Goal: Information Seeking & Learning: Learn about a topic

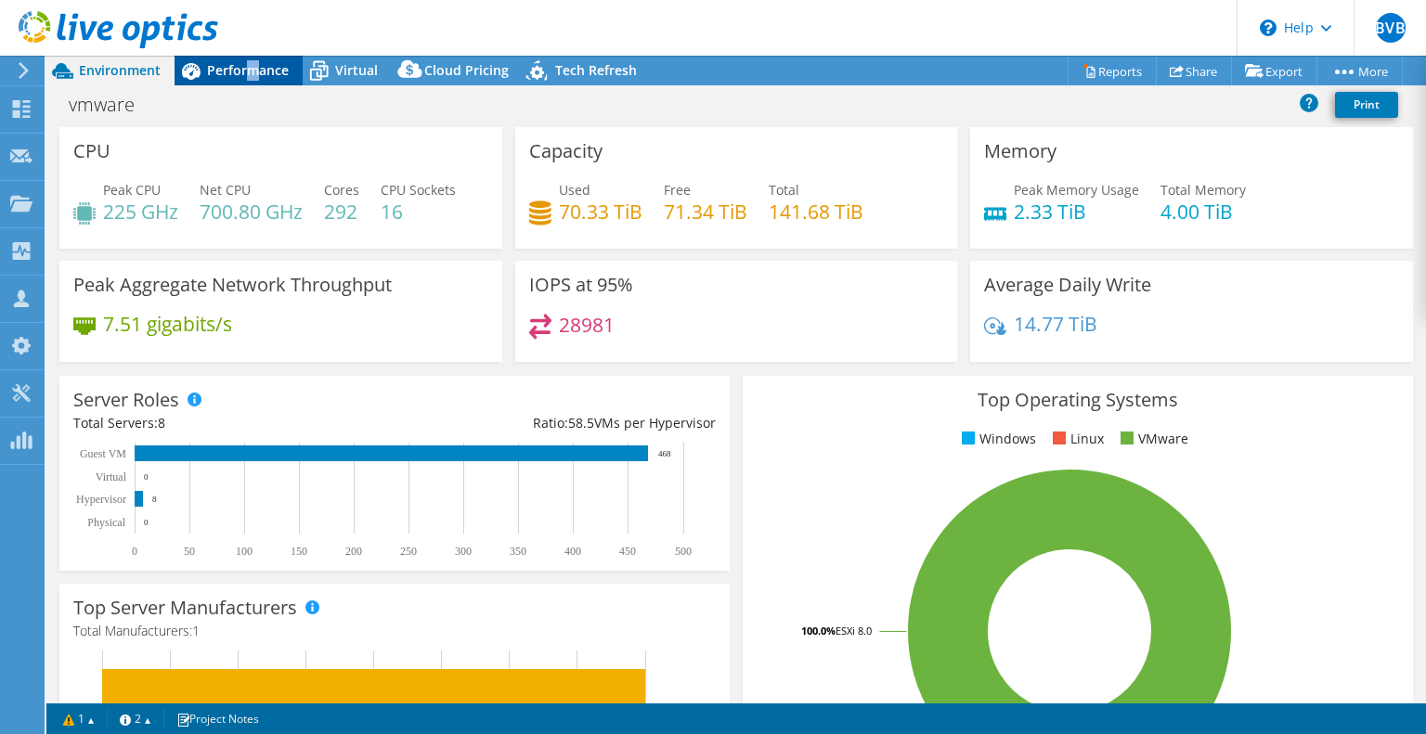
click at [252, 66] on span "Performance" at bounding box center [248, 70] width 82 height 18
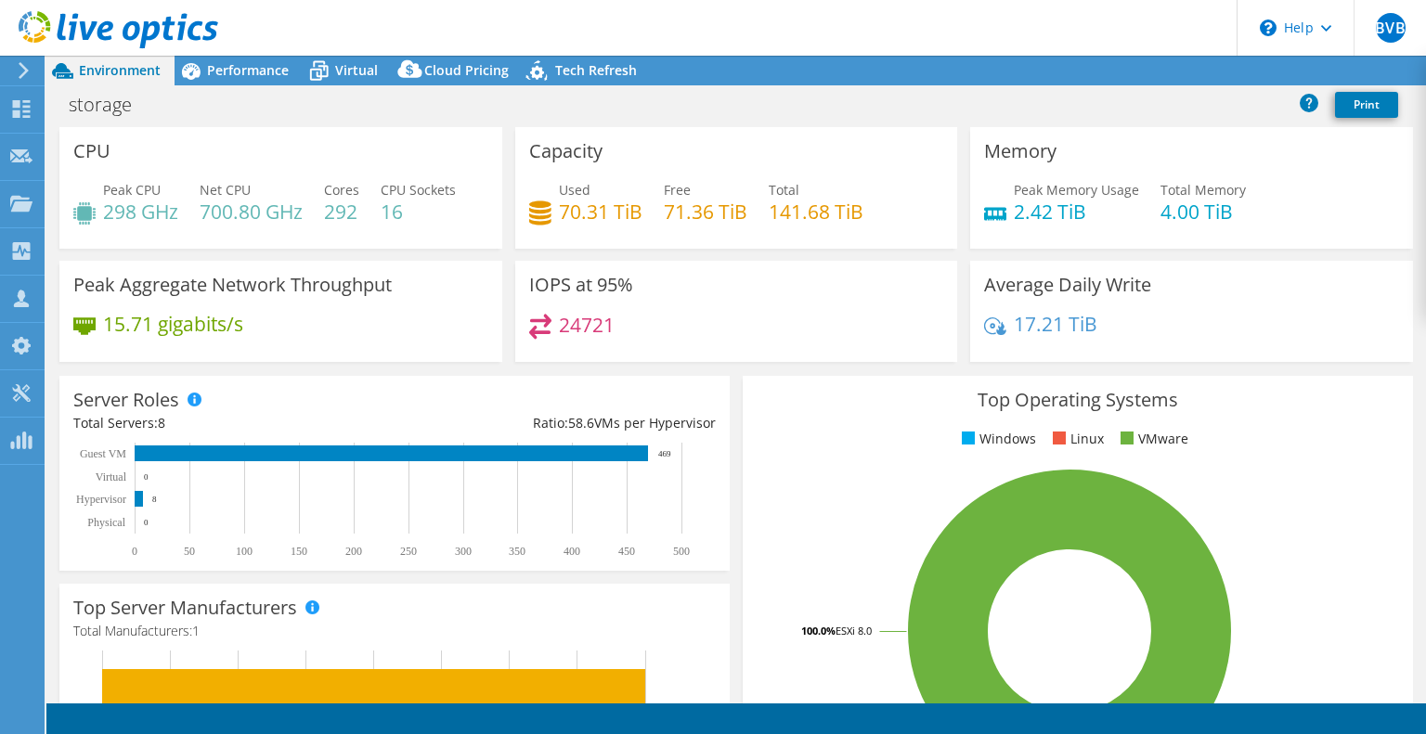
select select "USD"
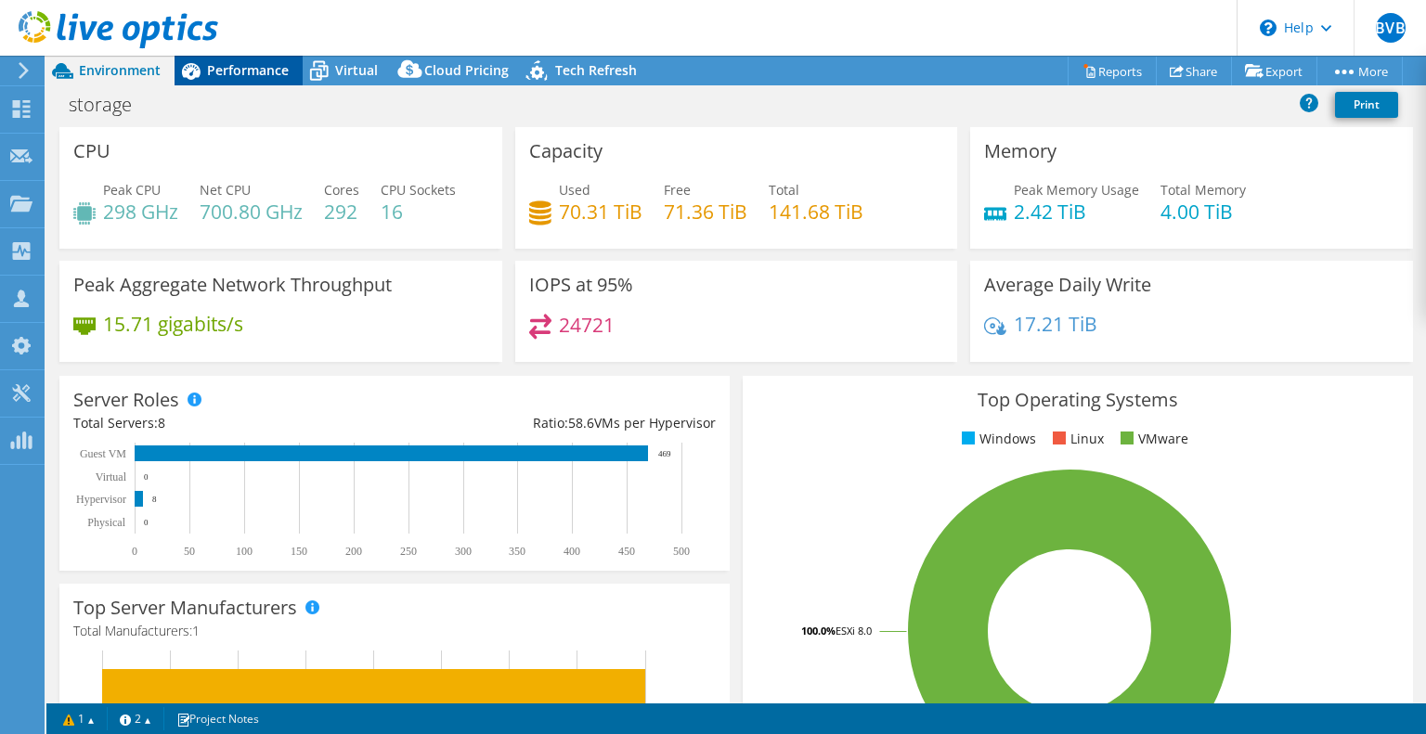
click at [250, 67] on span "Performance" at bounding box center [248, 70] width 82 height 18
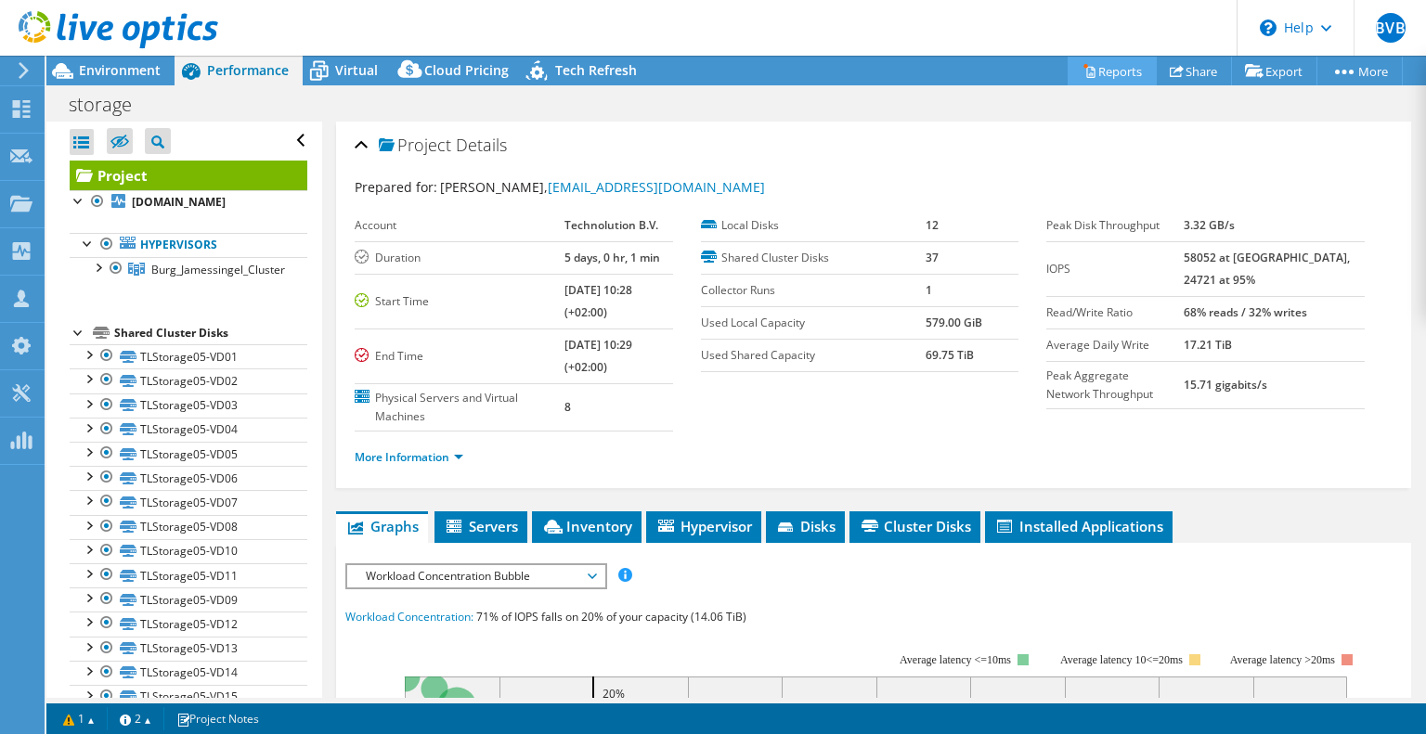
click at [1091, 71] on link "Reports" at bounding box center [1112, 71] width 89 height 29
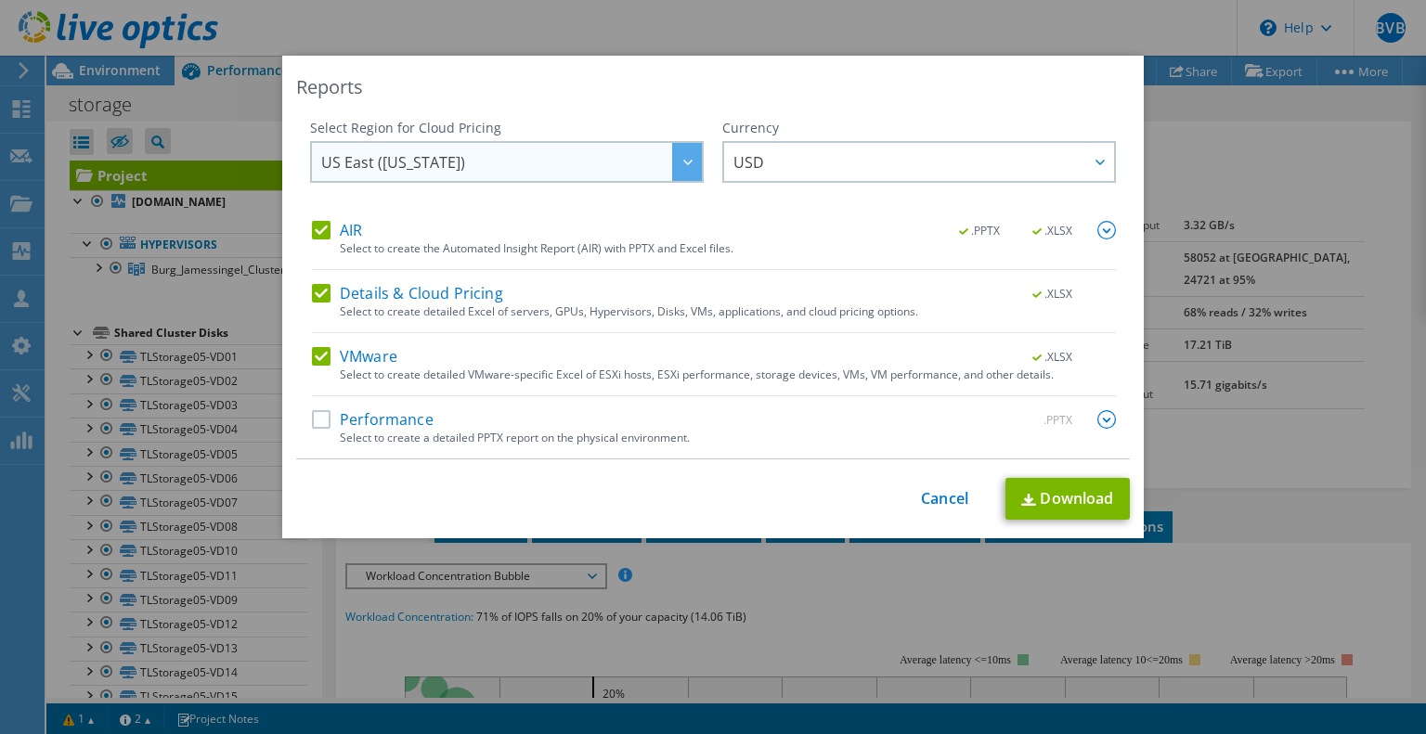
click at [412, 156] on span "US East ([US_STATE])" at bounding box center [393, 166] width 144 height 29
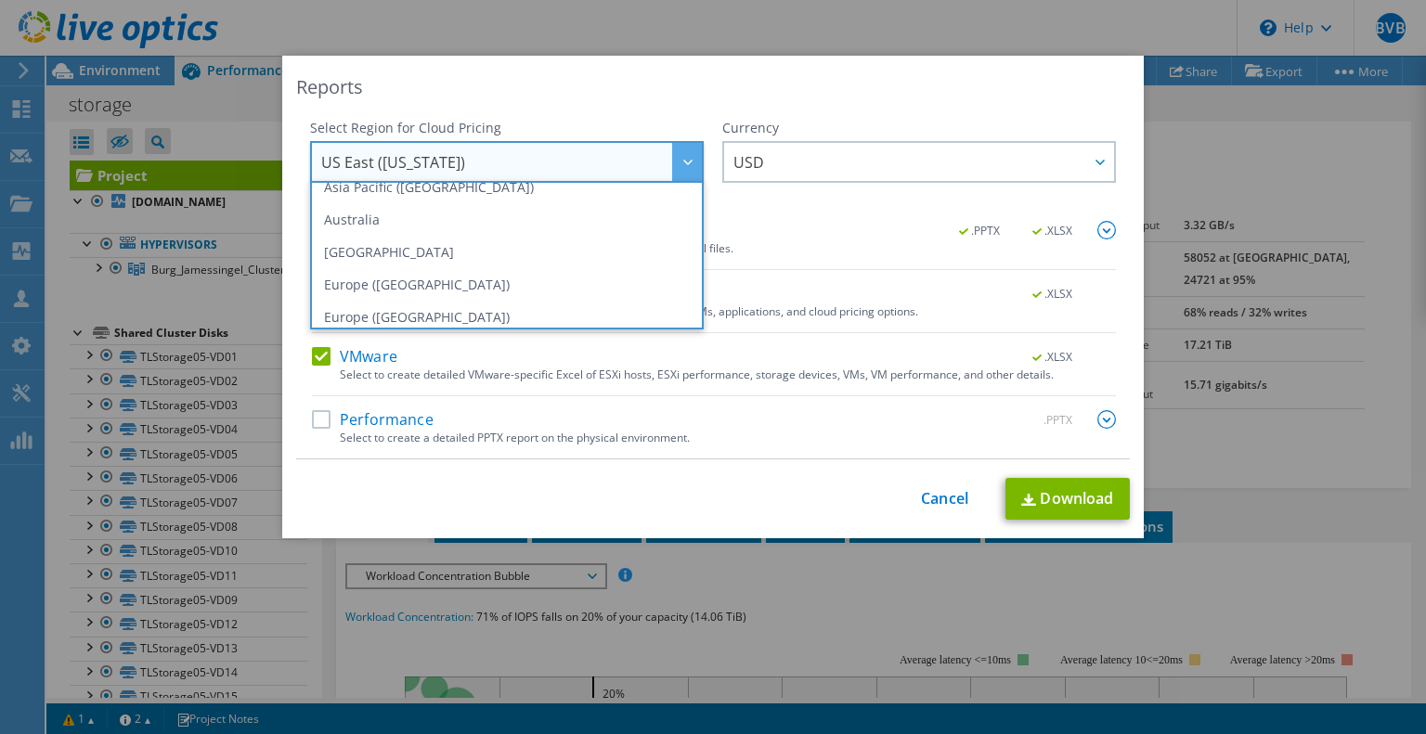
scroll to position [149, 0]
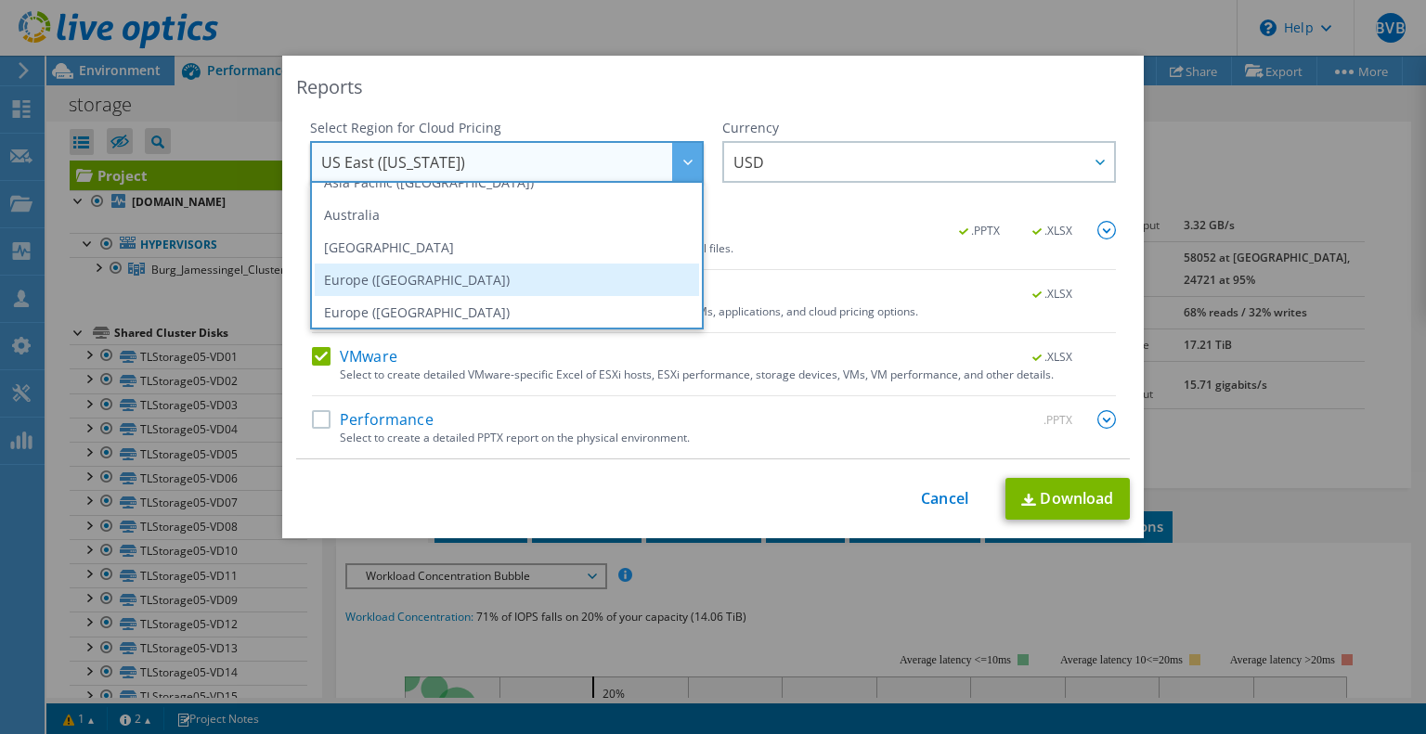
click at [398, 283] on li "Europe ([GEOGRAPHIC_DATA])" at bounding box center [507, 280] width 384 height 32
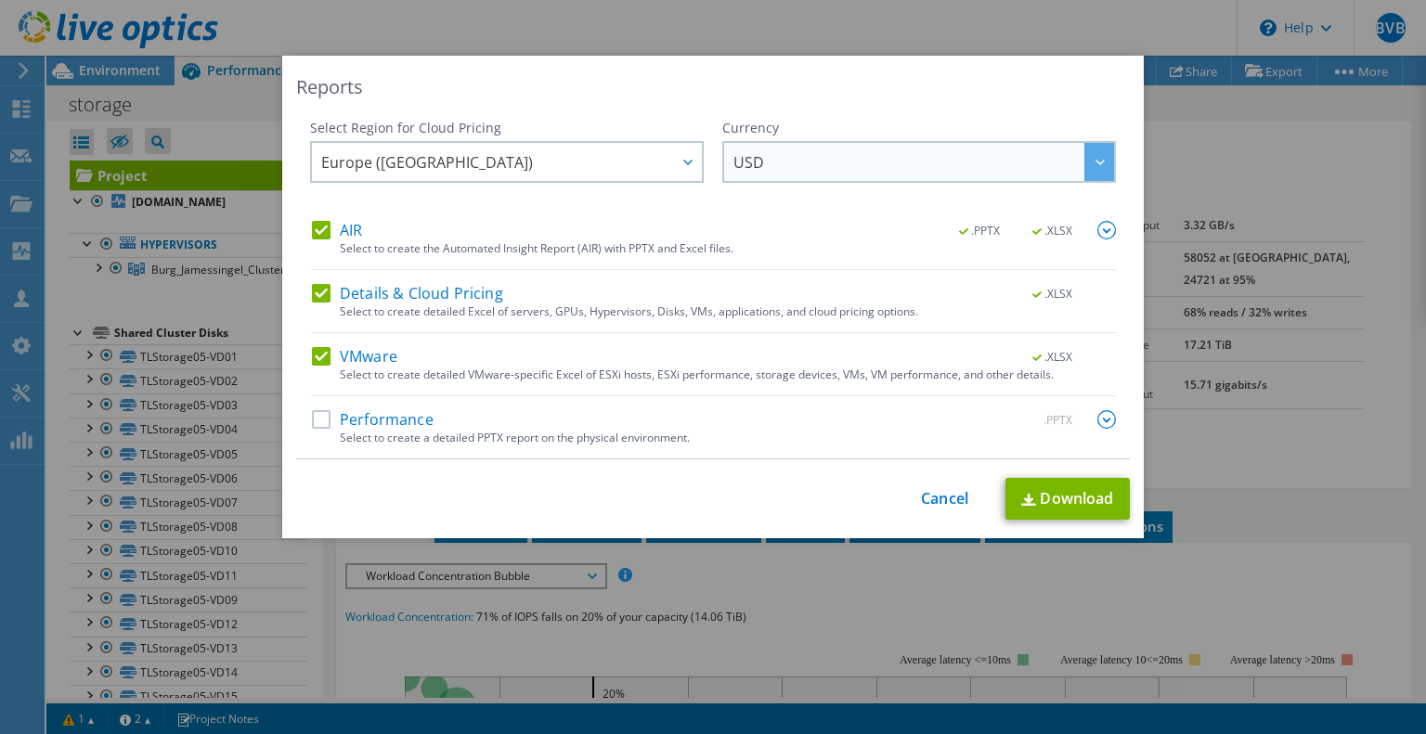
click at [763, 163] on span "USD" at bounding box center [923, 162] width 381 height 38
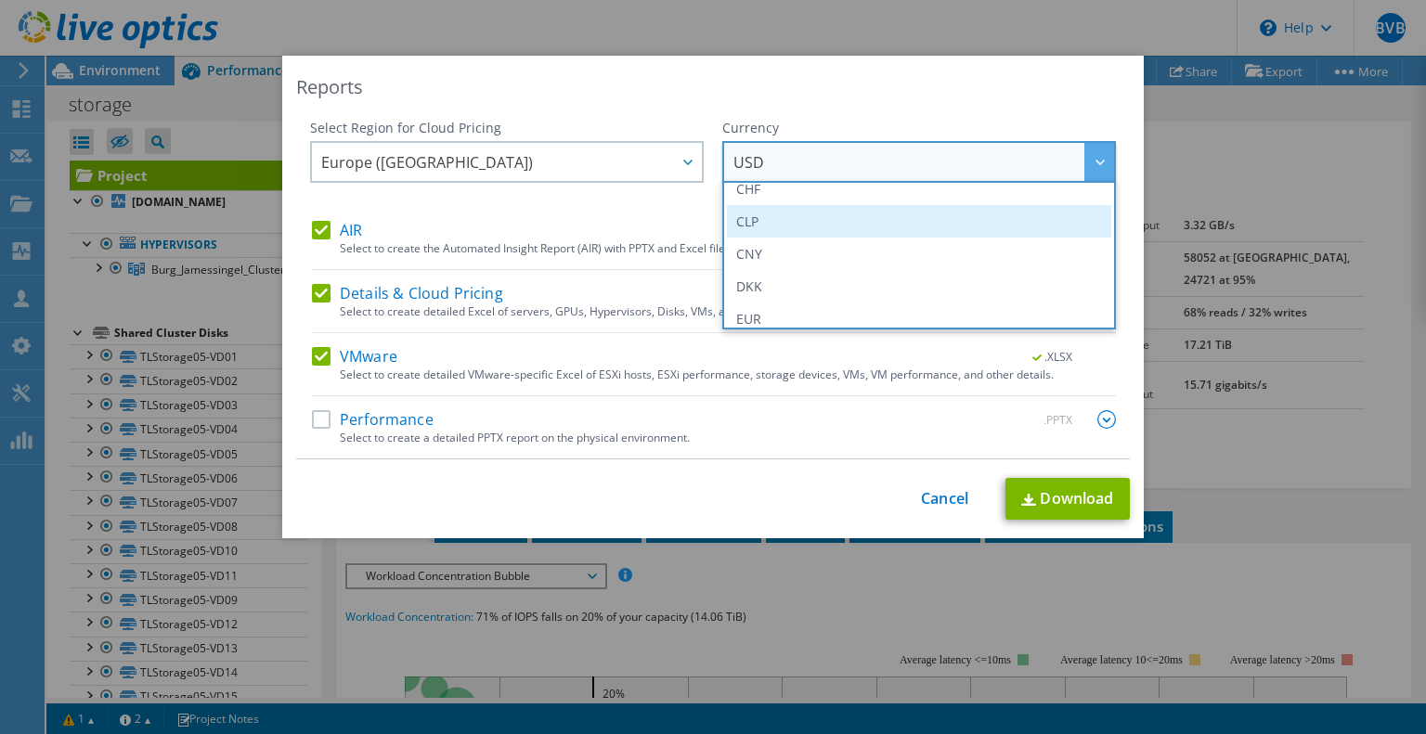
scroll to position [186, 0]
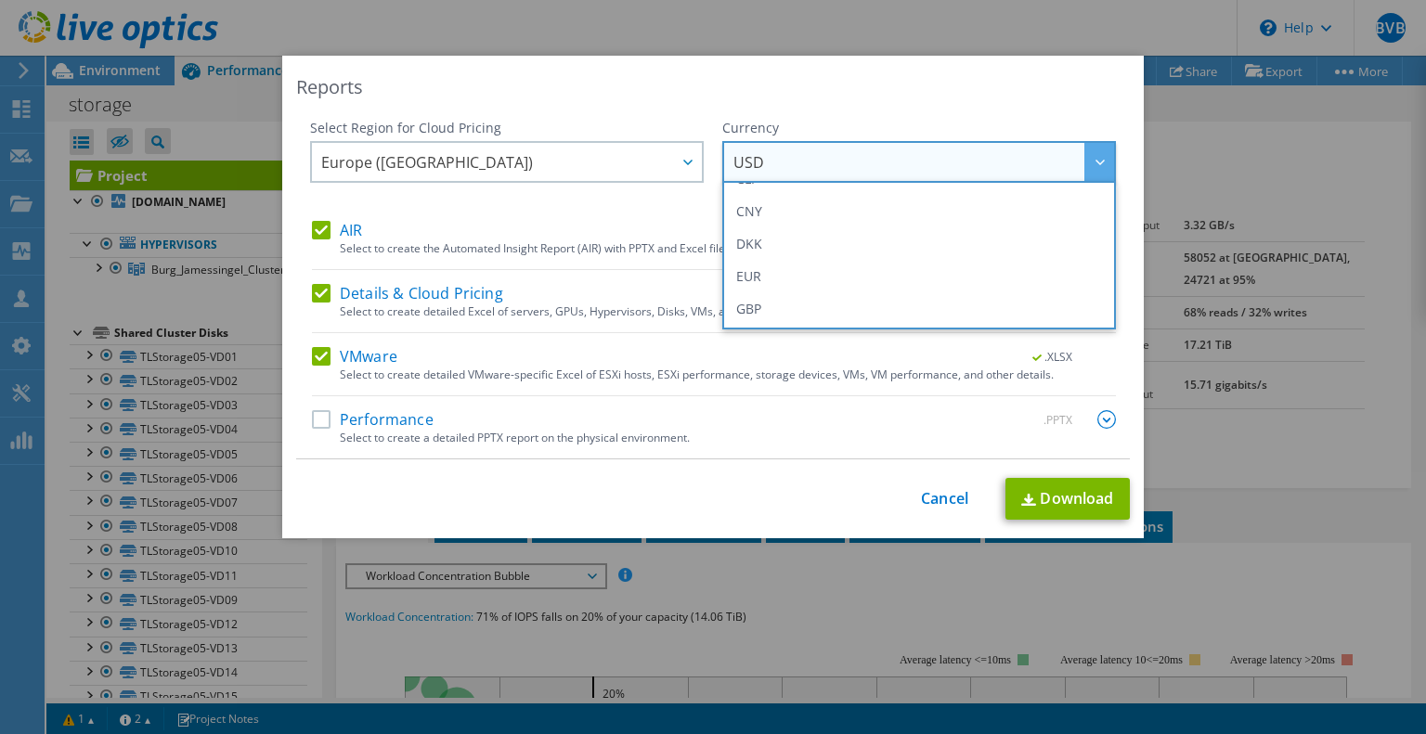
click at [757, 268] on li "EUR" at bounding box center [919, 276] width 384 height 32
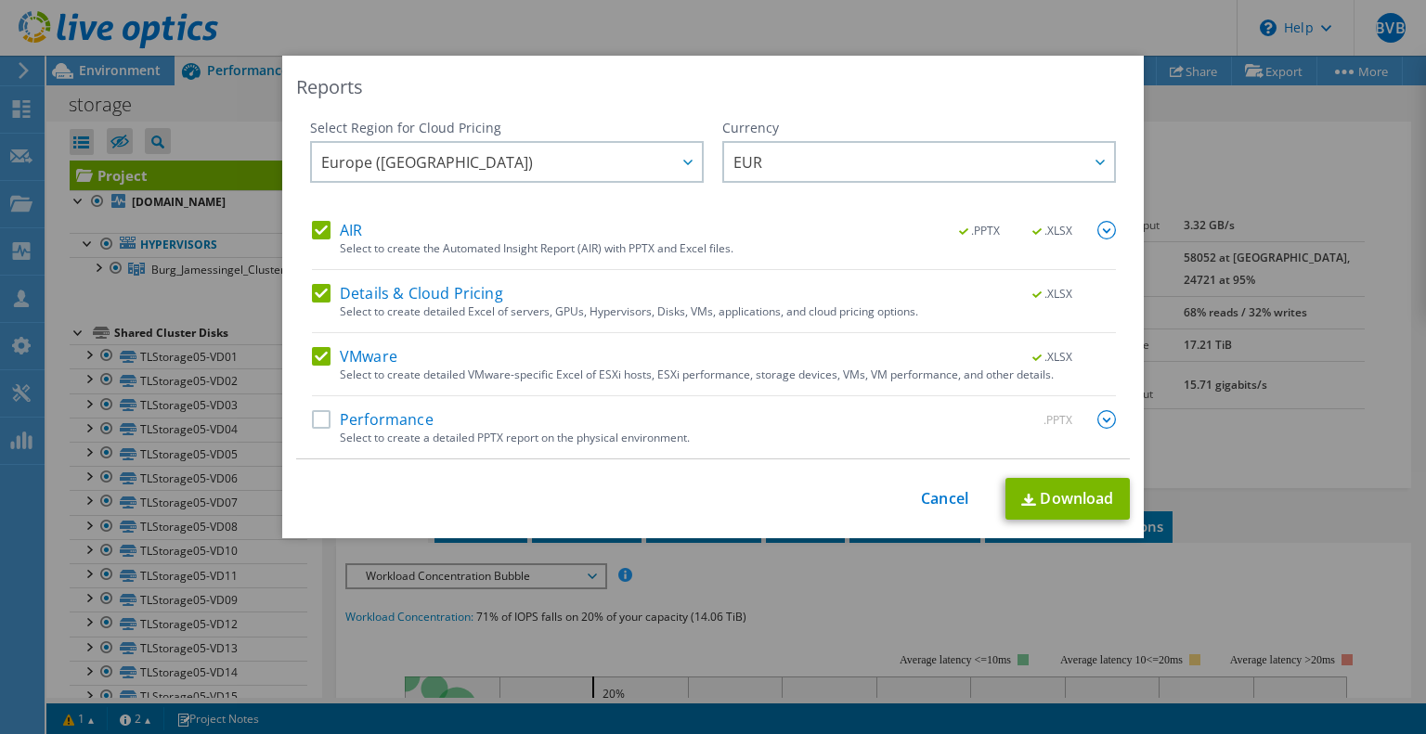
click at [316, 419] on label "Performance" at bounding box center [373, 419] width 122 height 19
click at [0, 0] on input "Performance" at bounding box center [0, 0] width 0 height 0
click at [1099, 422] on img at bounding box center [1106, 419] width 19 height 19
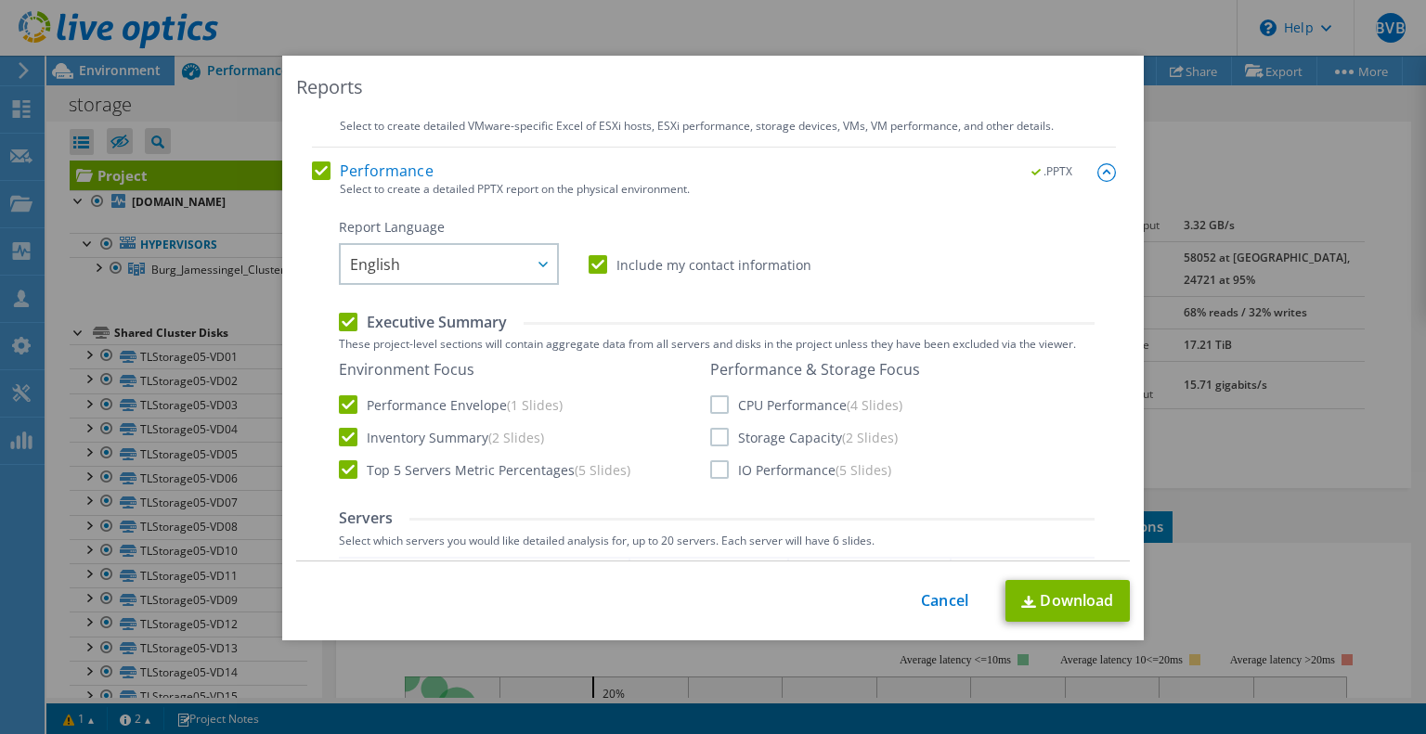
scroll to position [278, 0]
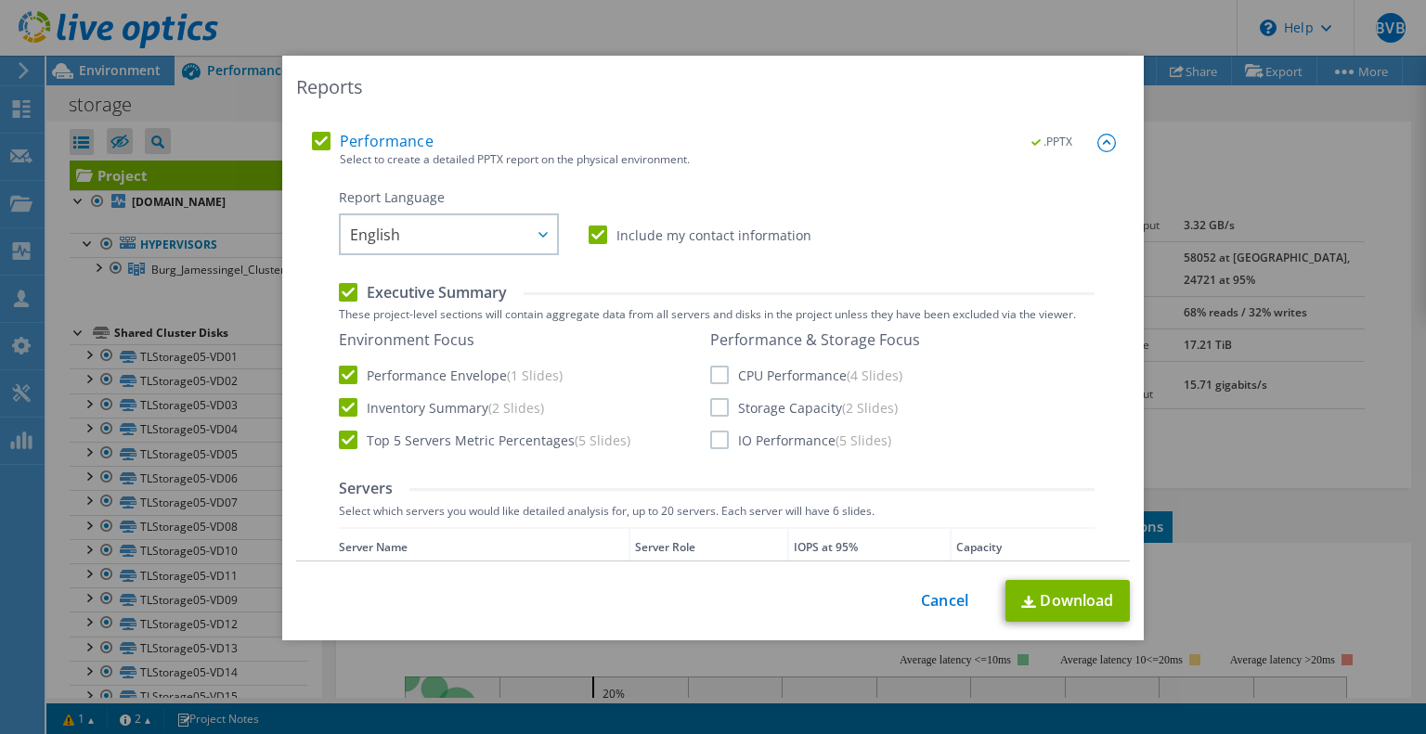
click at [711, 370] on label "CPU Performance (4 Slides)" at bounding box center [806, 375] width 192 height 19
click at [0, 0] on input "CPU Performance (4 Slides)" at bounding box center [0, 0] width 0 height 0
click at [712, 408] on label "Storage Capacity (2 Slides)" at bounding box center [804, 407] width 188 height 19
click at [0, 0] on input "Storage Capacity (2 Slides)" at bounding box center [0, 0] width 0 height 0
click at [713, 442] on label "IO Performance (5 Slides)" at bounding box center [800, 440] width 181 height 19
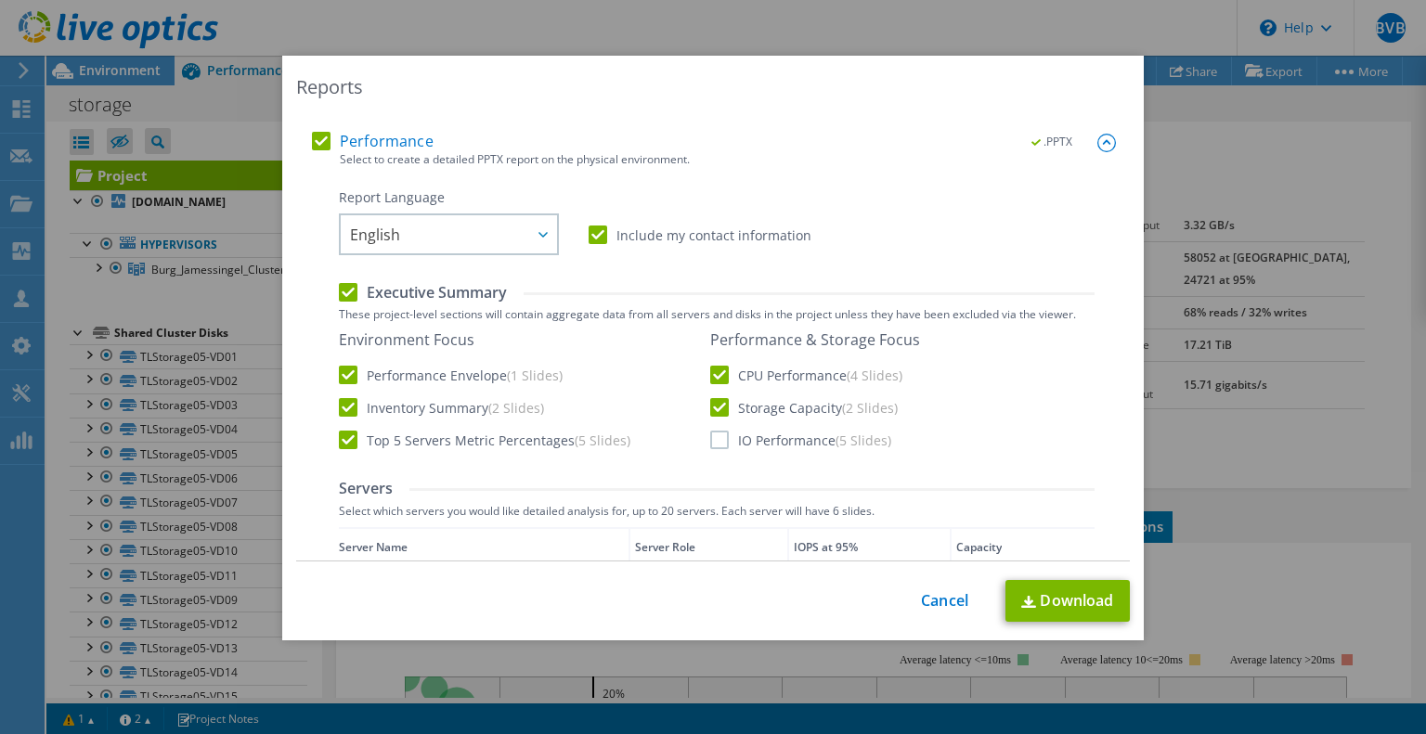
click at [0, 0] on input "IO Performance (5 Slides)" at bounding box center [0, 0] width 0 height 0
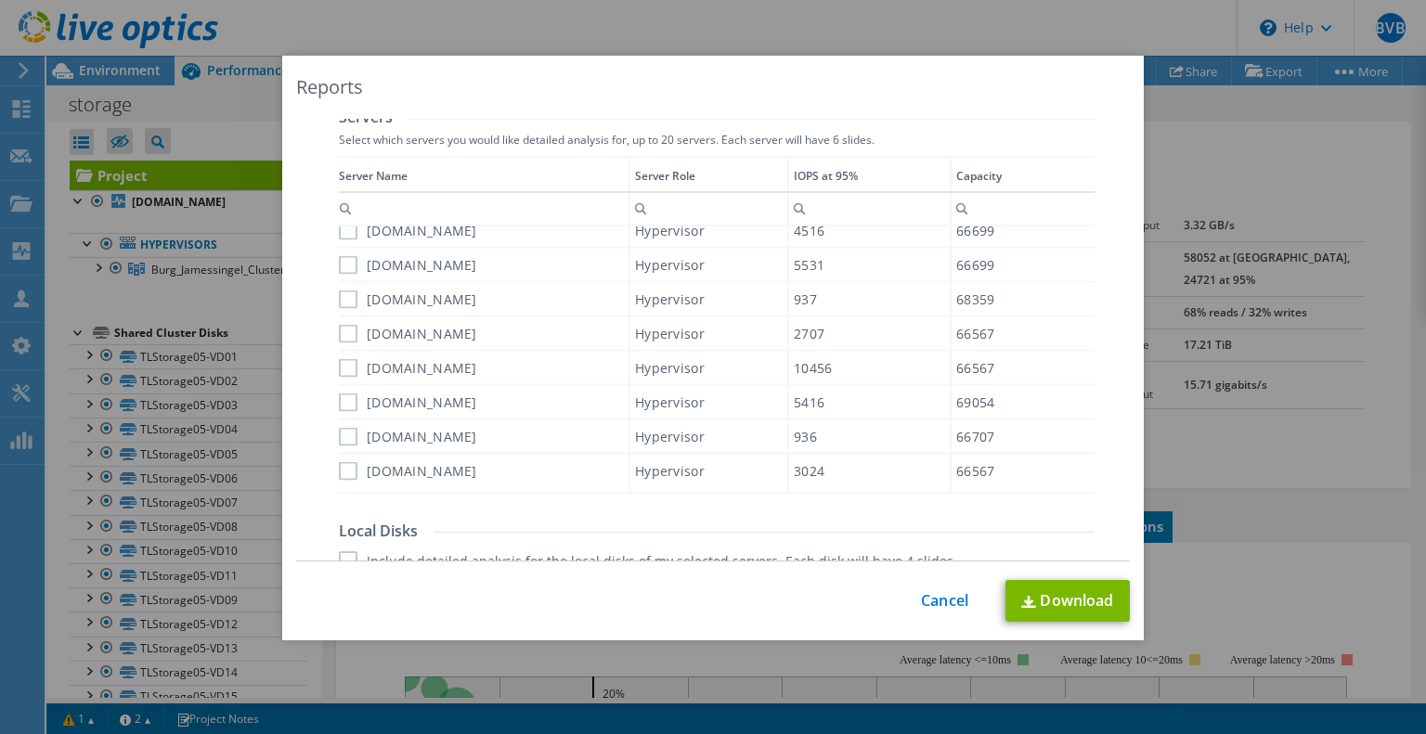
scroll to position [835, 0]
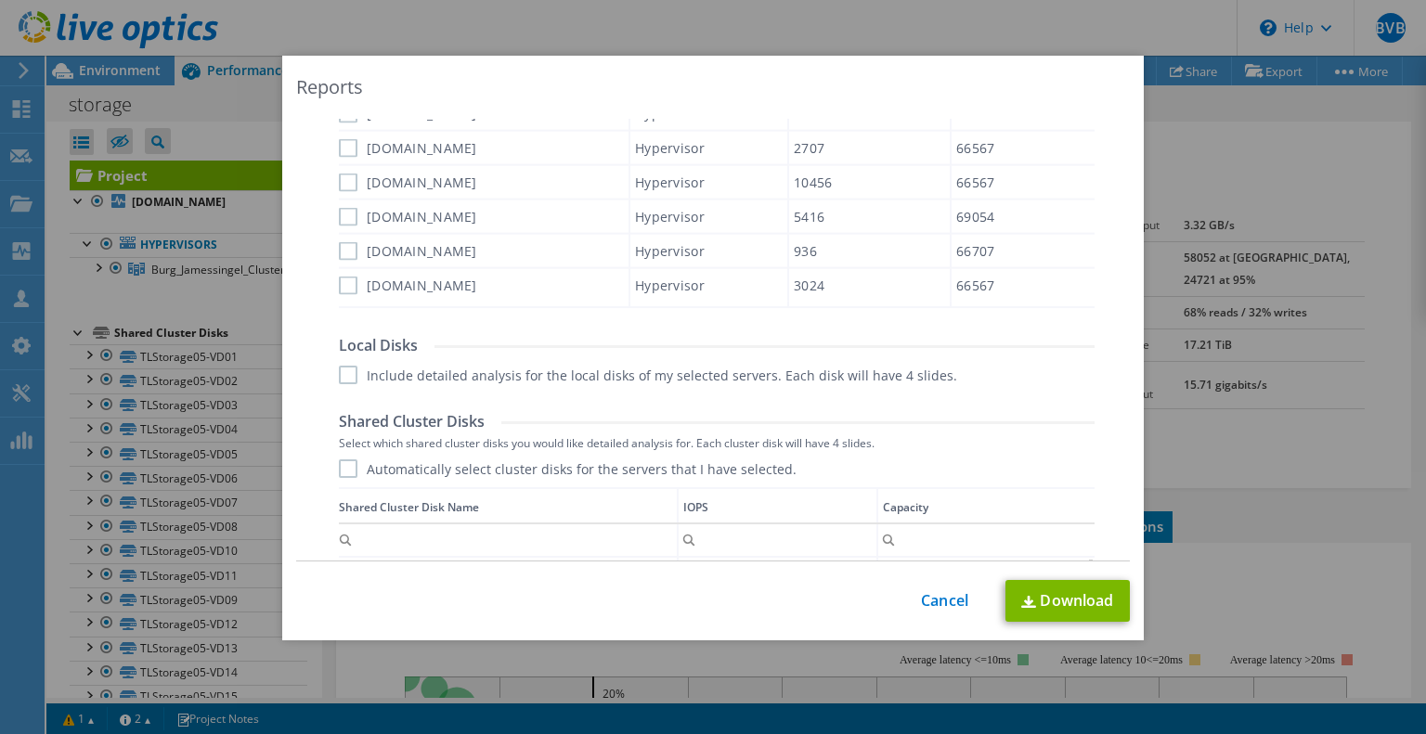
click at [341, 466] on label "Automatically select cluster disks for the servers that I have selected." at bounding box center [568, 469] width 458 height 19
click at [0, 0] on input "Automatically select cluster disks for the servers that I have selected." at bounding box center [0, 0] width 0 height 0
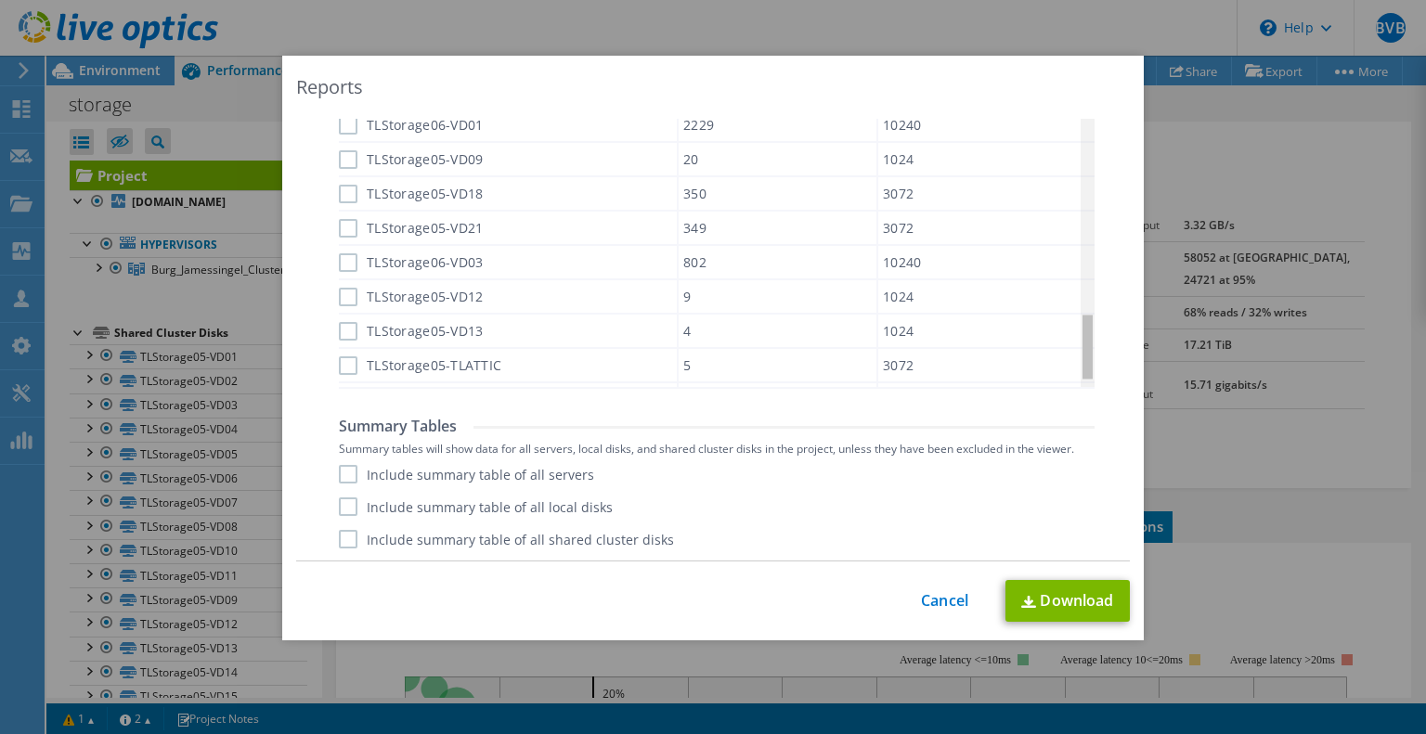
scroll to position [969, 0]
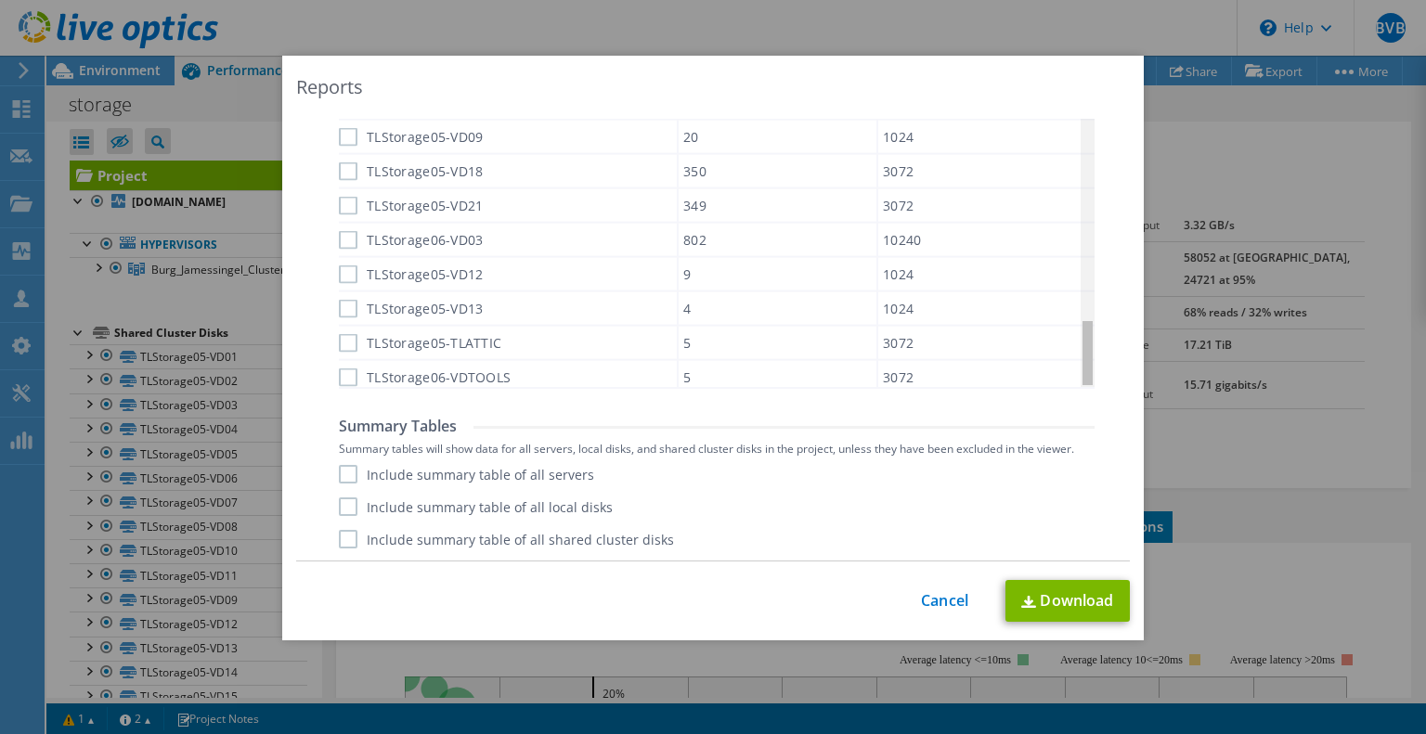
drag, startPoint x: 1083, startPoint y: 198, endPoint x: 1079, endPoint y: 395, distance: 197.8
click at [1085, 395] on body "BVB Channel Partner [PERSON_NAME] [EMAIL_ADDRESS][DOMAIN_NAME] AnylinQ B.V. My …" at bounding box center [713, 367] width 1426 height 734
click at [520, 539] on label "Include summary table of all shared cluster disks" at bounding box center [506, 539] width 335 height 19
click at [0, 0] on input "Include summary table of all shared cluster disks" at bounding box center [0, 0] width 0 height 0
click at [432, 472] on label "Include summary table of all servers" at bounding box center [466, 474] width 255 height 19
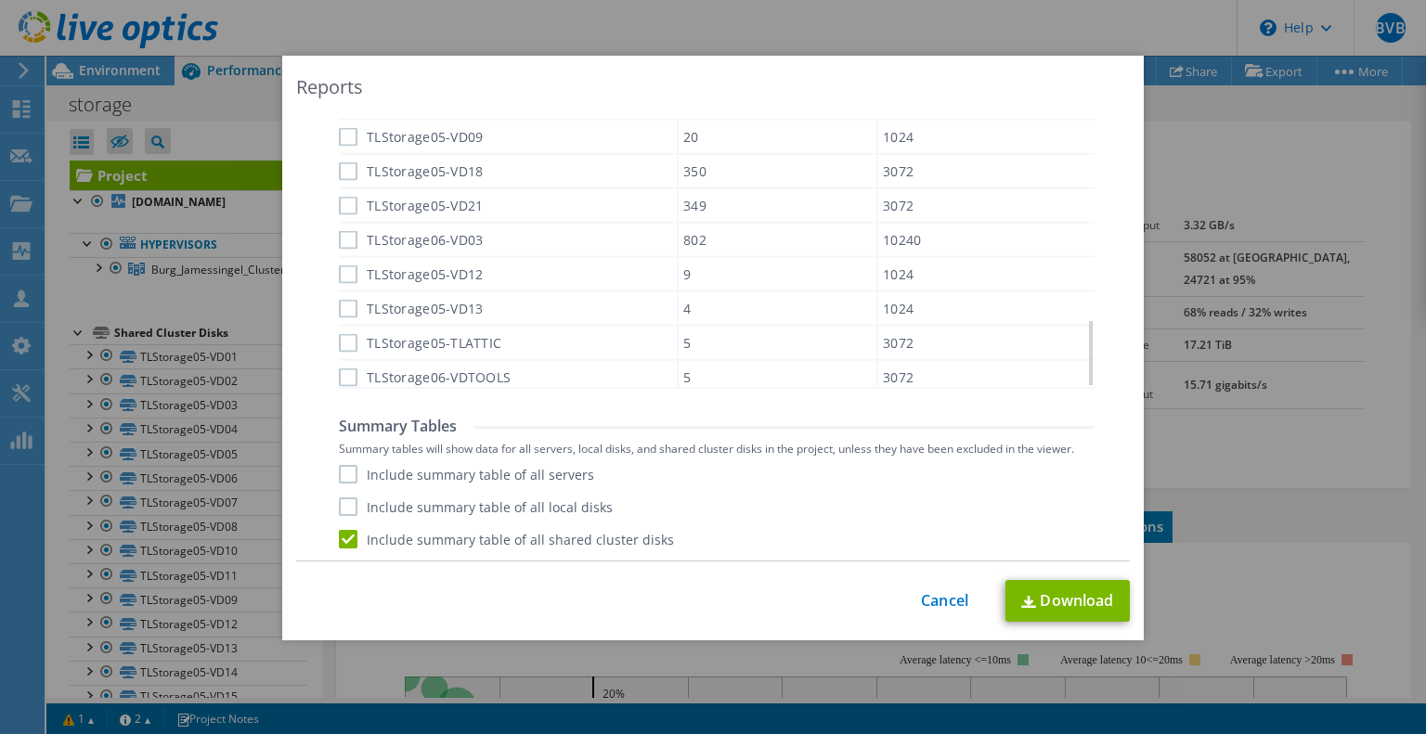
click at [0, 0] on input "Include summary table of all servers" at bounding box center [0, 0] width 0 height 0
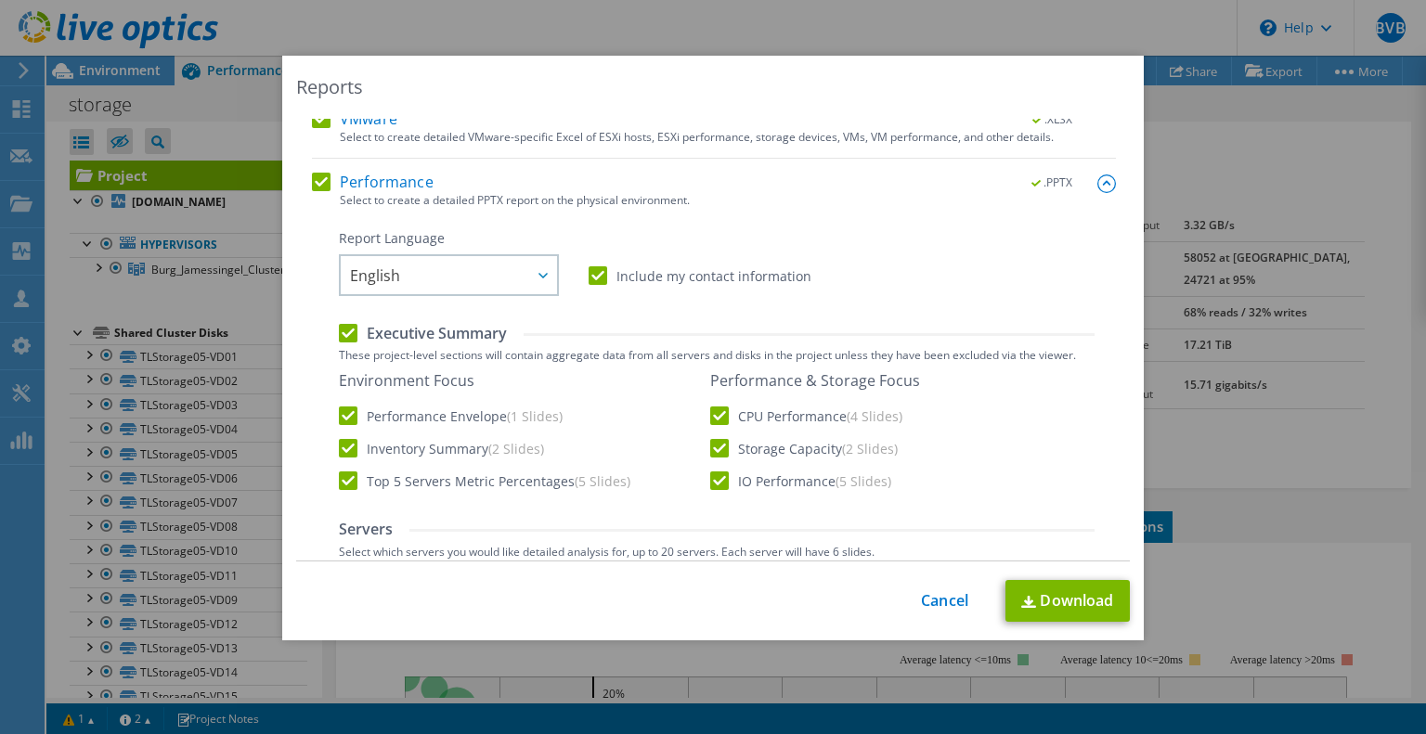
scroll to position [0, 0]
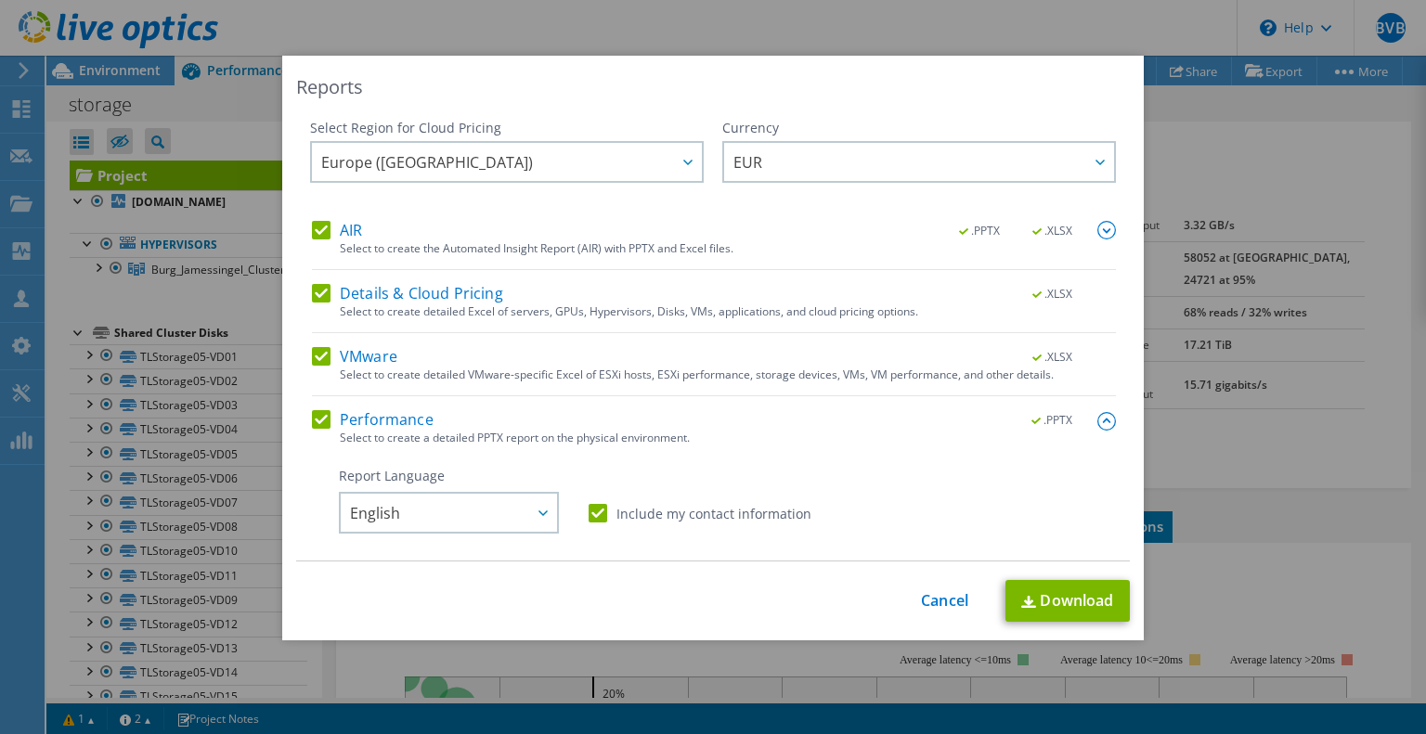
click at [1097, 233] on img at bounding box center [1106, 230] width 19 height 19
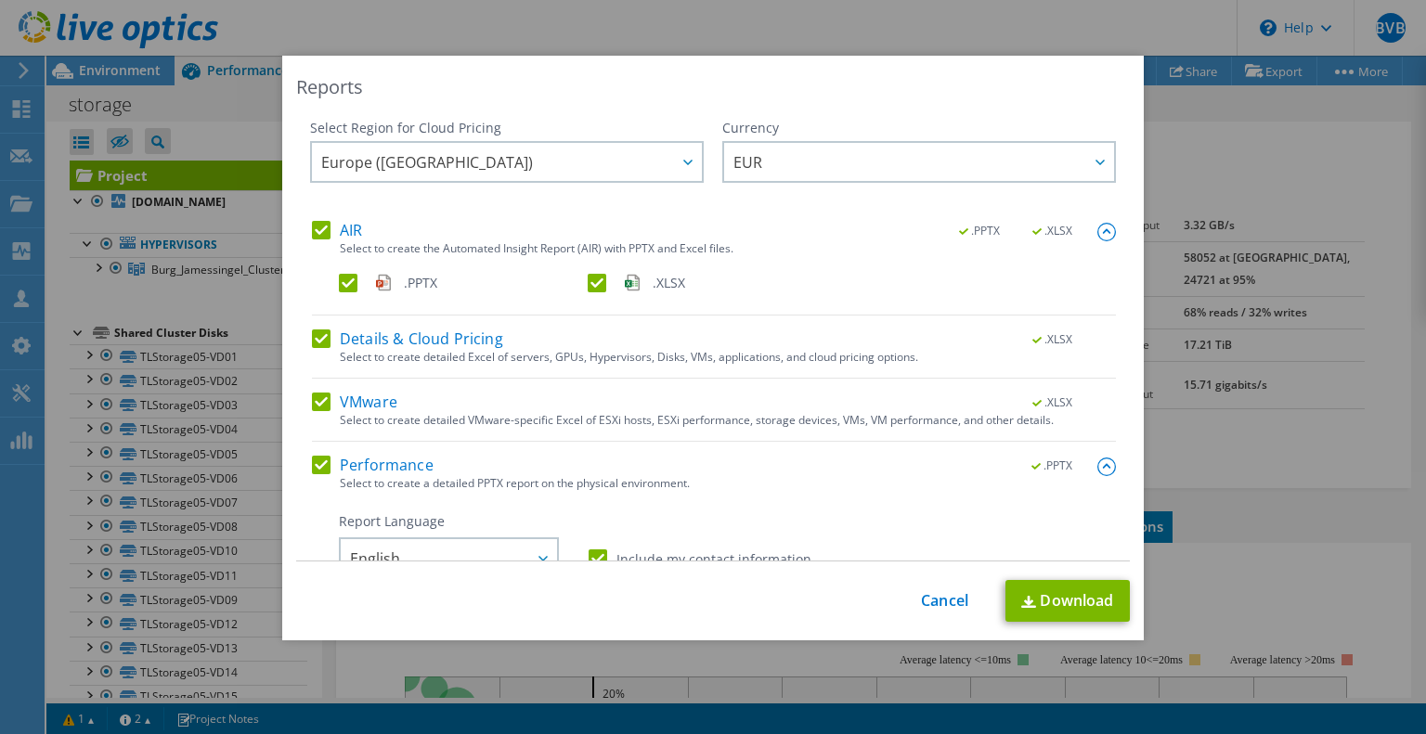
click at [1097, 232] on img at bounding box center [1106, 232] width 19 height 19
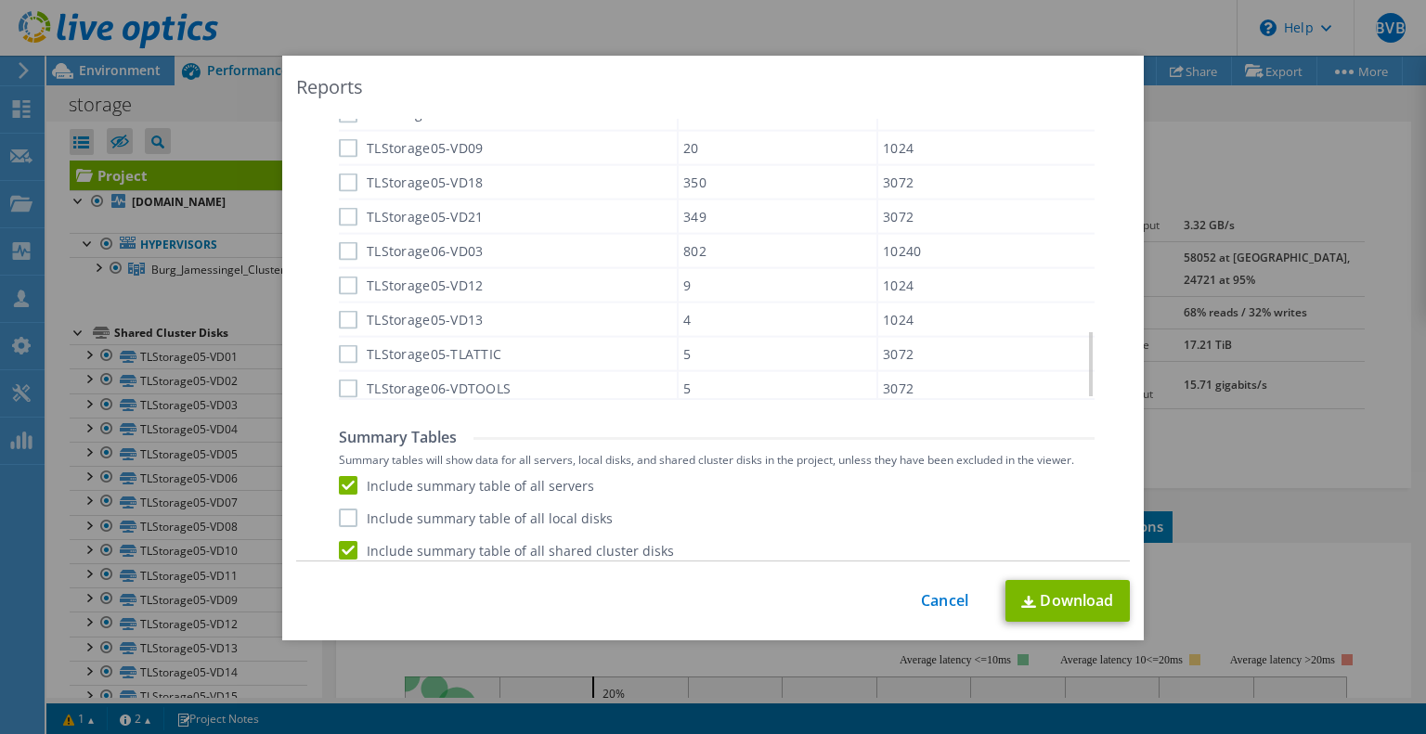
scroll to position [1300, 0]
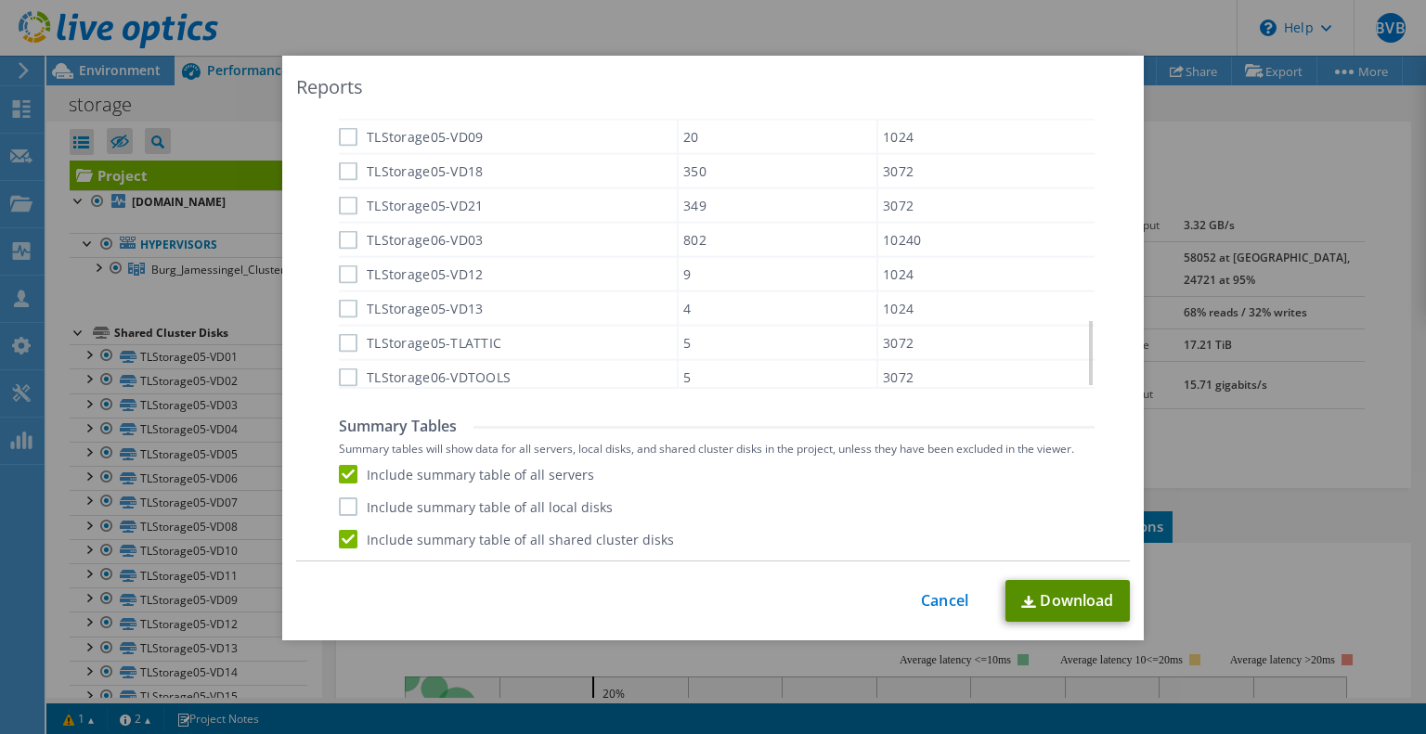
click at [1061, 600] on link "Download" at bounding box center [1067, 601] width 124 height 42
click at [984, 70] on div "Reports Select Region for Cloud Pricing Asia Pacific ([GEOGRAPHIC_DATA]) [GEOGR…" at bounding box center [712, 348] width 861 height 585
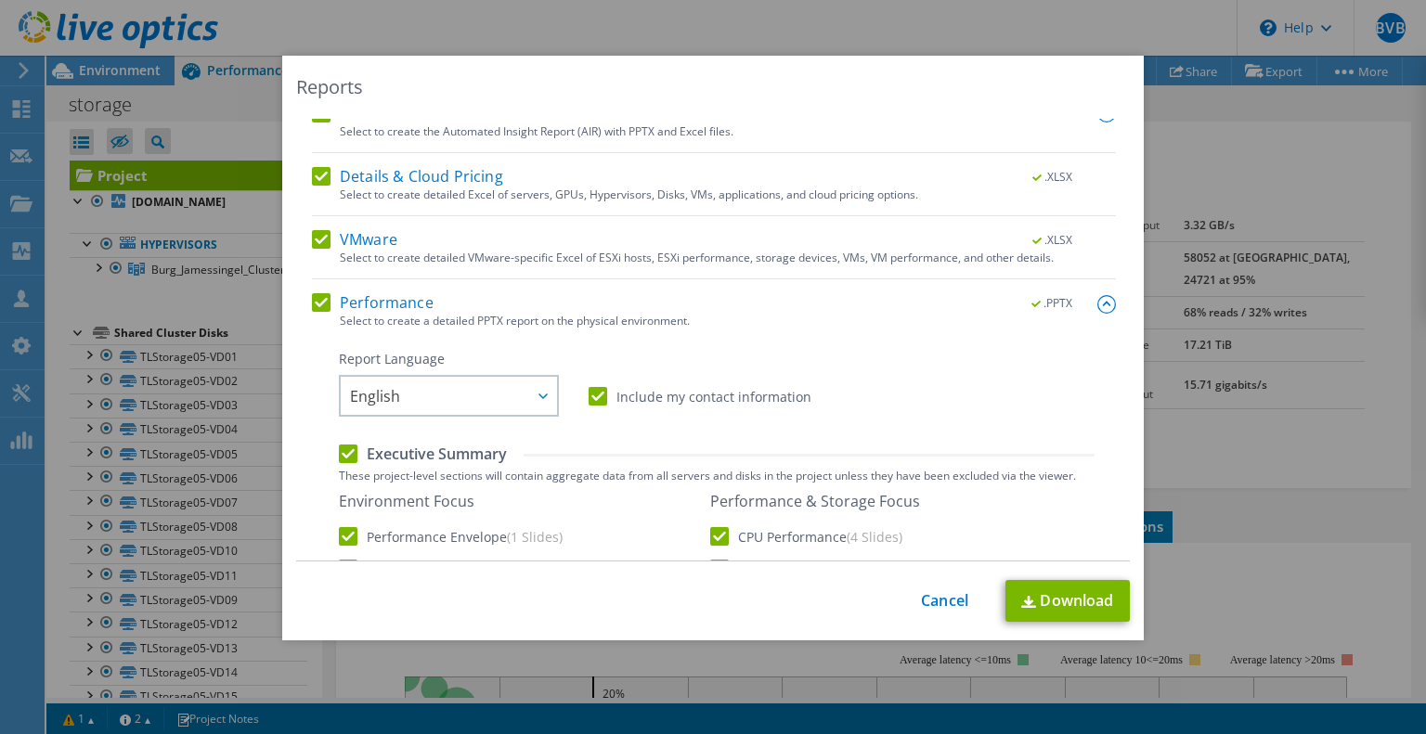
scroll to position [0, 0]
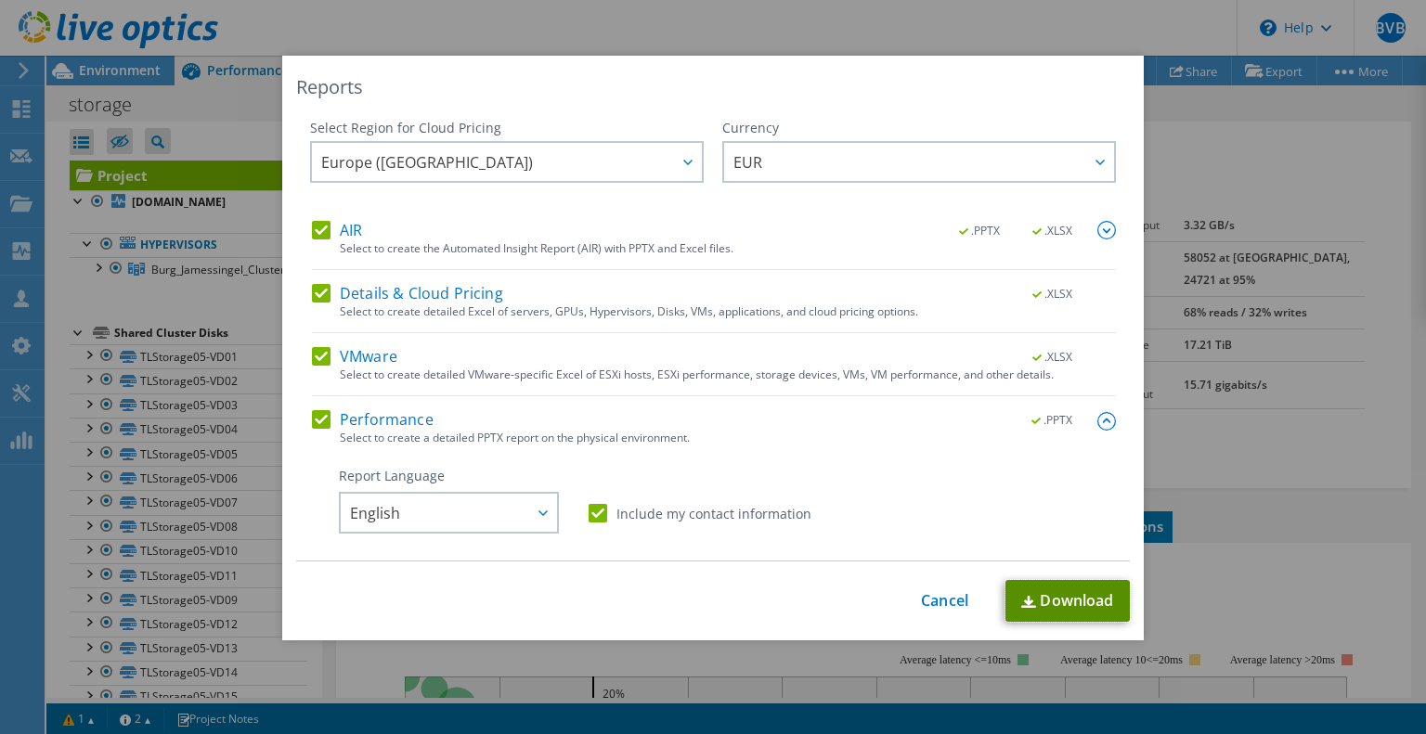
click at [1043, 601] on link "Download" at bounding box center [1067, 601] width 124 height 42
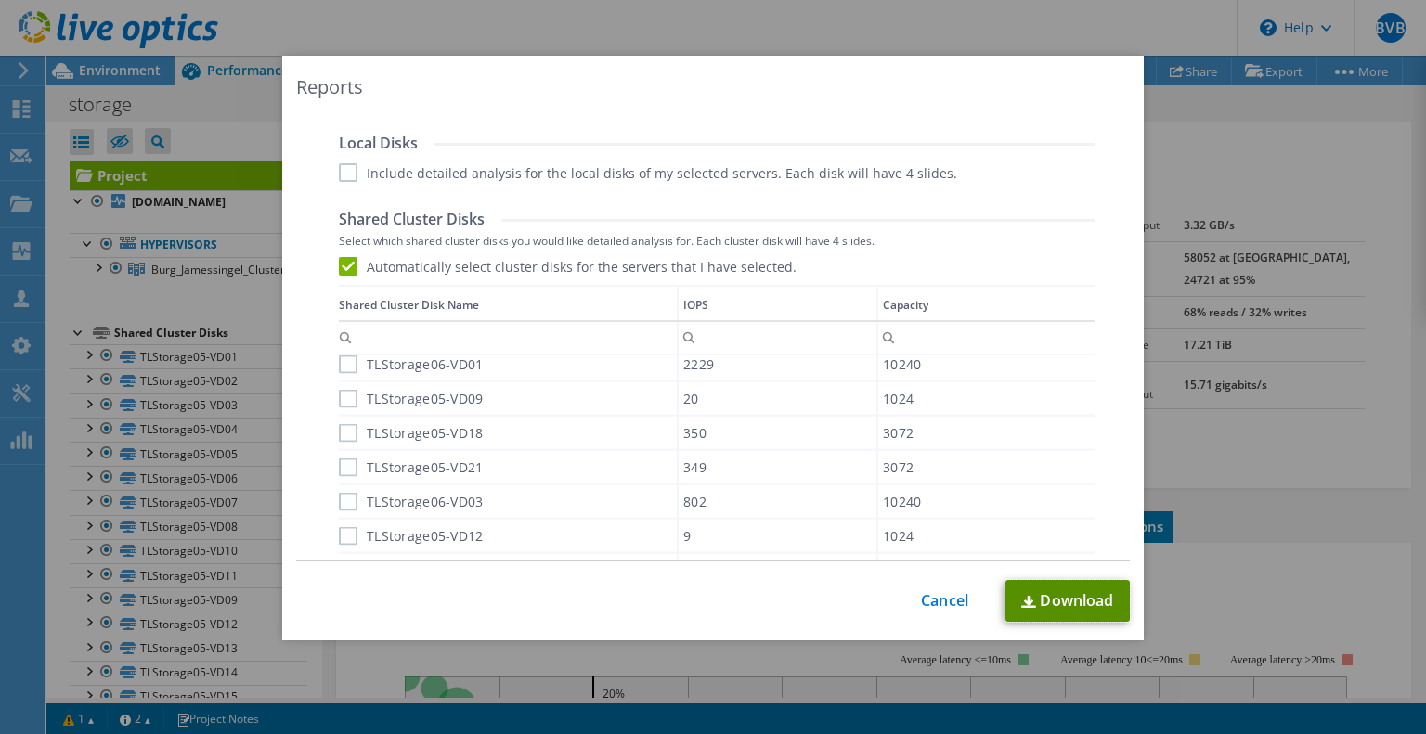
scroll to position [1300, 0]
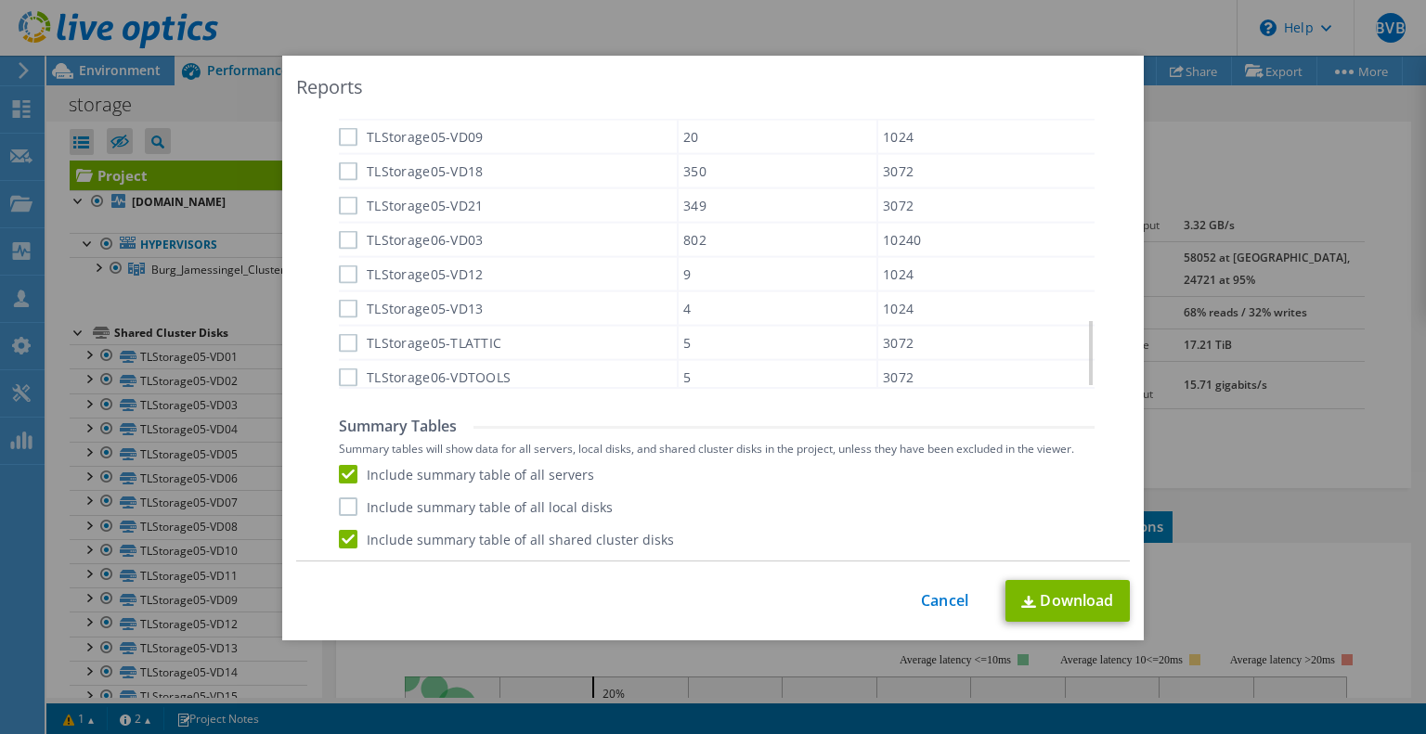
click at [1175, 40] on div "Reports Select Region for Cloud Pricing Asia Pacific ([GEOGRAPHIC_DATA]) [GEOGR…" at bounding box center [713, 367] width 1426 height 734
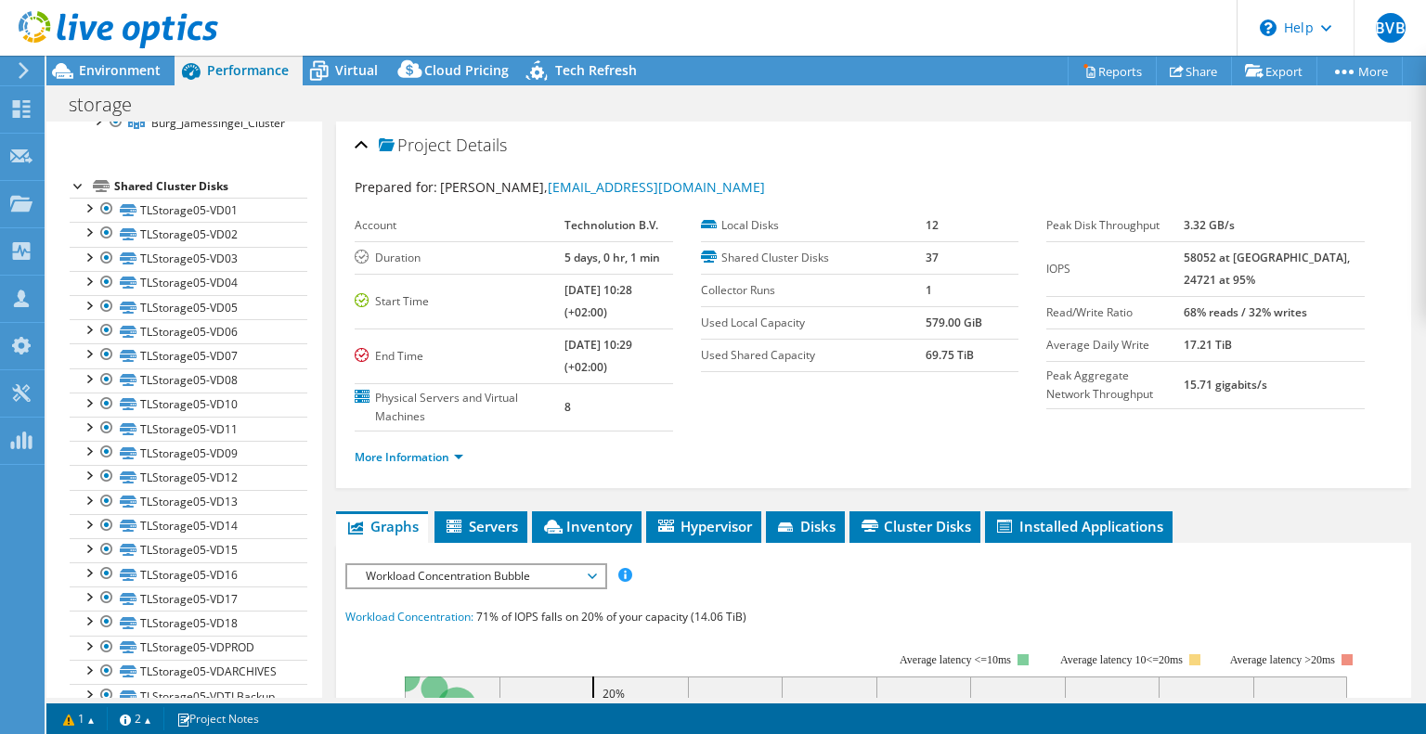
scroll to position [0, 0]
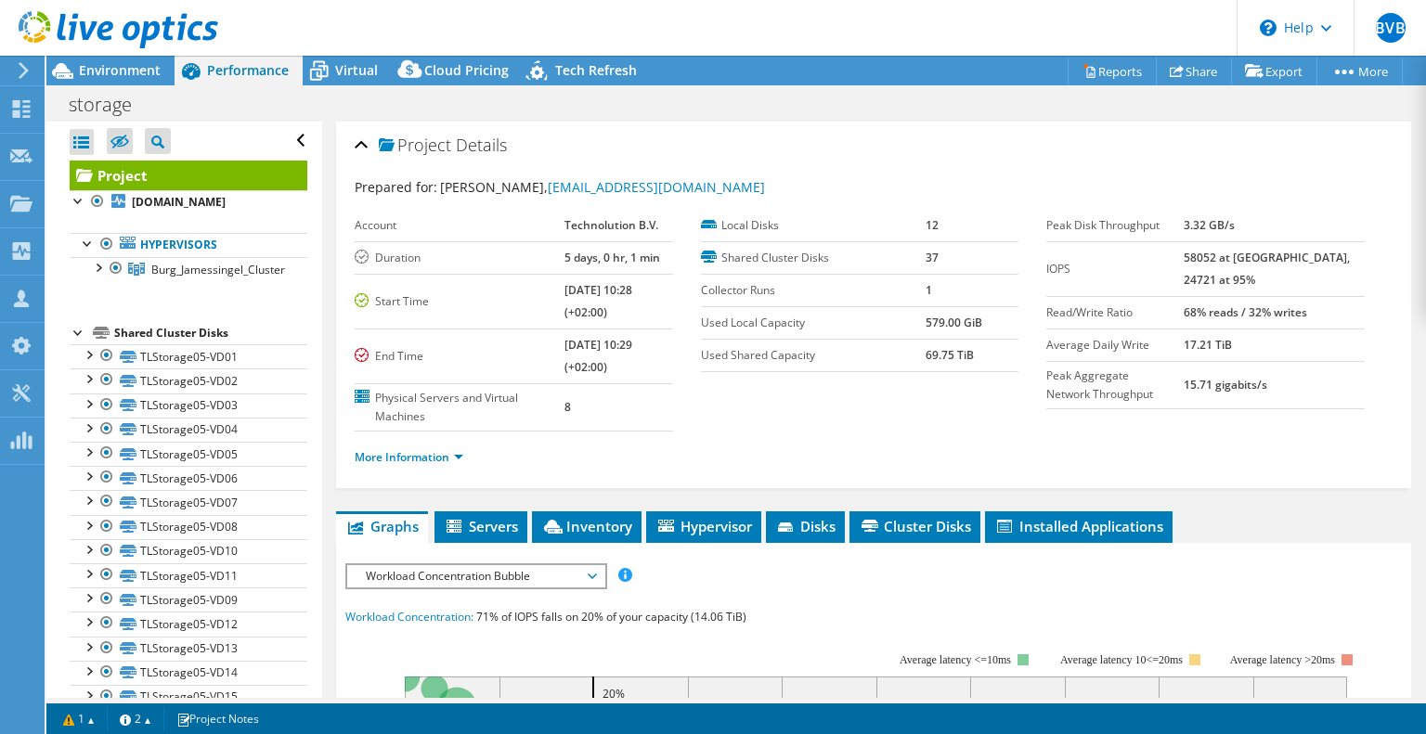
click at [676, 41] on header "BVB Channel Partner [PERSON_NAME] [EMAIL_ADDRESS][DOMAIN_NAME] AnylinQ B.V. My …" at bounding box center [713, 28] width 1426 height 56
click at [1086, 69] on icon at bounding box center [1090, 72] width 8 height 11
click at [100, 265] on div at bounding box center [97, 266] width 19 height 19
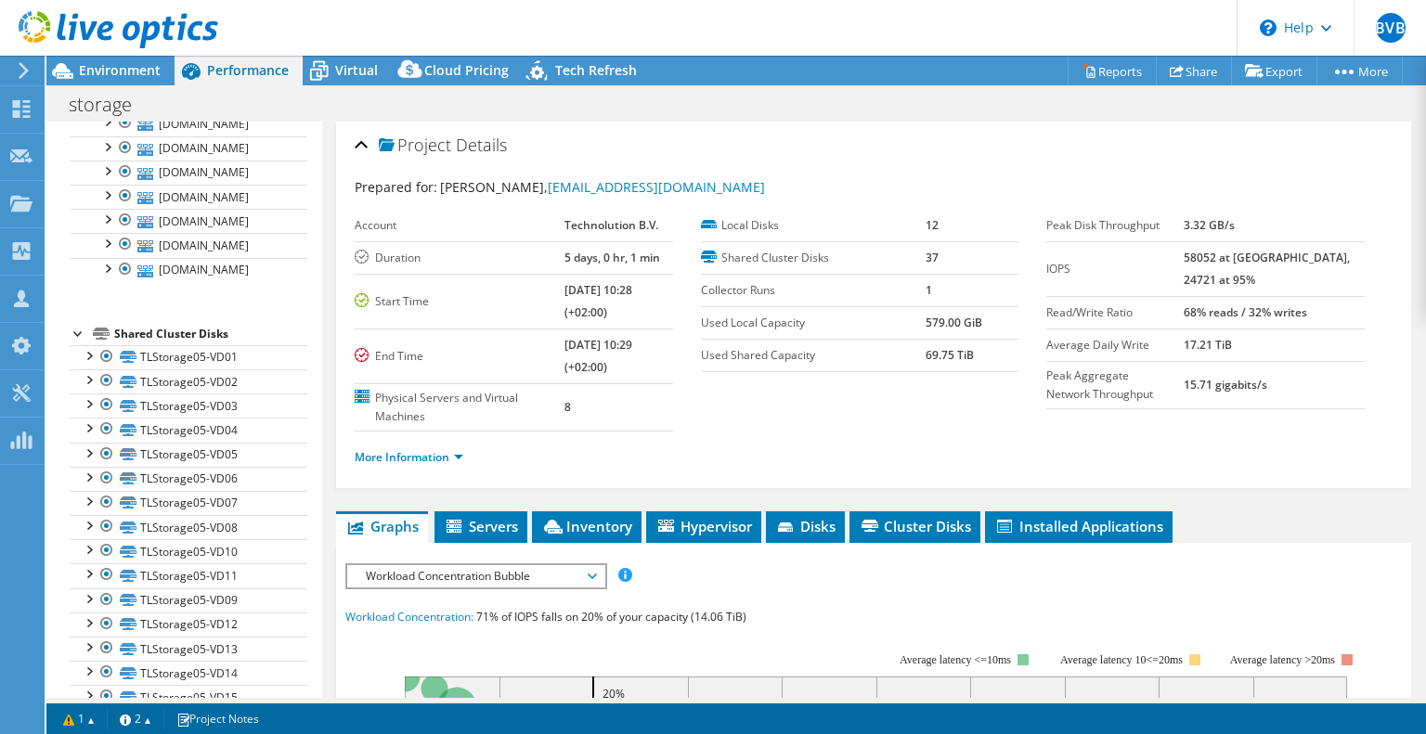
scroll to position [154, 0]
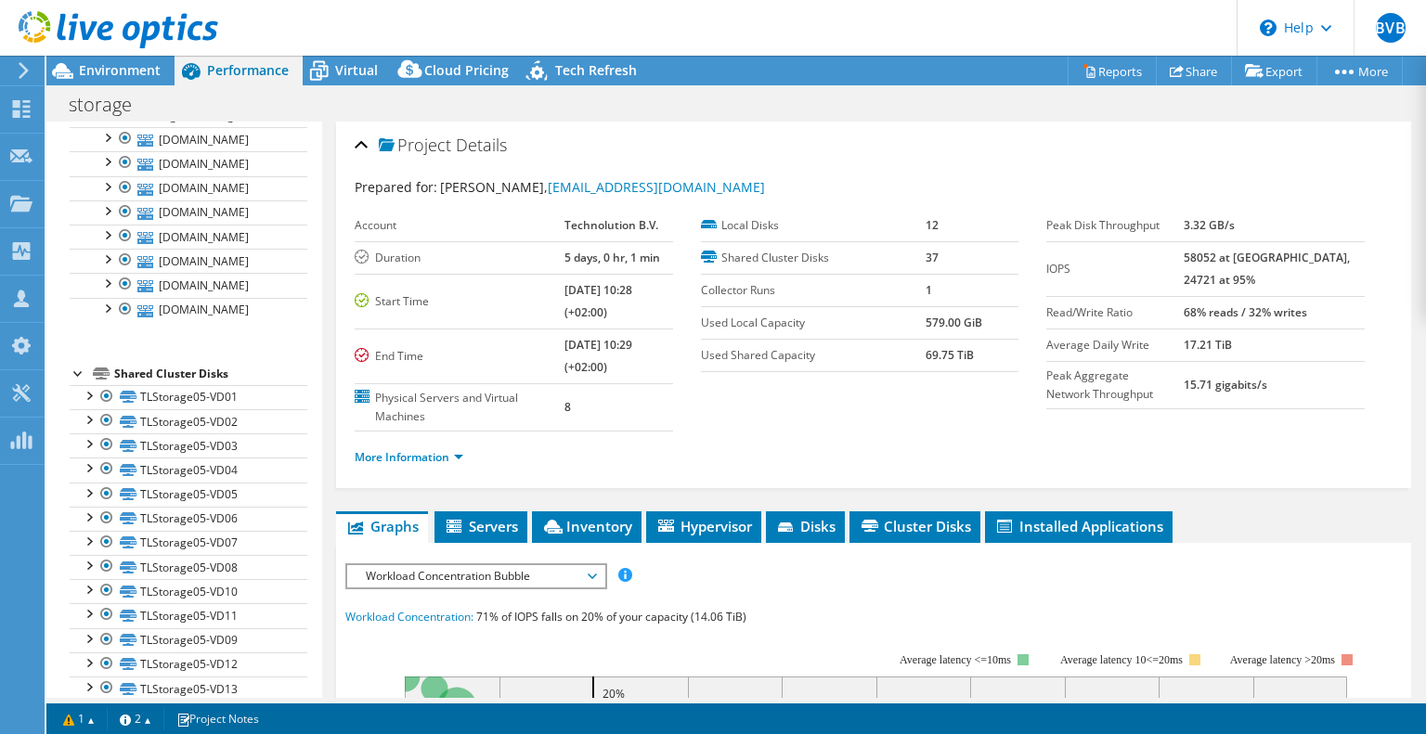
click at [78, 368] on div at bounding box center [79, 372] width 19 height 19
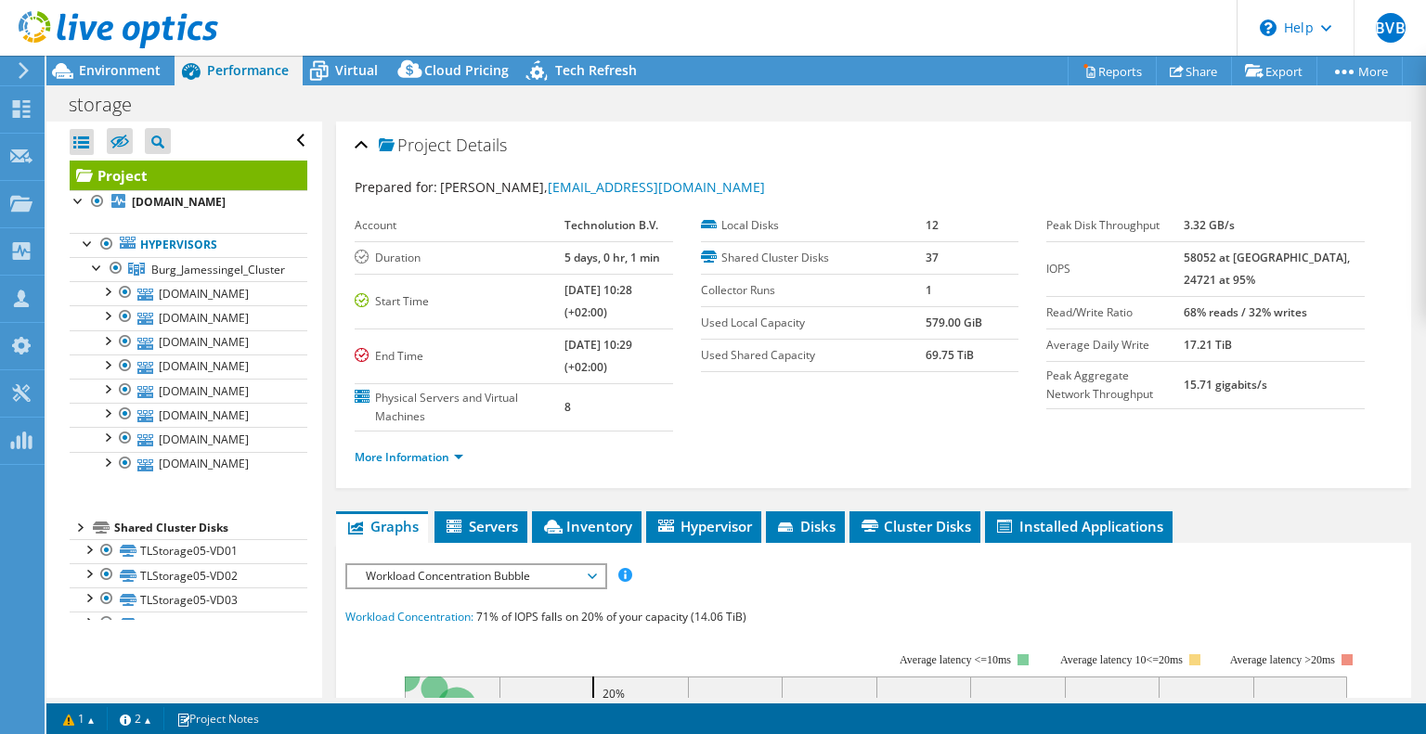
scroll to position [0, 0]
click at [79, 520] on div at bounding box center [79, 526] width 19 height 19
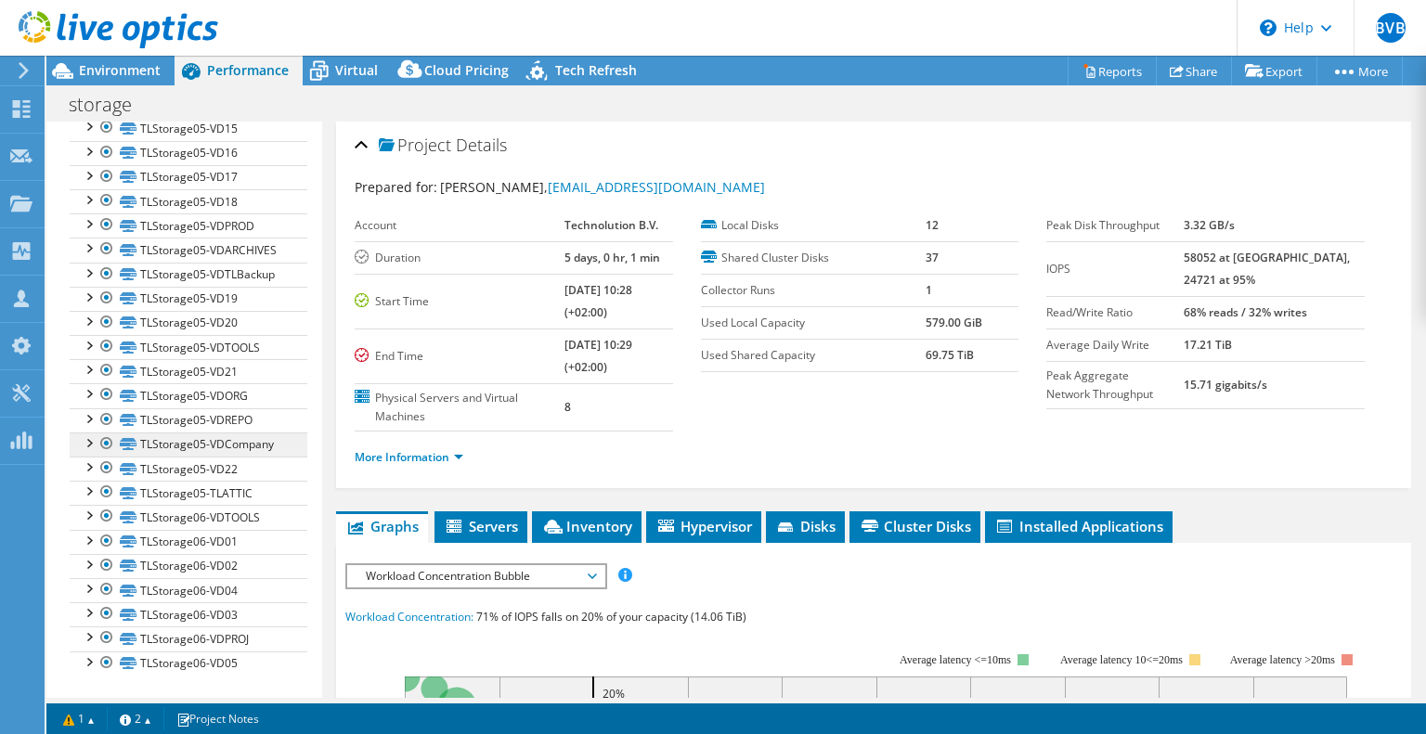
scroll to position [804, 0]
click at [104, 515] on div at bounding box center [106, 516] width 19 height 22
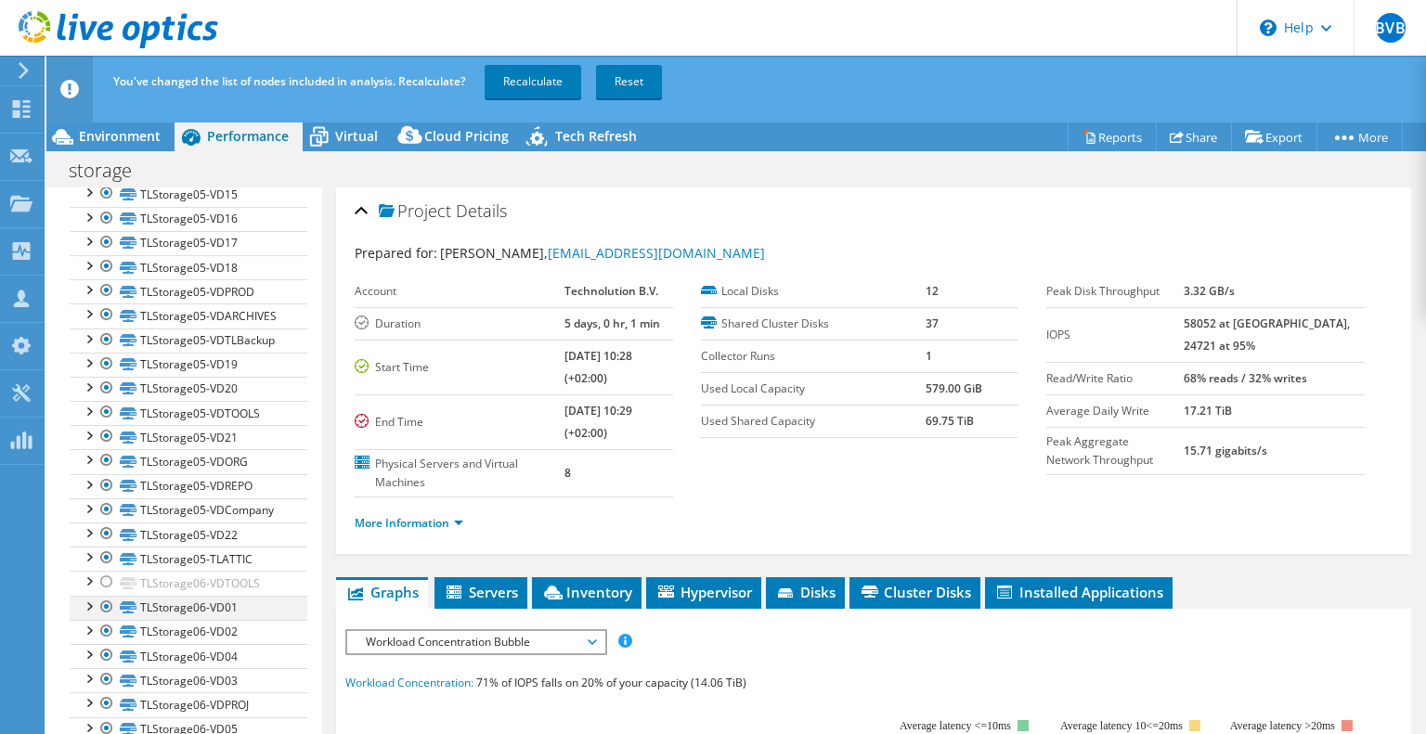
click at [108, 607] on div at bounding box center [106, 607] width 19 height 22
click at [104, 630] on div at bounding box center [106, 631] width 19 height 22
click at [109, 654] on div at bounding box center [106, 655] width 19 height 22
click at [104, 683] on div at bounding box center [106, 679] width 19 height 22
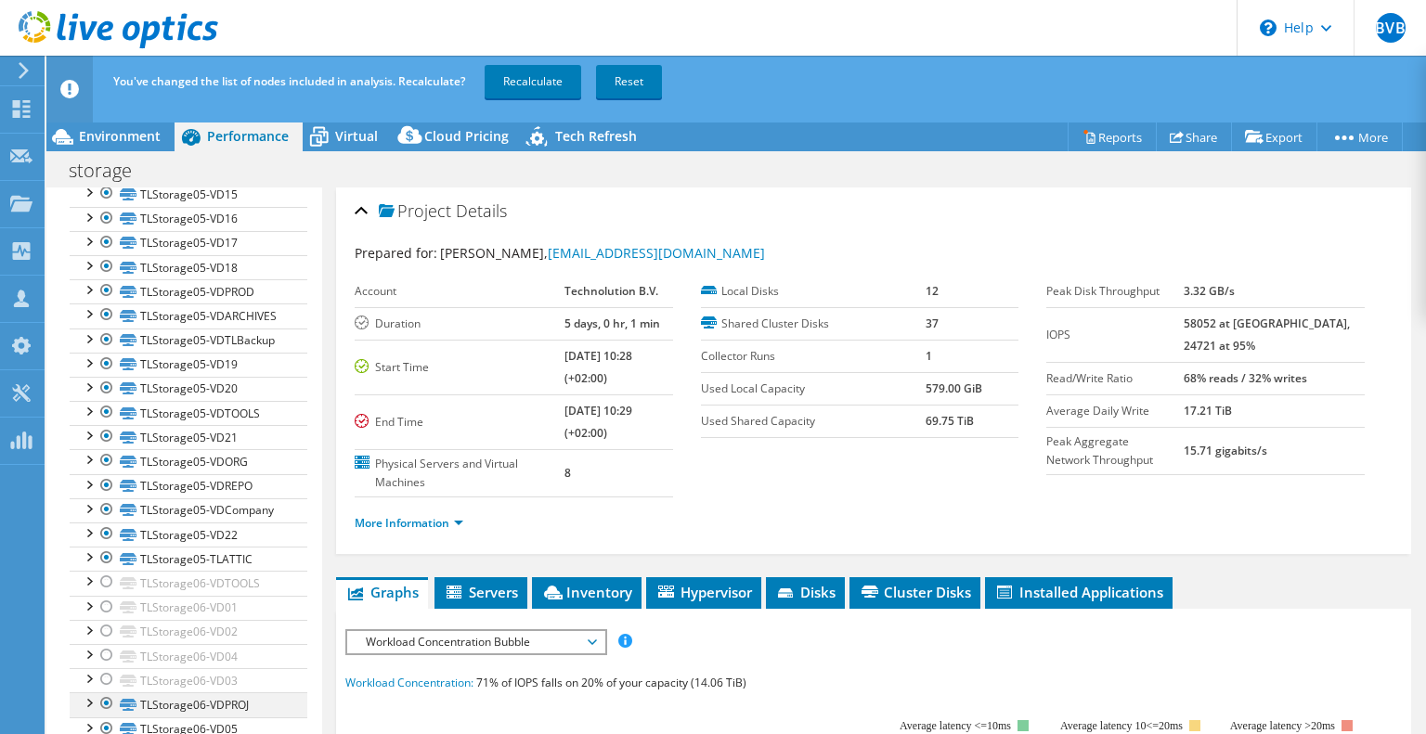
click at [104, 704] on div at bounding box center [106, 704] width 19 height 22
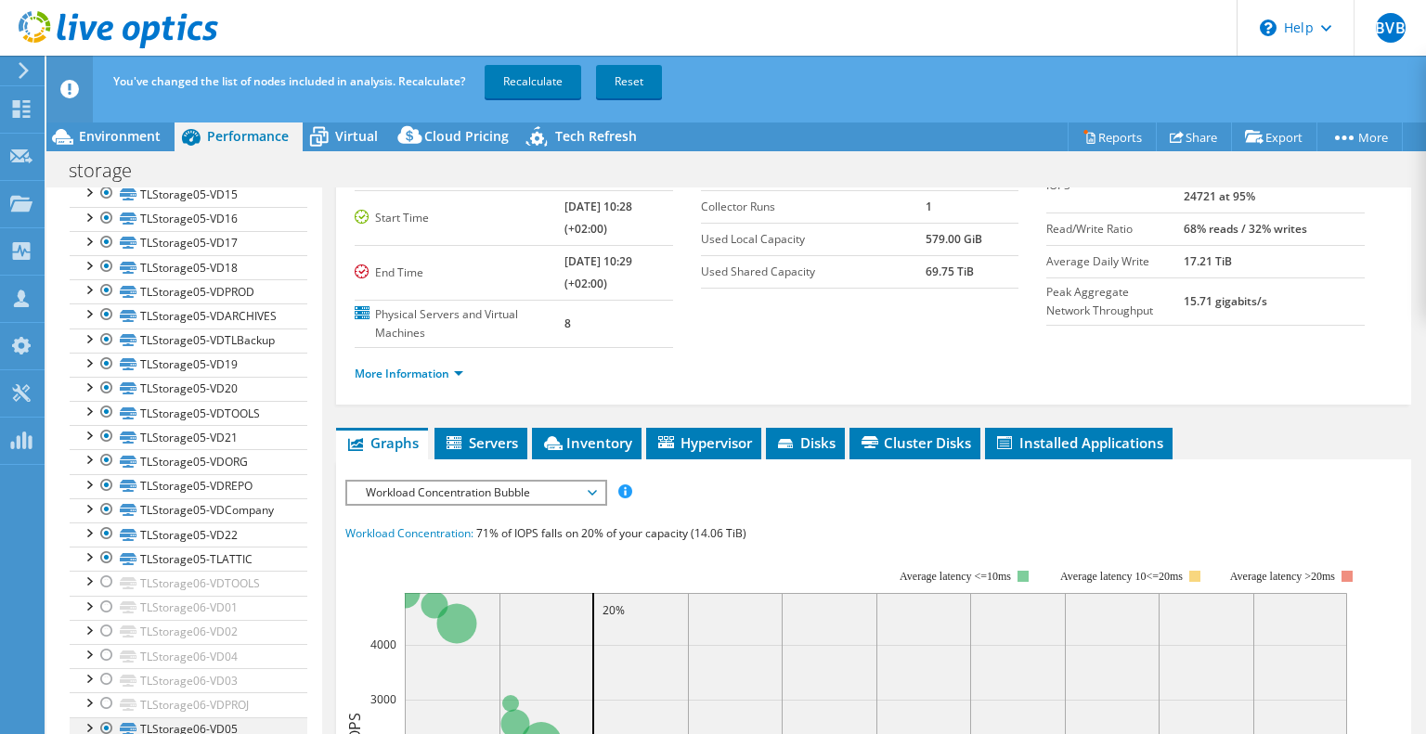
click at [99, 729] on div at bounding box center [106, 729] width 19 height 22
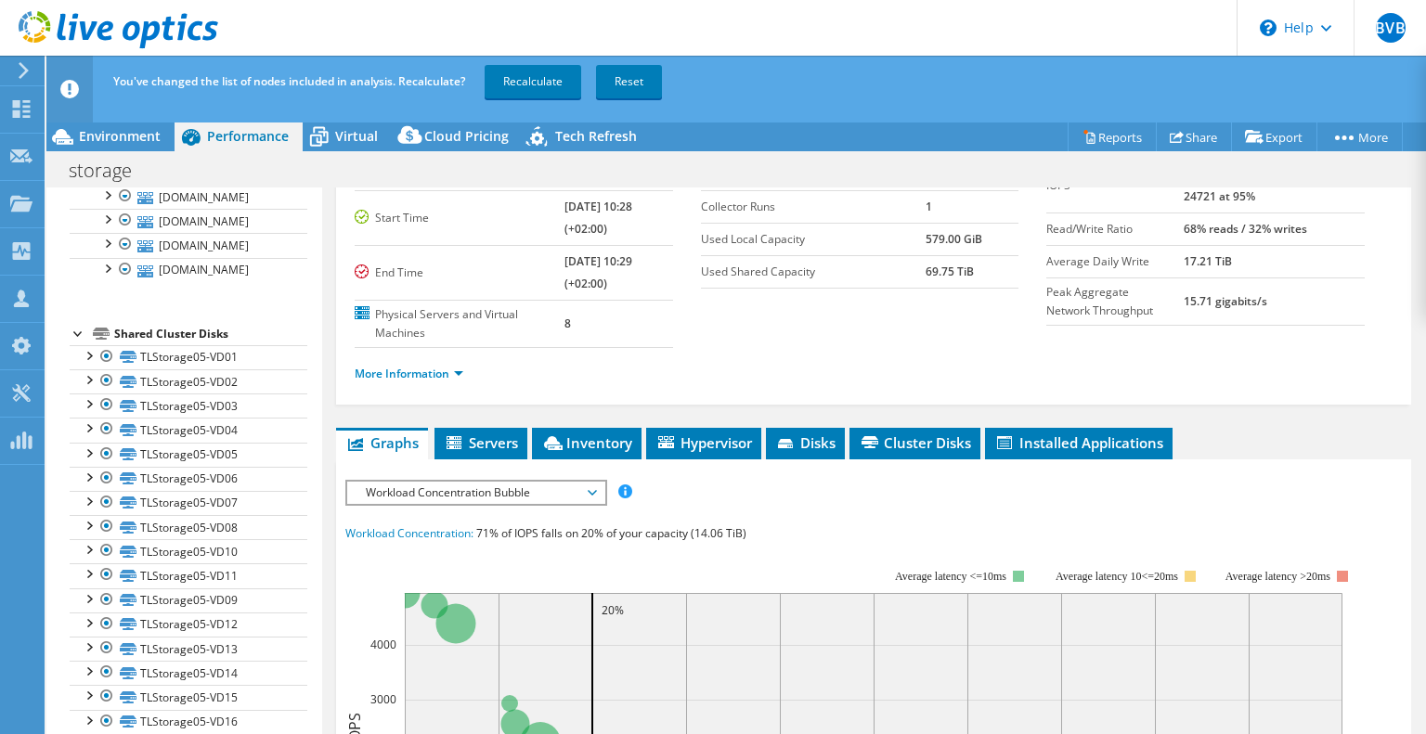
scroll to position [247, 0]
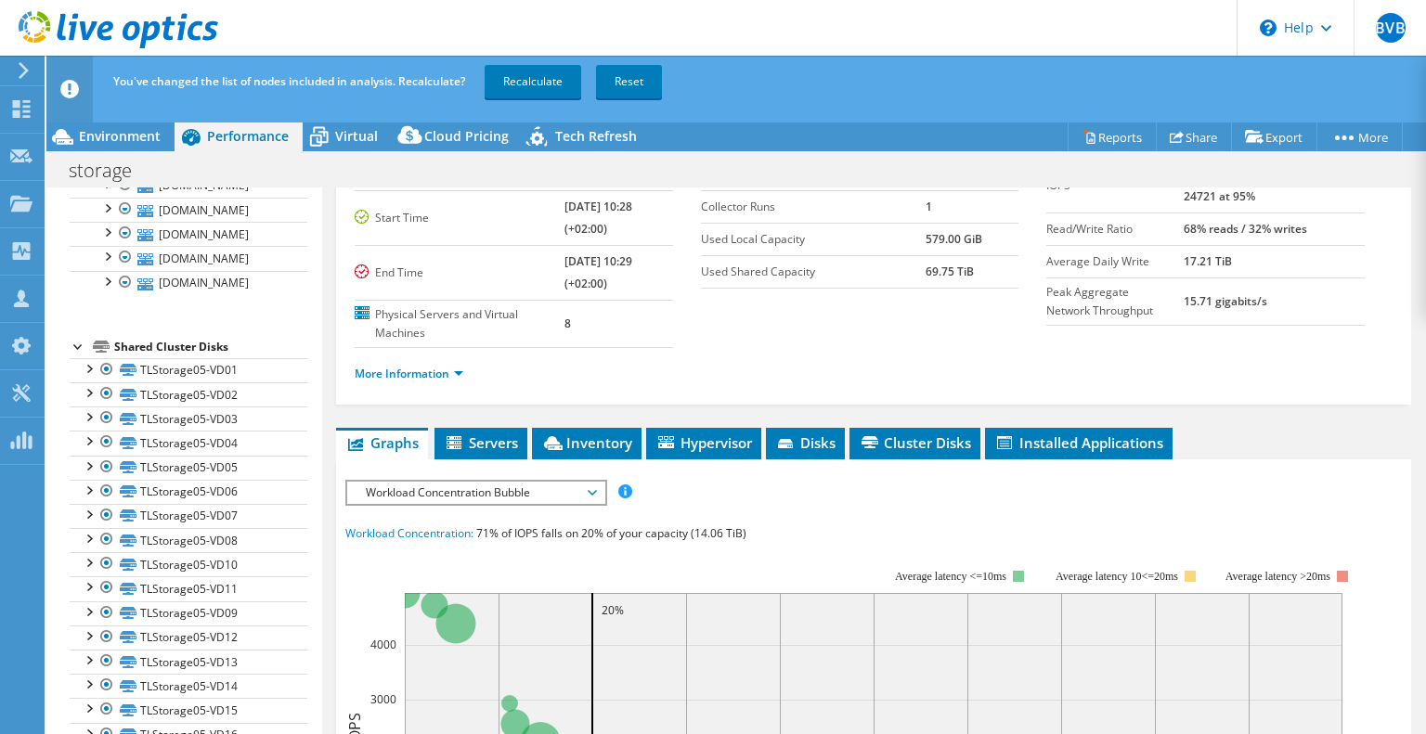
click at [78, 344] on div at bounding box center [79, 345] width 19 height 19
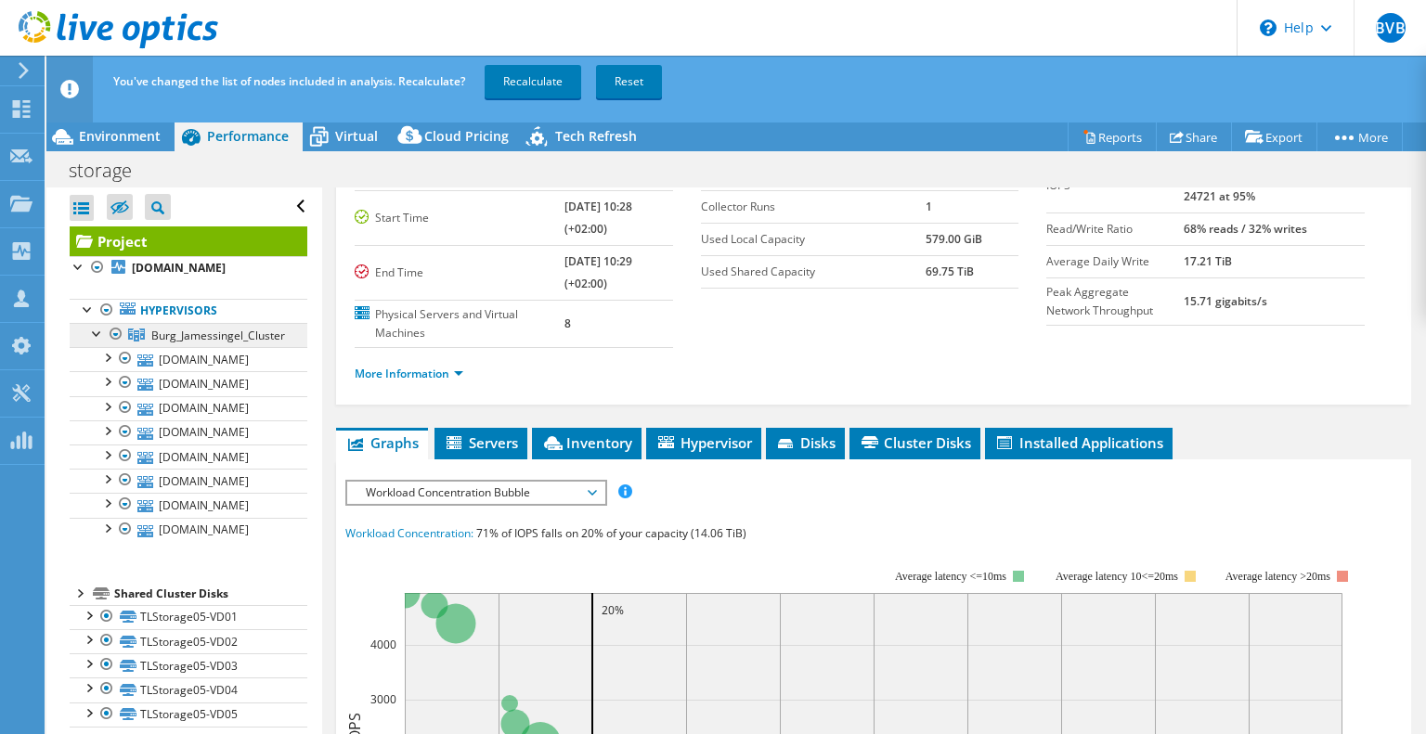
scroll to position [0, 0]
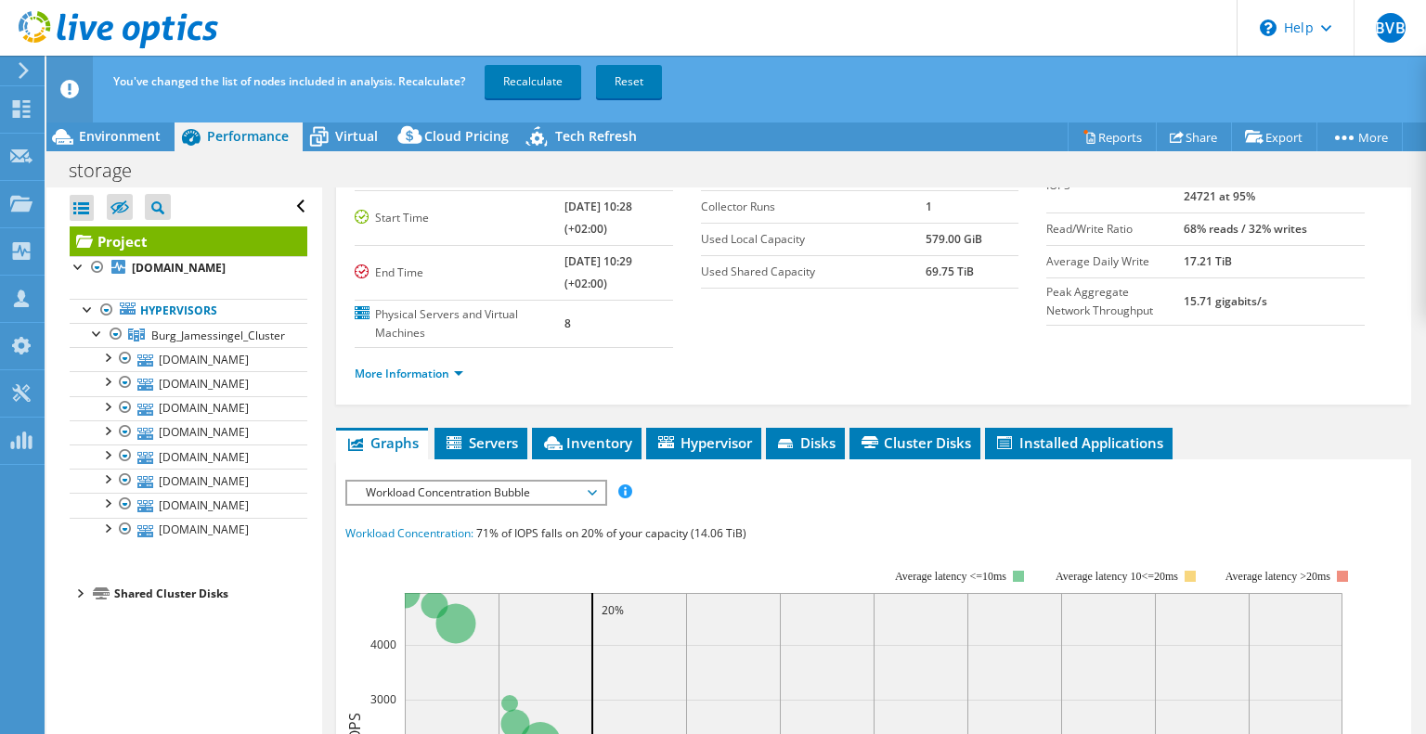
click at [79, 589] on div at bounding box center [79, 592] width 19 height 19
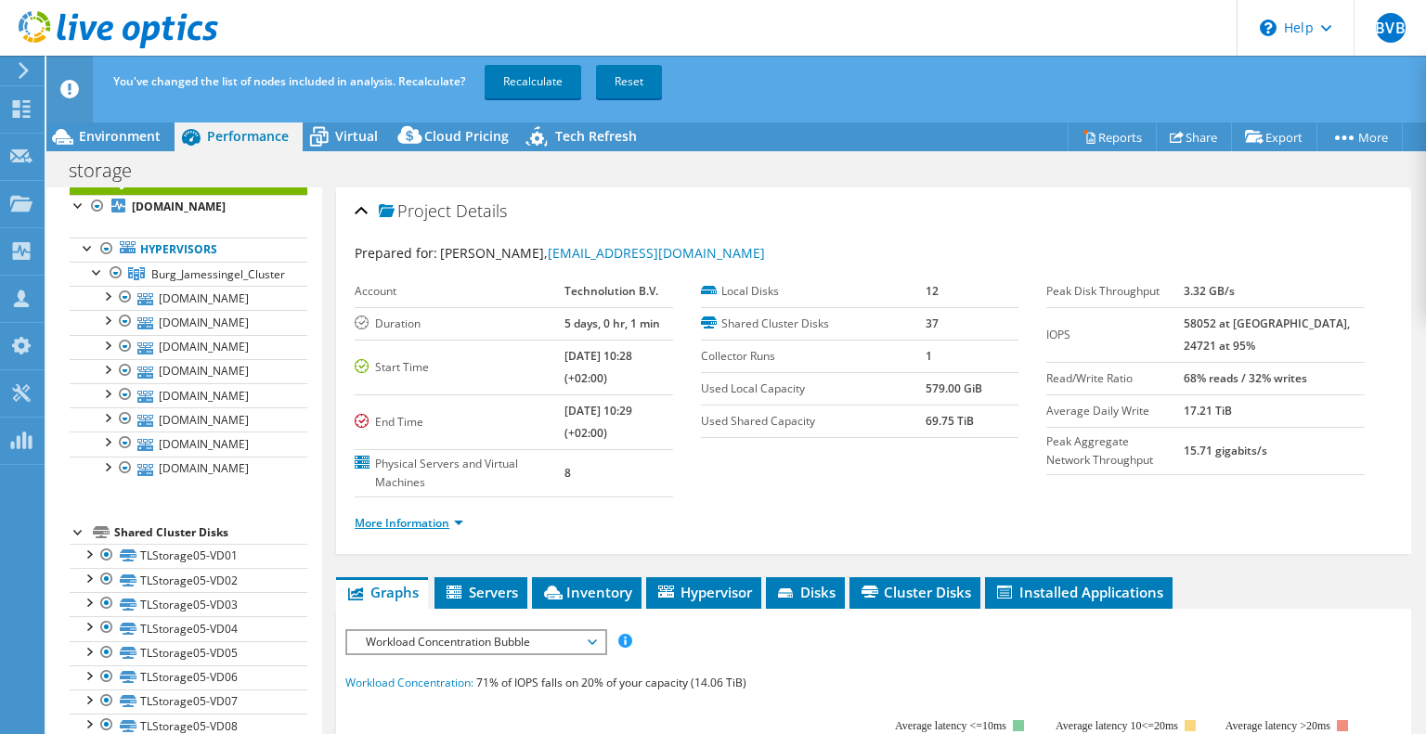
click at [453, 523] on link "More Information" at bounding box center [409, 523] width 109 height 16
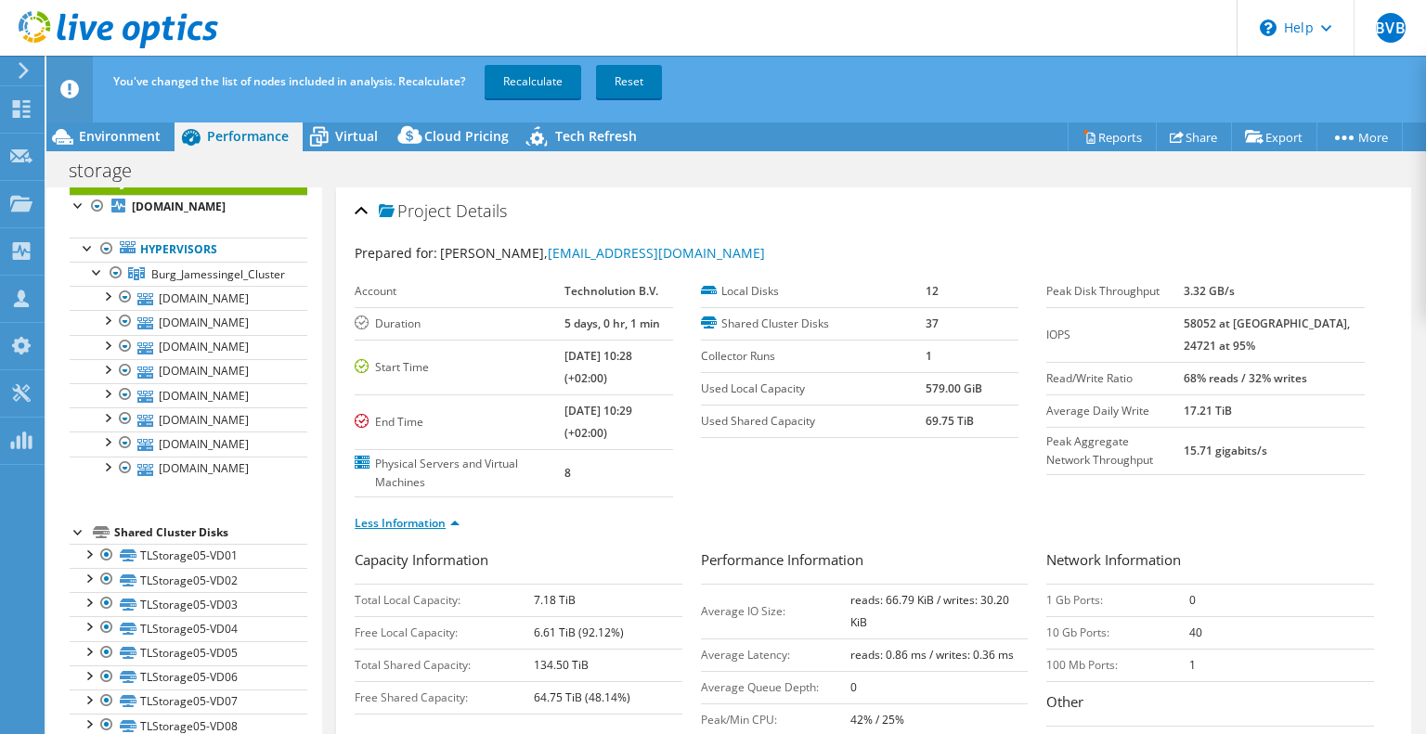
click at [454, 523] on link "Less Information" at bounding box center [407, 523] width 105 height 16
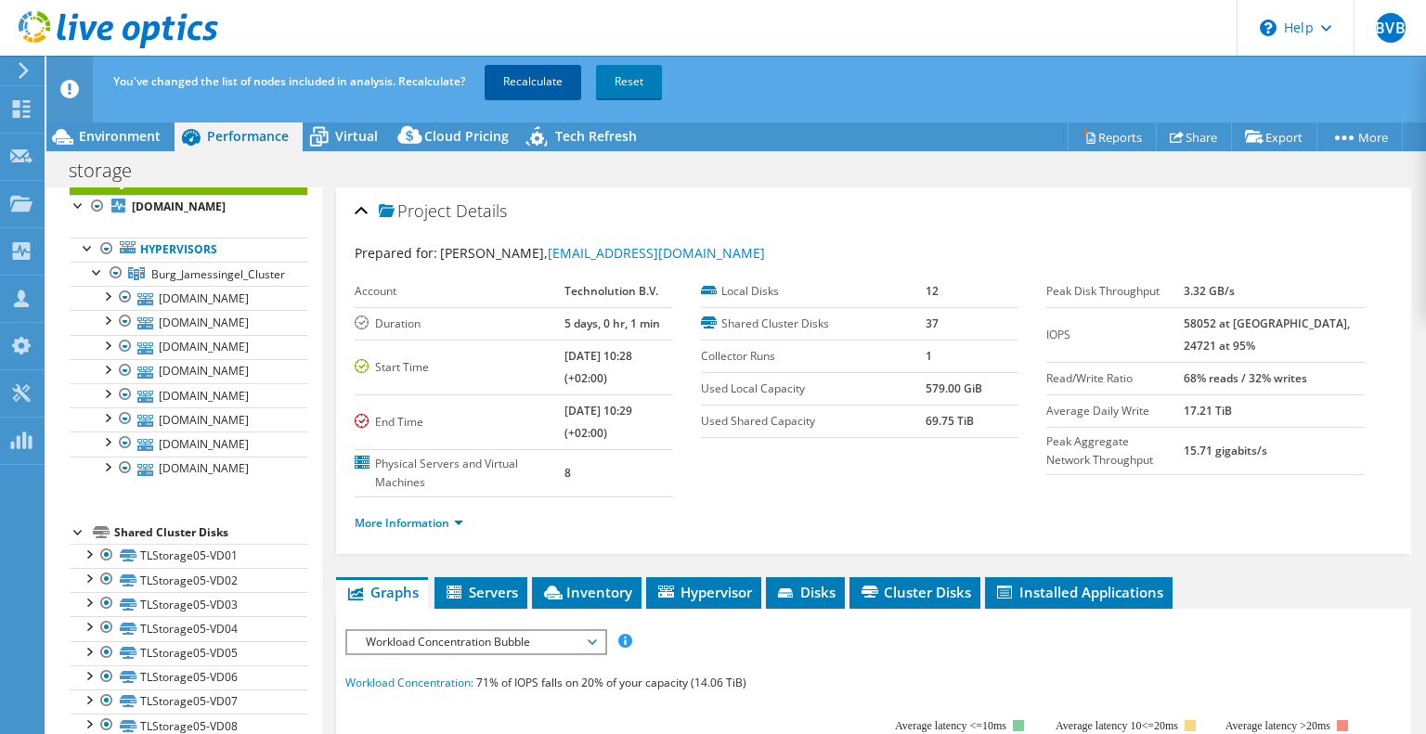
click at [523, 87] on link "Recalculate" at bounding box center [533, 81] width 97 height 33
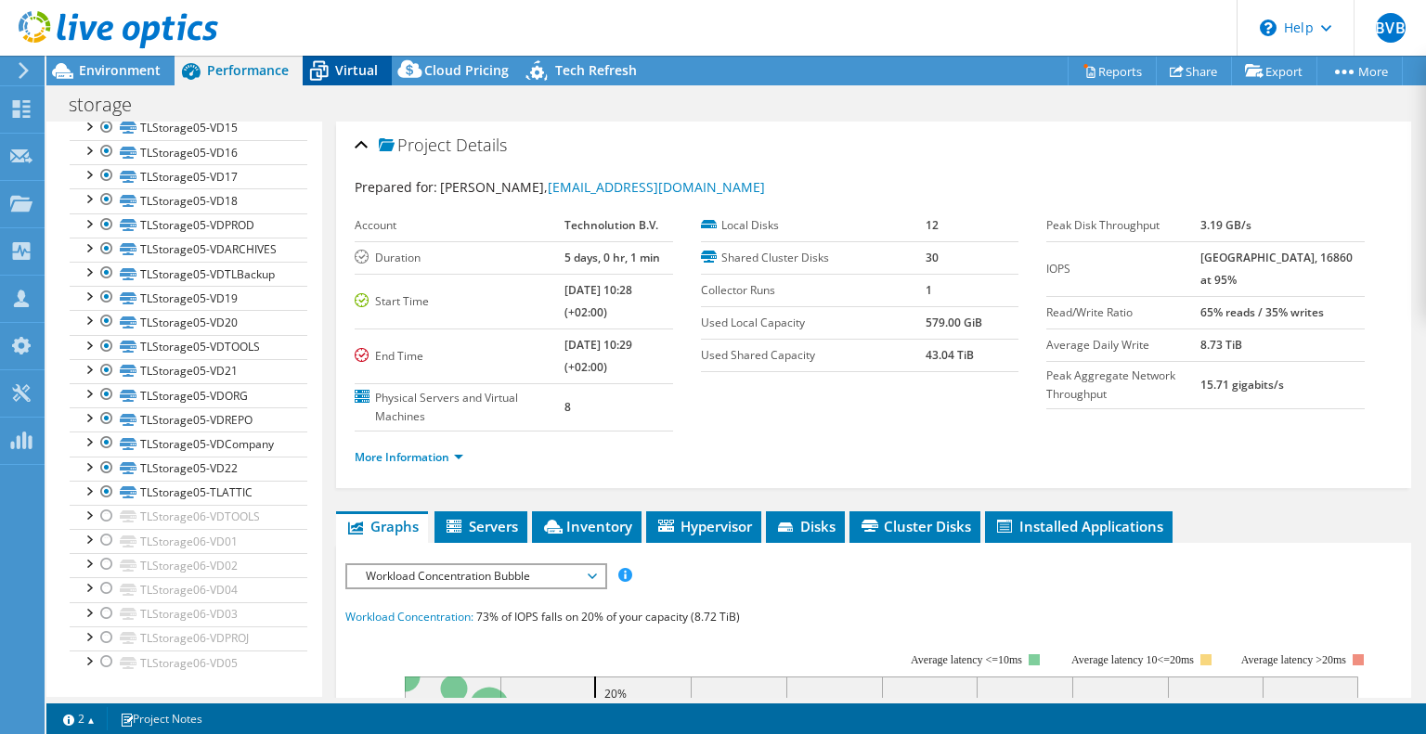
click at [353, 70] on span "Virtual" at bounding box center [356, 70] width 43 height 18
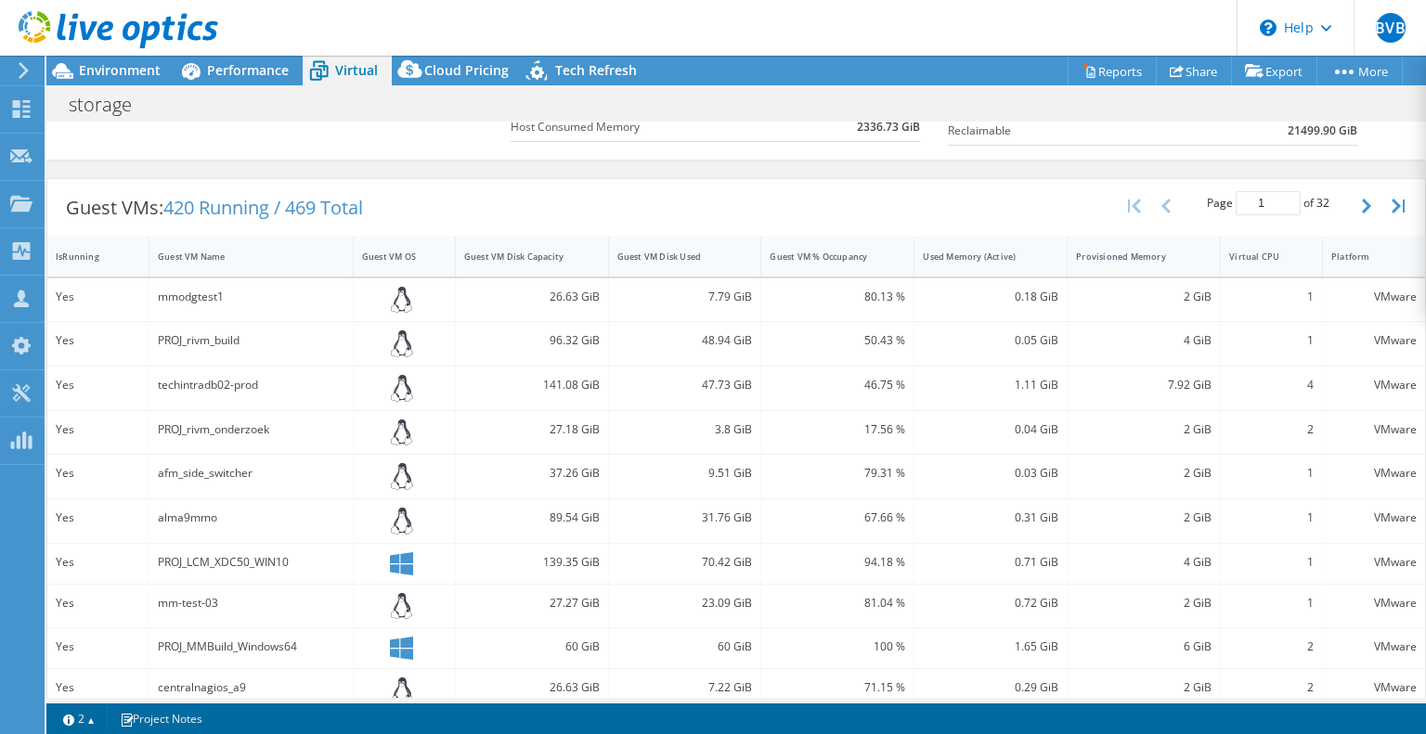
scroll to position [278, 0]
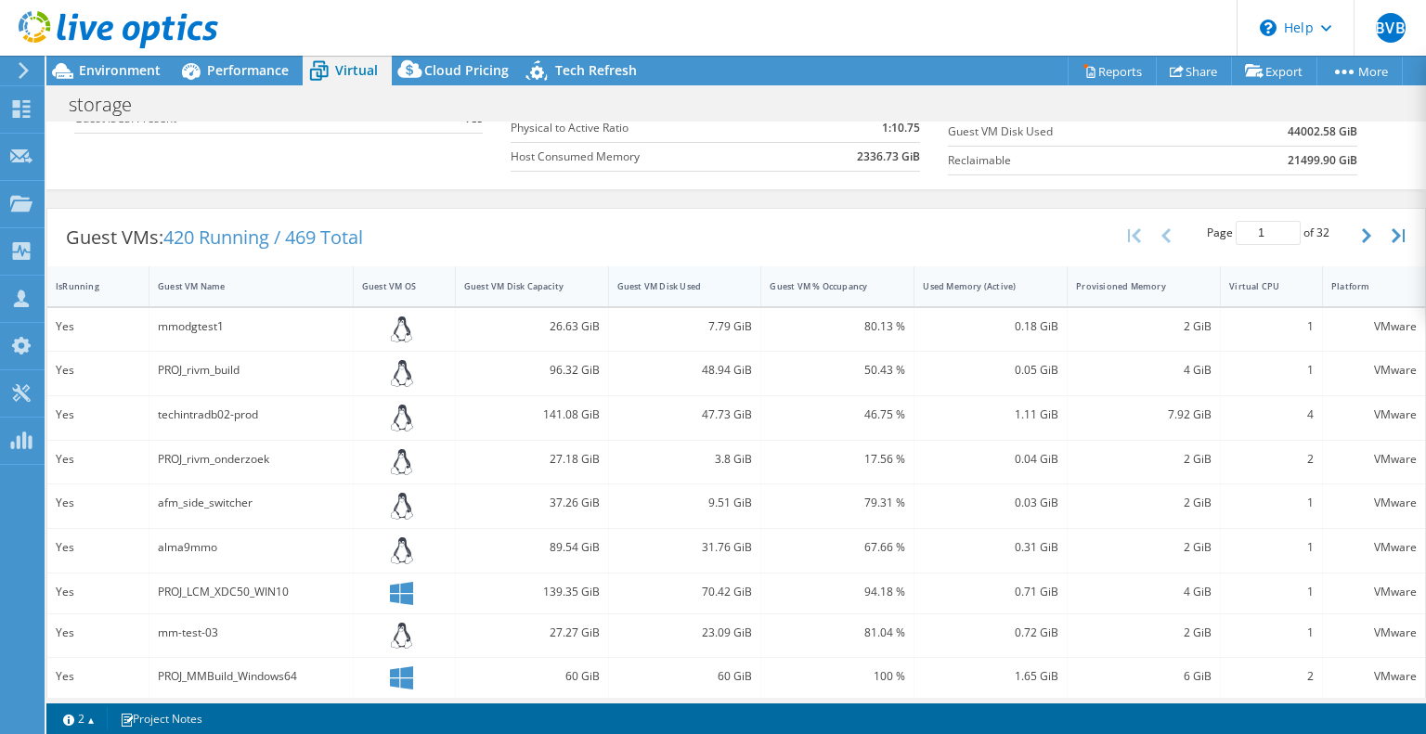
click at [675, 285] on div "Guest VM Disk Used" at bounding box center [673, 286] width 113 height 12
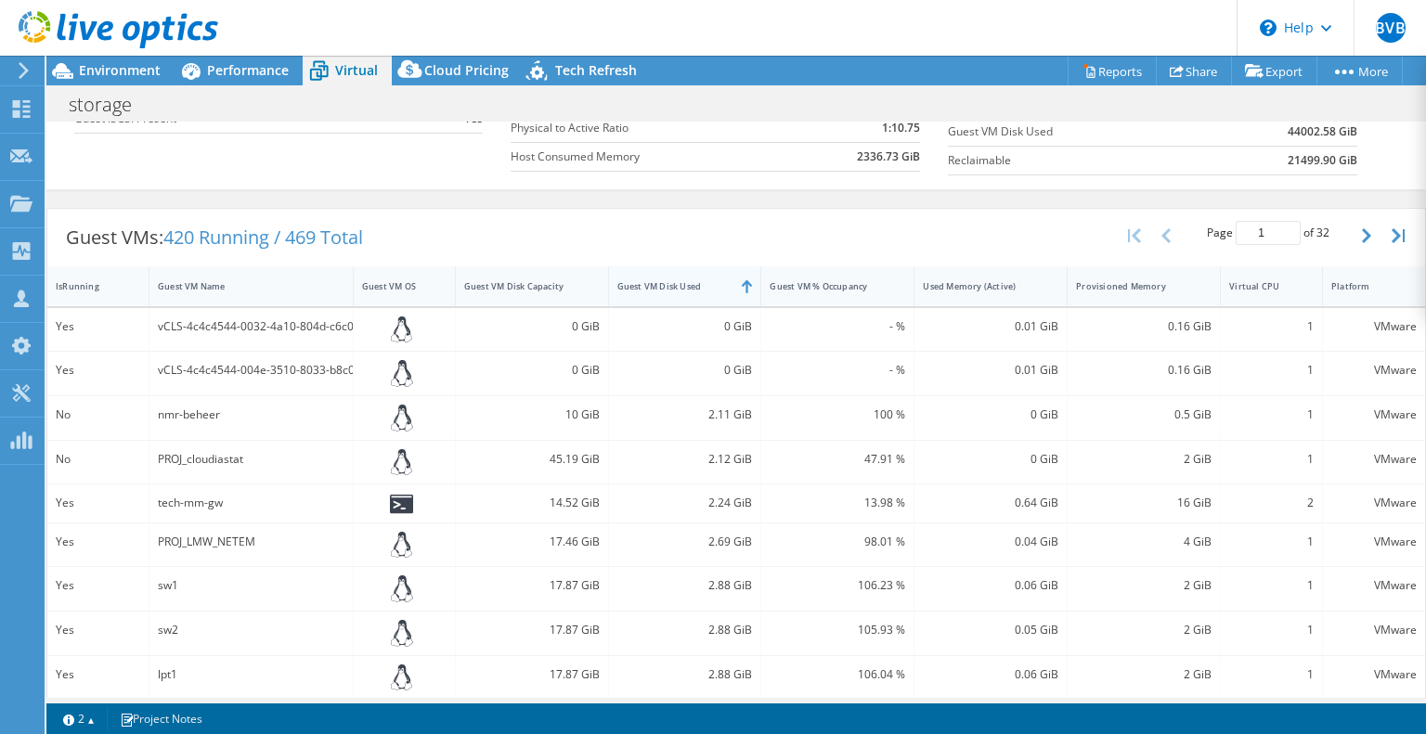
click at [675, 285] on div "Guest VM Disk Used" at bounding box center [673, 286] width 113 height 12
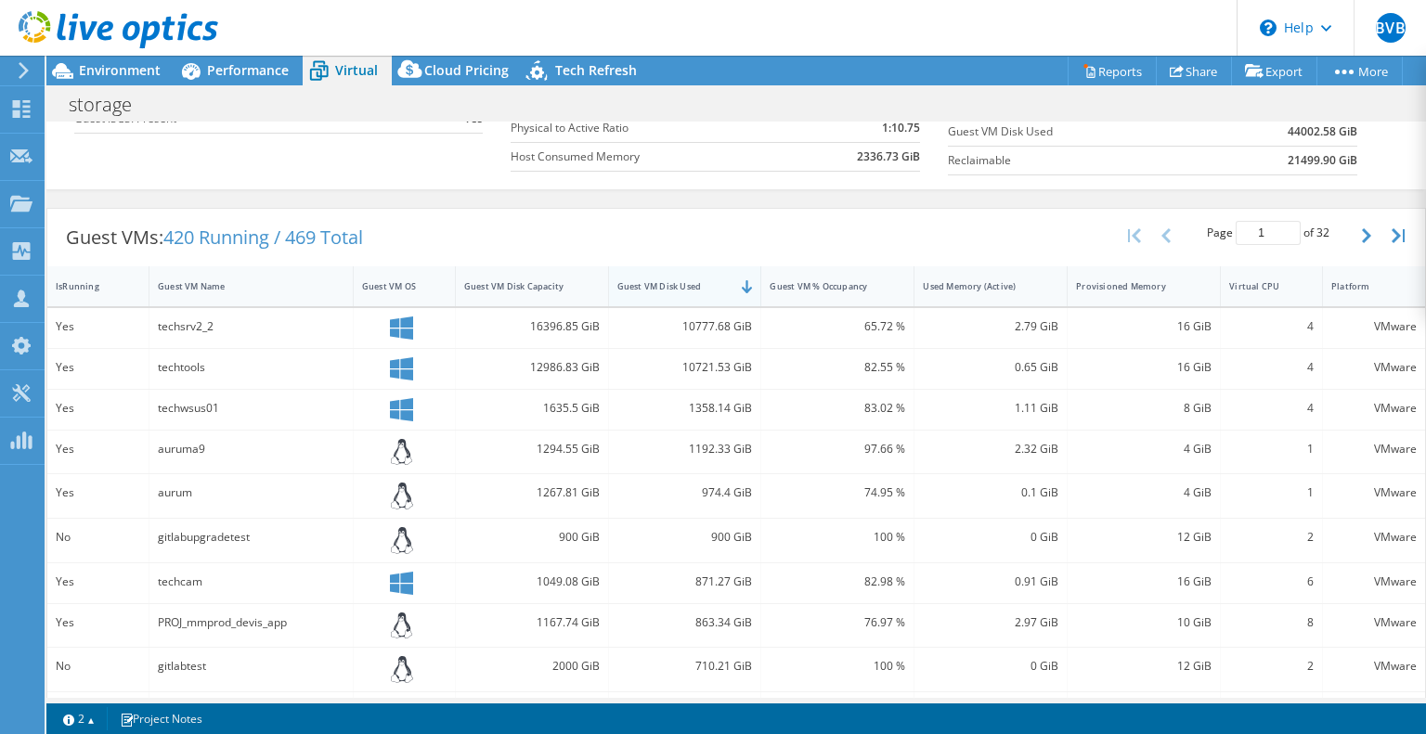
click at [675, 285] on div "Guest VM Disk Used" at bounding box center [673, 286] width 113 height 12
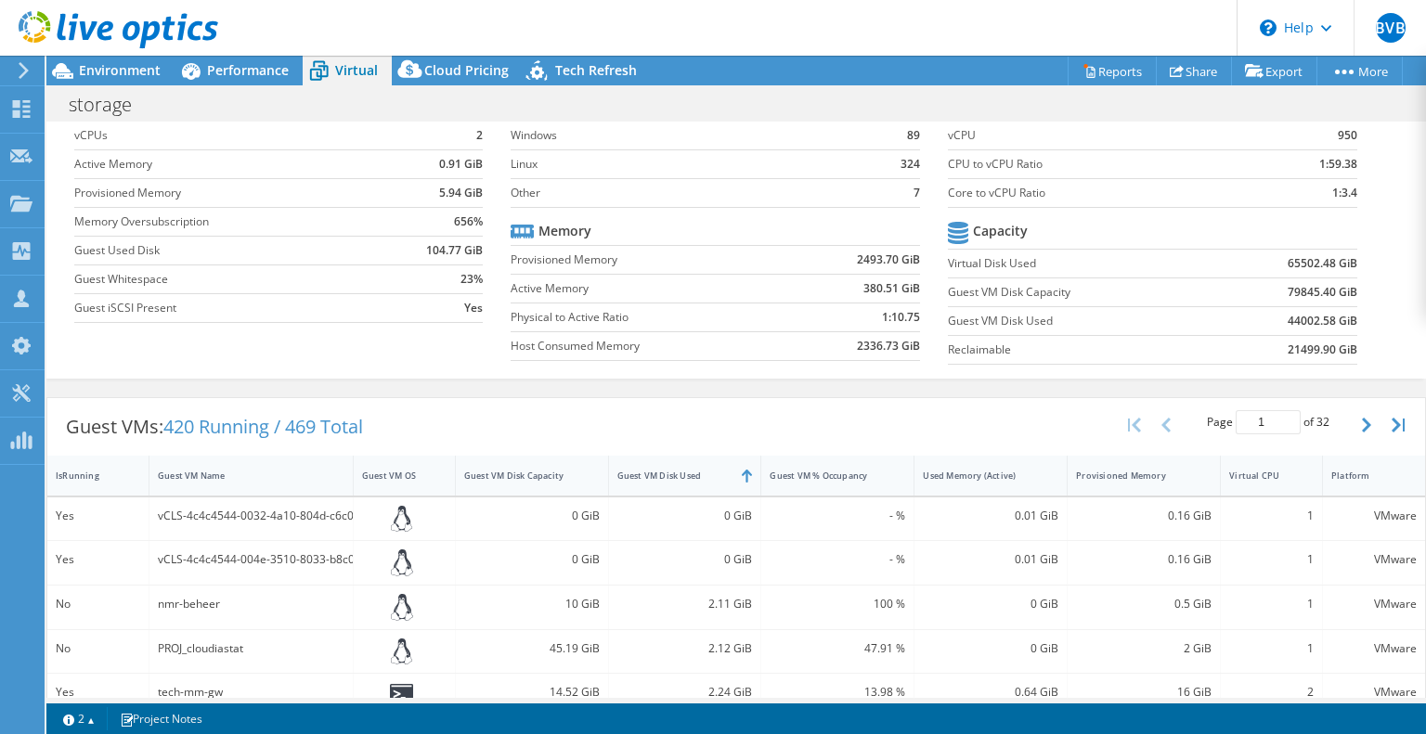
scroll to position [0, 0]
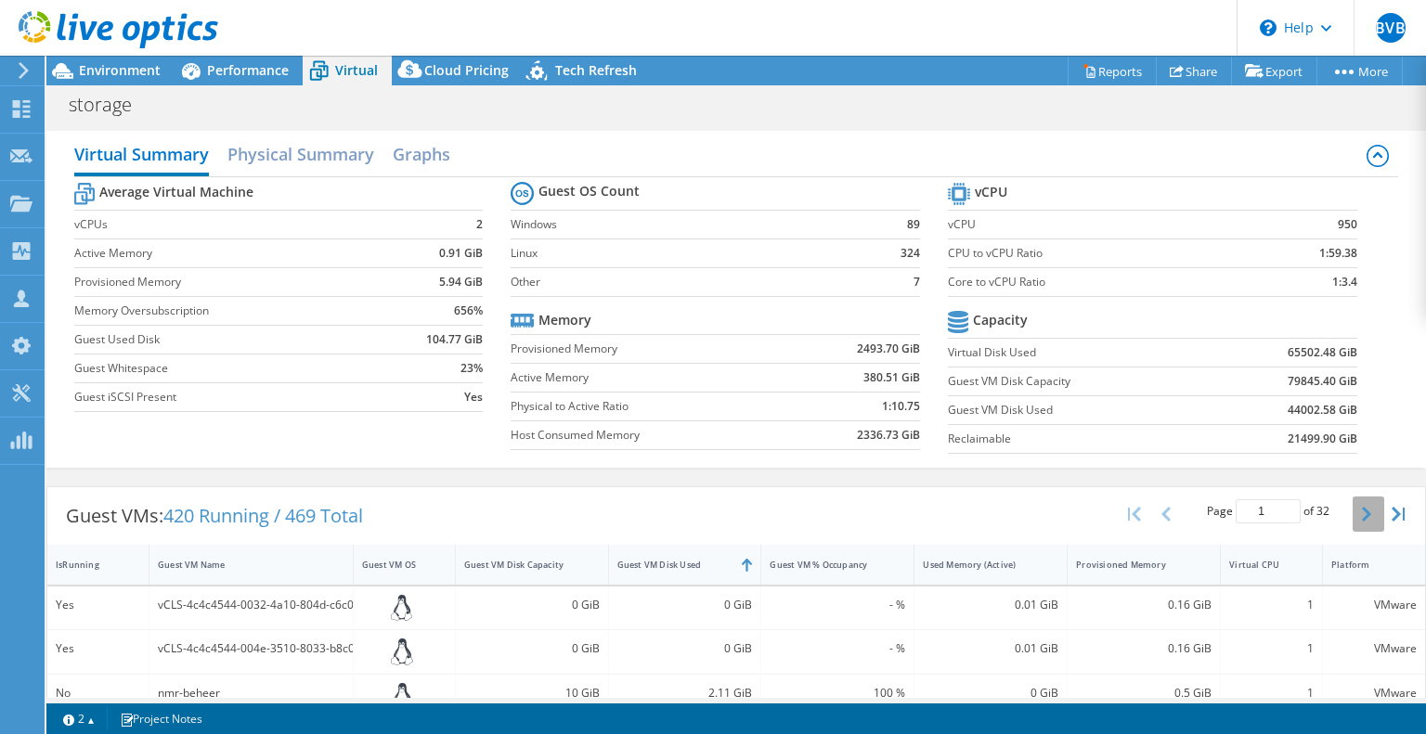
click at [1362, 508] on icon "button" at bounding box center [1366, 514] width 9 height 15
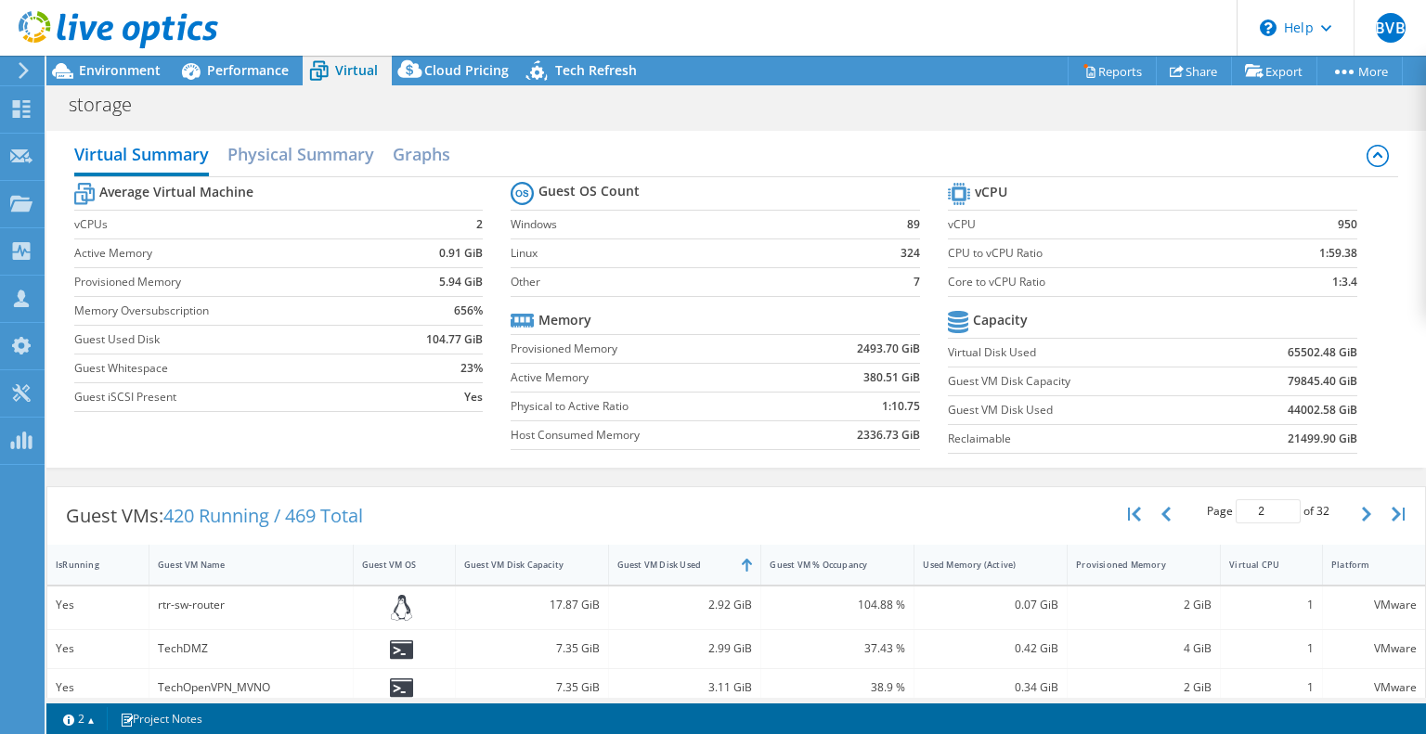
scroll to position [304, 0]
click at [1362, 511] on icon "button" at bounding box center [1366, 514] width 9 height 15
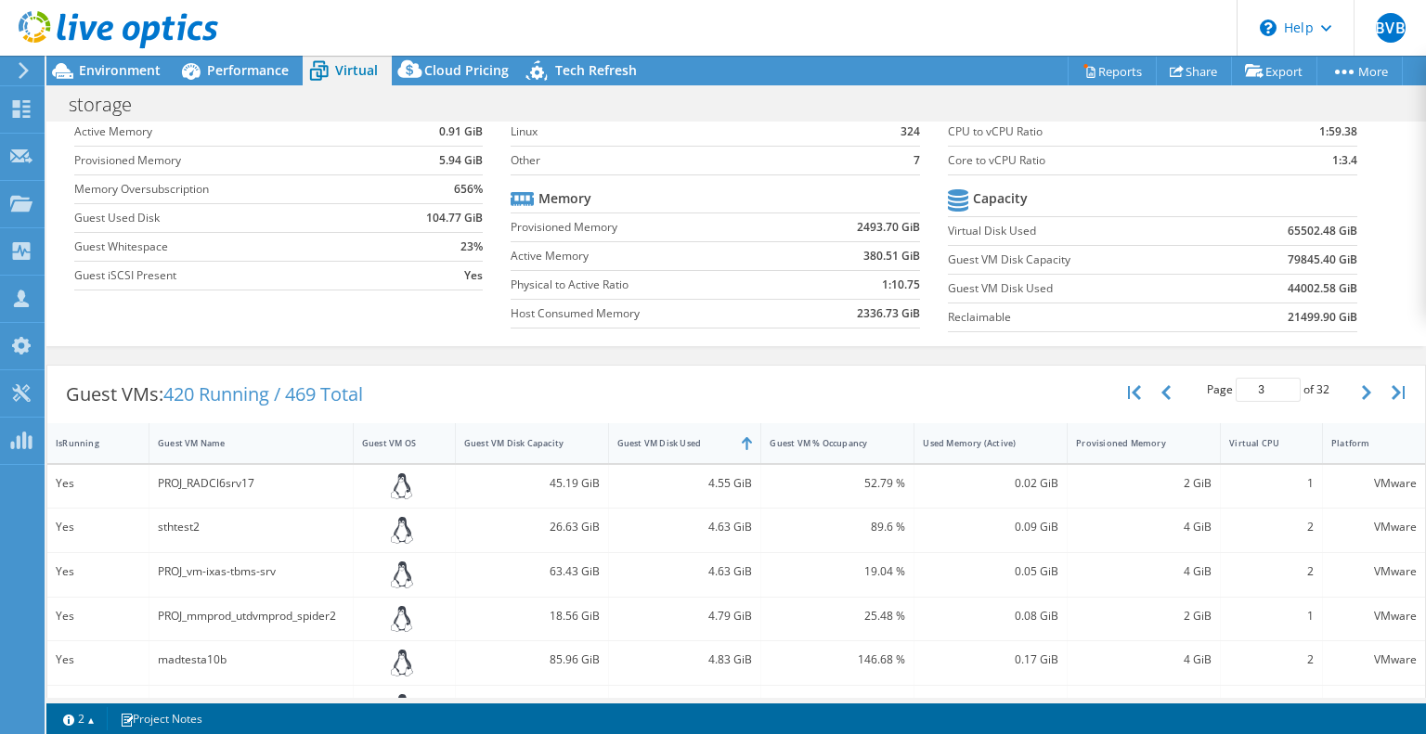
scroll to position [91, 0]
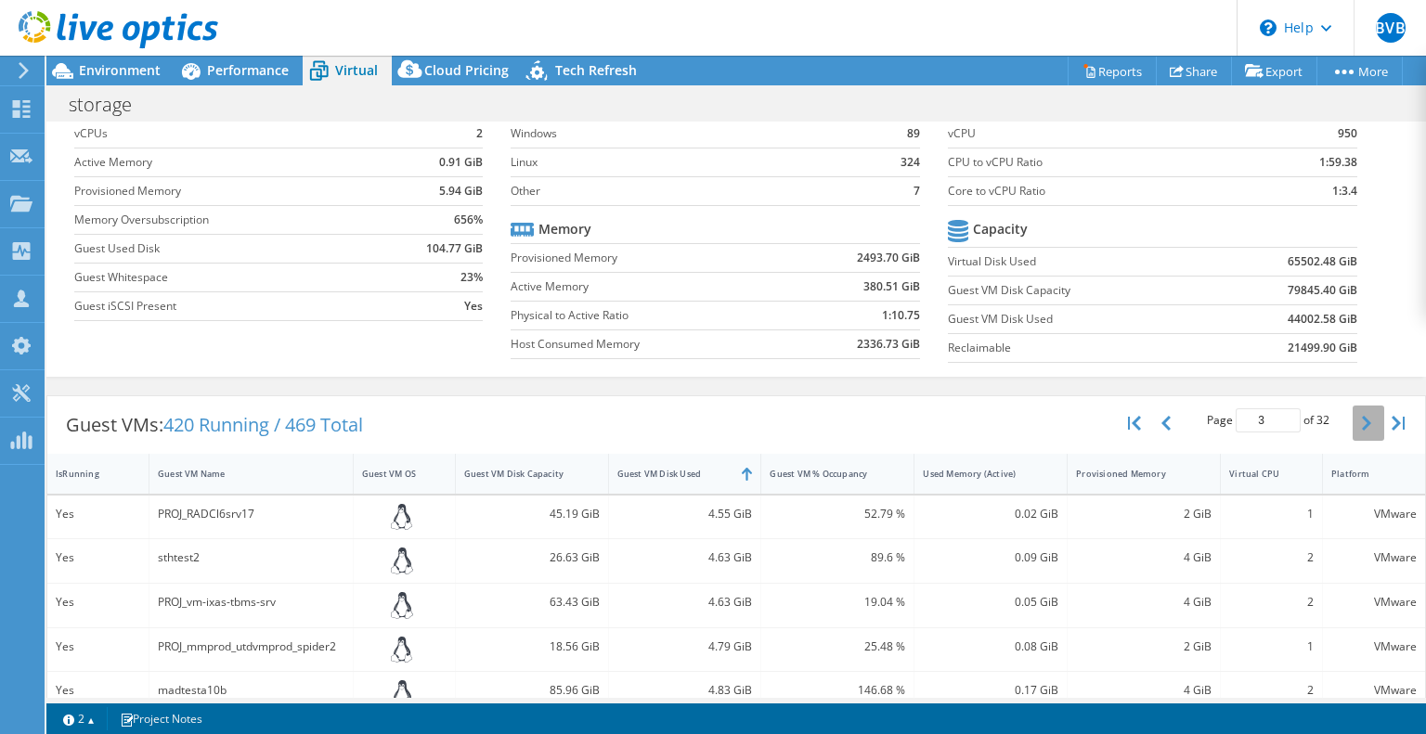
click at [1362, 422] on icon "button" at bounding box center [1366, 423] width 9 height 15
click at [559, 468] on div "Guest VM Disk Capacity" at bounding box center [520, 474] width 113 height 12
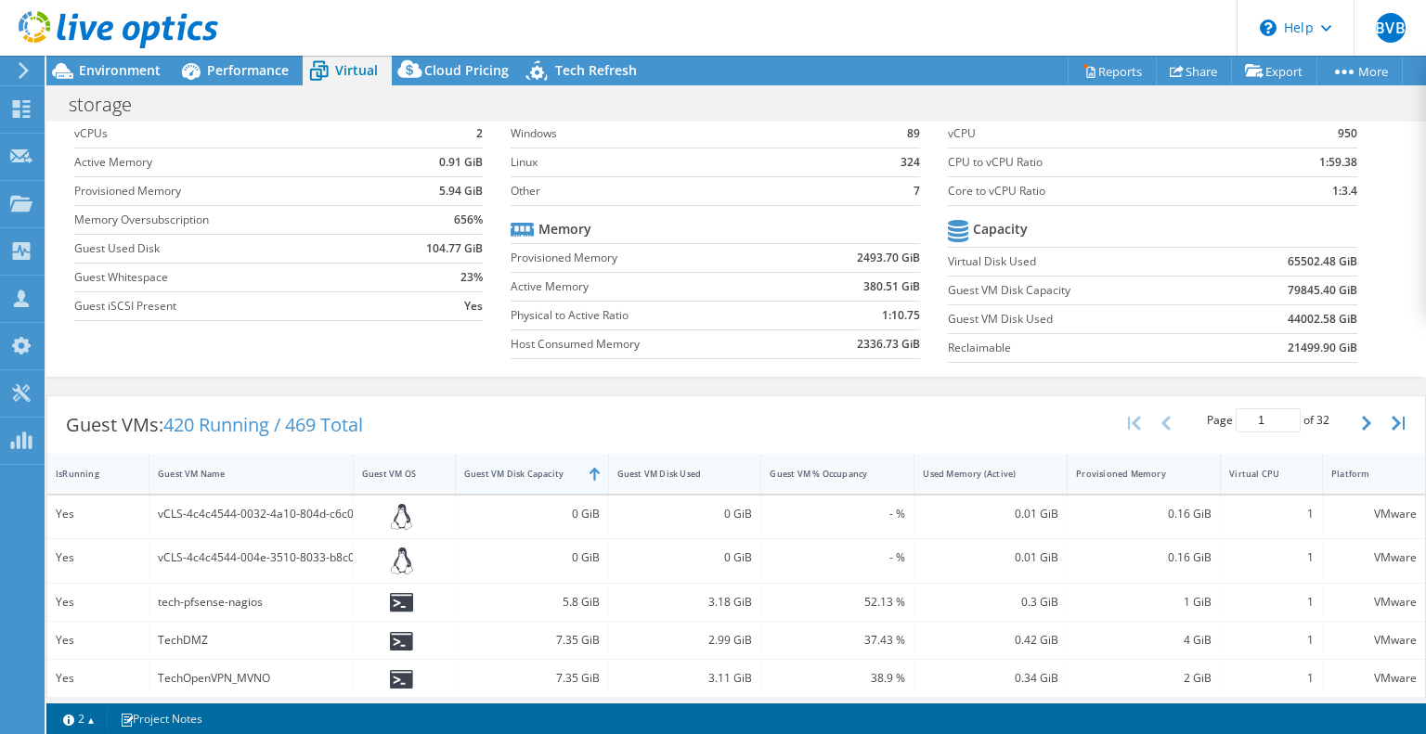
click at [572, 471] on div "Guest VM Disk Capacity" at bounding box center [521, 474] width 130 height 29
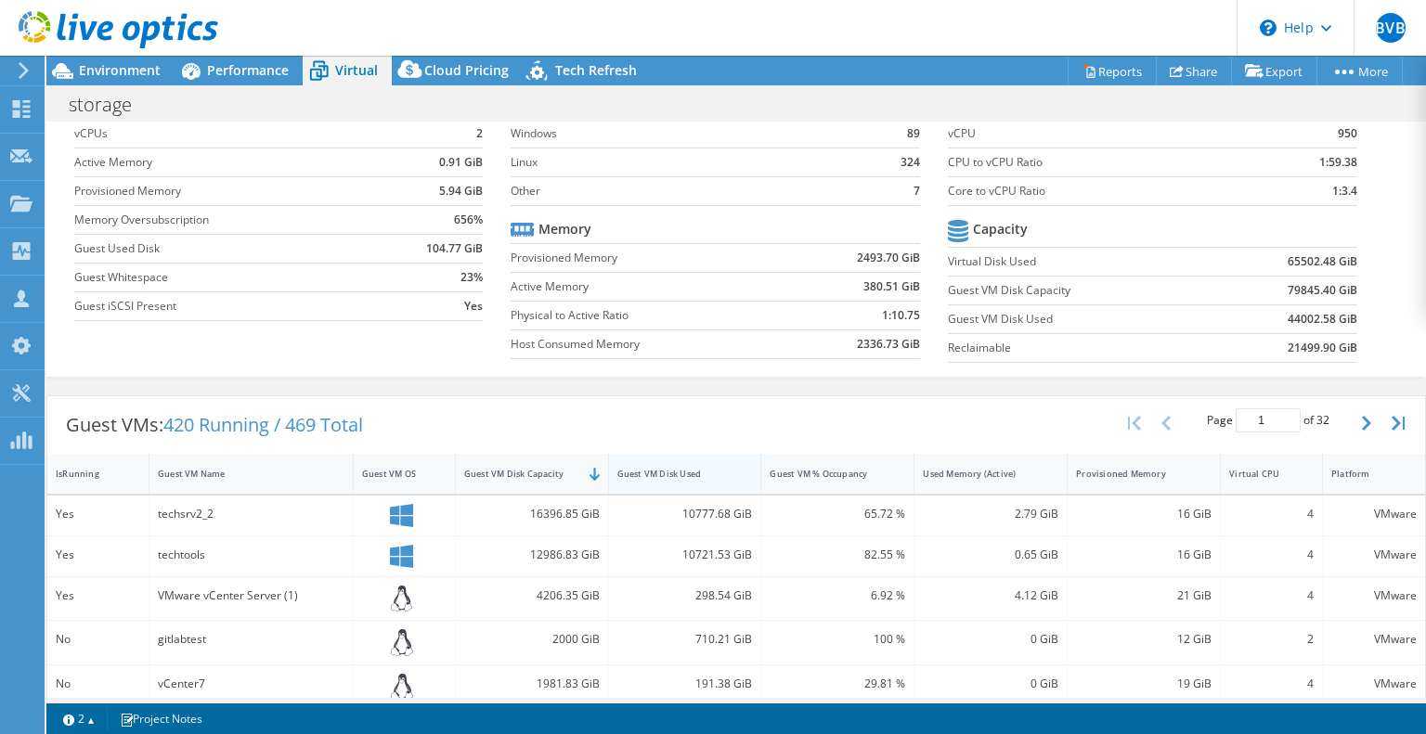
click at [643, 473] on div "Guest VM Disk Used" at bounding box center [673, 474] width 113 height 12
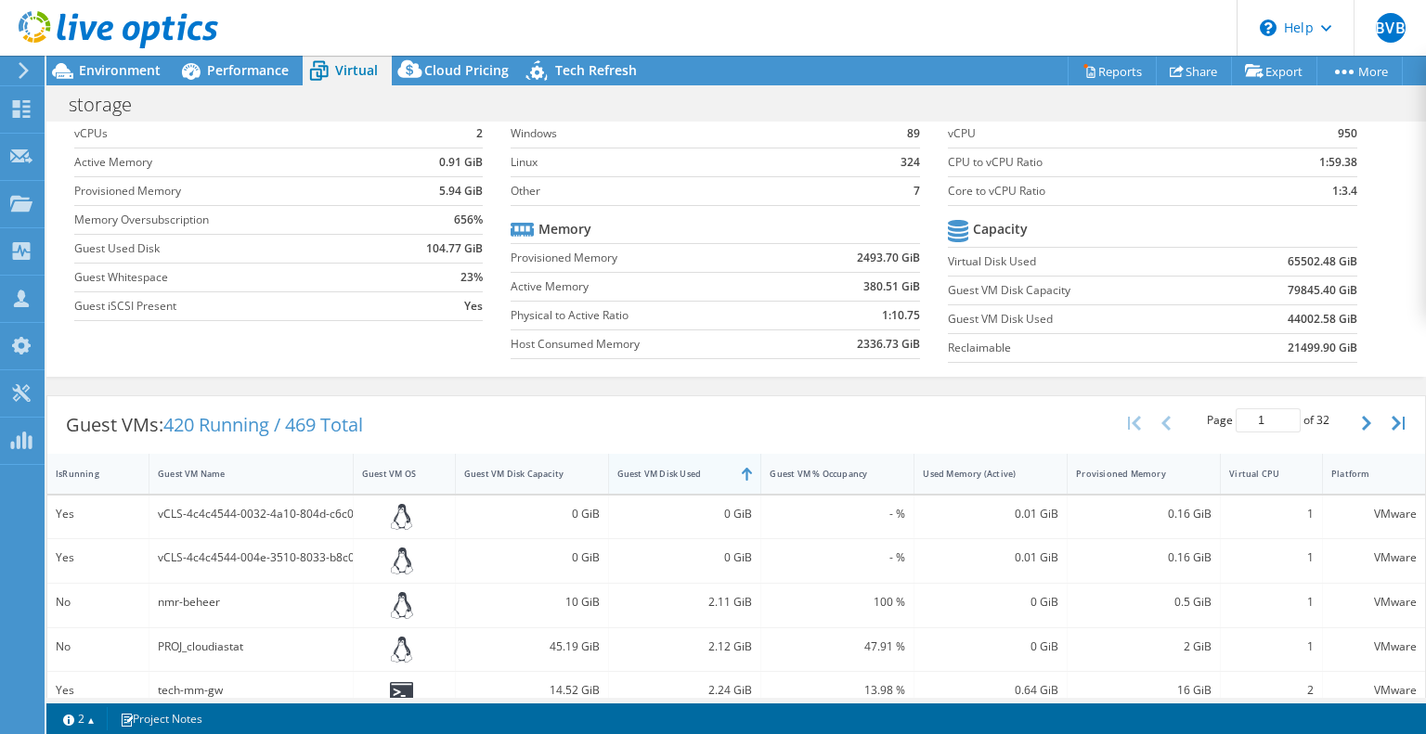
click at [643, 473] on div "Guest VM Disk Used" at bounding box center [673, 474] width 113 height 12
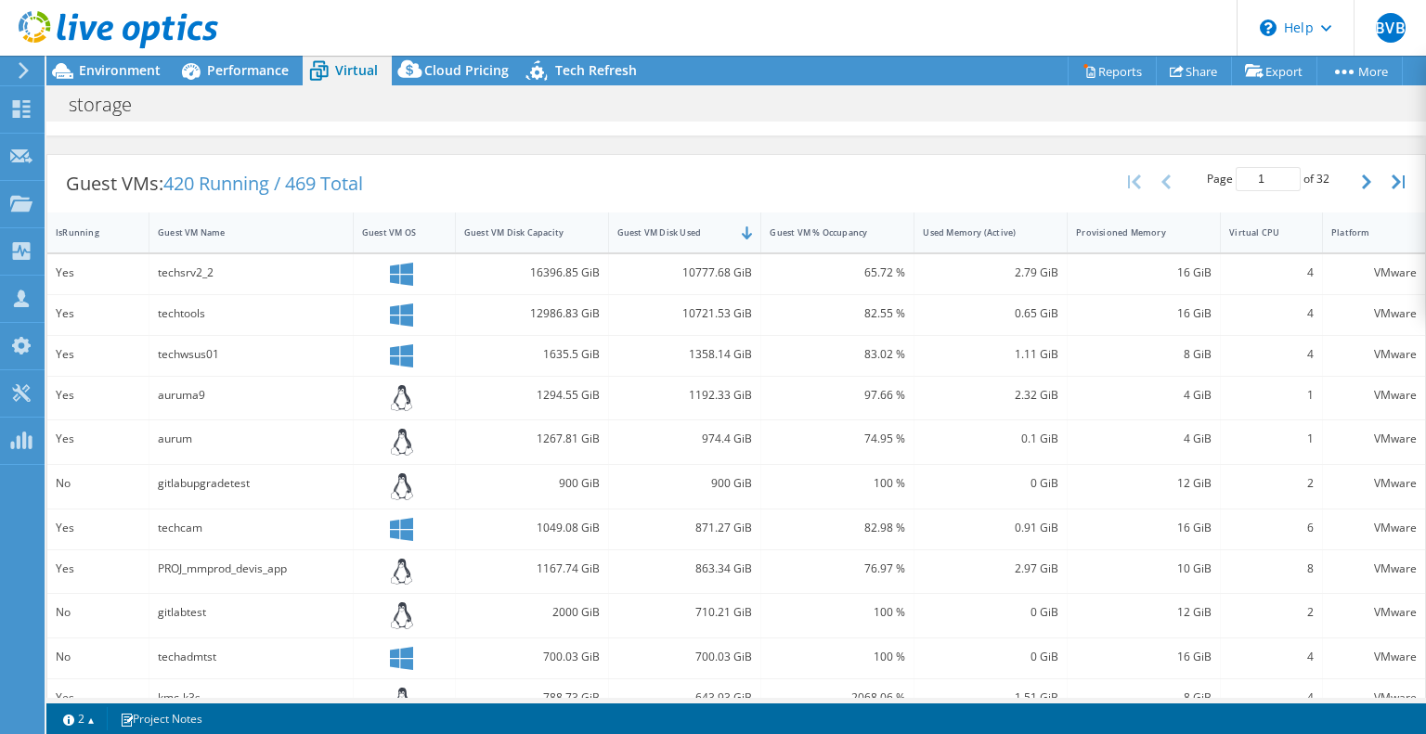
scroll to position [338, 0]
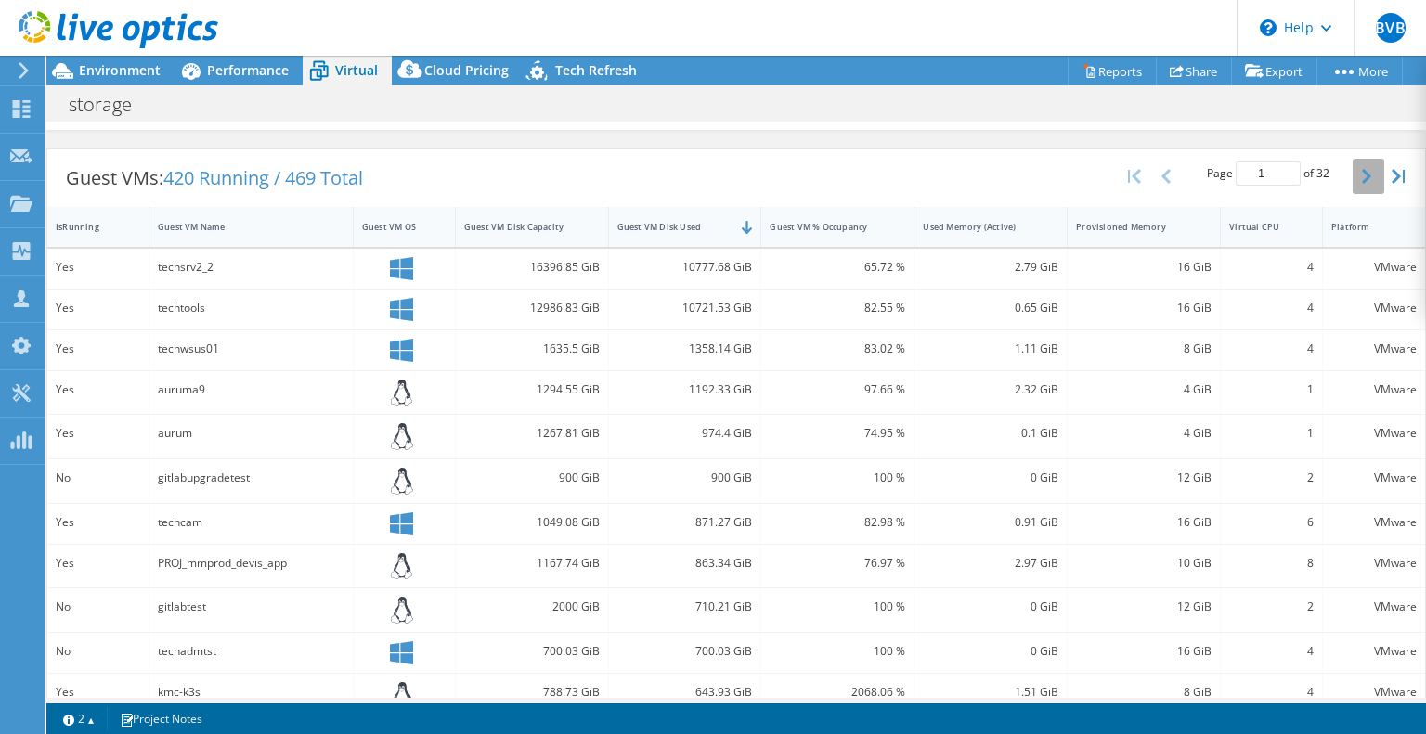
click at [1353, 170] on button "button" at bounding box center [1369, 176] width 32 height 35
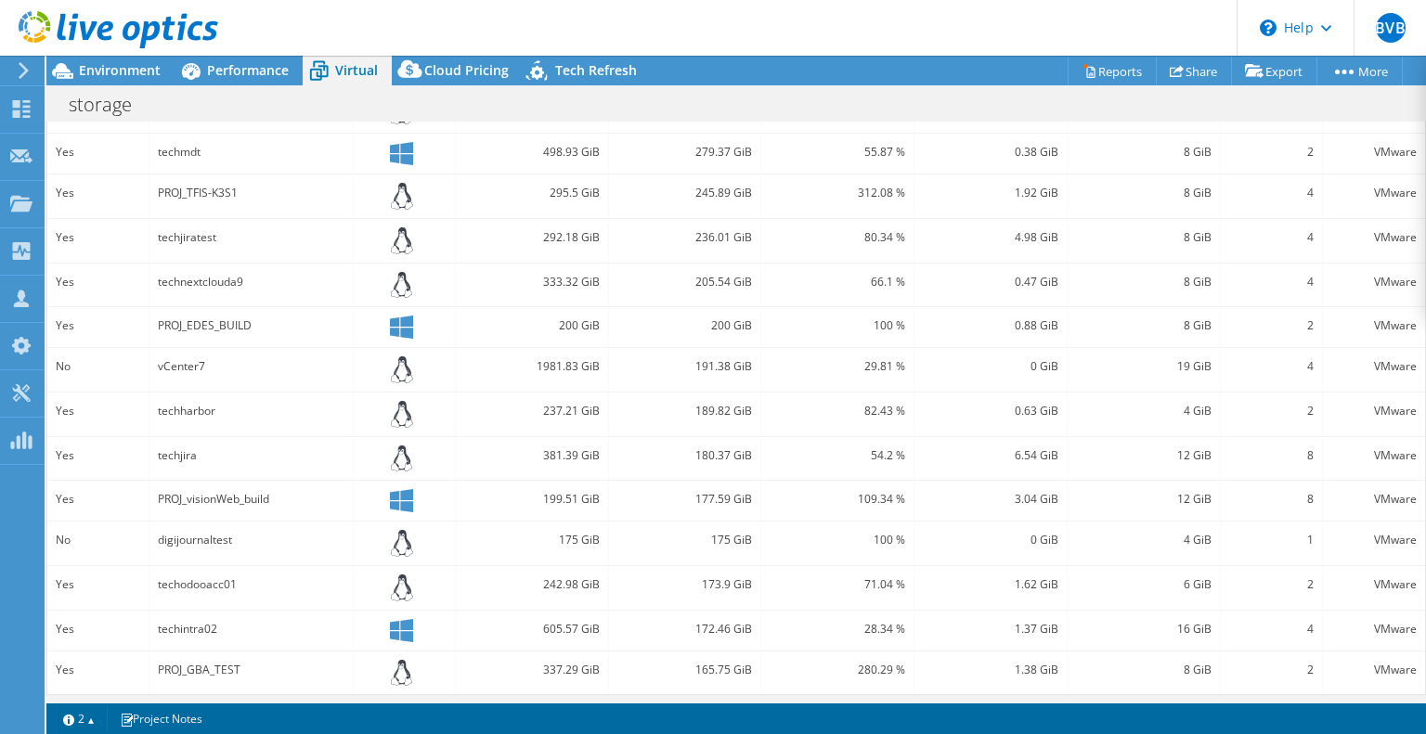
scroll to position [352, 0]
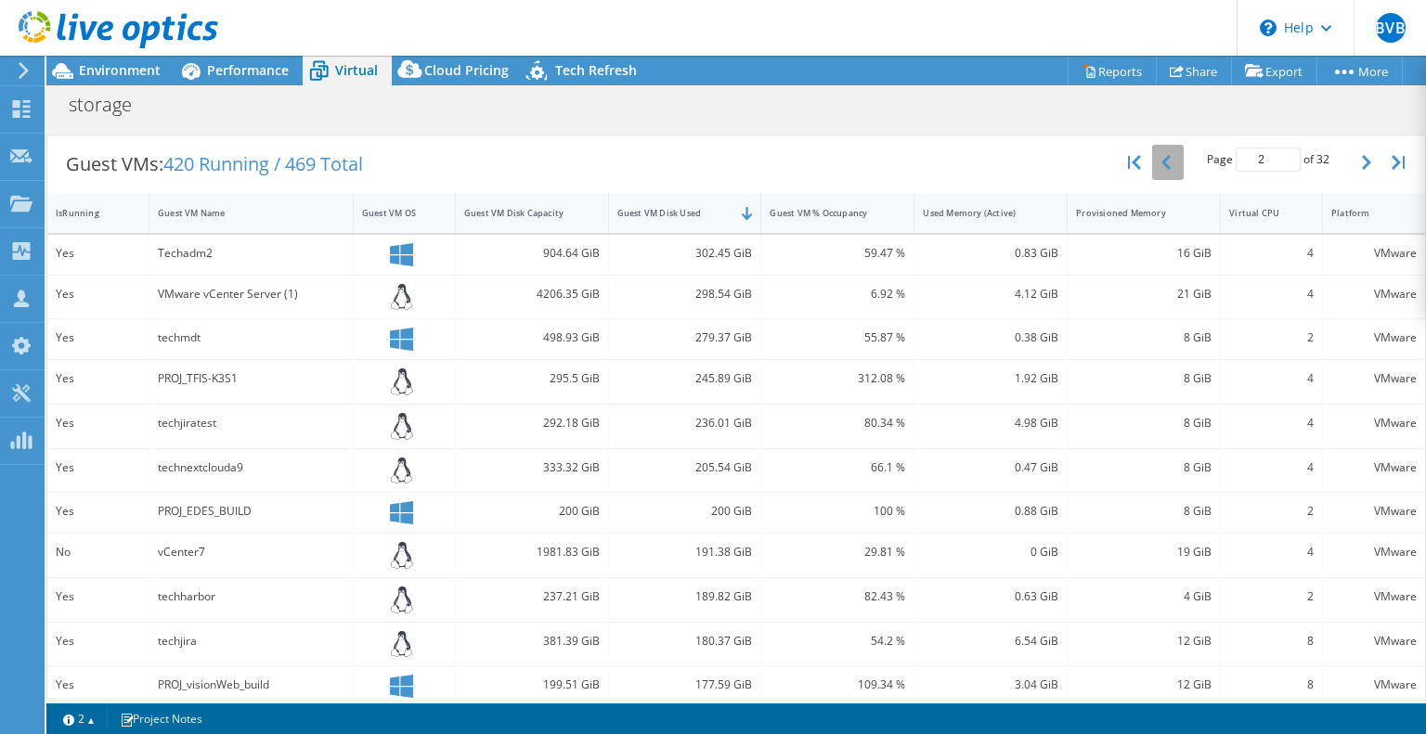
click at [1159, 157] on button "button" at bounding box center [1168, 162] width 32 height 35
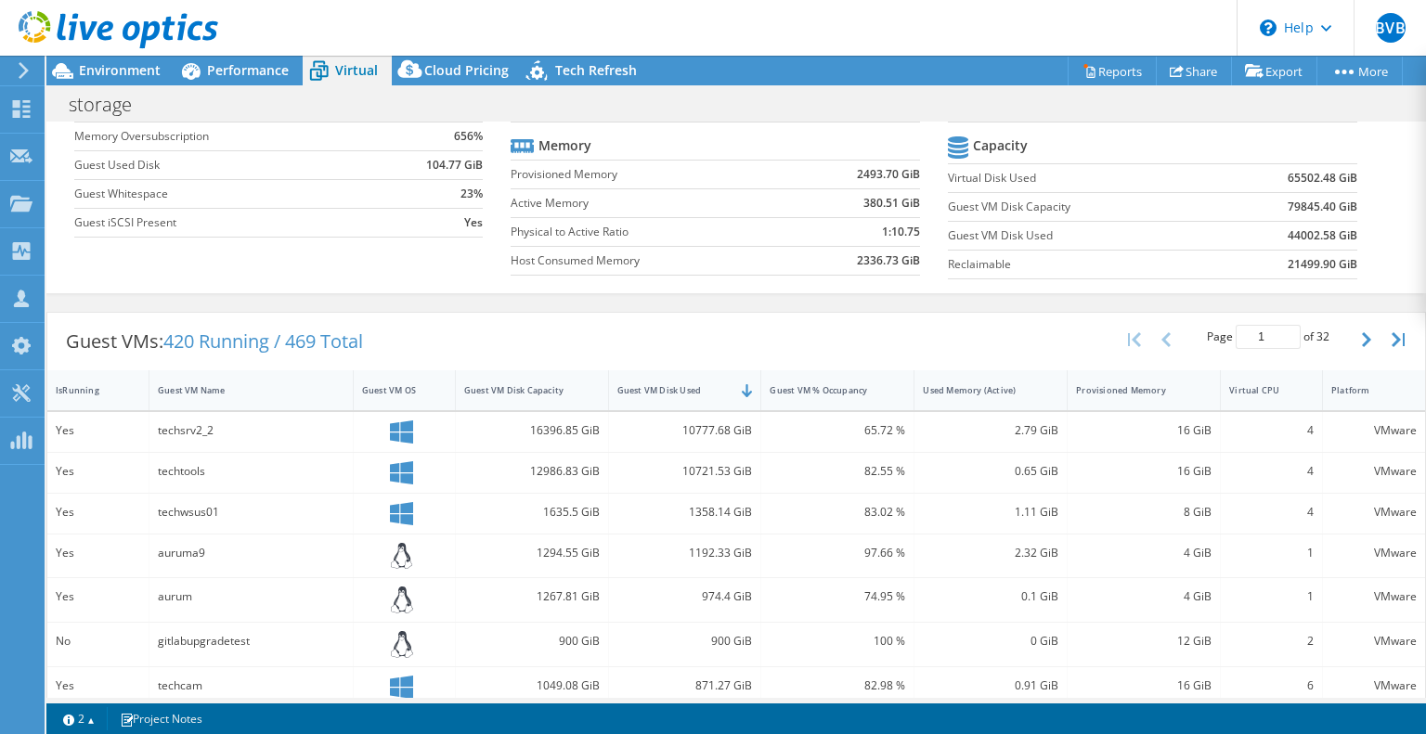
scroll to position [186, 0]
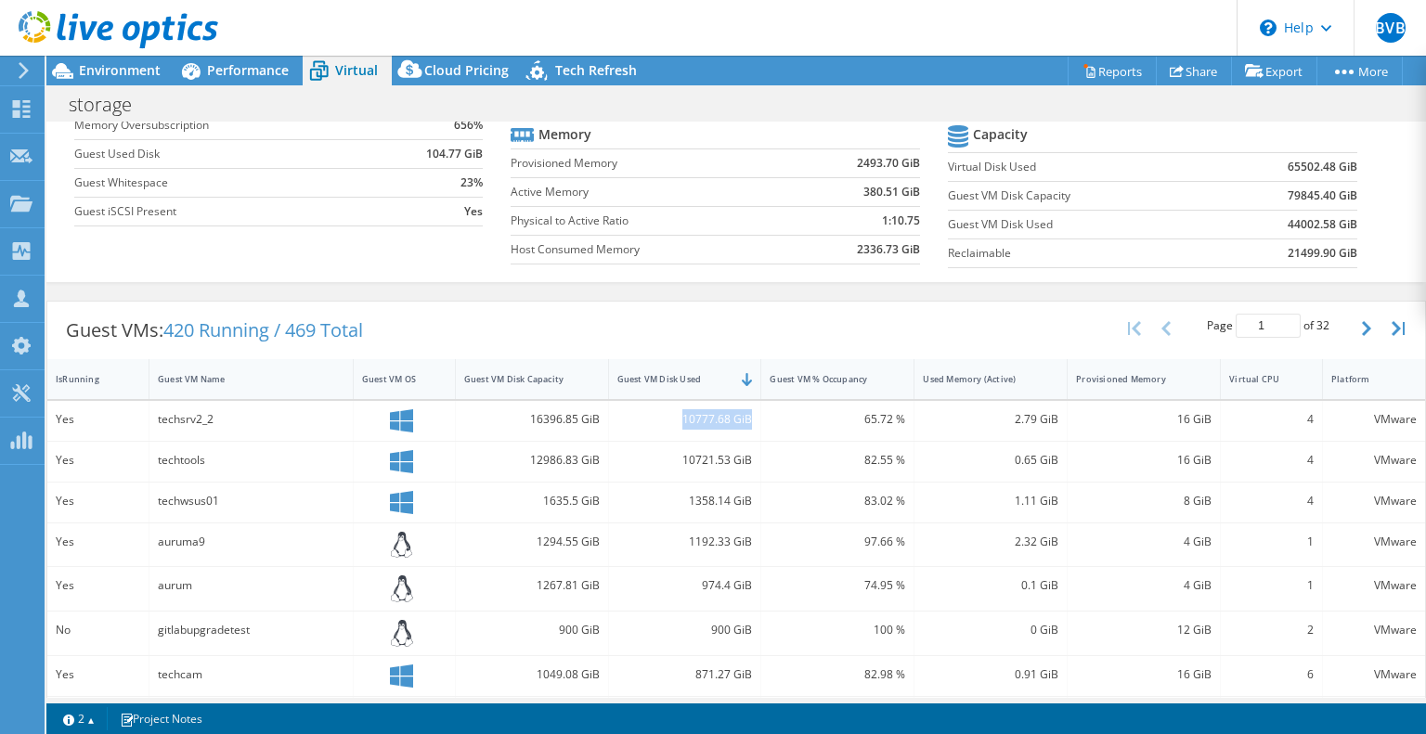
drag, startPoint x: 677, startPoint y: 411, endPoint x: 746, endPoint y: 418, distance: 69.9
click at [746, 418] on div "10777.68 GiB" at bounding box center [685, 421] width 153 height 40
drag, startPoint x: 678, startPoint y: 452, endPoint x: 742, endPoint y: 455, distance: 64.1
click at [742, 455] on div "10721.53 GiB" at bounding box center [685, 460] width 136 height 20
drag, startPoint x: 677, startPoint y: 413, endPoint x: 750, endPoint y: 421, distance: 73.7
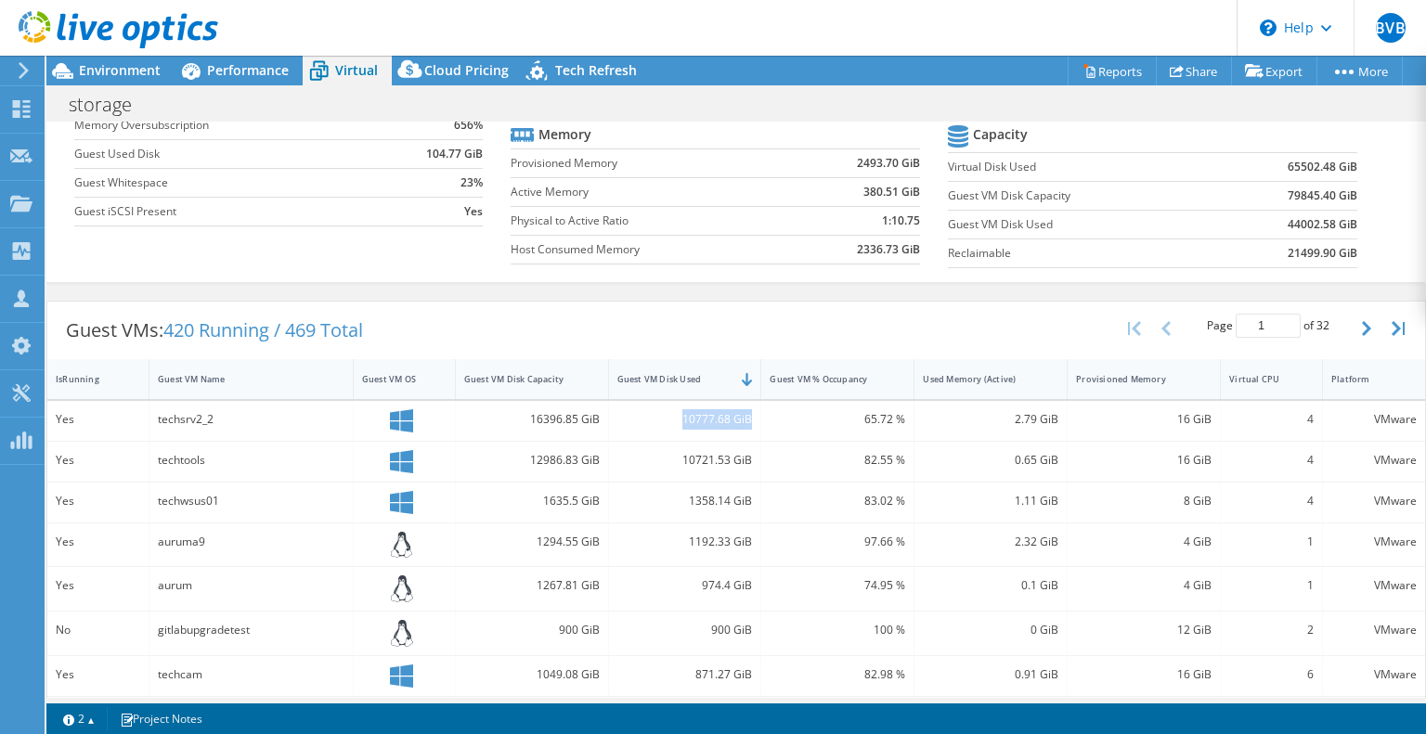
click at [750, 421] on div "10777.68 GiB" at bounding box center [685, 421] width 153 height 40
click at [708, 452] on div "10721.53 GiB" at bounding box center [685, 460] width 136 height 20
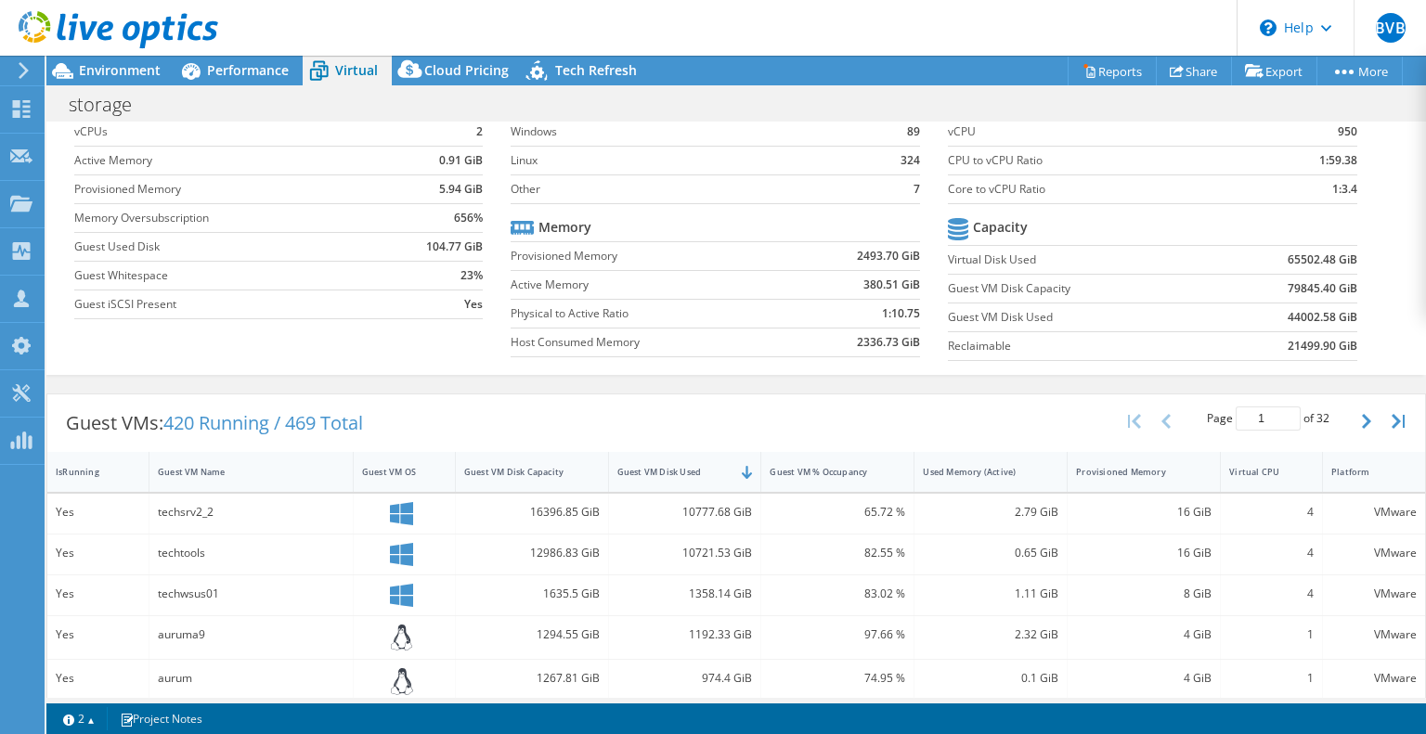
scroll to position [0, 0]
drag, startPoint x: 1275, startPoint y: 316, endPoint x: 1307, endPoint y: 317, distance: 32.5
click at [1307, 317] on b "44002.58 GiB" at bounding box center [1323, 317] width 70 height 19
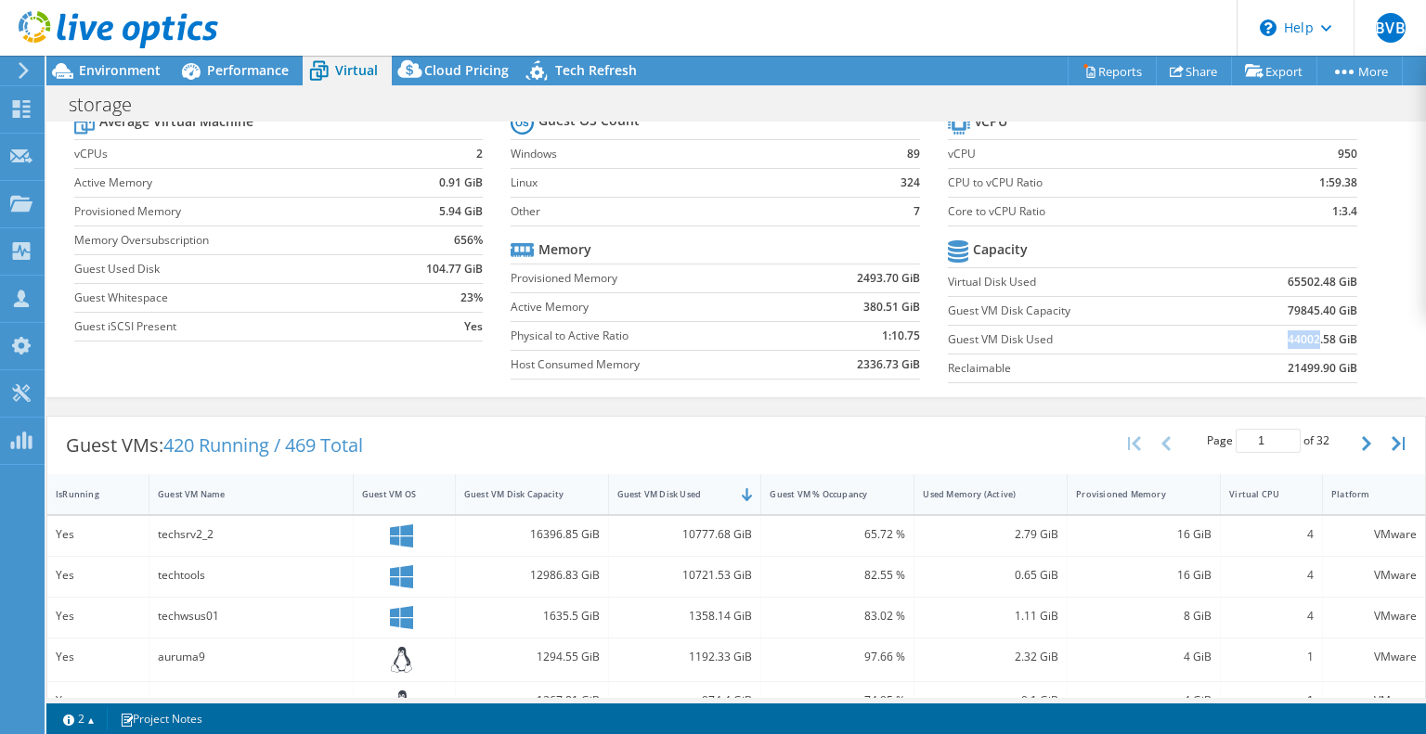
scroll to position [397, 0]
click at [1362, 439] on icon "button" at bounding box center [1366, 443] width 9 height 15
click at [1362, 440] on icon "button" at bounding box center [1366, 443] width 9 height 15
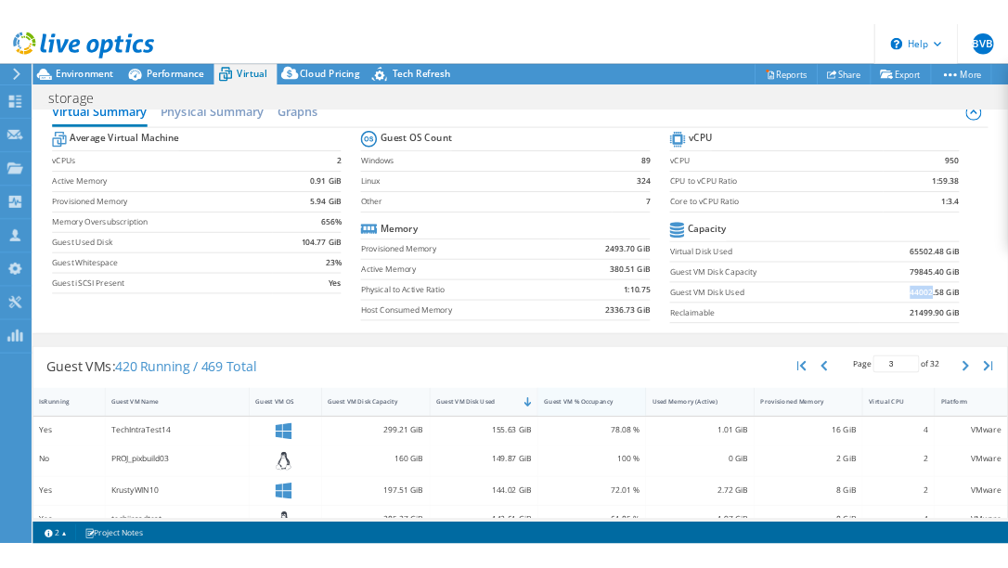
scroll to position [0, 0]
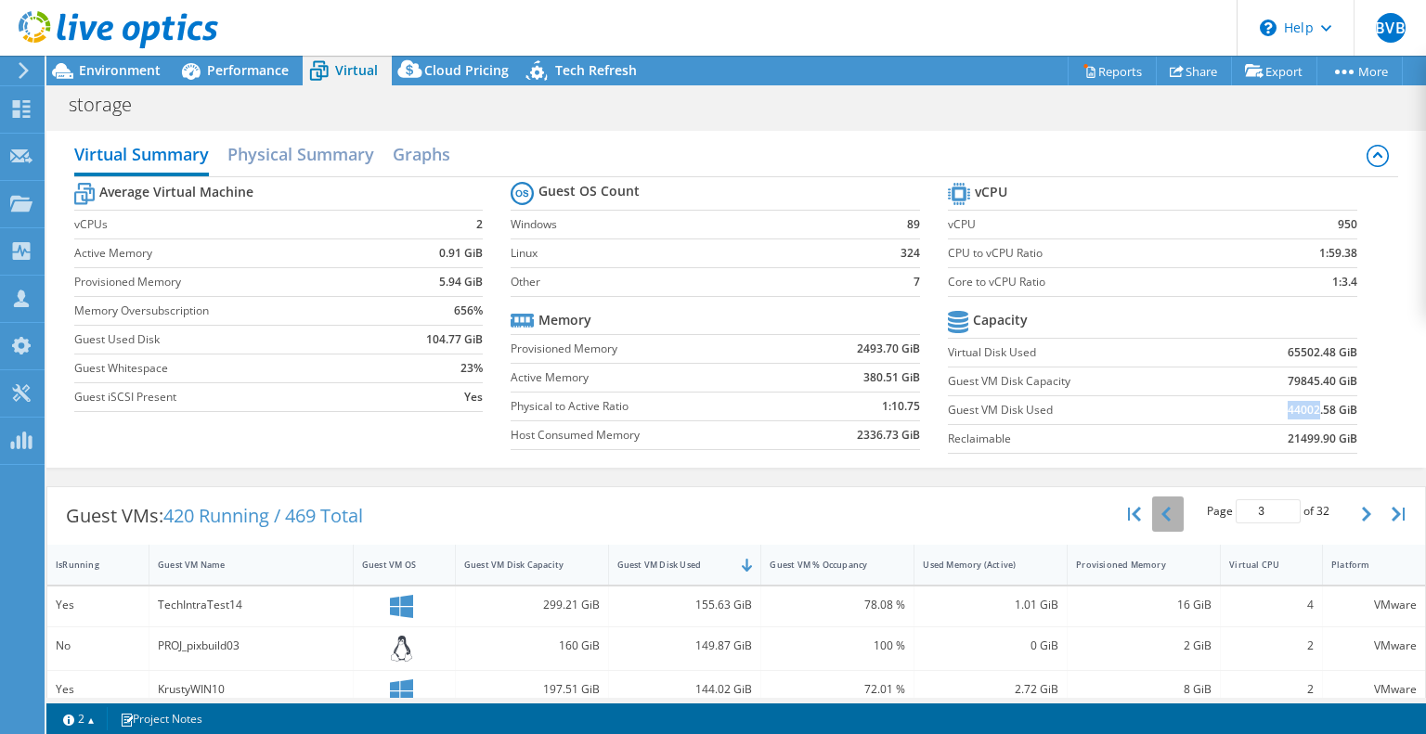
click at [1161, 511] on icon "button" at bounding box center [1165, 514] width 9 height 15
click at [120, 79] on div "Environment" at bounding box center [110, 71] width 128 height 30
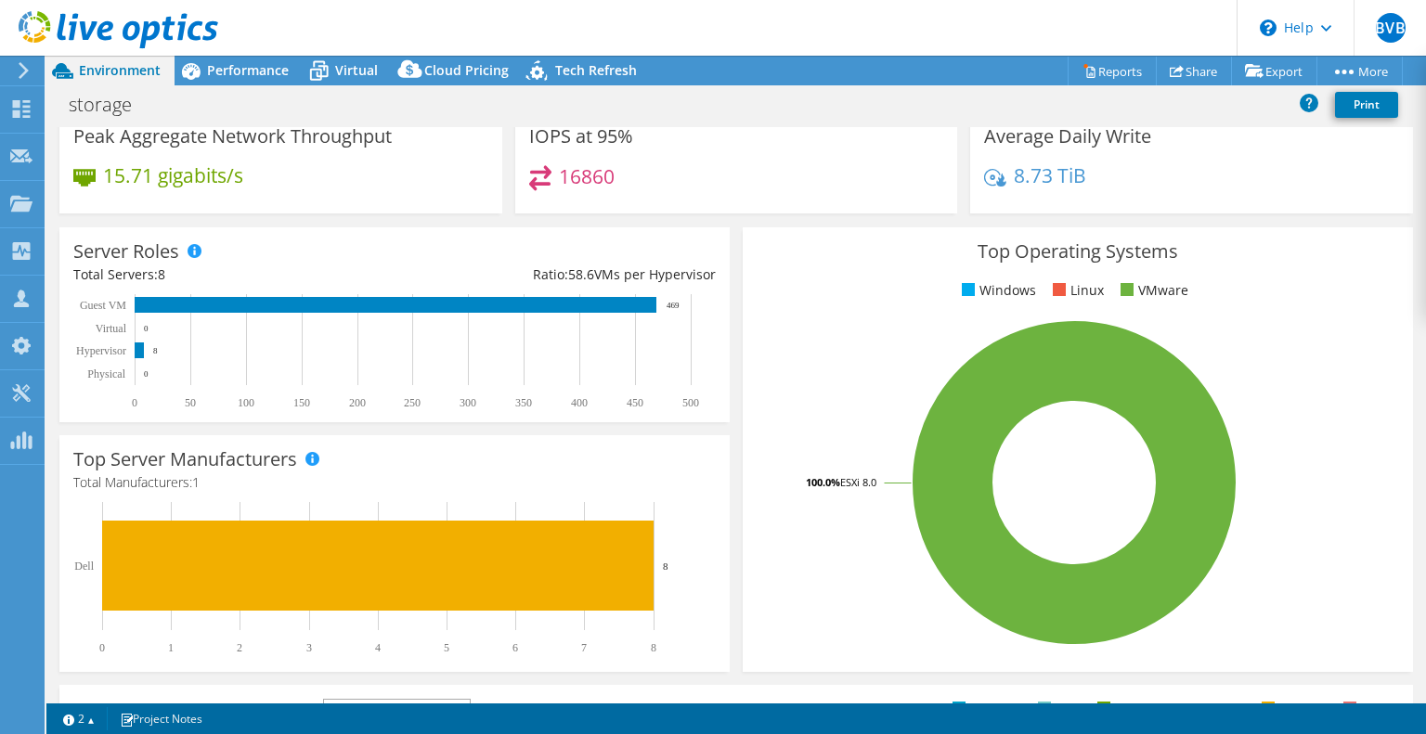
scroll to position [0, 0]
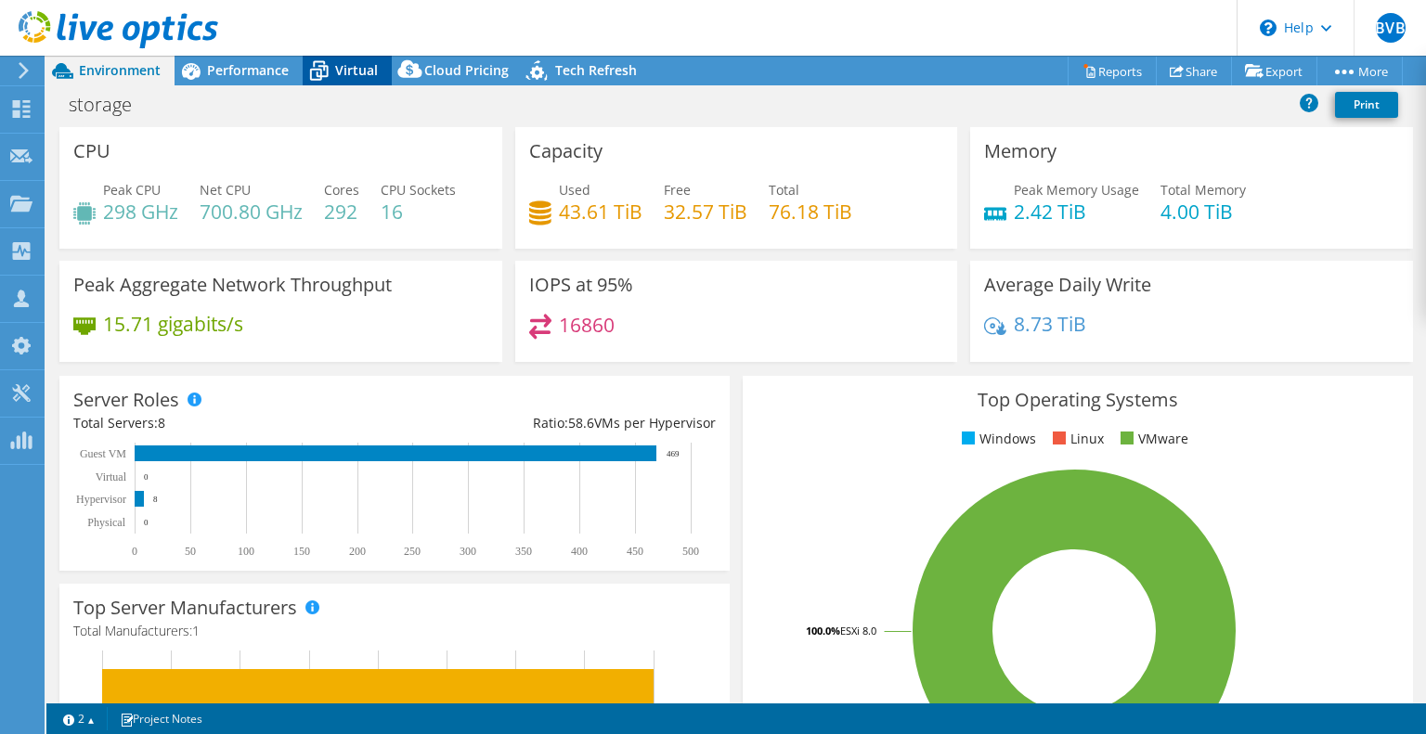
click at [338, 66] on span "Virtual" at bounding box center [356, 70] width 43 height 18
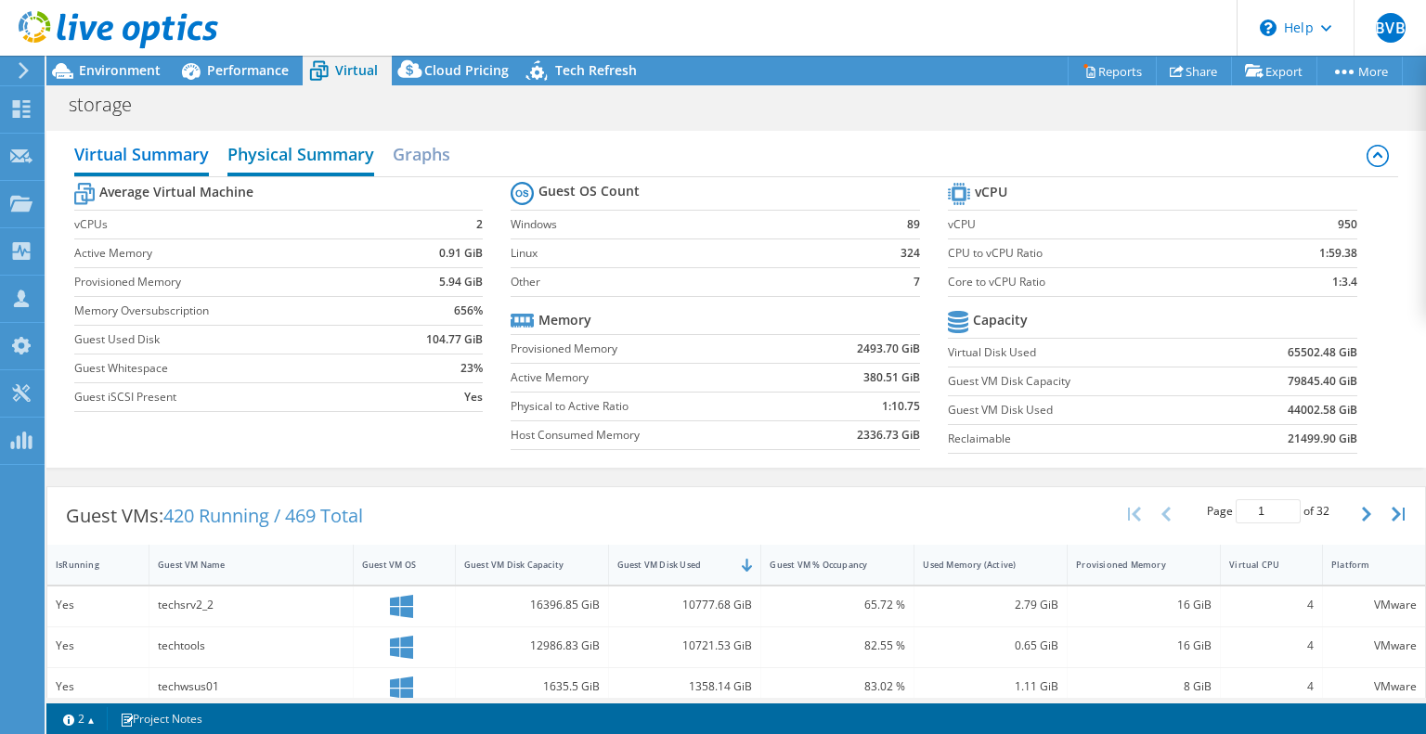
click at [319, 151] on h2 "Physical Summary" at bounding box center [300, 156] width 147 height 41
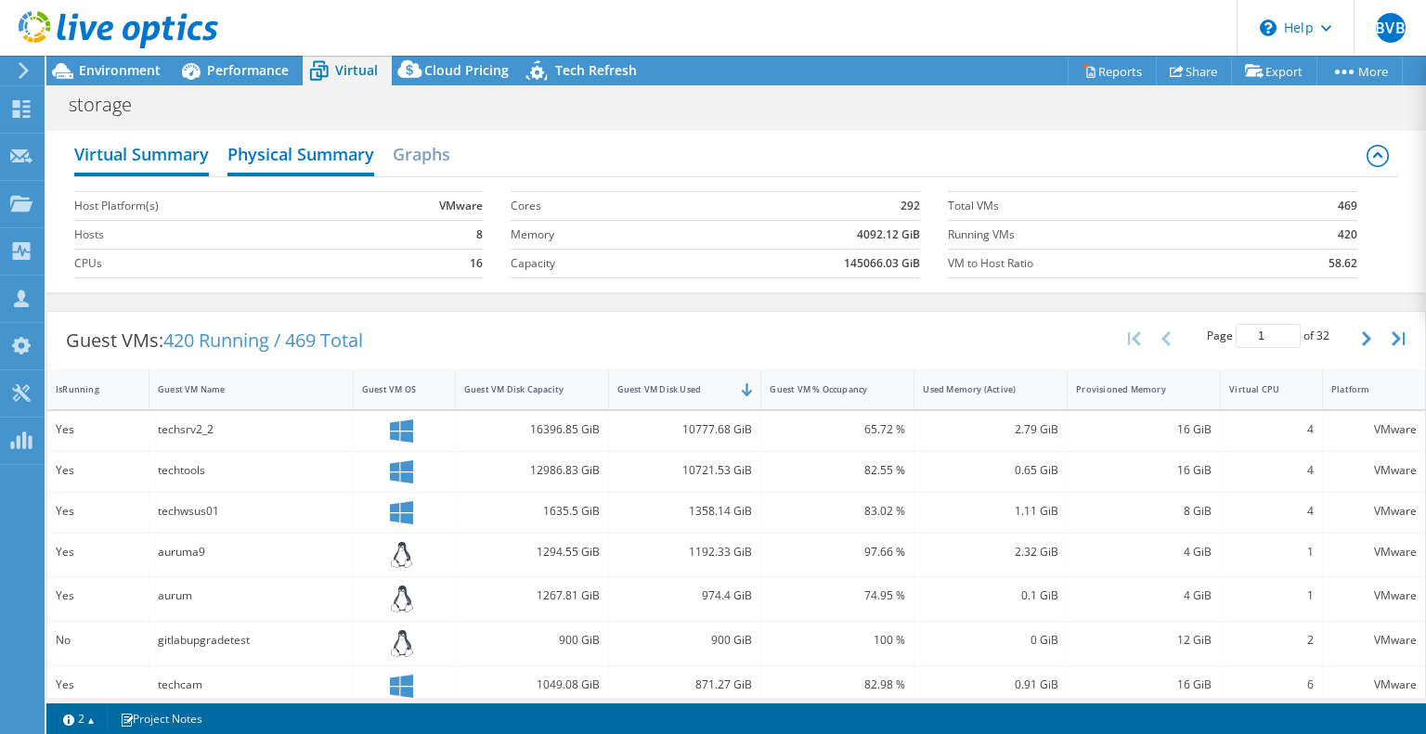
click at [162, 148] on h2 "Virtual Summary" at bounding box center [141, 156] width 135 height 41
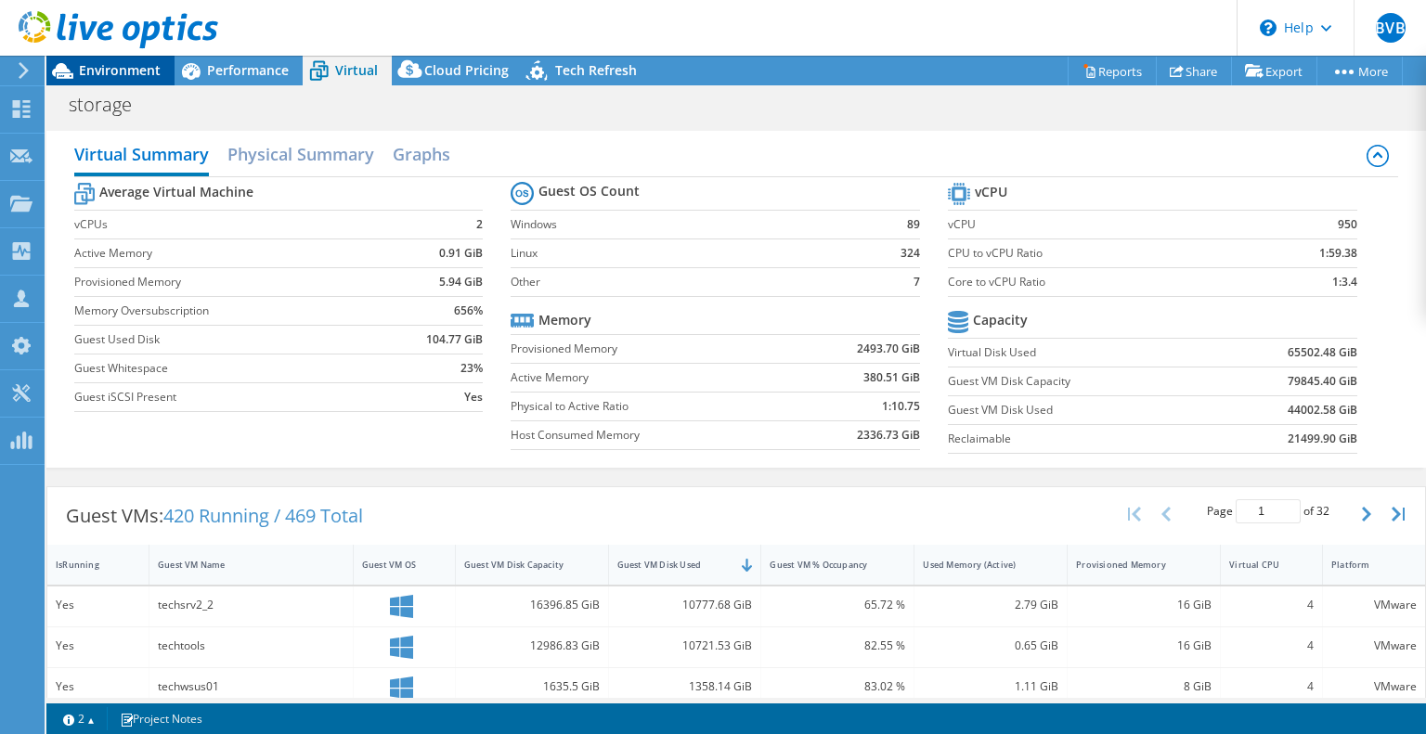
click at [104, 79] on div "Environment" at bounding box center [110, 71] width 128 height 30
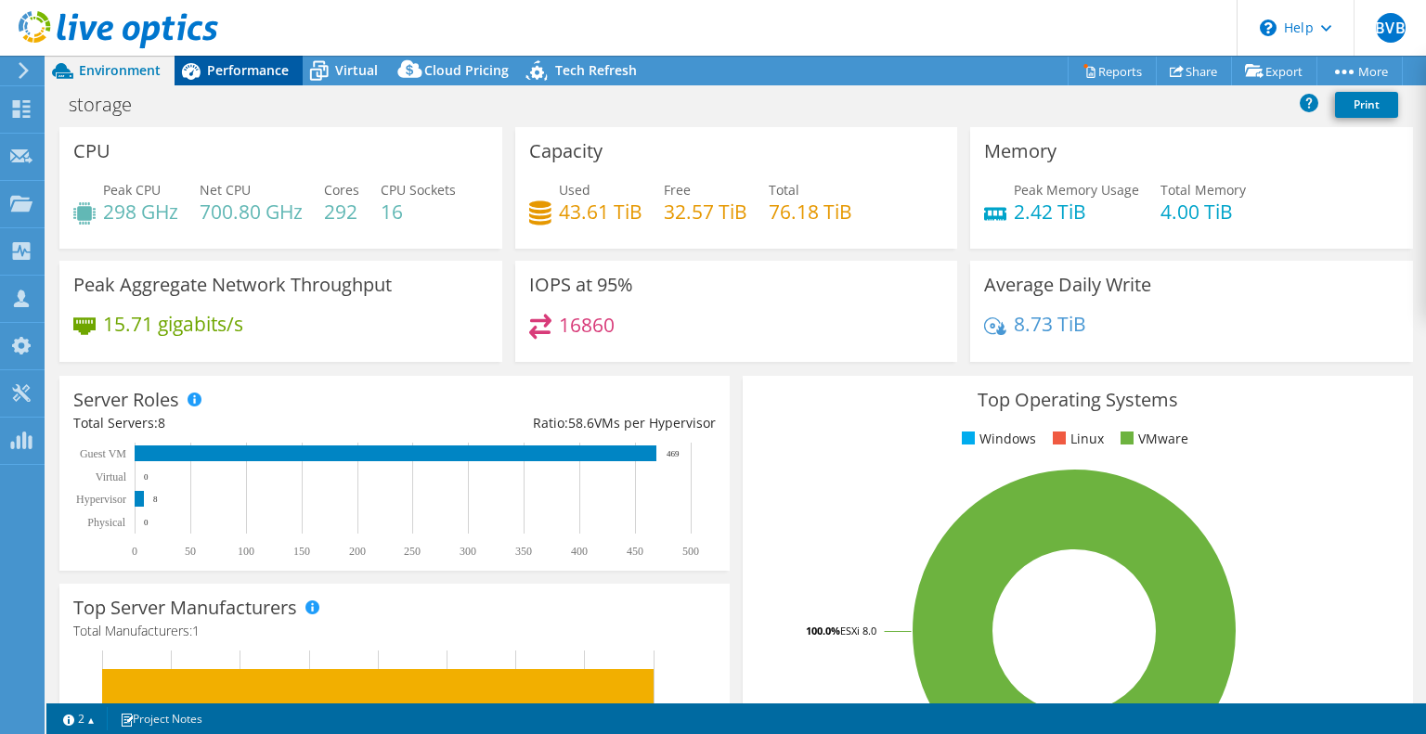
click at [250, 77] on span "Performance" at bounding box center [248, 70] width 82 height 18
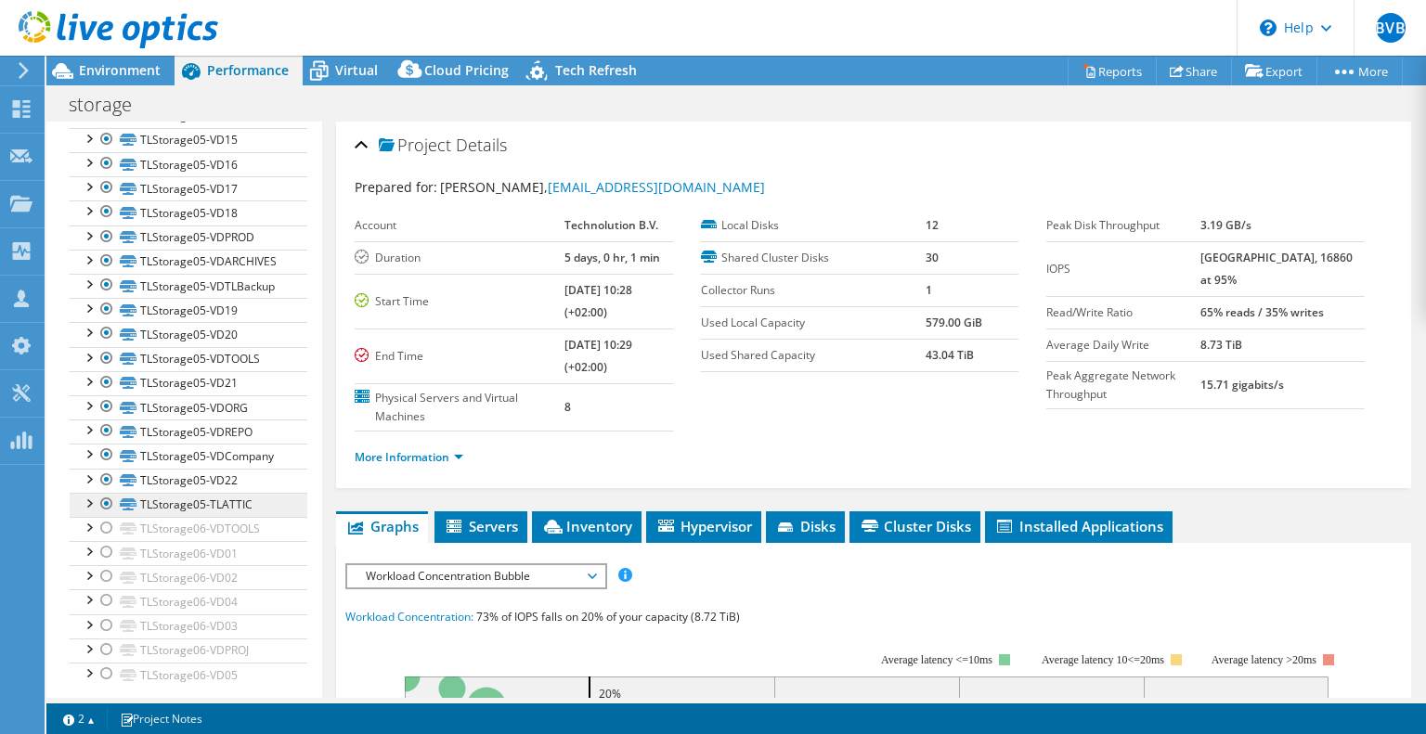
scroll to position [611, 0]
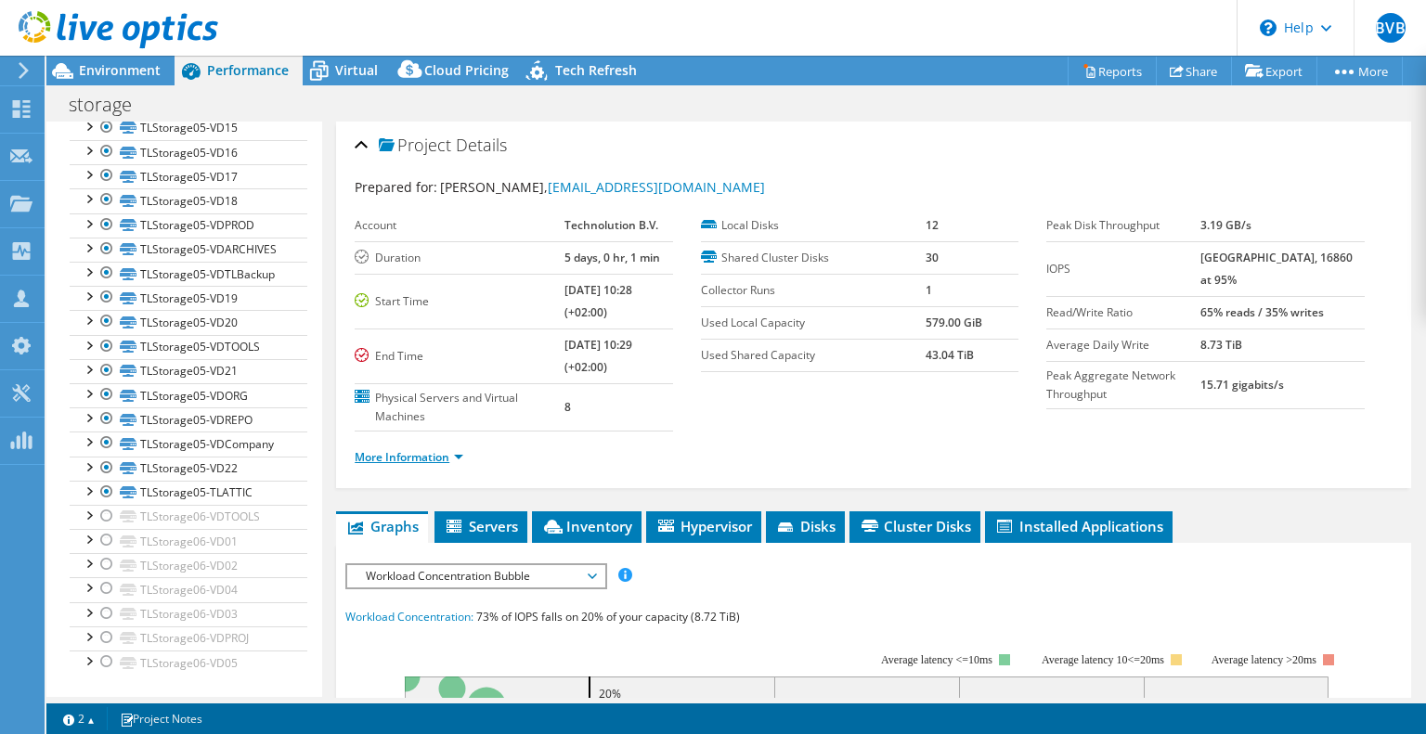
click at [456, 453] on link "More Information" at bounding box center [409, 457] width 109 height 16
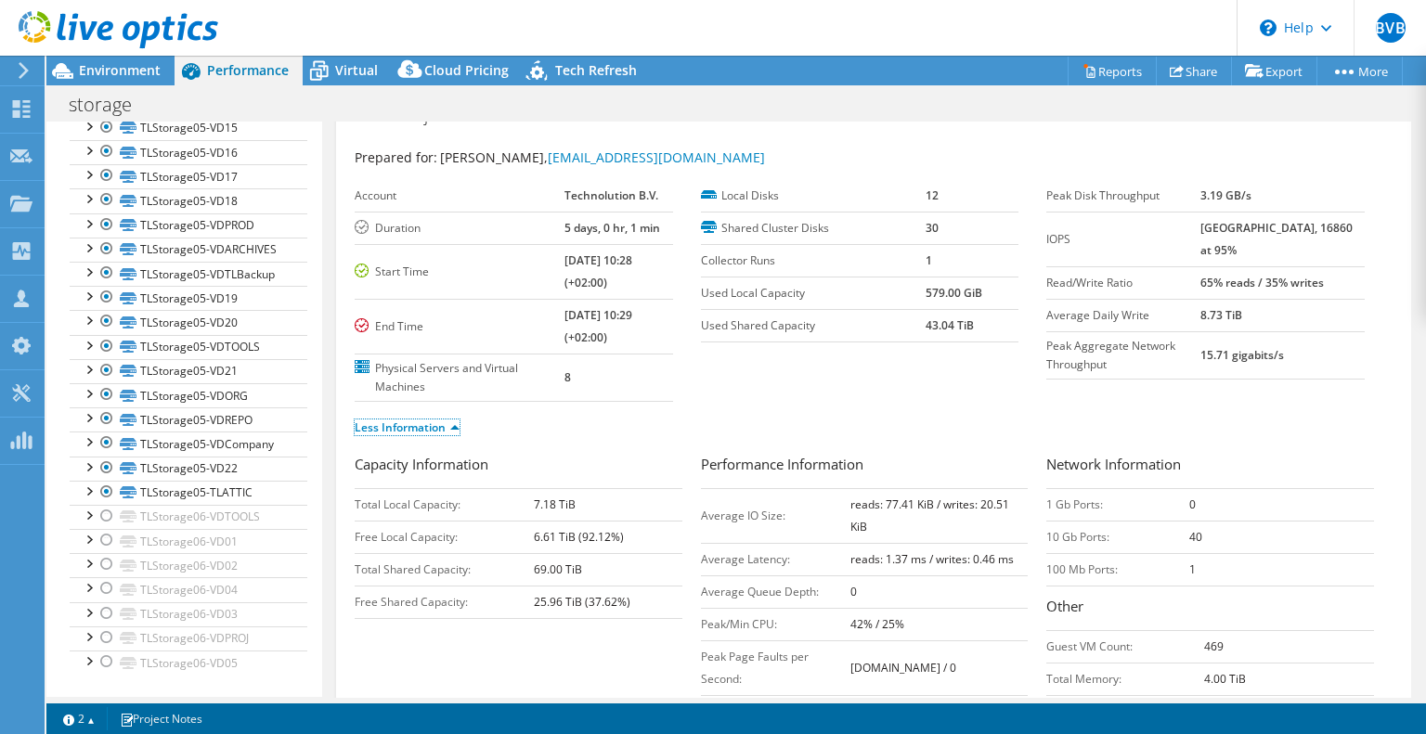
scroll to position [0, 0]
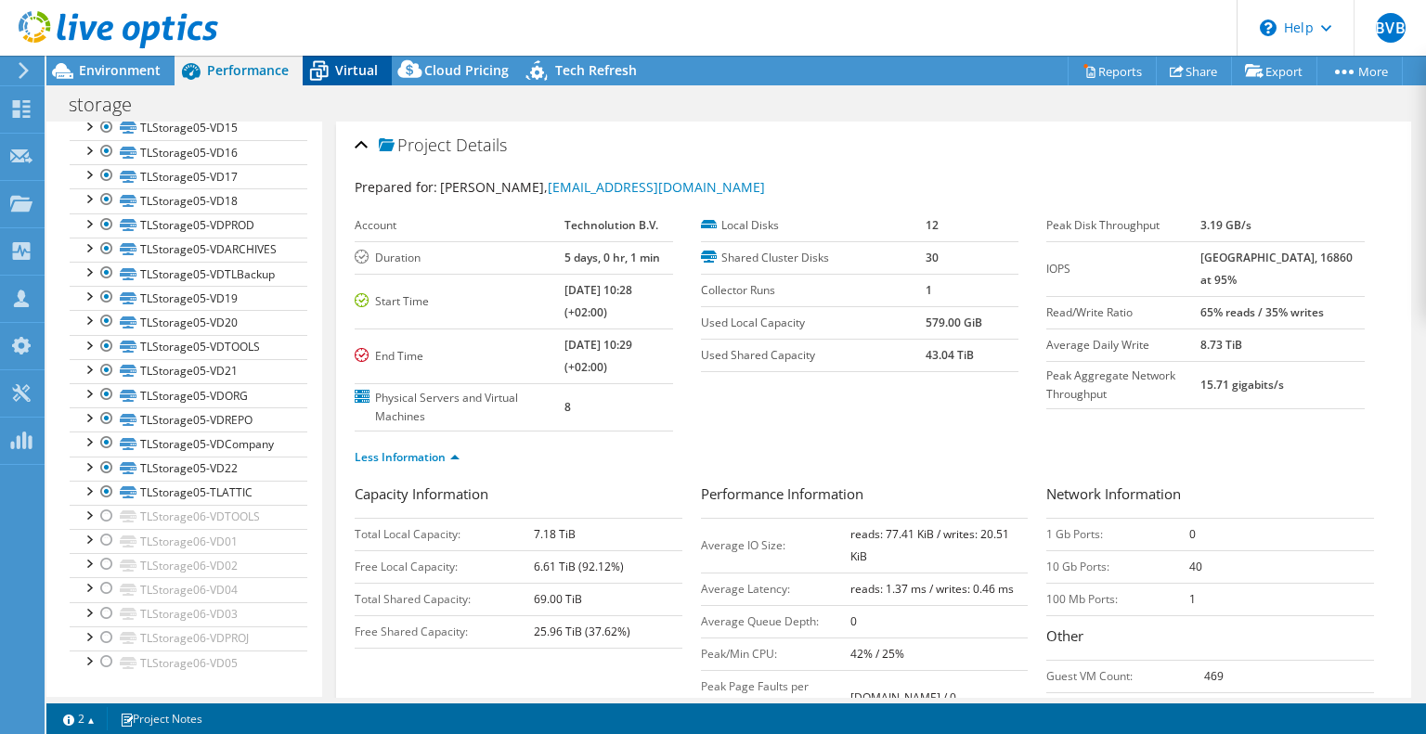
click at [345, 71] on span "Virtual" at bounding box center [356, 70] width 43 height 18
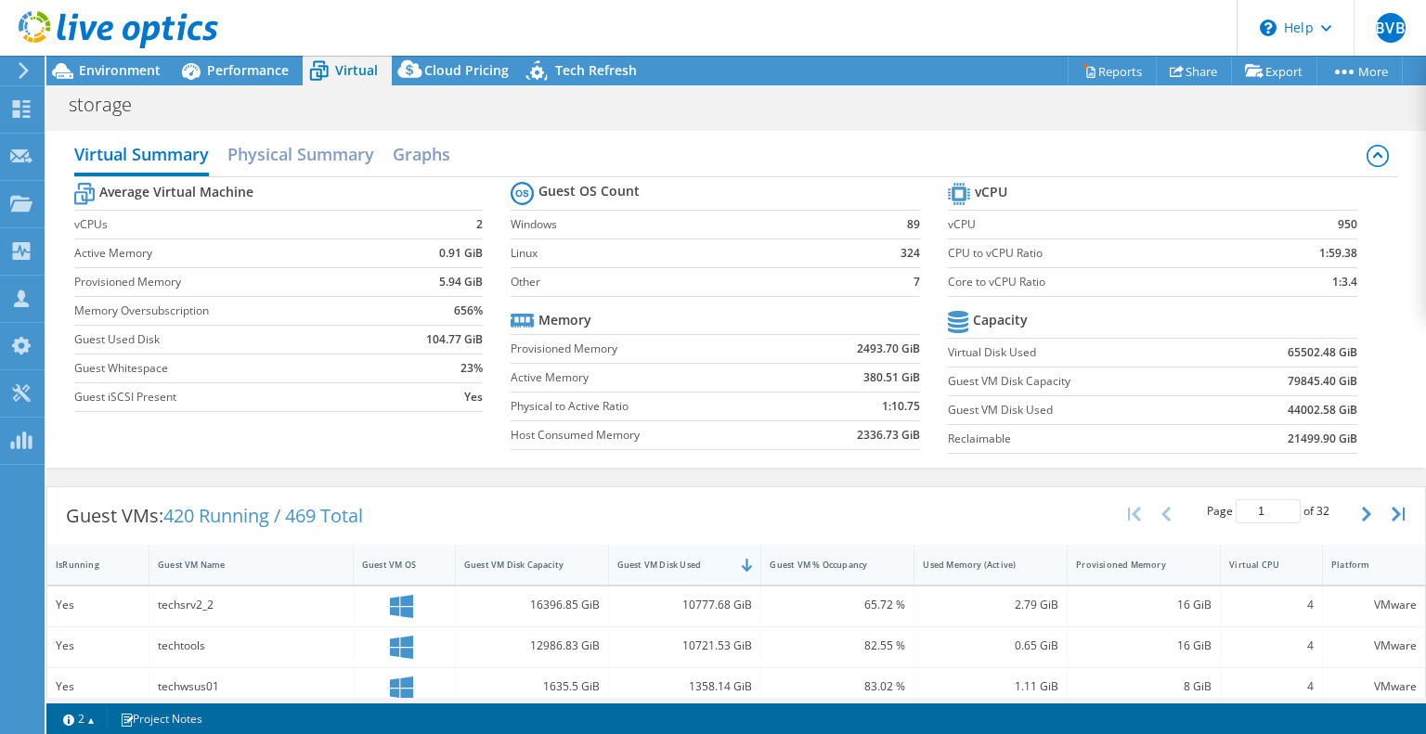
scroll to position [278, 0]
click at [1362, 510] on icon "button" at bounding box center [1366, 514] width 9 height 15
click at [1362, 508] on icon "button" at bounding box center [1366, 514] width 9 height 15
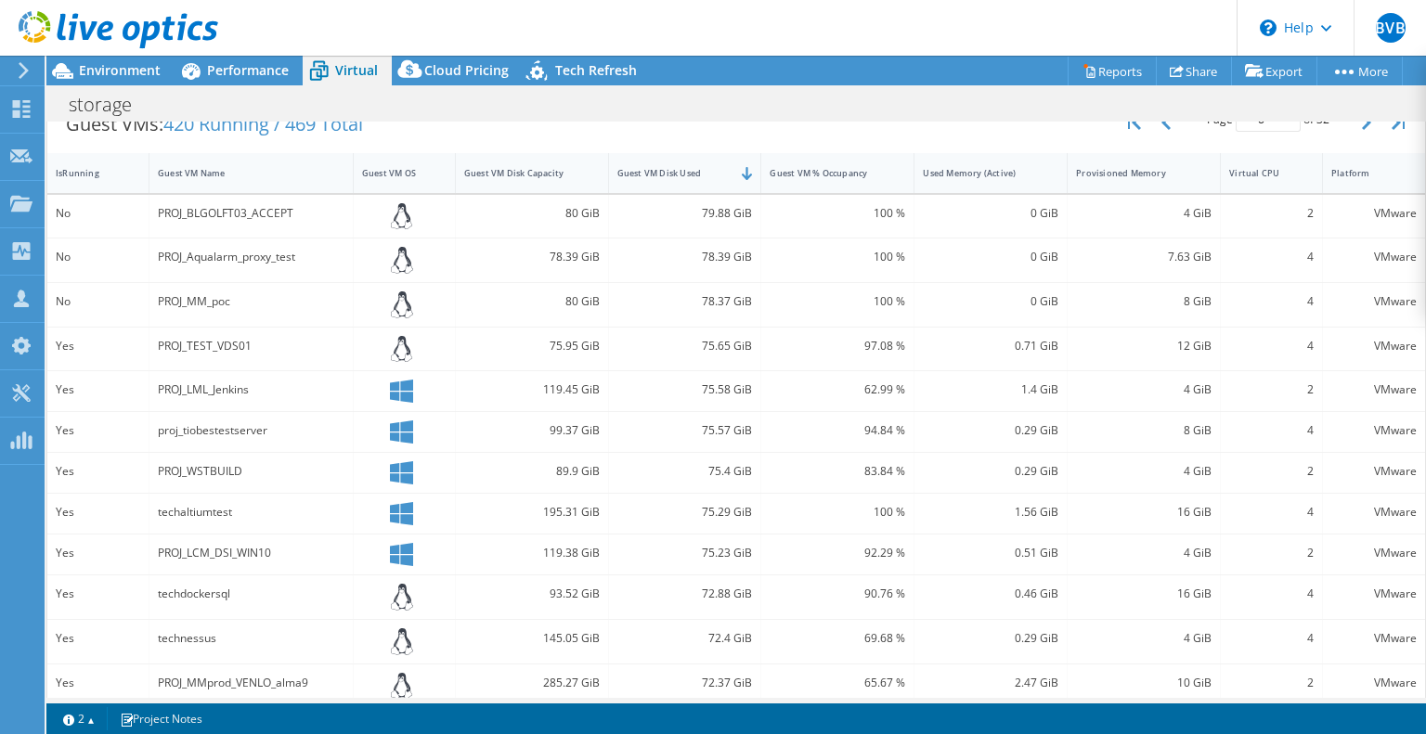
scroll to position [256, 0]
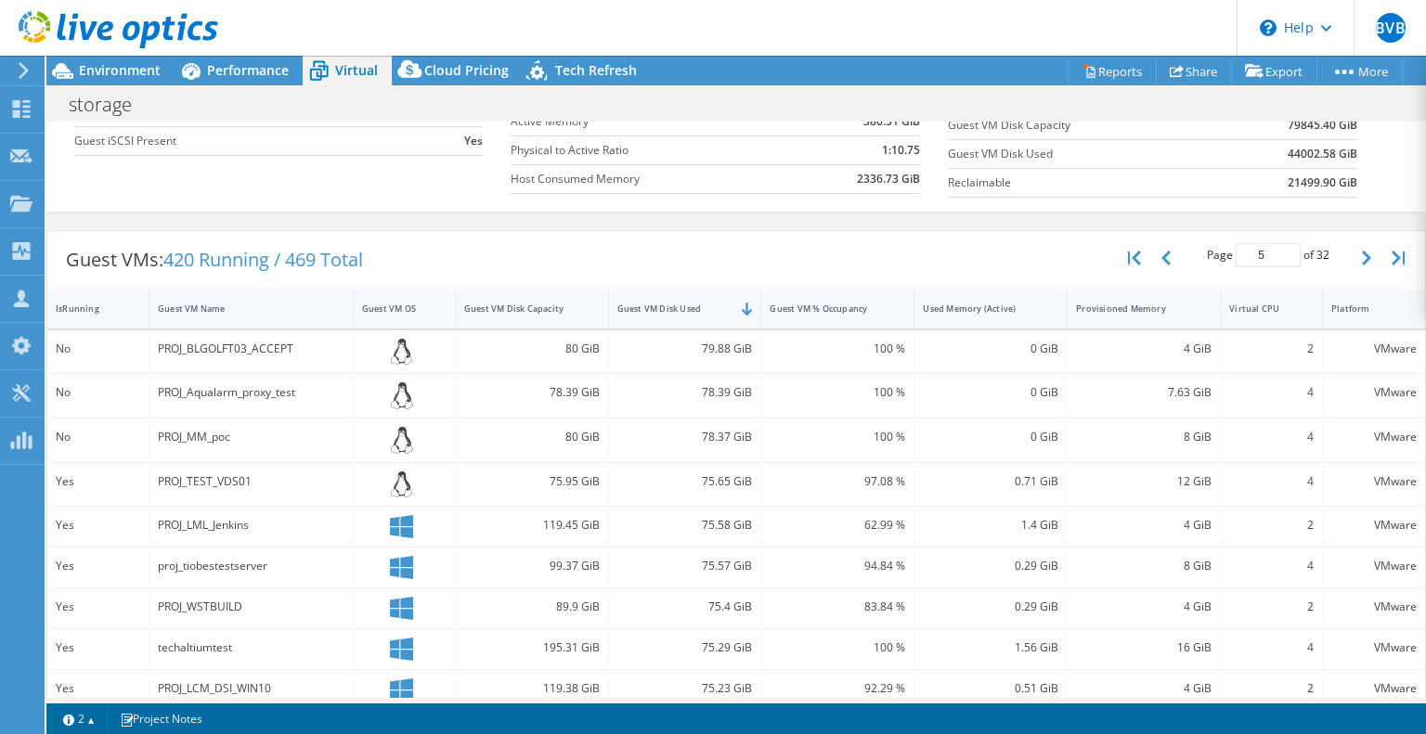
click at [401, 352] on icon at bounding box center [402, 352] width 22 height 27
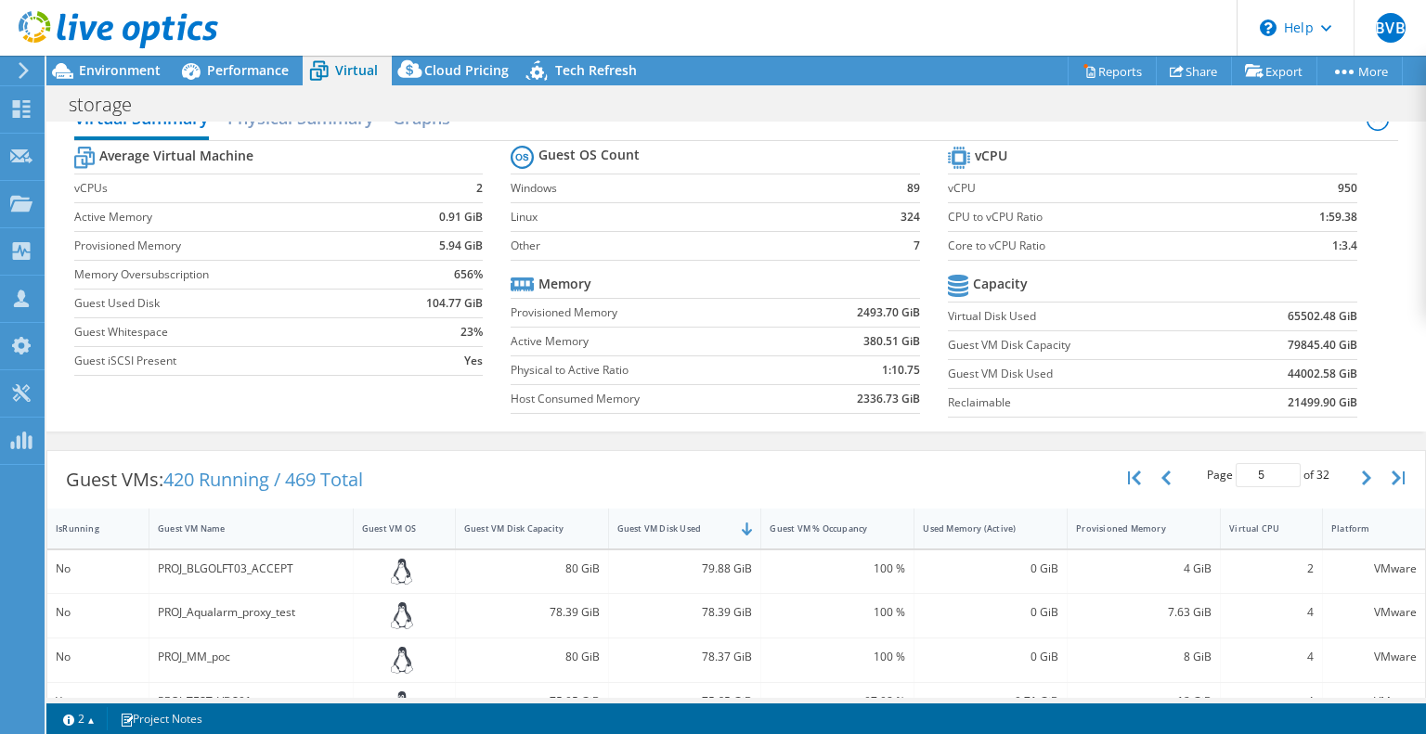
scroll to position [0, 0]
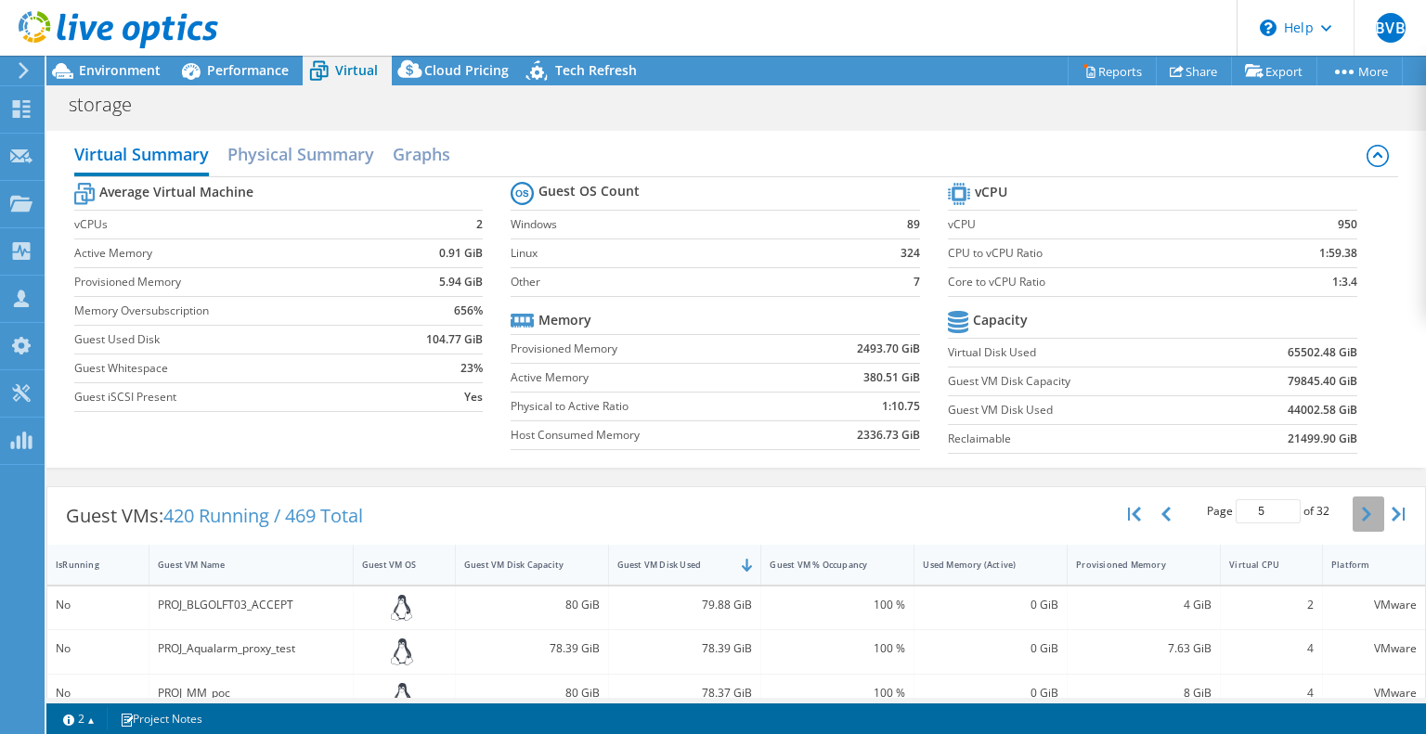
click at [1362, 510] on icon "button" at bounding box center [1366, 514] width 9 height 15
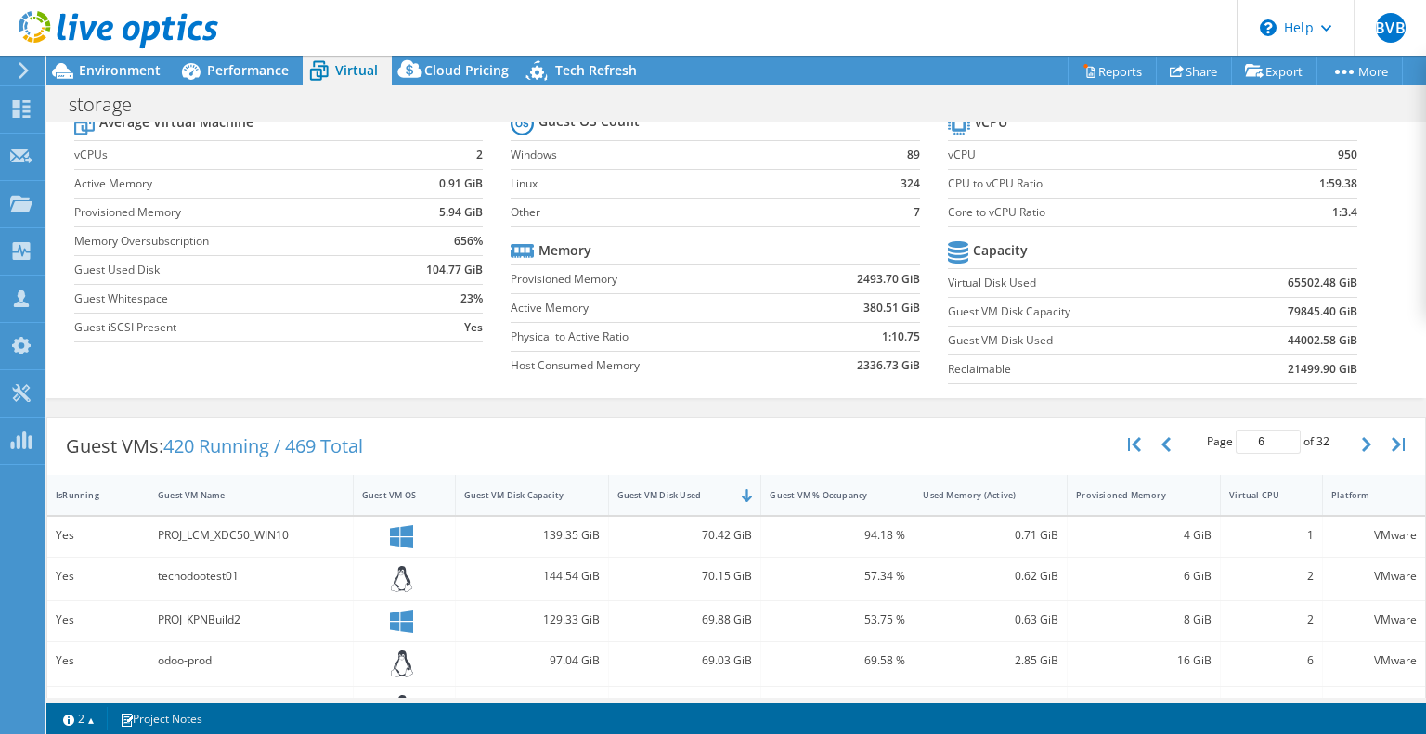
scroll to position [67, 0]
click at [1353, 441] on button "button" at bounding box center [1369, 447] width 32 height 35
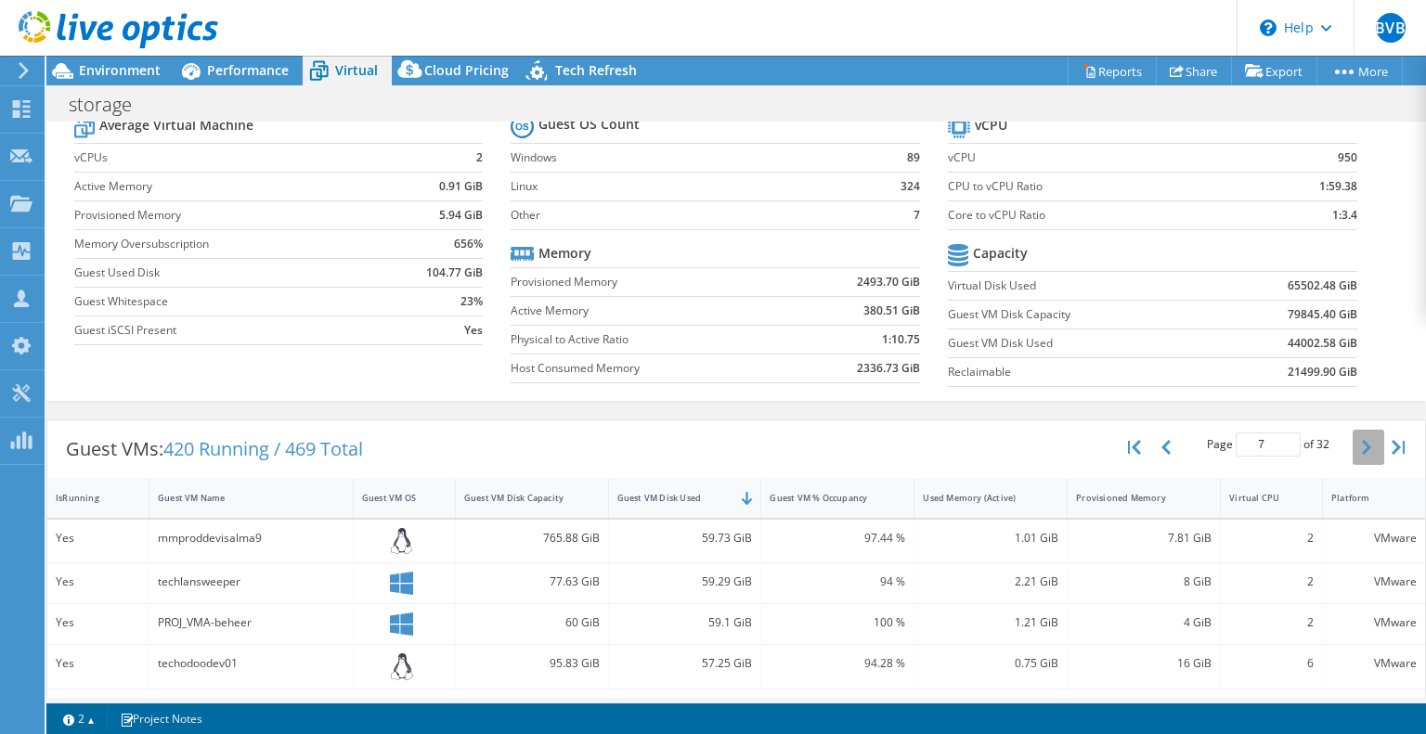
click at [1353, 441] on button "button" at bounding box center [1369, 447] width 32 height 35
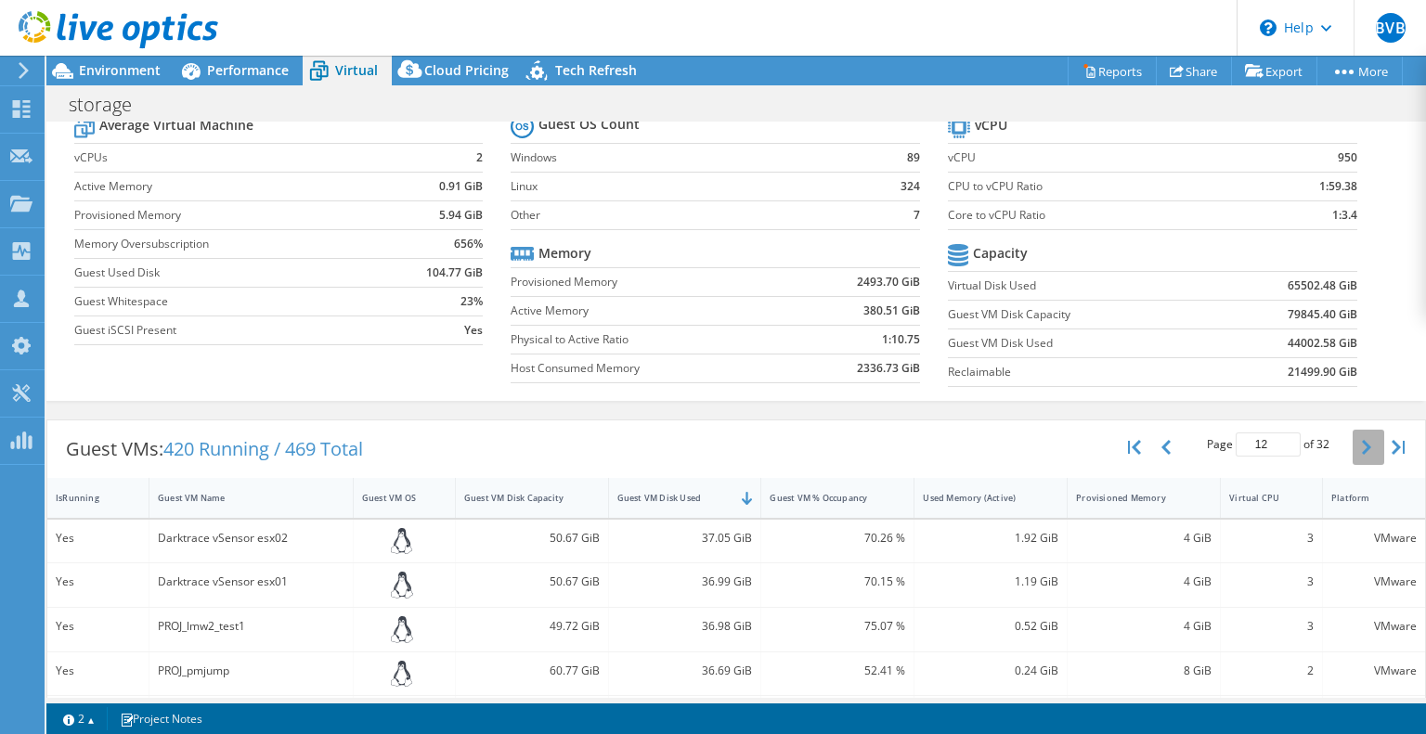
click at [1362, 445] on icon "button" at bounding box center [1366, 447] width 9 height 15
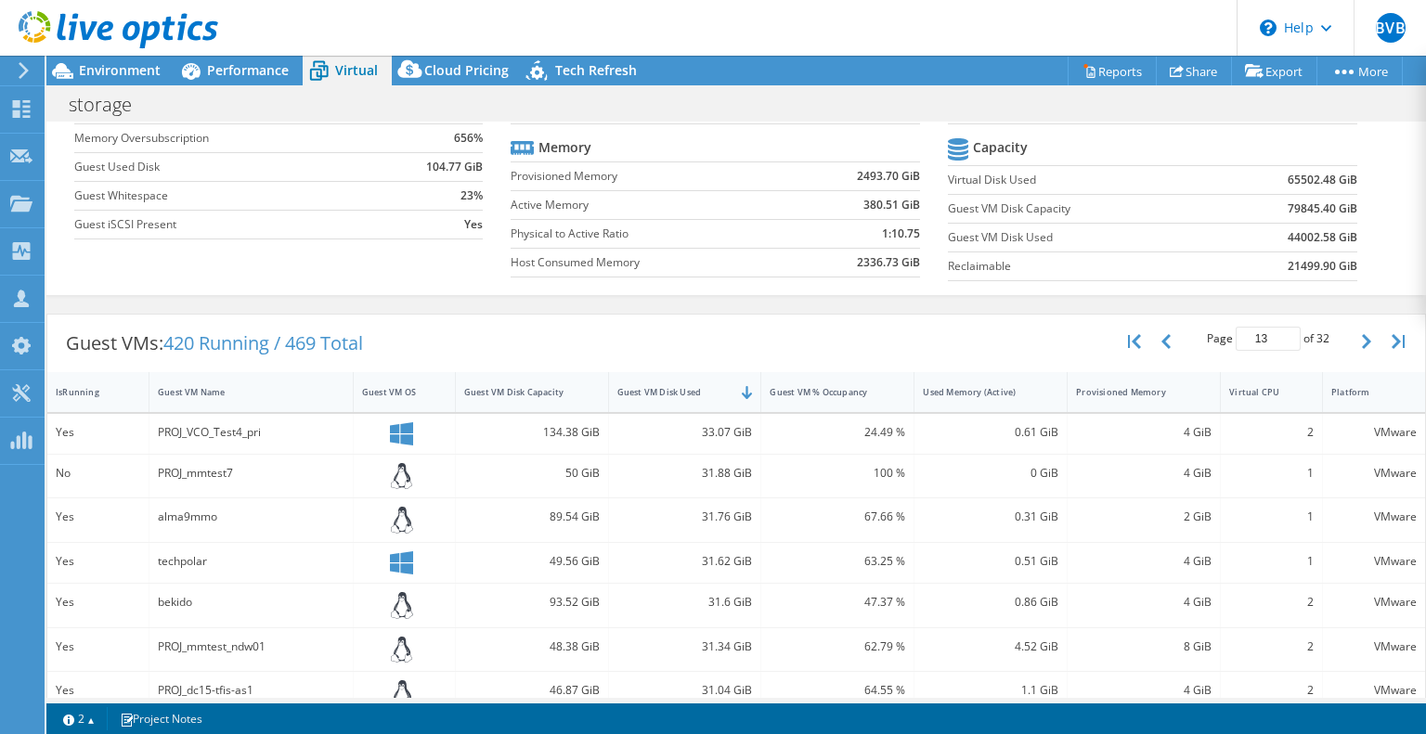
scroll to position [166, 0]
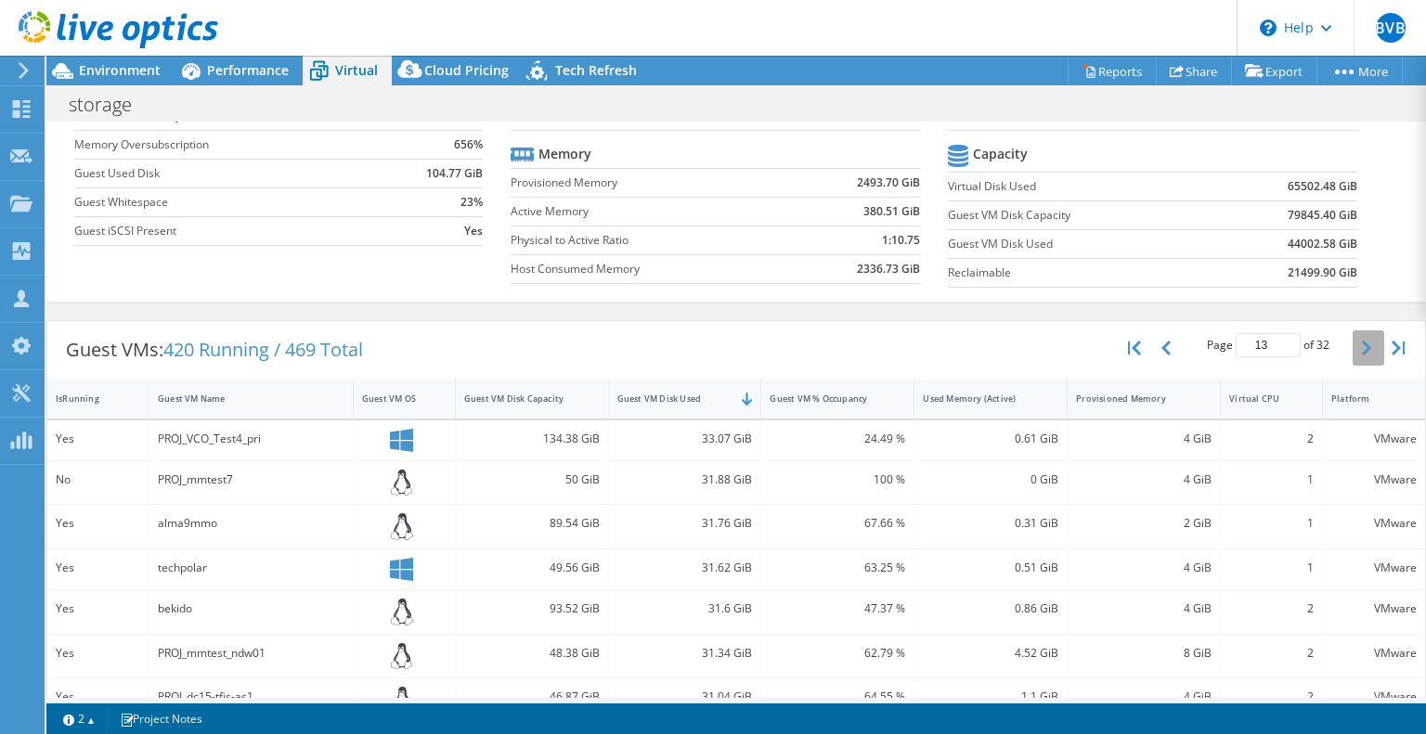
click at [1362, 352] on icon "button" at bounding box center [1366, 348] width 9 height 15
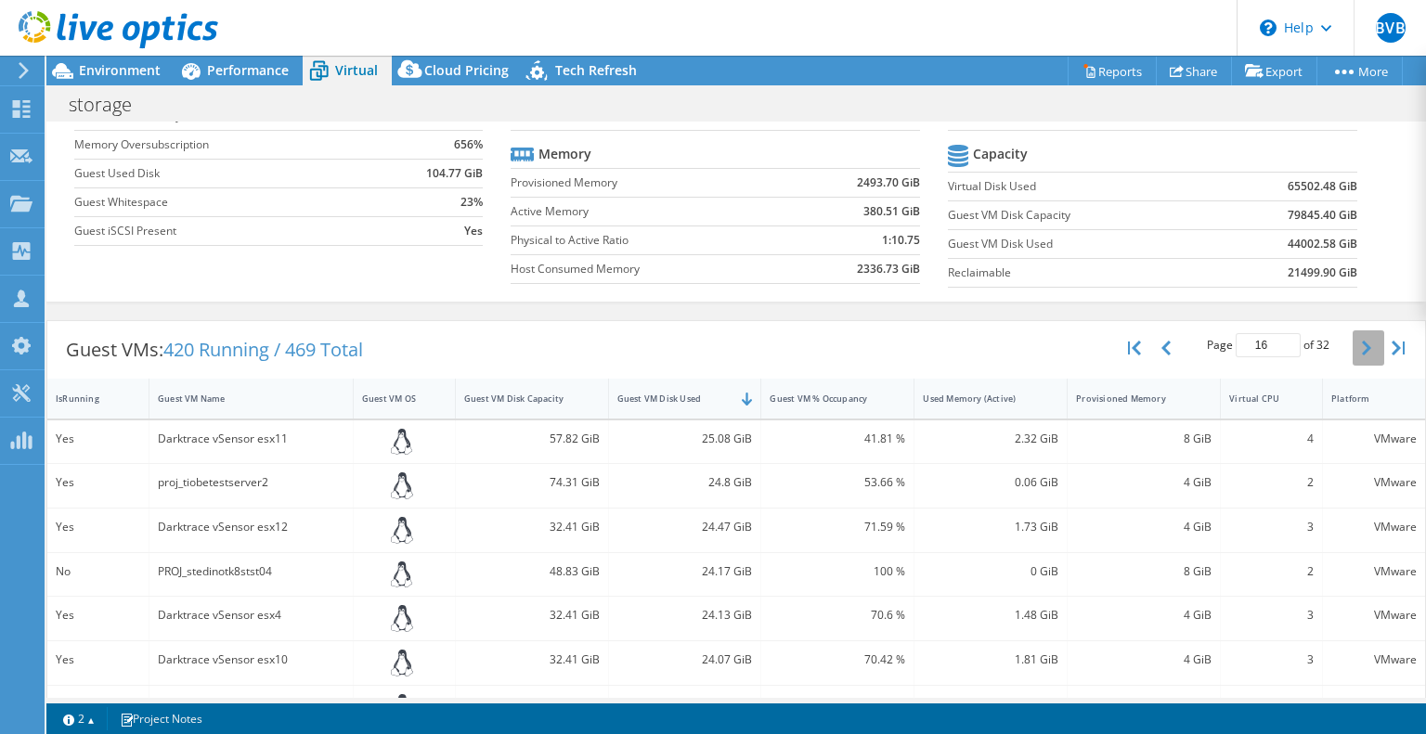
click at [1362, 352] on icon "button" at bounding box center [1366, 348] width 9 height 15
click at [1362, 341] on icon "button" at bounding box center [1366, 348] width 9 height 15
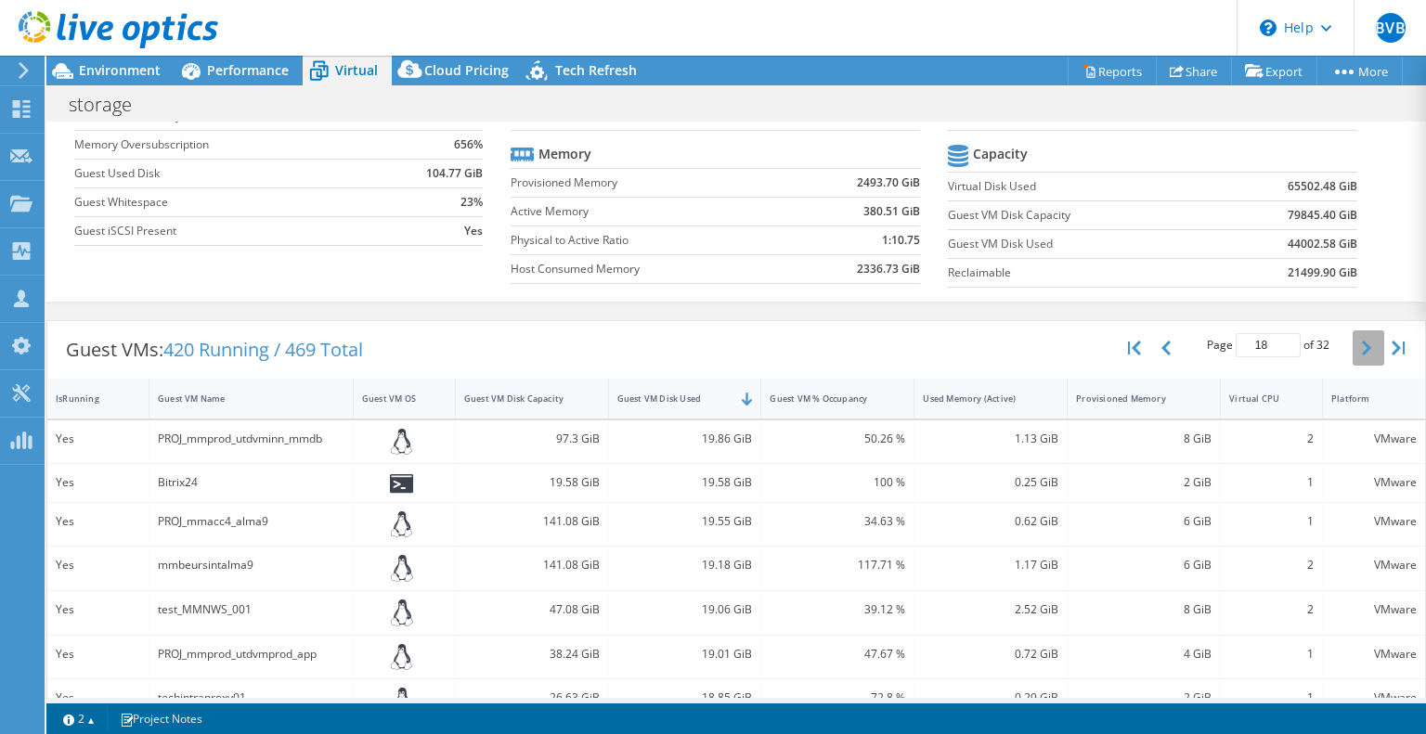
click at [1362, 350] on icon "button" at bounding box center [1366, 348] width 9 height 15
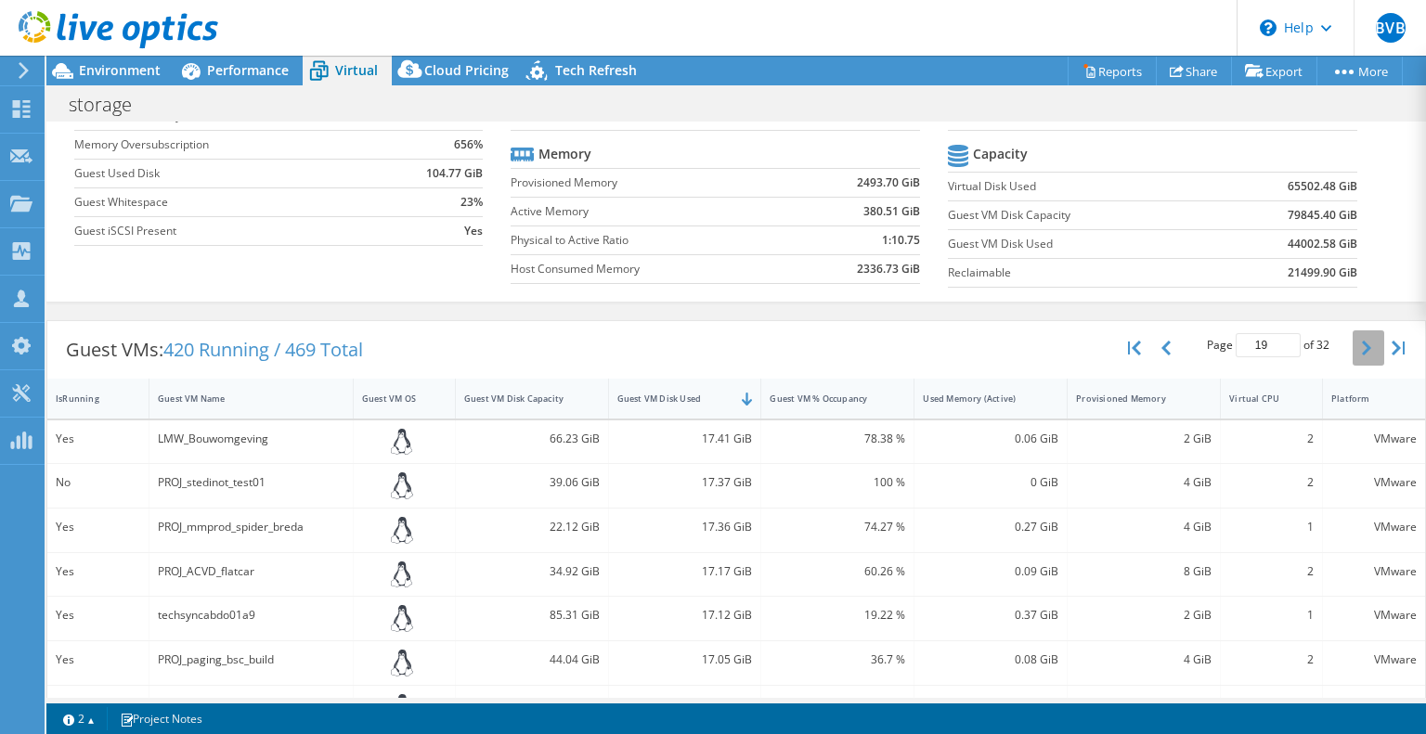
click at [1362, 351] on icon "button" at bounding box center [1366, 348] width 9 height 15
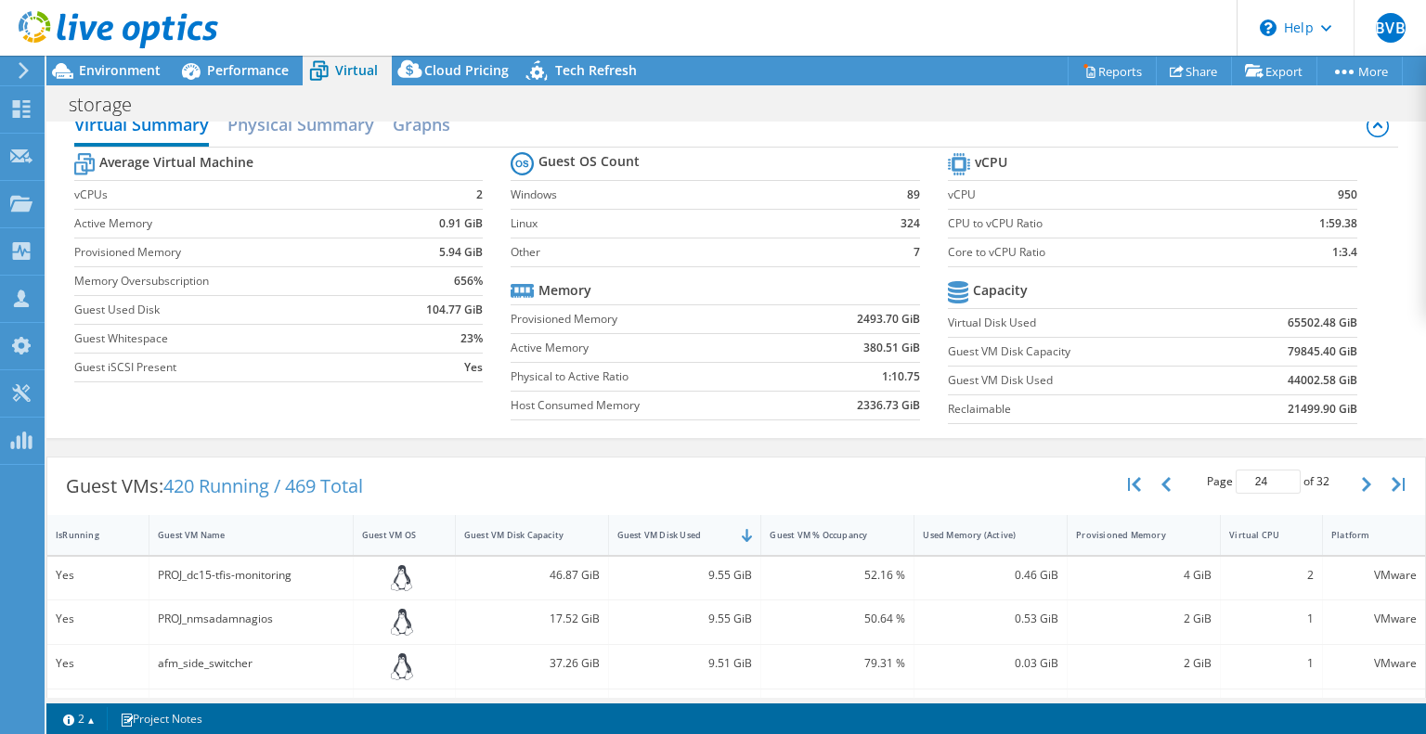
scroll to position [0, 0]
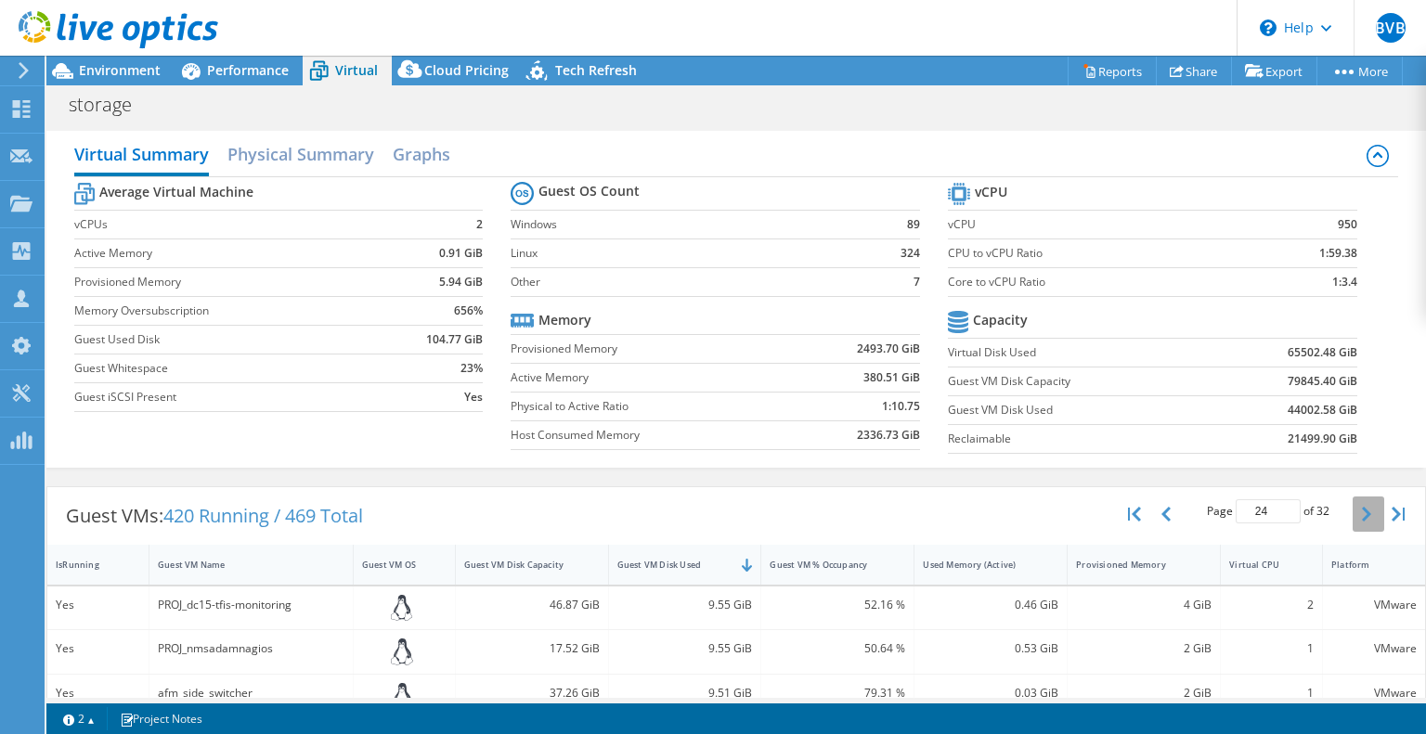
click at [1353, 508] on button "button" at bounding box center [1369, 514] width 32 height 35
click at [1353, 509] on button "button" at bounding box center [1369, 514] width 32 height 35
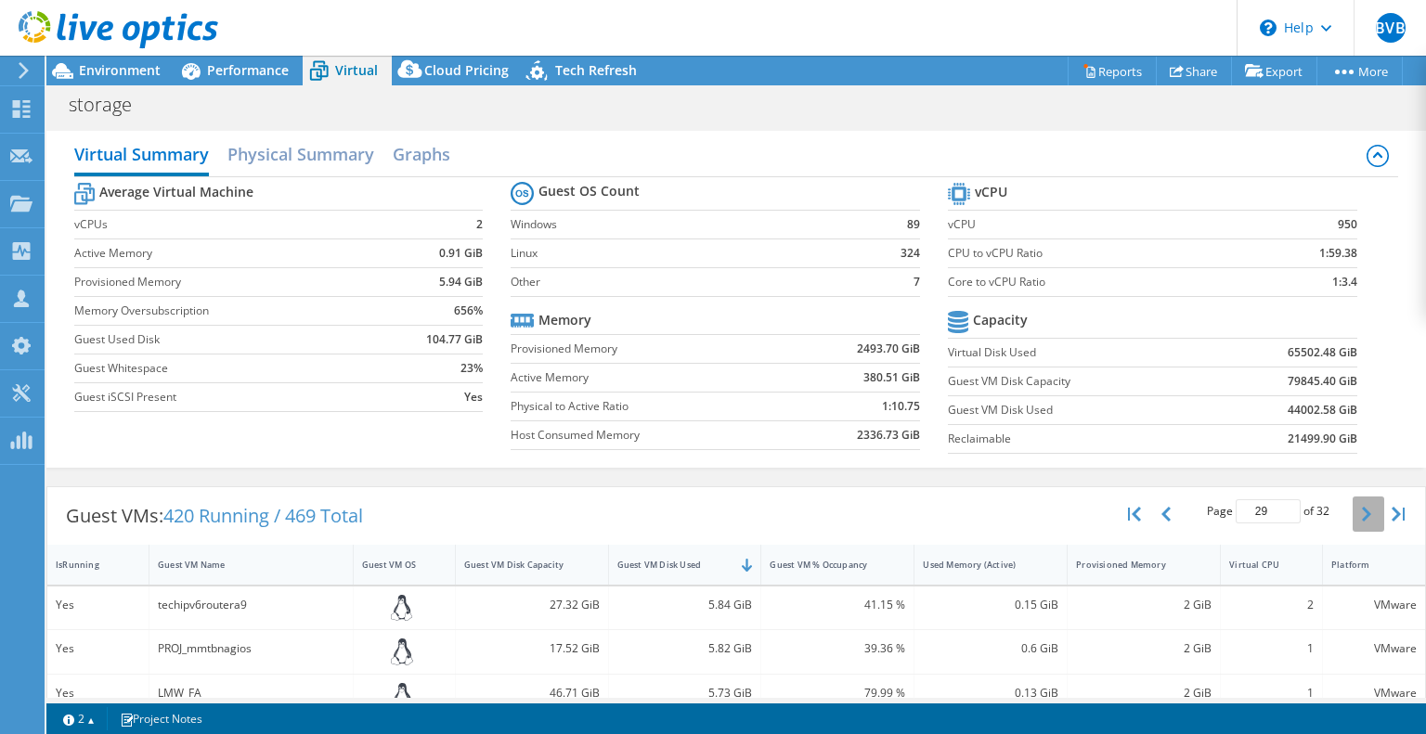
click at [1353, 510] on button "button" at bounding box center [1369, 514] width 32 height 35
drag, startPoint x: 746, startPoint y: 449, endPoint x: 365, endPoint y: 719, distance: 467.5
drag, startPoint x: 365, startPoint y: 719, endPoint x: 903, endPoint y: 496, distance: 583.0
click at [901, 497] on div "Guest VMs: 420 Running / 469 Total Page 31 of 32 5 rows 10 rows 20 rows 25 rows…" at bounding box center [736, 516] width 1378 height 58
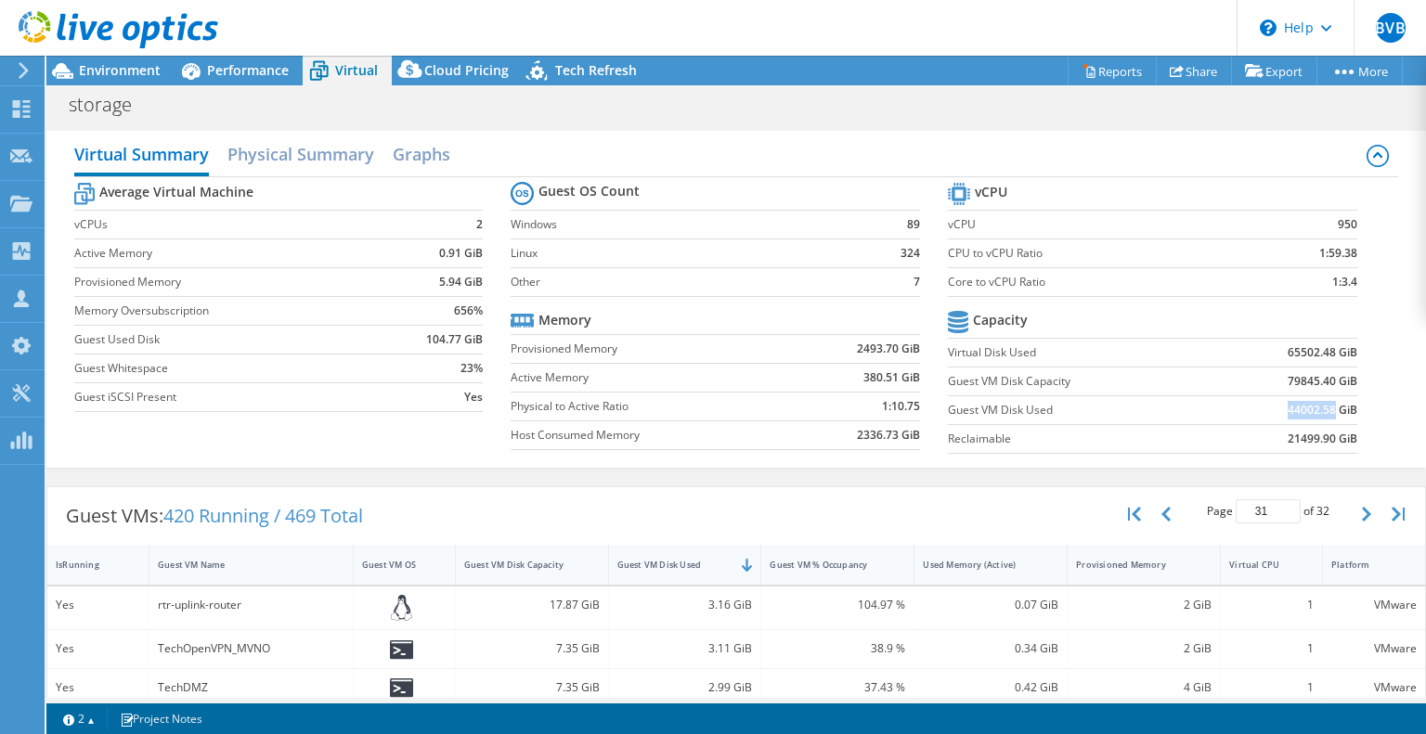
drag, startPoint x: 1273, startPoint y: 408, endPoint x: 1322, endPoint y: 411, distance: 49.3
click at [1322, 411] on td "44002.58 GiB" at bounding box center [1286, 409] width 141 height 29
click at [257, 73] on span "Performance" at bounding box center [248, 70] width 82 height 18
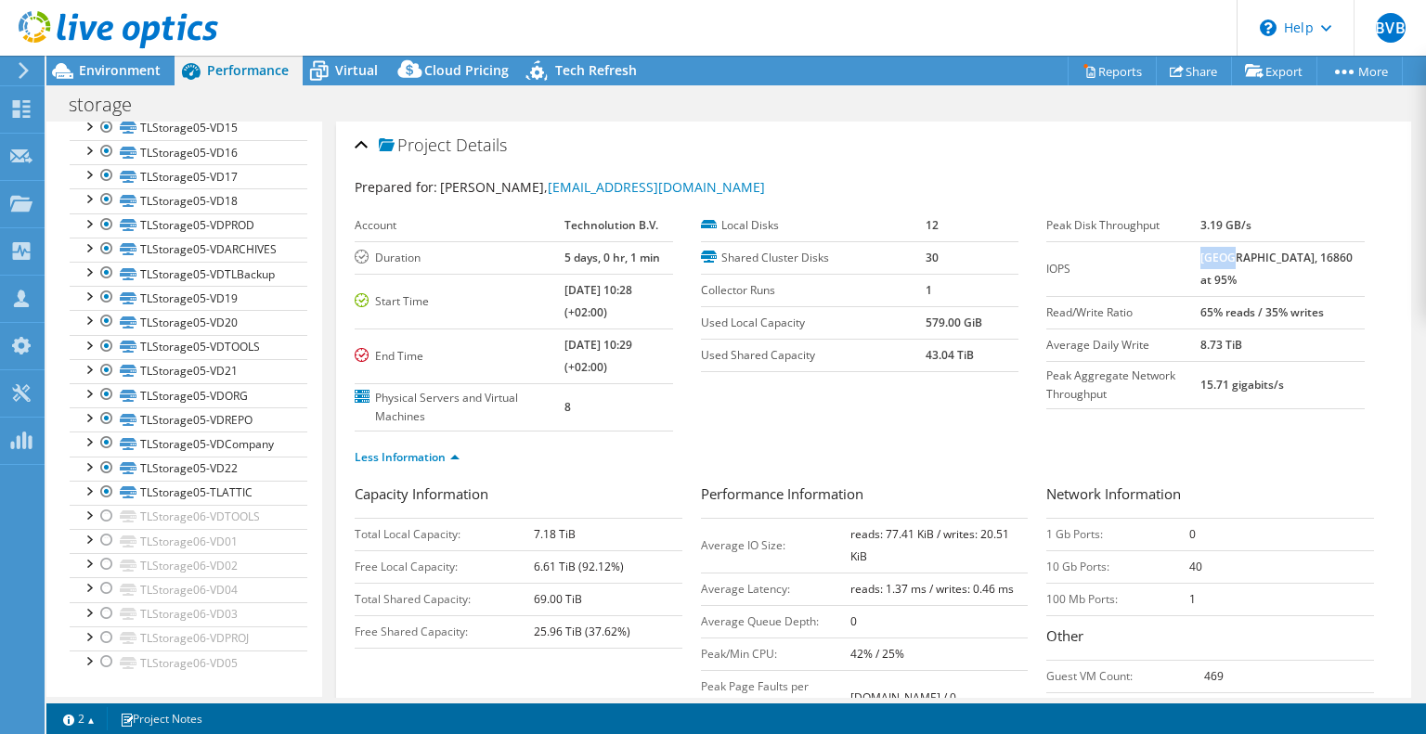
drag, startPoint x: 1216, startPoint y: 257, endPoint x: 1245, endPoint y: 257, distance: 28.8
click at [1245, 257] on b "[GEOGRAPHIC_DATA], 16860 at 95%" at bounding box center [1276, 269] width 152 height 38
click at [1236, 273] on b "[GEOGRAPHIC_DATA], 16860 at 95%" at bounding box center [1276, 269] width 152 height 38
drag, startPoint x: 1214, startPoint y: 253, endPoint x: 1246, endPoint y: 252, distance: 31.6
click at [1246, 252] on tr "IOPS 53215 at [GEOGRAPHIC_DATA], 16860 at 95%" at bounding box center [1205, 268] width 318 height 55
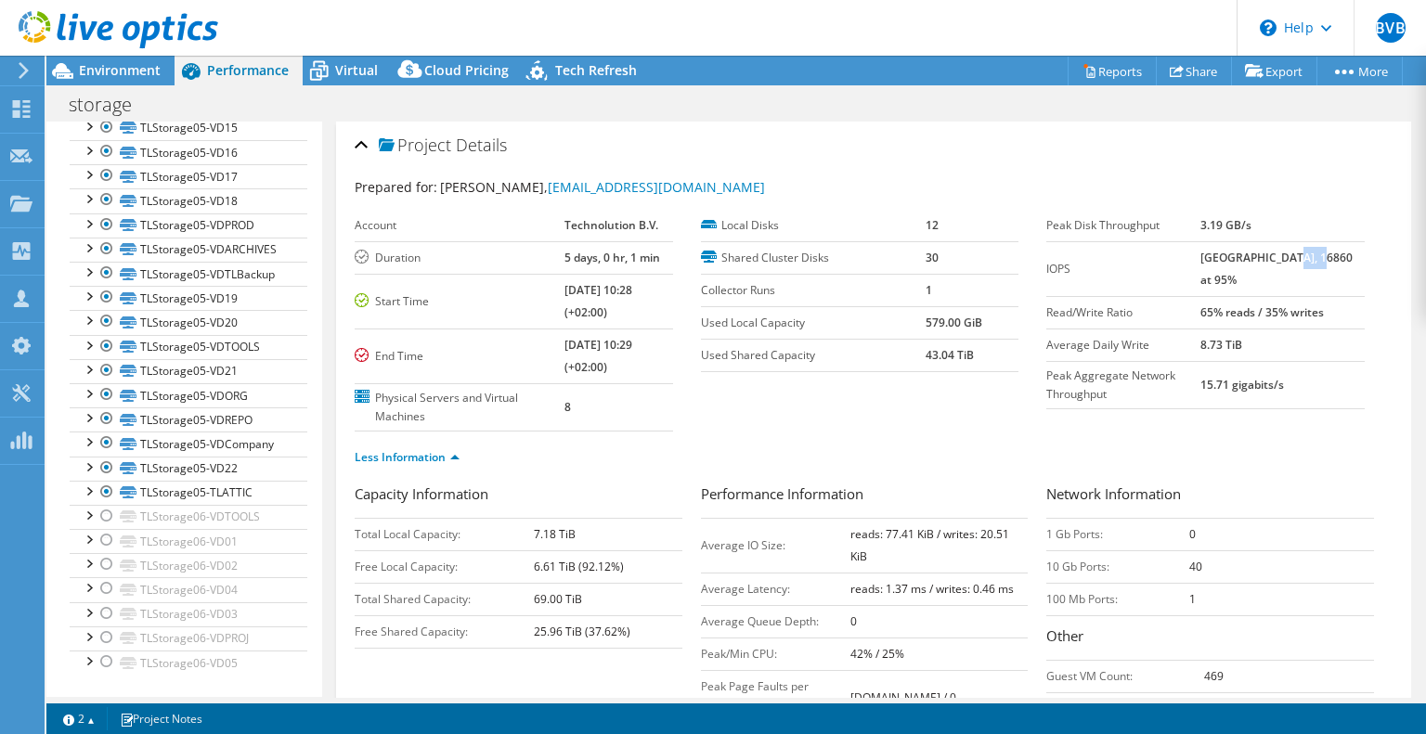
drag, startPoint x: 1297, startPoint y: 255, endPoint x: 1327, endPoint y: 255, distance: 29.7
click at [1327, 255] on b "[GEOGRAPHIC_DATA], 16860 at 95%" at bounding box center [1276, 269] width 152 height 38
click at [345, 71] on span "Virtual" at bounding box center [356, 70] width 43 height 18
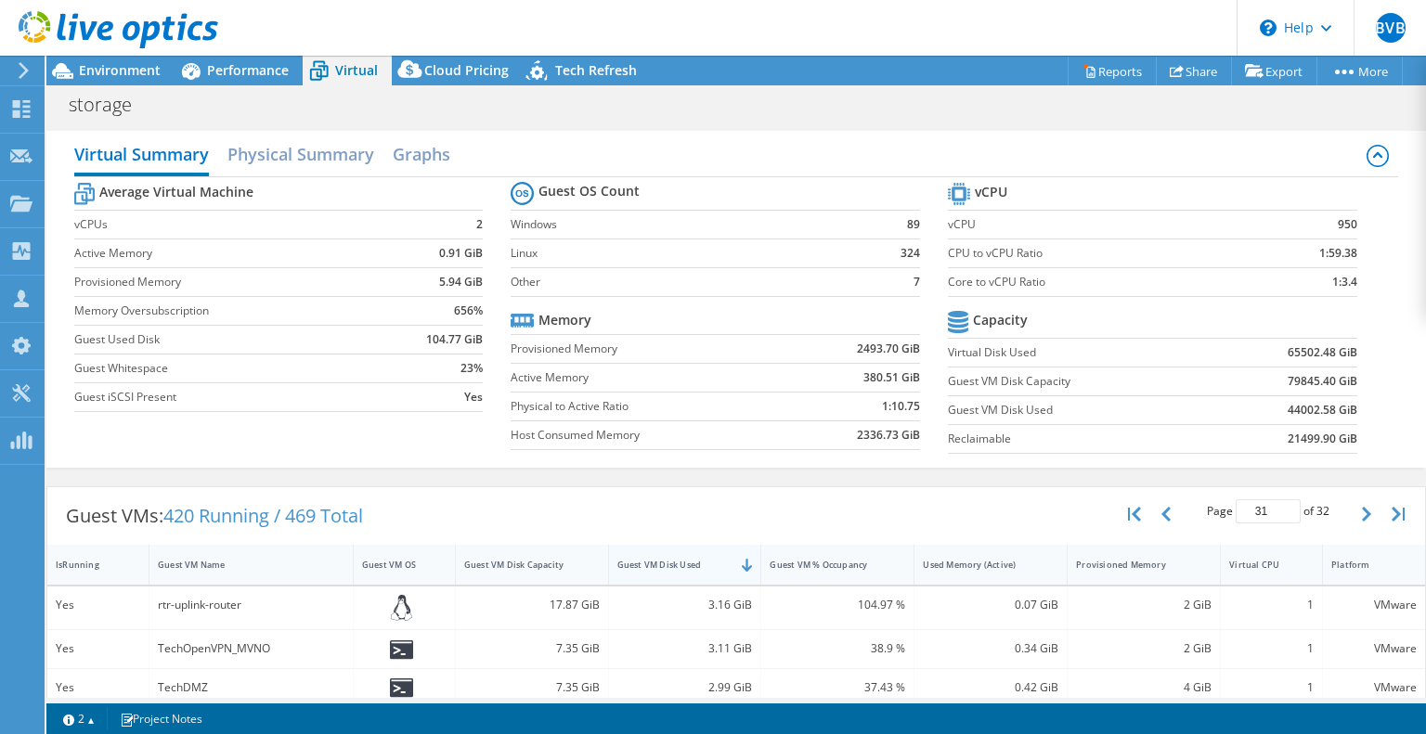
click at [680, 559] on div "Guest VM Disk Used" at bounding box center [673, 565] width 113 height 12
type input "1"
click at [680, 559] on div "Guest VM Disk Used" at bounding box center [673, 565] width 113 height 12
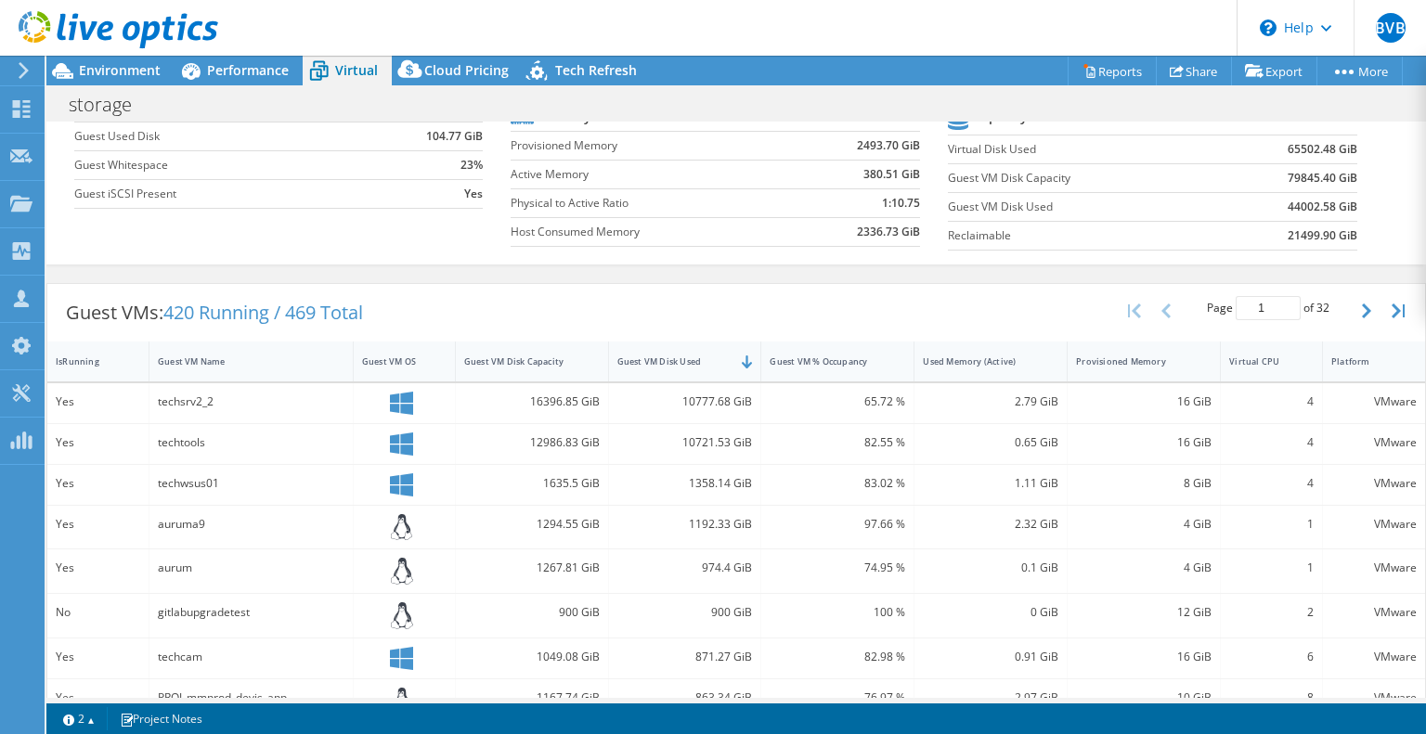
scroll to position [215, 0]
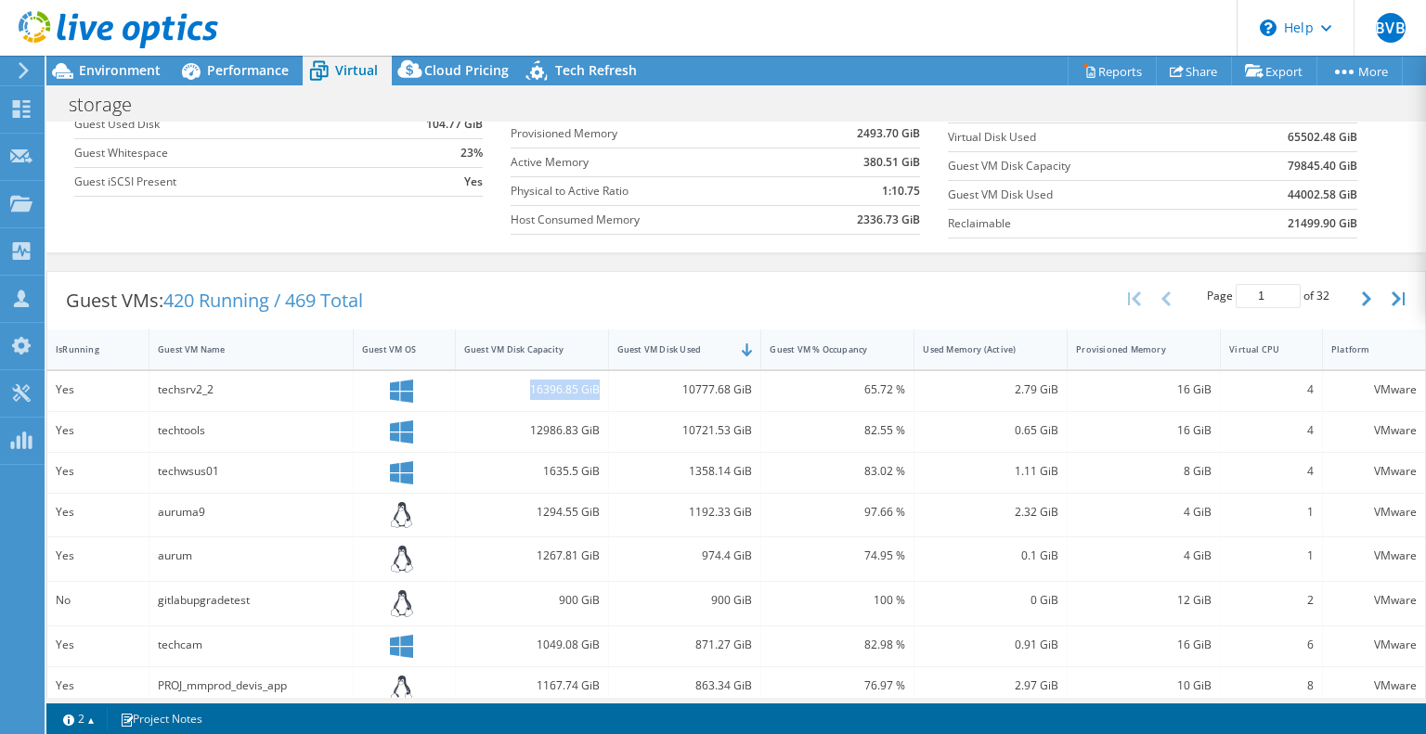
drag, startPoint x: 527, startPoint y: 382, endPoint x: 597, endPoint y: 385, distance: 69.7
click at [597, 385] on div "16396.85 GiB" at bounding box center [532, 391] width 153 height 40
drag, startPoint x: 526, startPoint y: 421, endPoint x: 594, endPoint y: 426, distance: 67.9
click at [594, 426] on div "12986.83 GiB" at bounding box center [532, 432] width 153 height 40
drag, startPoint x: 676, startPoint y: 385, endPoint x: 754, endPoint y: 382, distance: 78.1
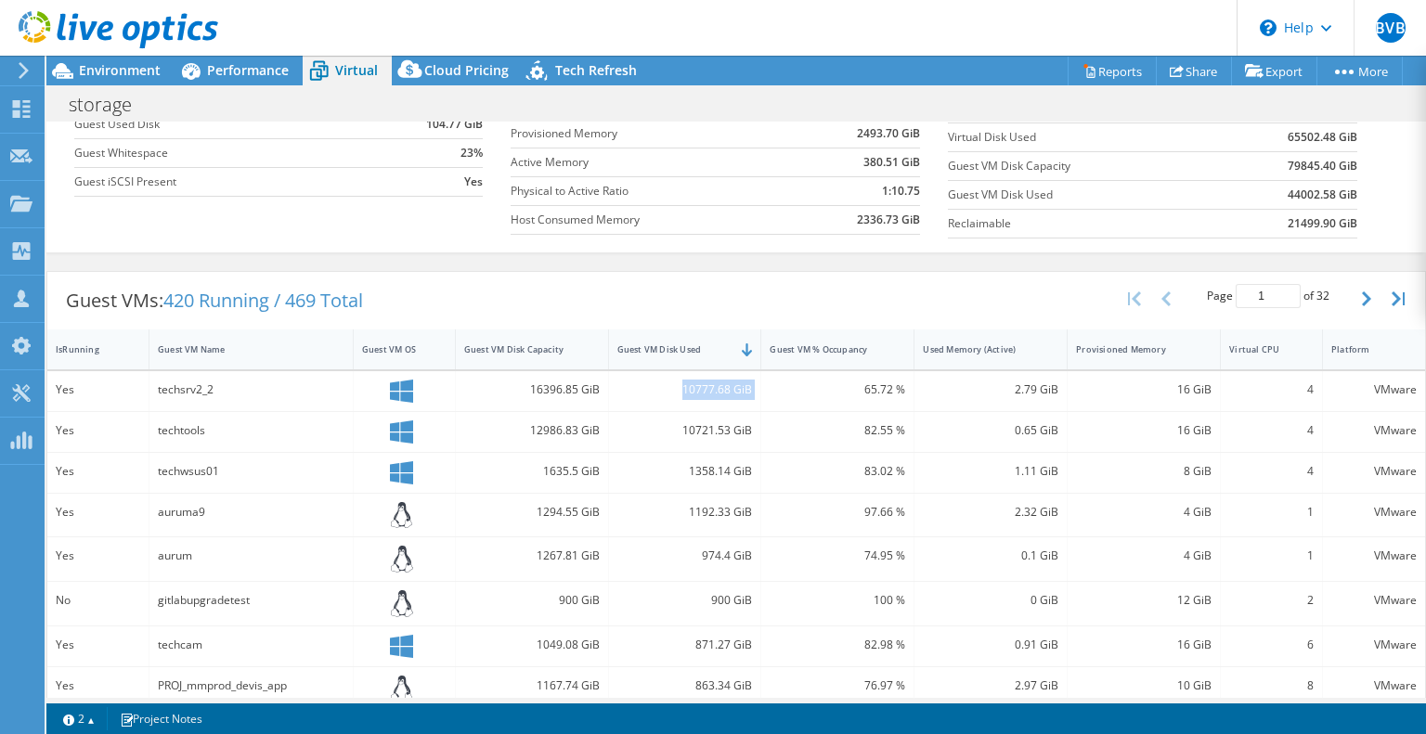
click at [754, 382] on div "Yes techsrv2_2 16396.85 GiB 10777.68 GiB 65.72 % 2.79 GiB 16 GiB 4 VMware" at bounding box center [736, 391] width 1378 height 40
click at [676, 387] on div "10777.68 GiB" at bounding box center [685, 390] width 136 height 20
drag, startPoint x: 677, startPoint y: 385, endPoint x: 746, endPoint y: 390, distance: 69.8
click at [746, 390] on div "10777.68 GiB" at bounding box center [685, 391] width 153 height 40
drag, startPoint x: 679, startPoint y: 422, endPoint x: 753, endPoint y: 421, distance: 74.3
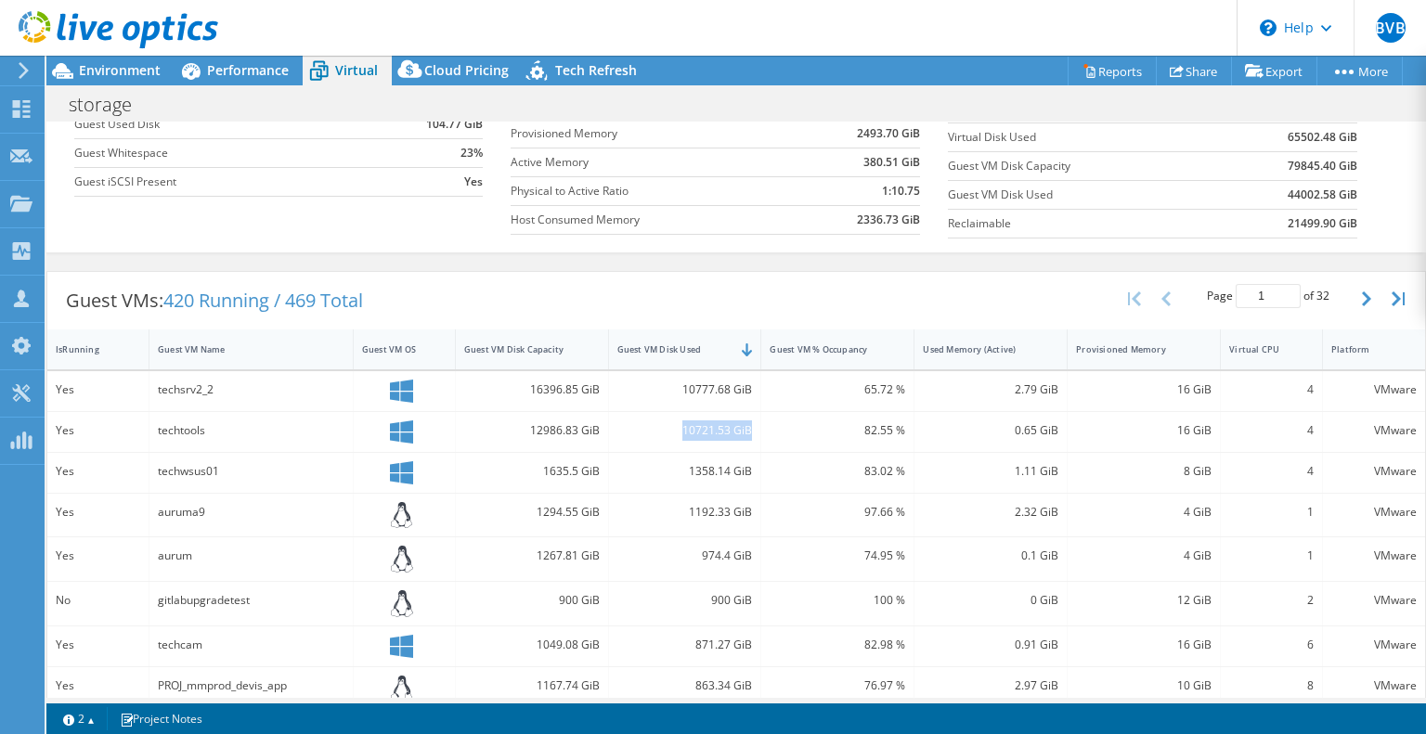
click at [753, 421] on div "10721.53 GiB" at bounding box center [685, 432] width 153 height 40
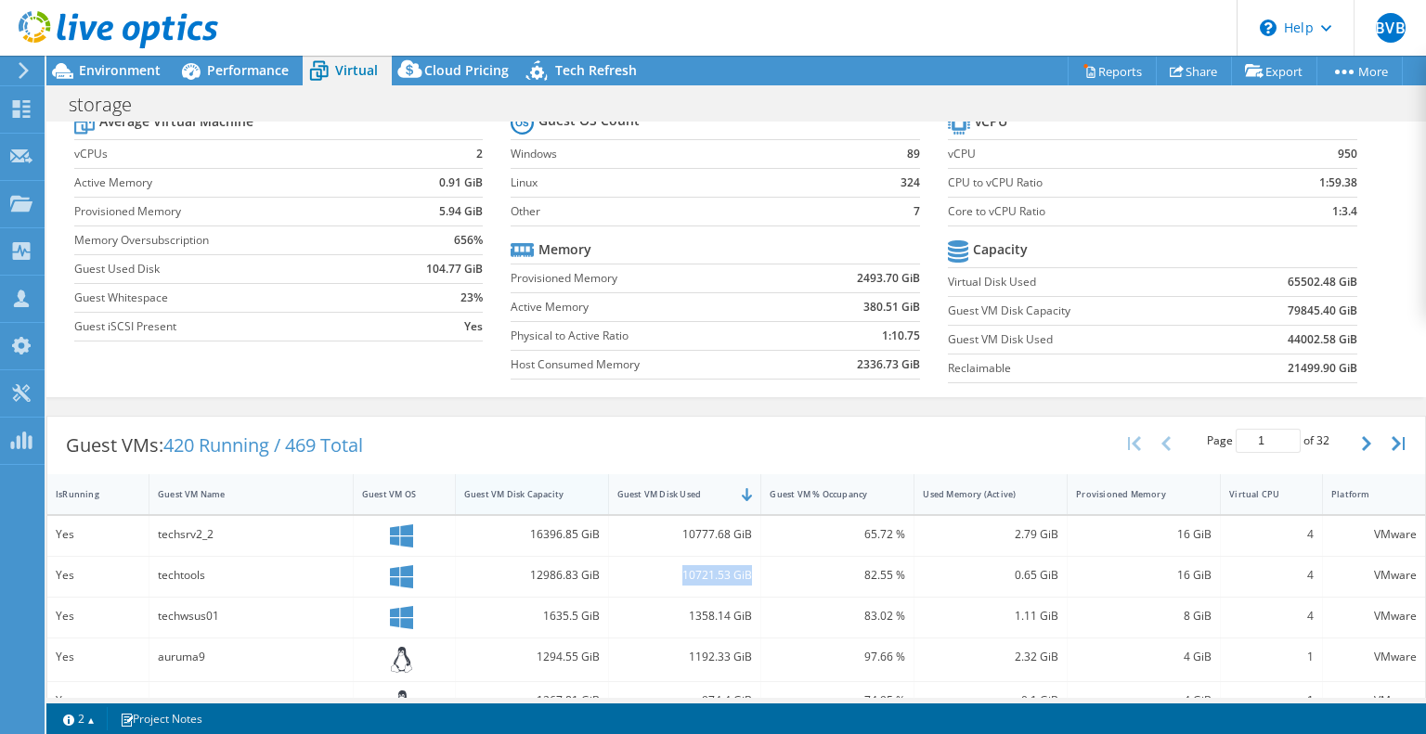
scroll to position [928, 0]
click at [175, 533] on div "techsrv2_2" at bounding box center [251, 534] width 187 height 20
click at [568, 524] on div "16396.85 GiB" at bounding box center [532, 534] width 136 height 20
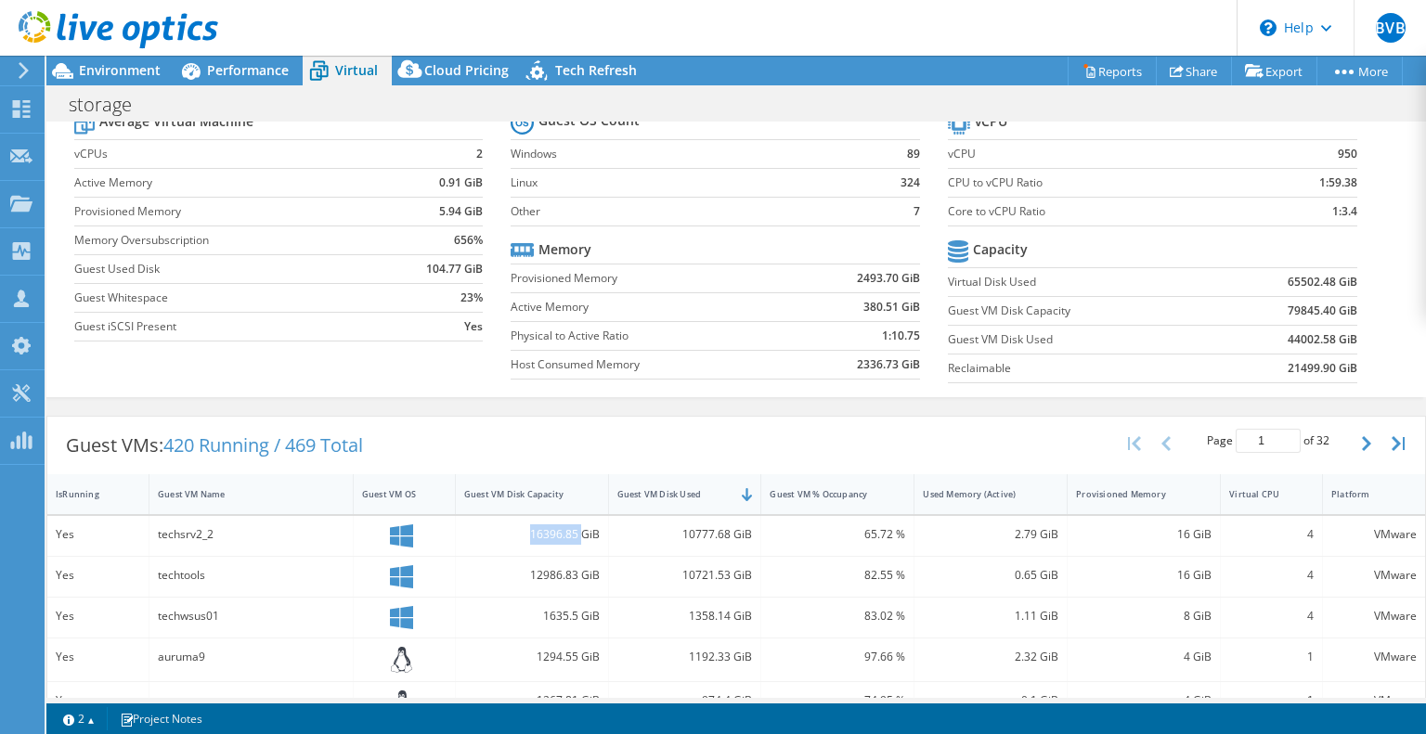
click at [568, 525] on div "16396.85 GiB" at bounding box center [532, 534] width 136 height 20
click at [693, 536] on div "10777.68 GiB" at bounding box center [685, 534] width 136 height 20
drag, startPoint x: 218, startPoint y: 530, endPoint x: 156, endPoint y: 534, distance: 62.3
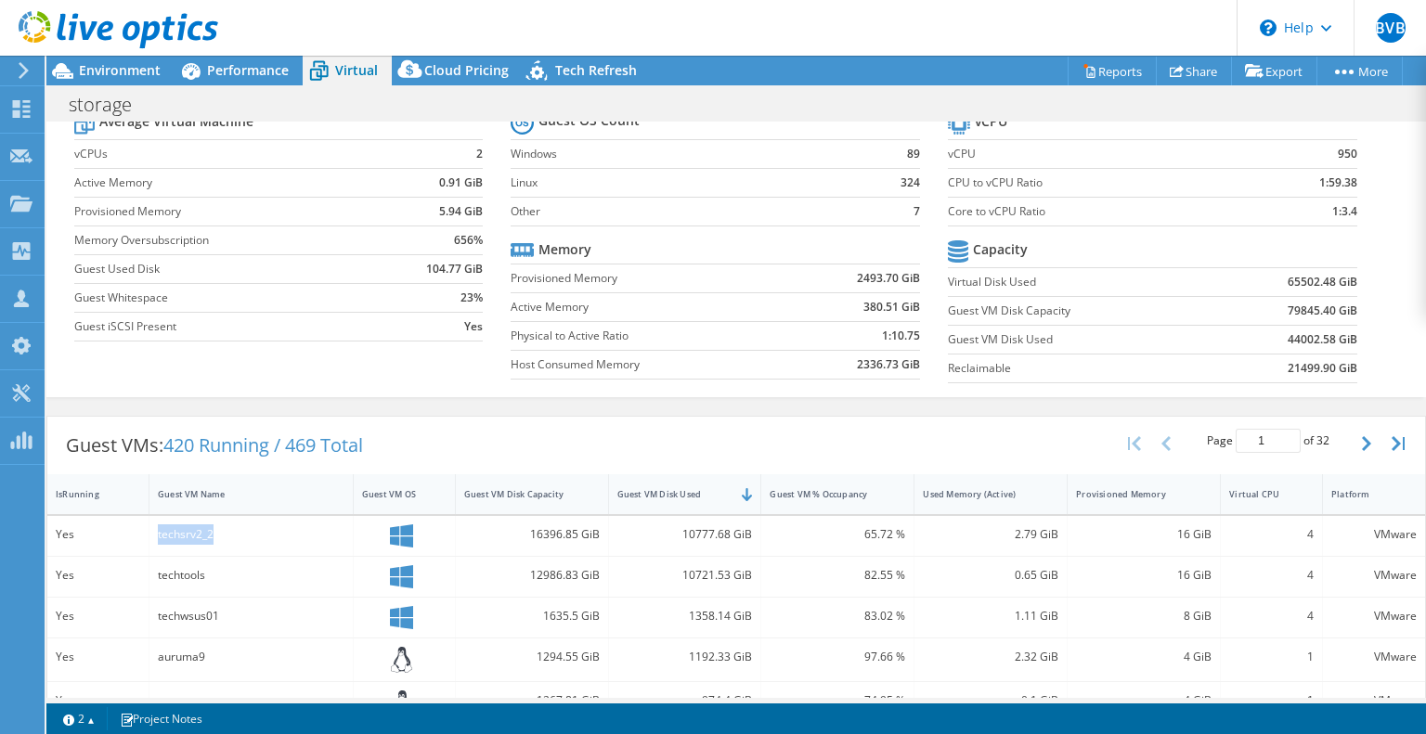
click at [158, 534] on div "techsrv2_2" at bounding box center [251, 534] width 187 height 20
click at [122, 73] on span "Environment" at bounding box center [120, 70] width 82 height 18
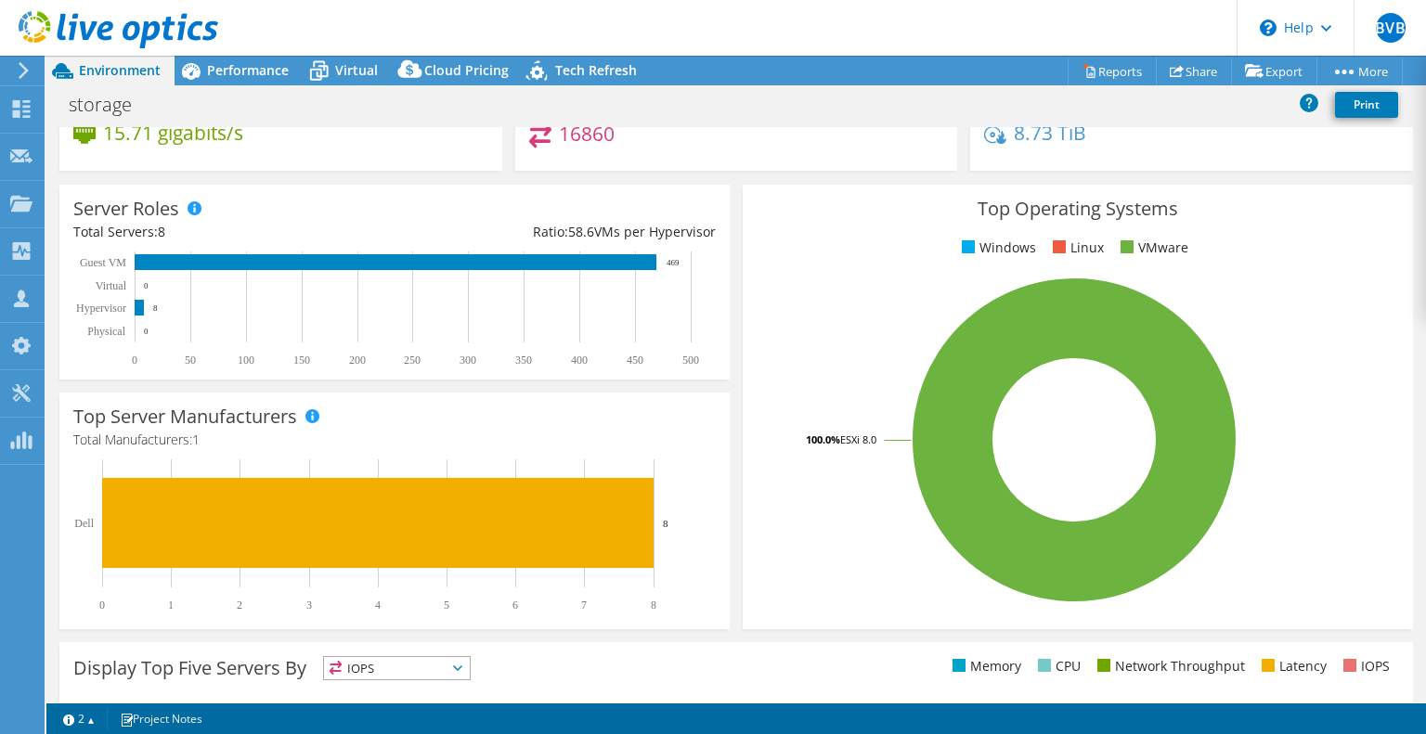
scroll to position [0, 0]
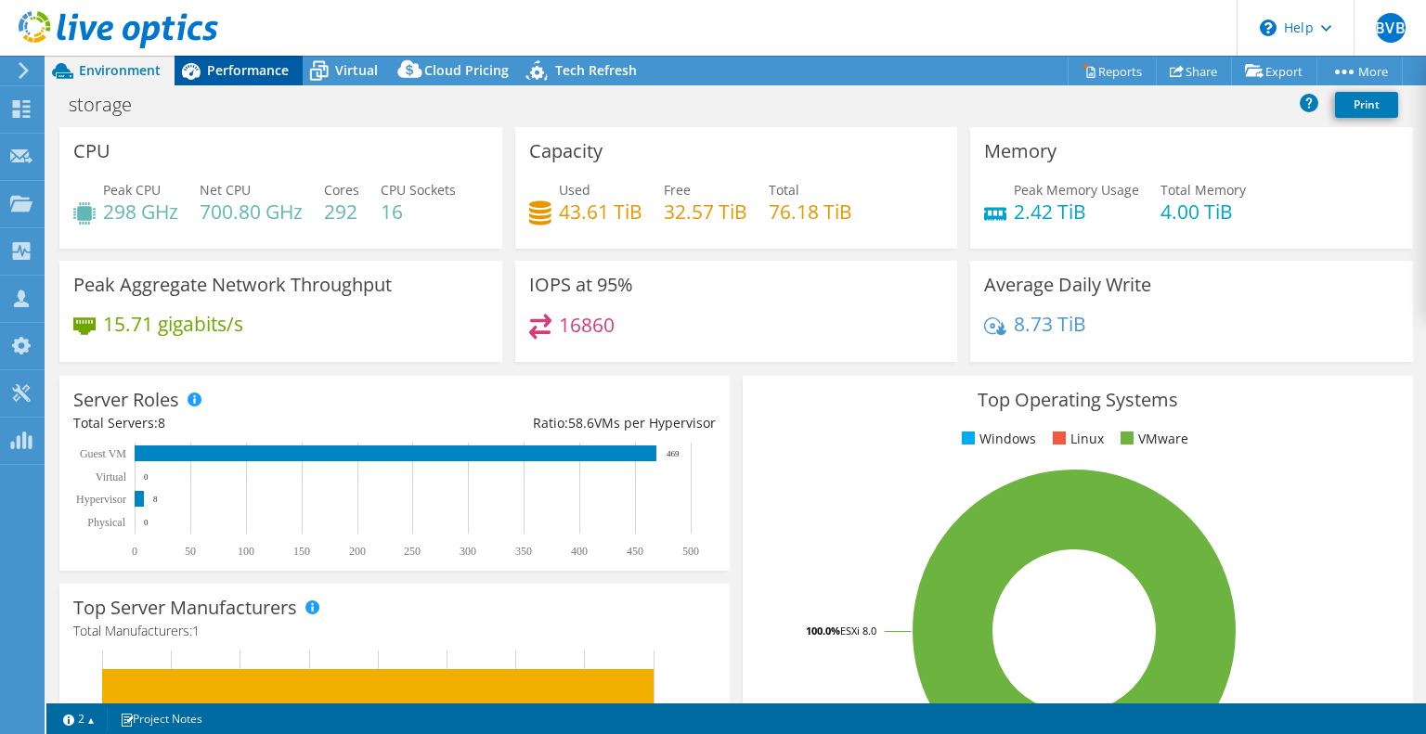
click at [226, 76] on span "Performance" at bounding box center [248, 70] width 82 height 18
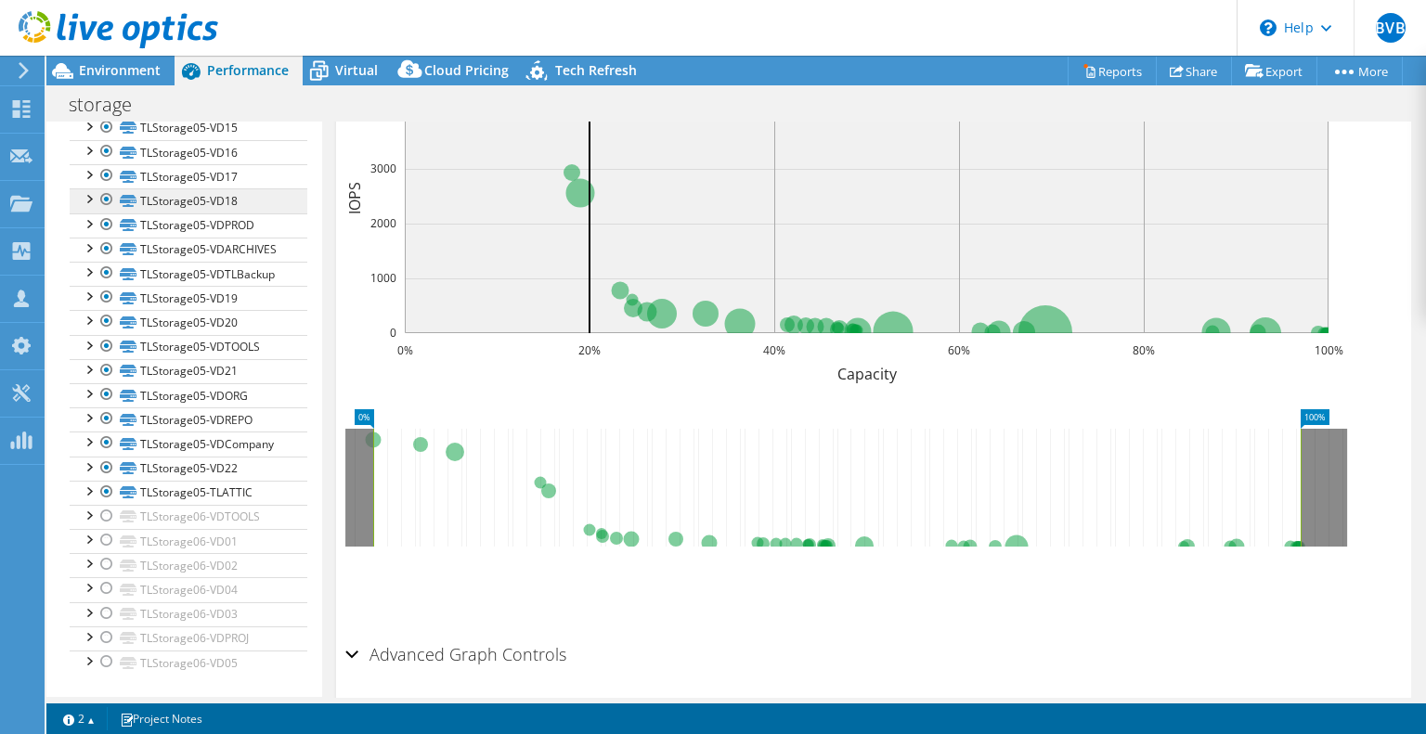
scroll to position [906, 0]
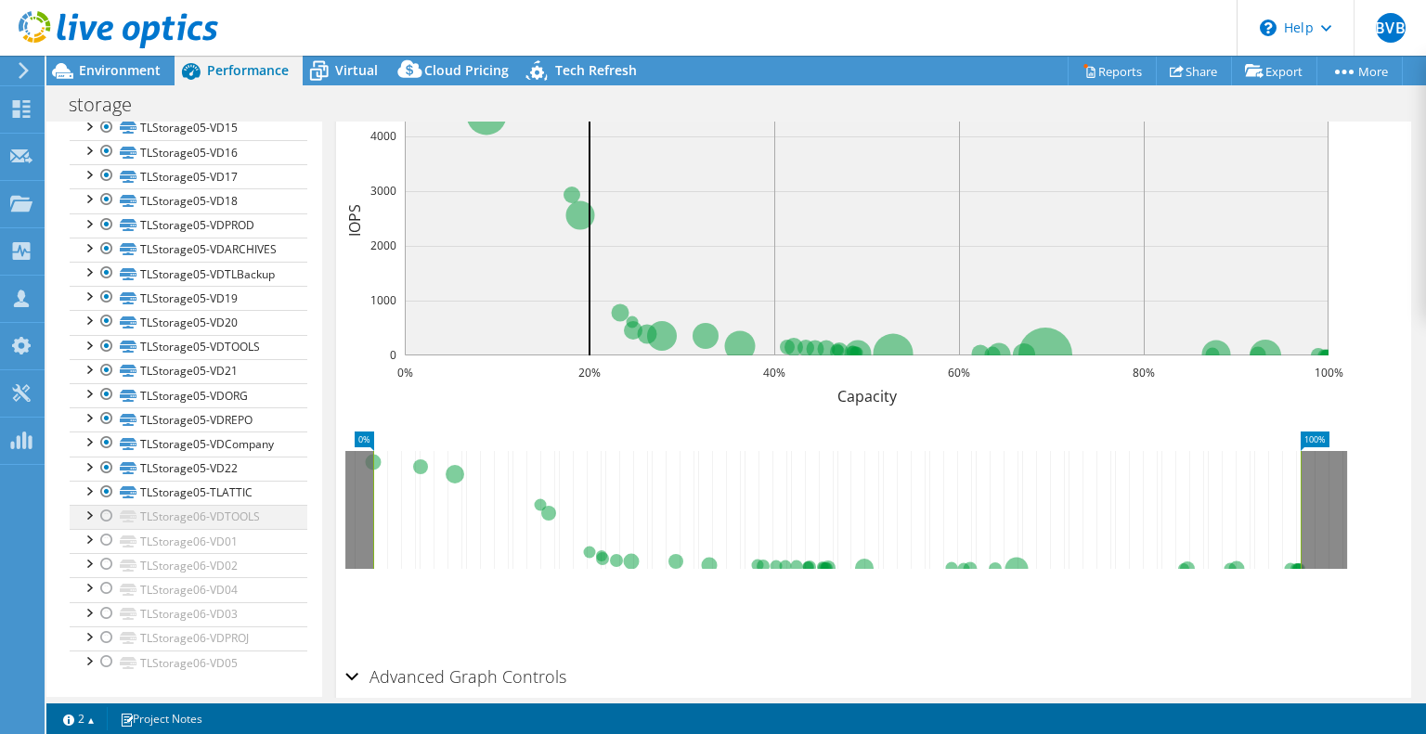
click at [105, 516] on div at bounding box center [106, 516] width 19 height 22
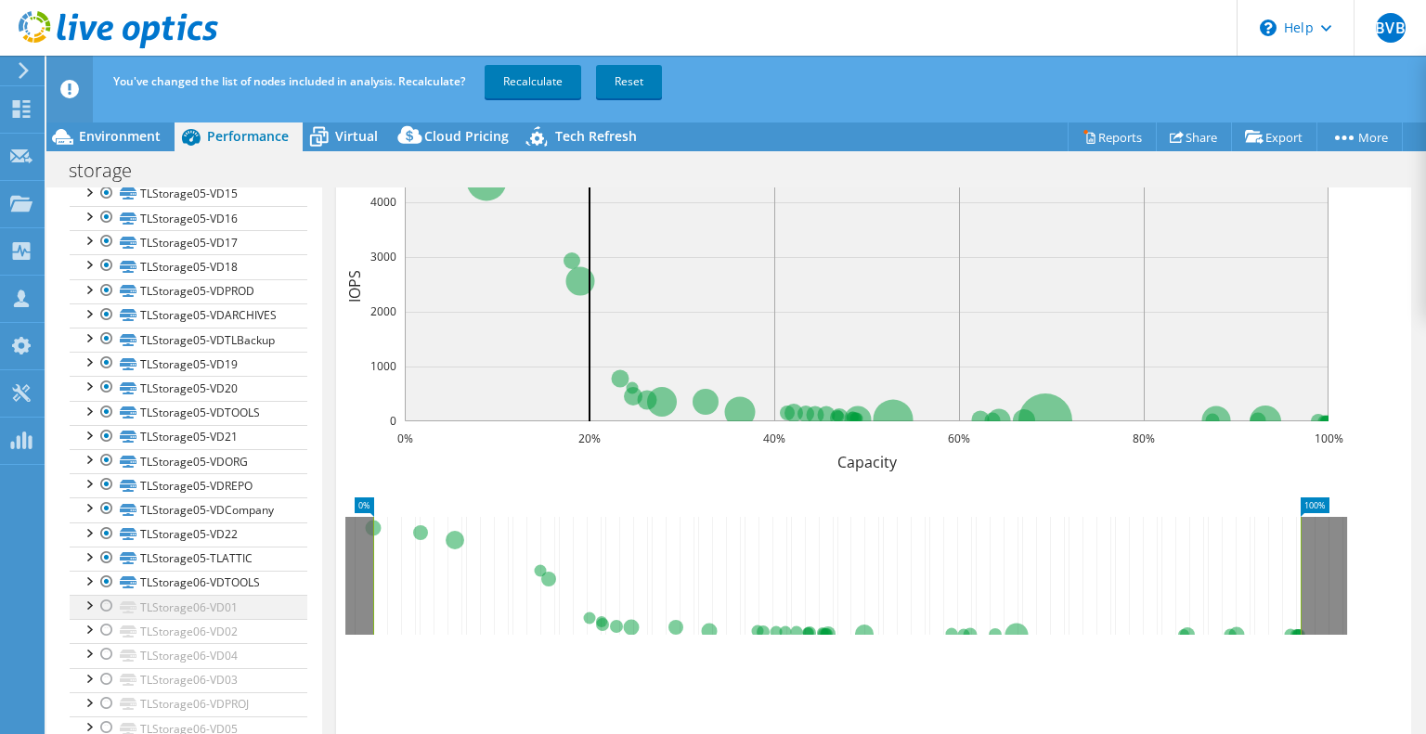
click at [105, 609] on div at bounding box center [106, 606] width 19 height 22
click at [108, 629] on div at bounding box center [106, 630] width 19 height 22
click at [106, 657] on div at bounding box center [106, 654] width 19 height 22
click at [107, 682] on div at bounding box center [106, 679] width 19 height 22
click at [105, 699] on div at bounding box center [106, 704] width 19 height 22
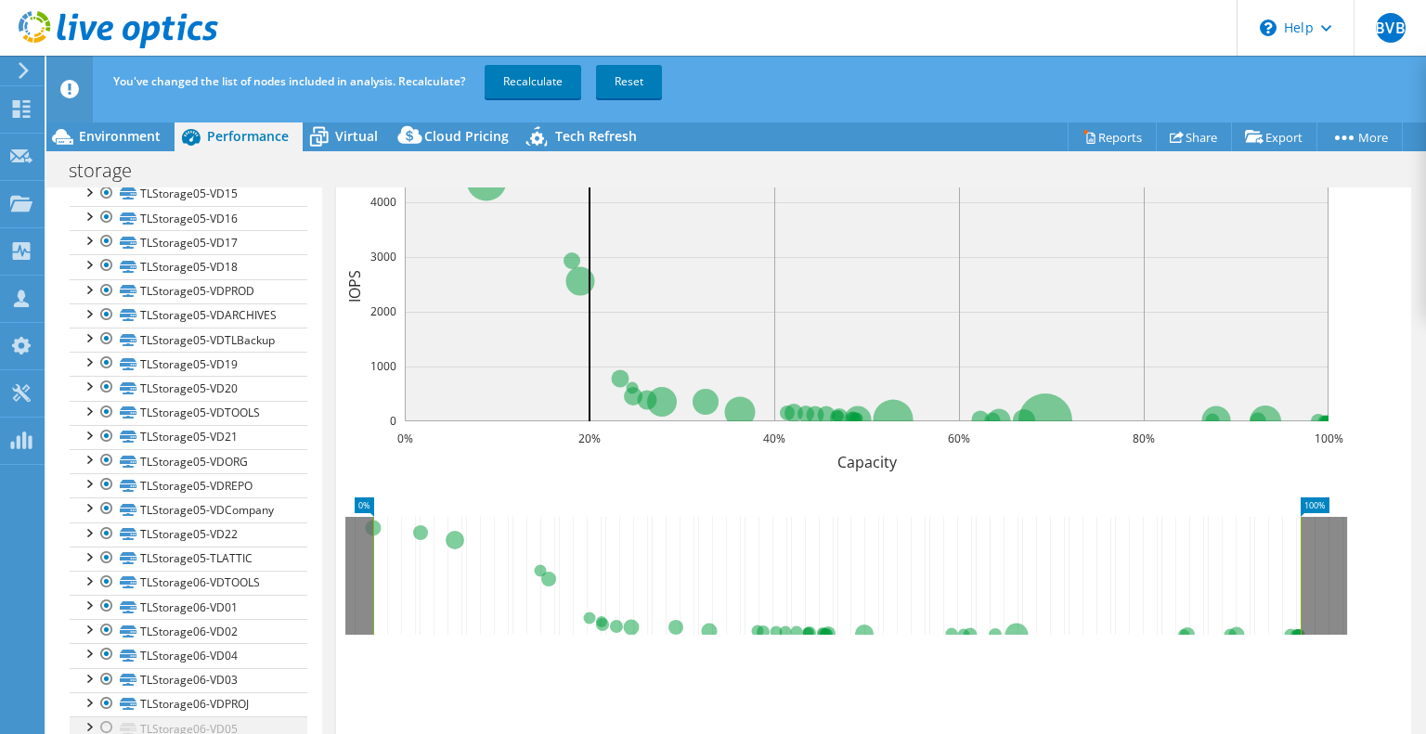
click at [106, 724] on div at bounding box center [106, 728] width 19 height 22
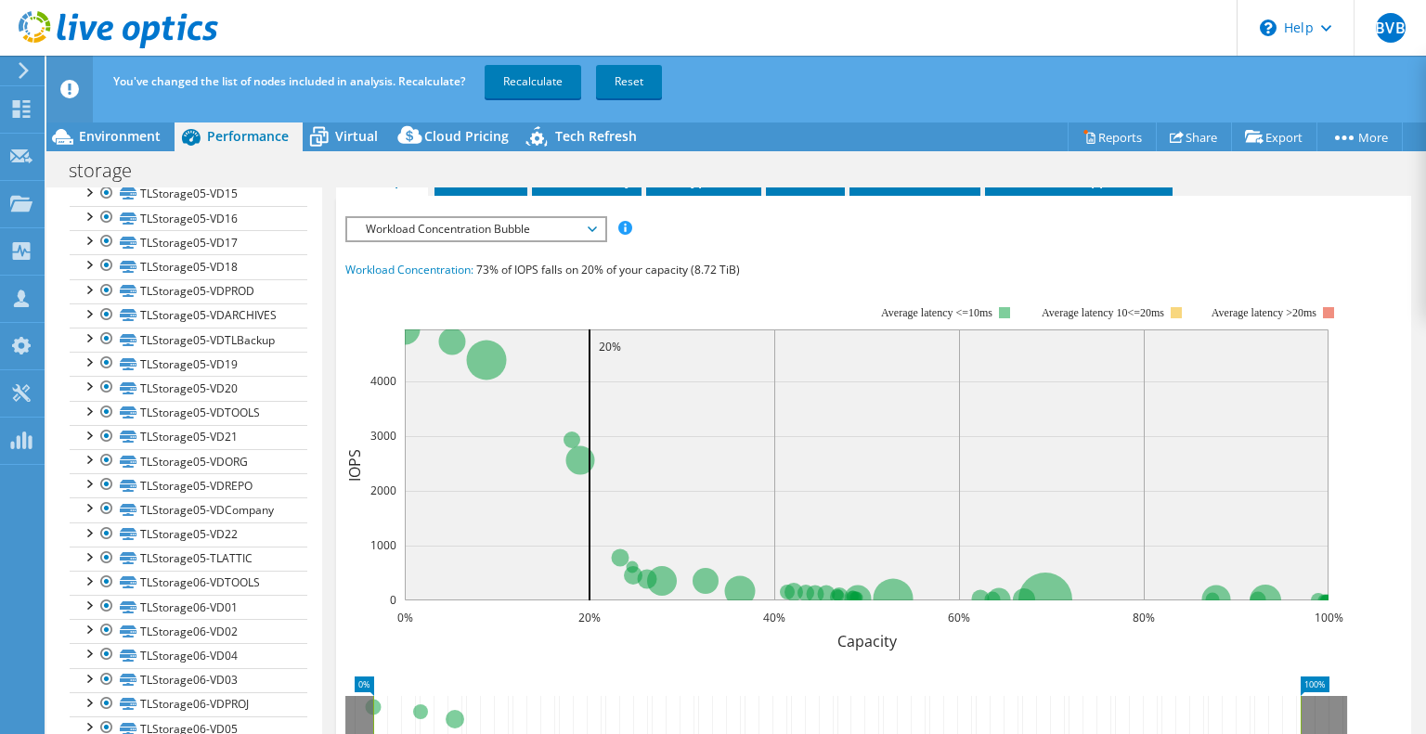
scroll to position [535, 0]
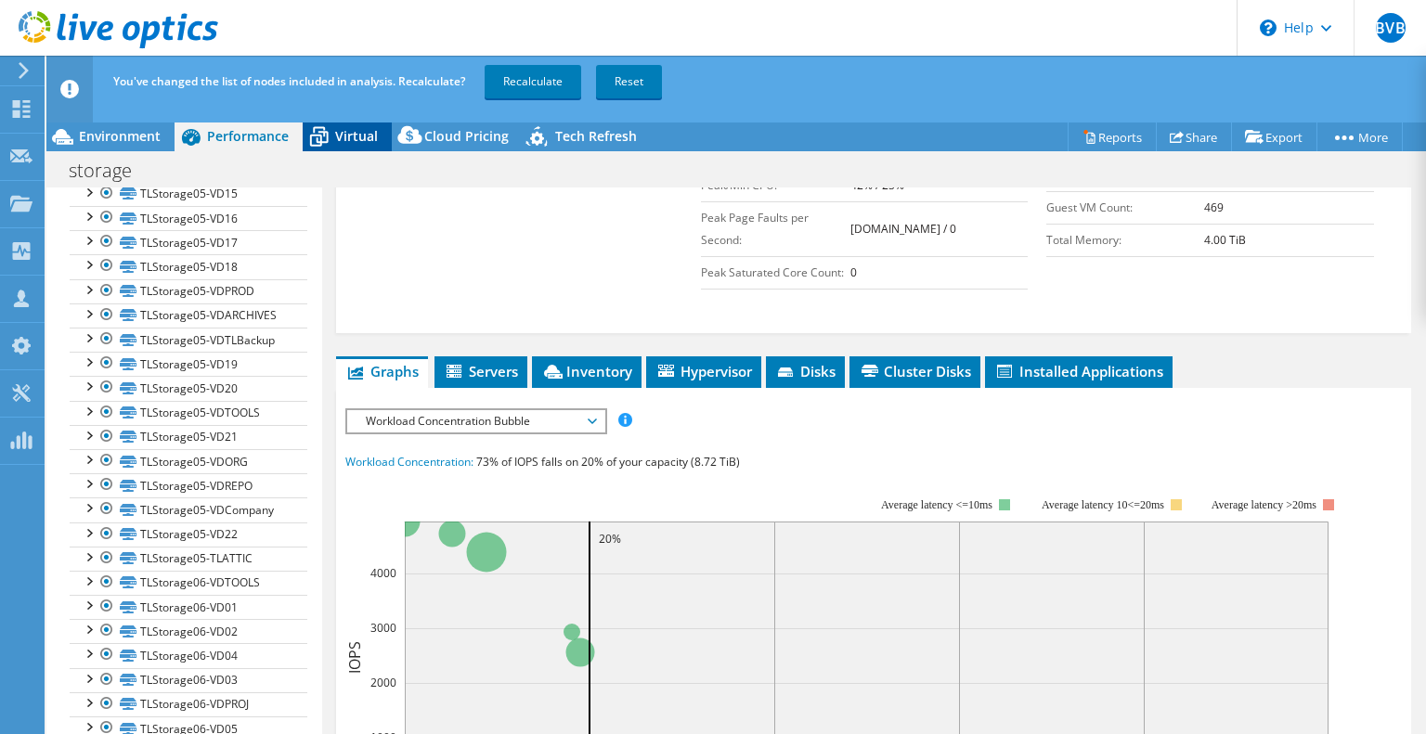
click at [342, 135] on span "Virtual" at bounding box center [356, 136] width 43 height 18
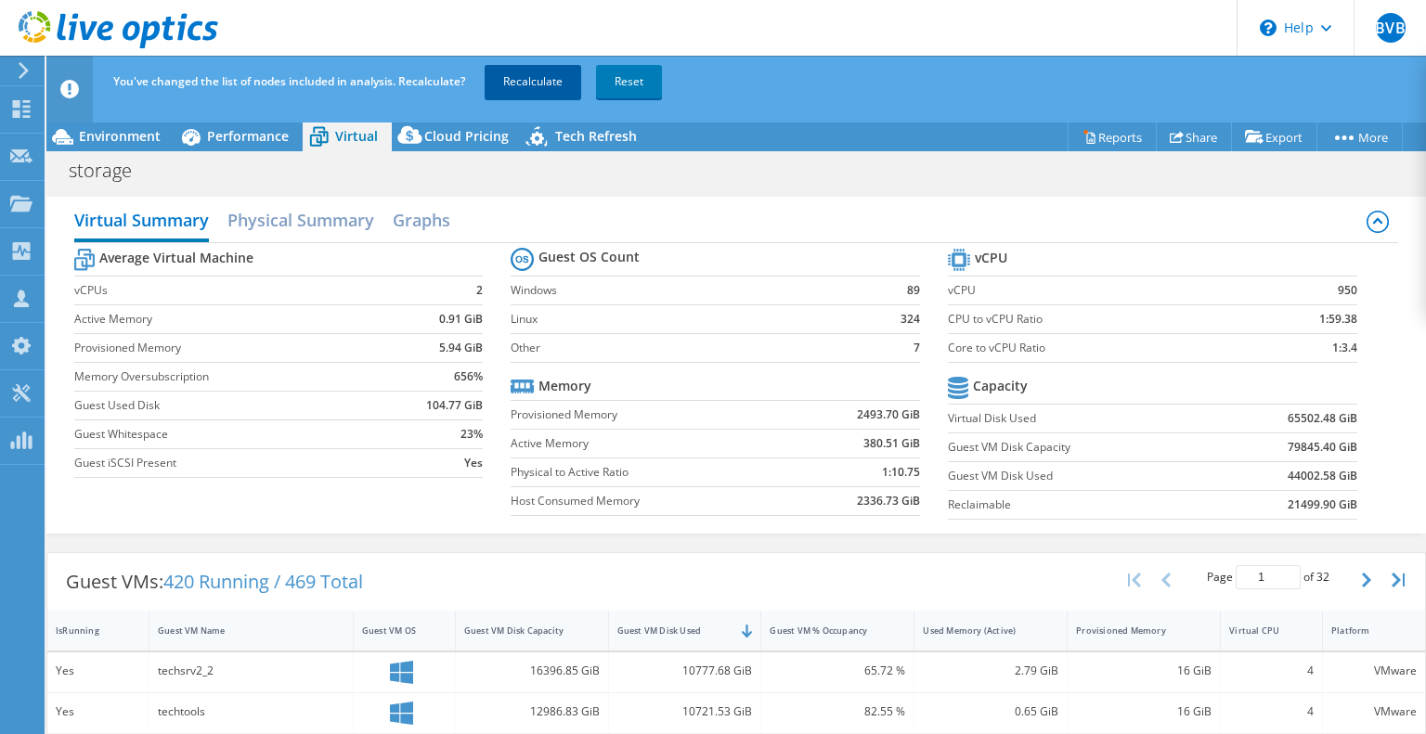
click at [535, 82] on link "Recalculate" at bounding box center [533, 81] width 97 height 33
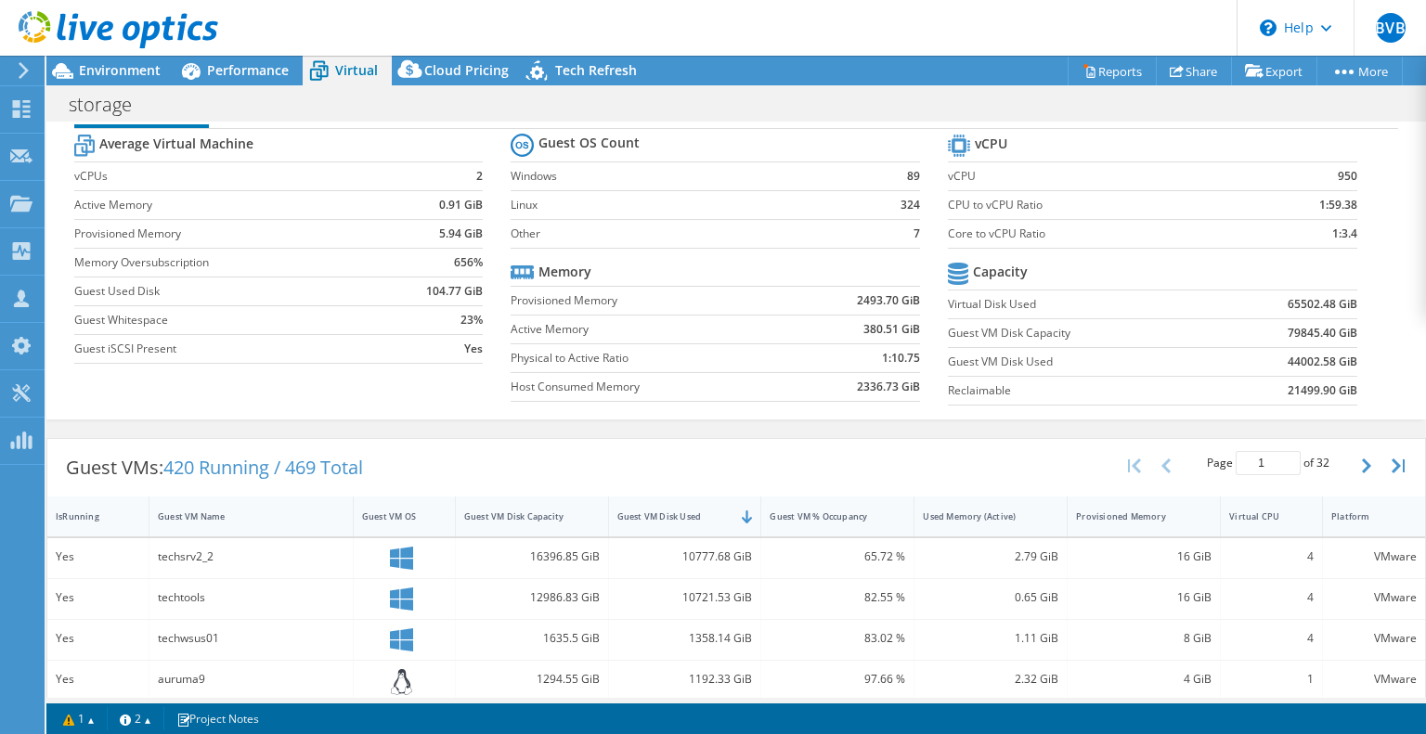
scroll to position [0, 0]
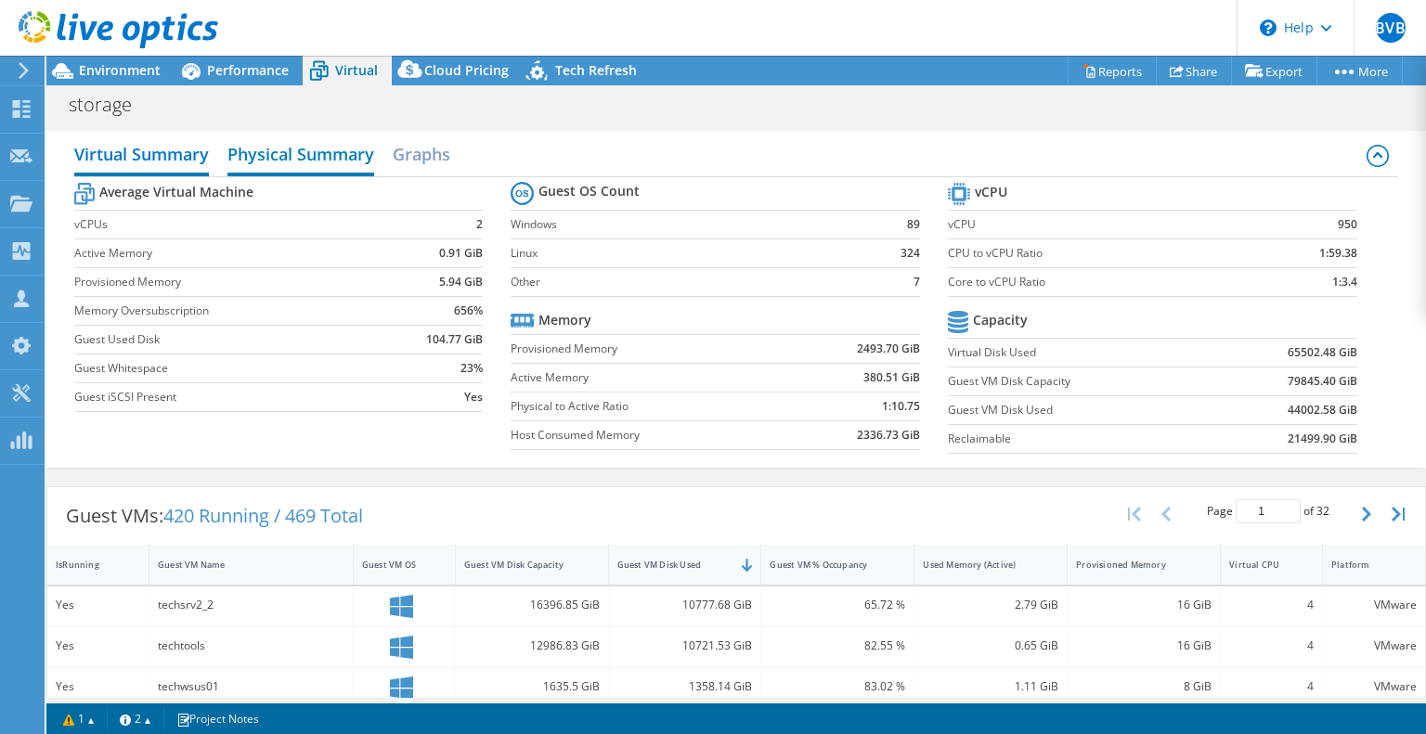
click at [294, 149] on h2 "Physical Summary" at bounding box center [300, 156] width 147 height 41
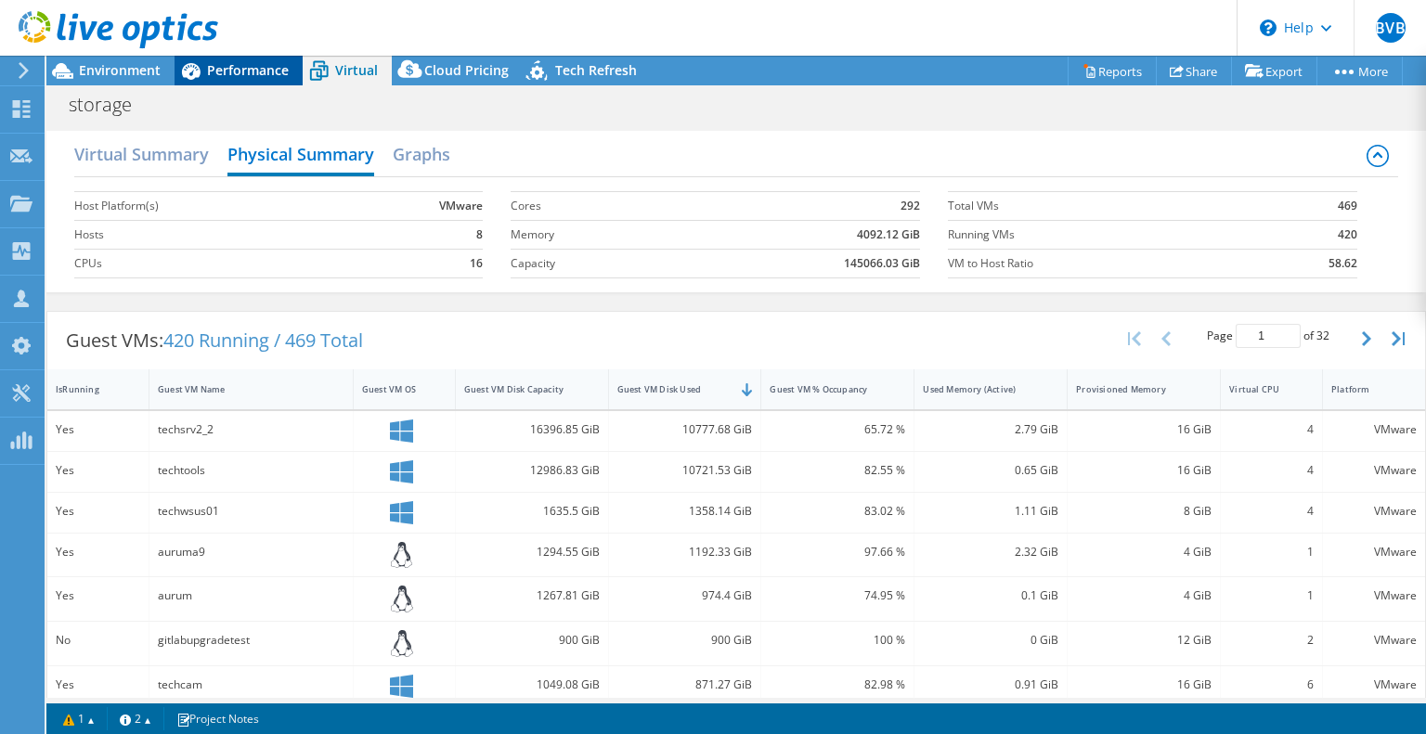
click at [234, 75] on span "Performance" at bounding box center [248, 70] width 82 height 18
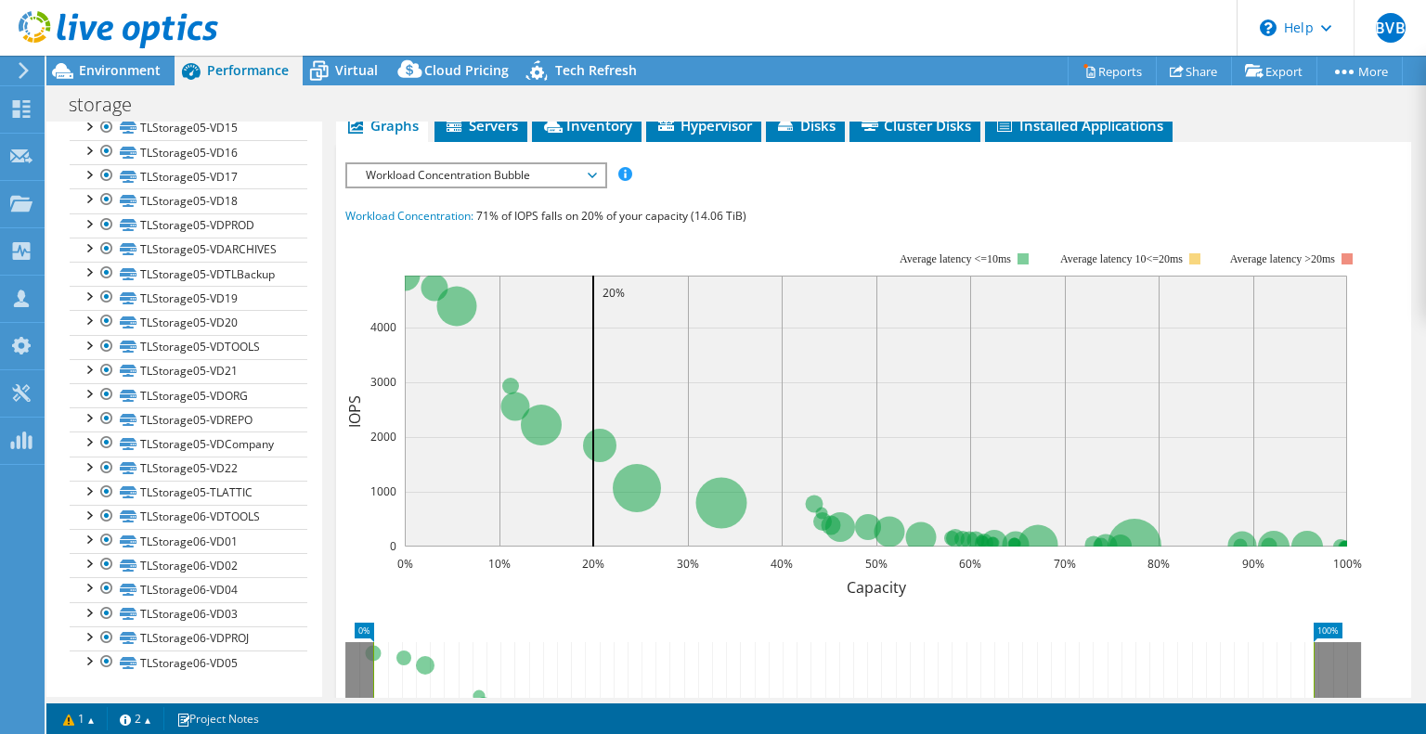
scroll to position [119, 0]
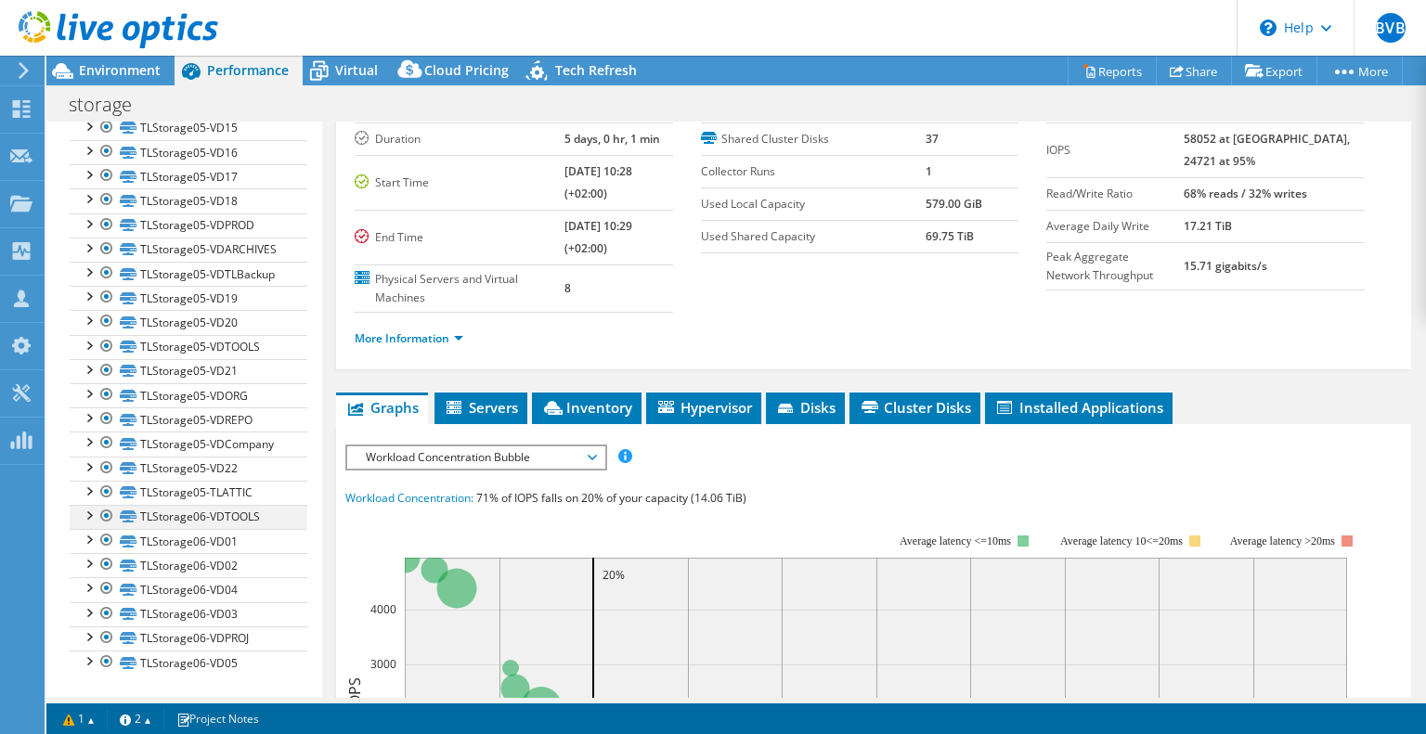
click at [100, 516] on div at bounding box center [106, 516] width 19 height 22
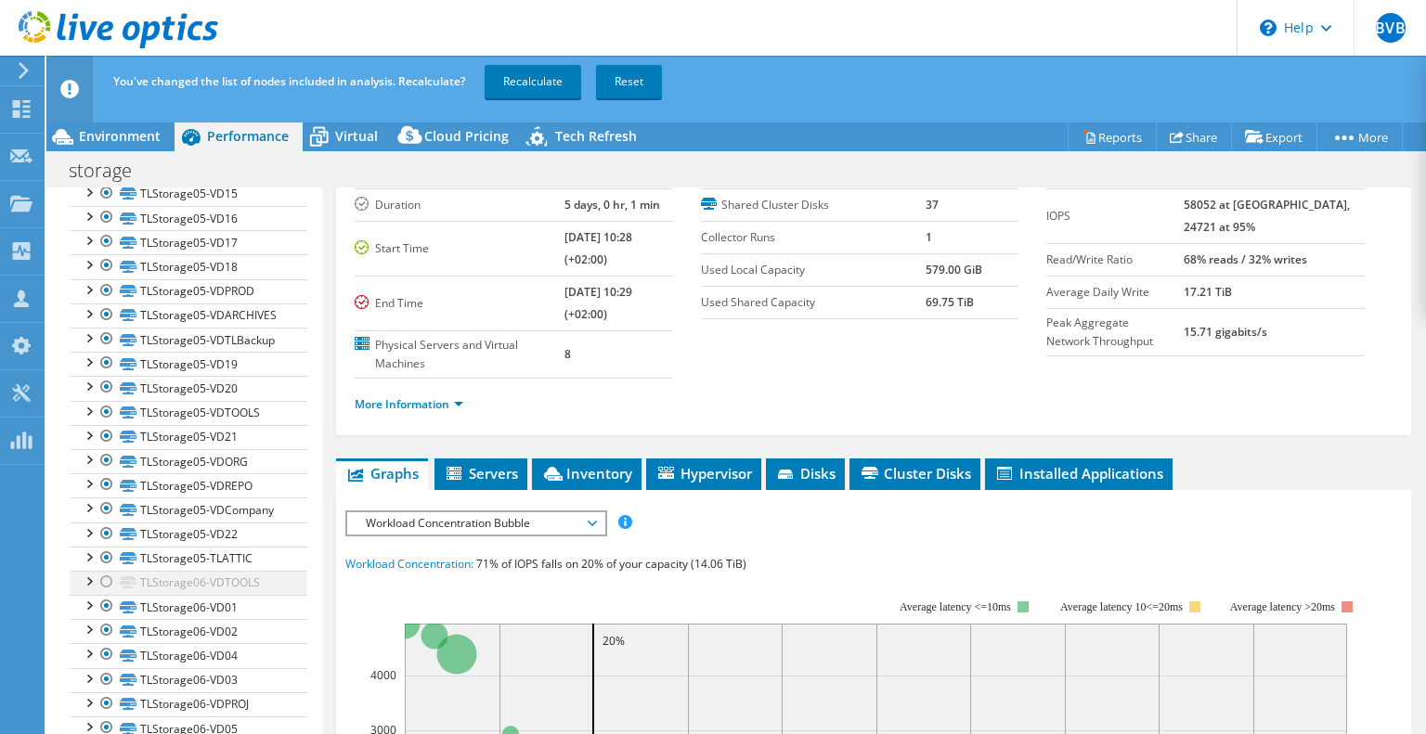
click at [104, 537] on div at bounding box center [106, 534] width 19 height 22
click at [103, 615] on div at bounding box center [106, 606] width 19 height 22
click at [102, 630] on div at bounding box center [106, 630] width 19 height 22
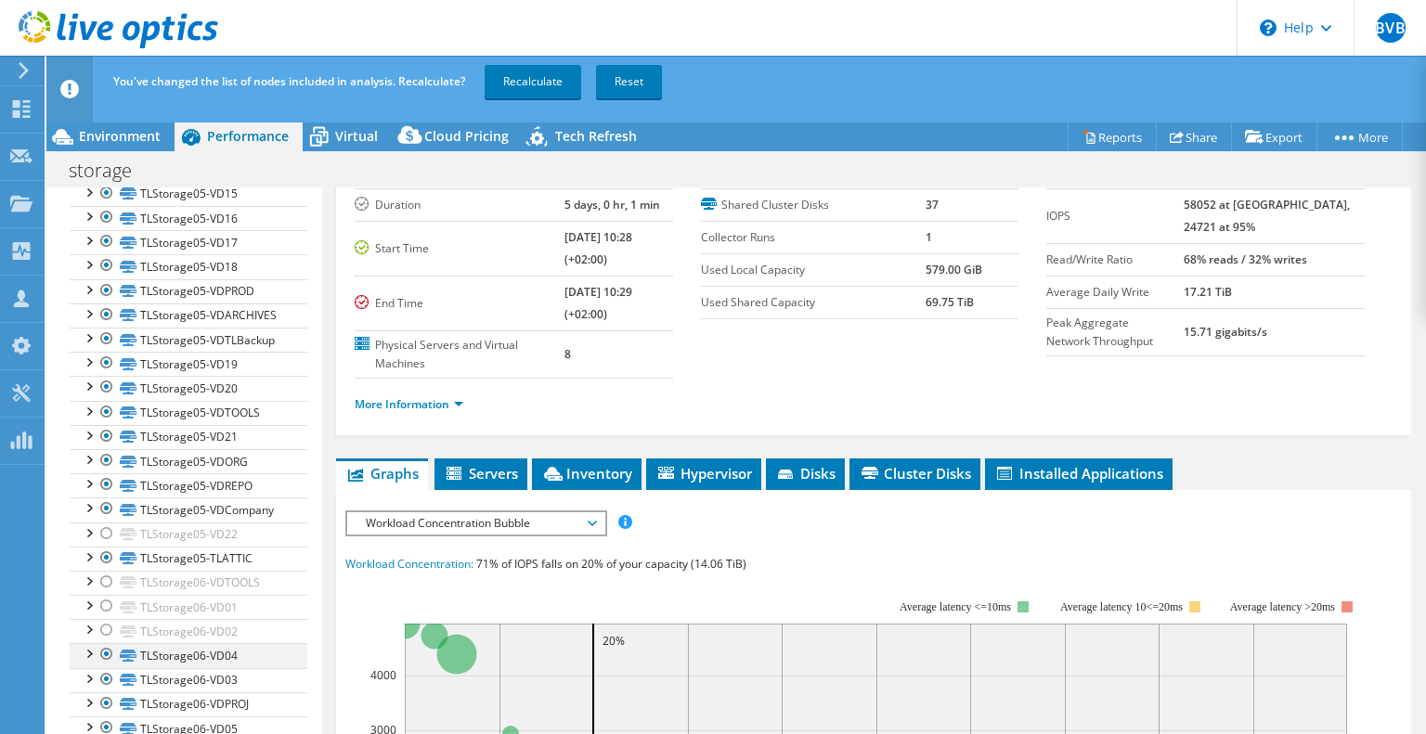
click at [108, 656] on div at bounding box center [106, 654] width 19 height 22
click at [111, 675] on div at bounding box center [106, 679] width 19 height 22
click at [108, 706] on div at bounding box center [106, 704] width 19 height 22
click at [108, 719] on div at bounding box center [106, 728] width 19 height 22
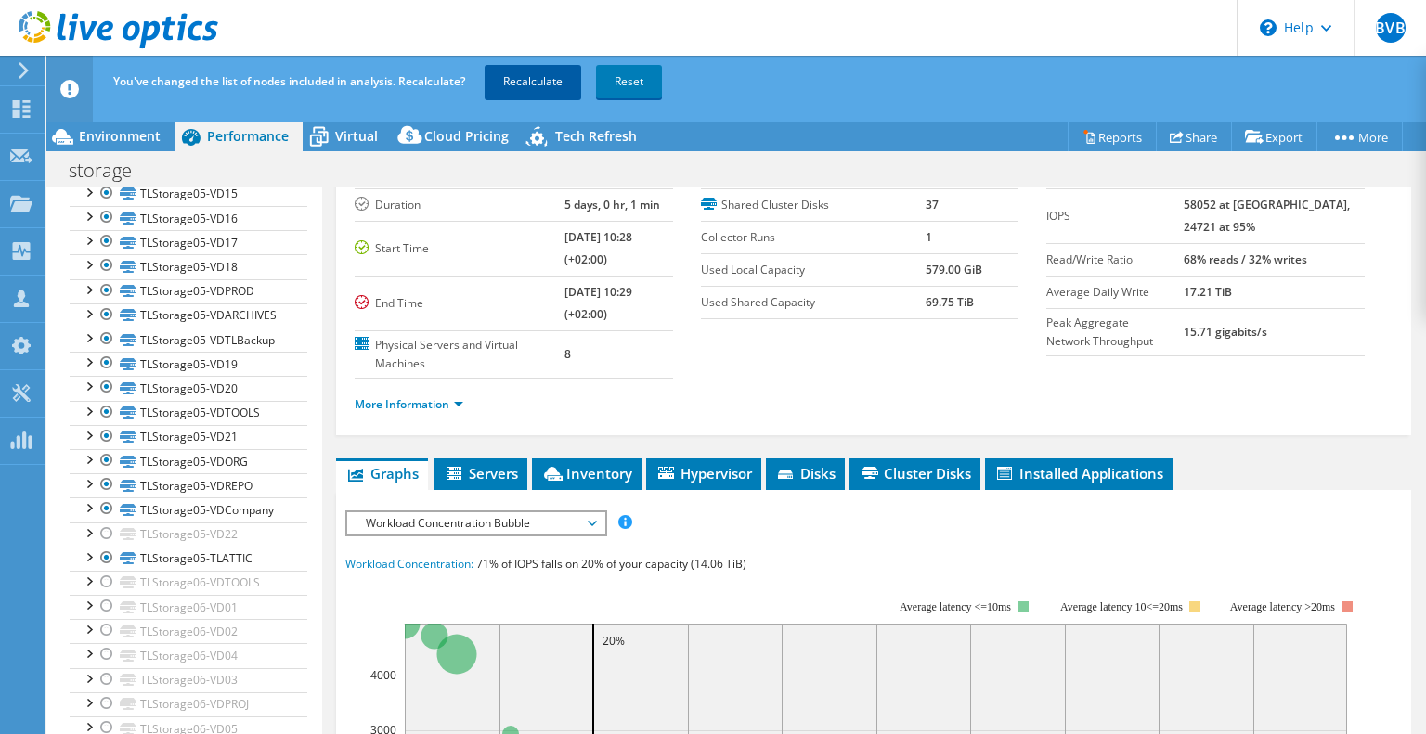
click at [526, 88] on link "Recalculate" at bounding box center [533, 81] width 97 height 33
click at [109, 534] on div at bounding box center [106, 534] width 19 height 22
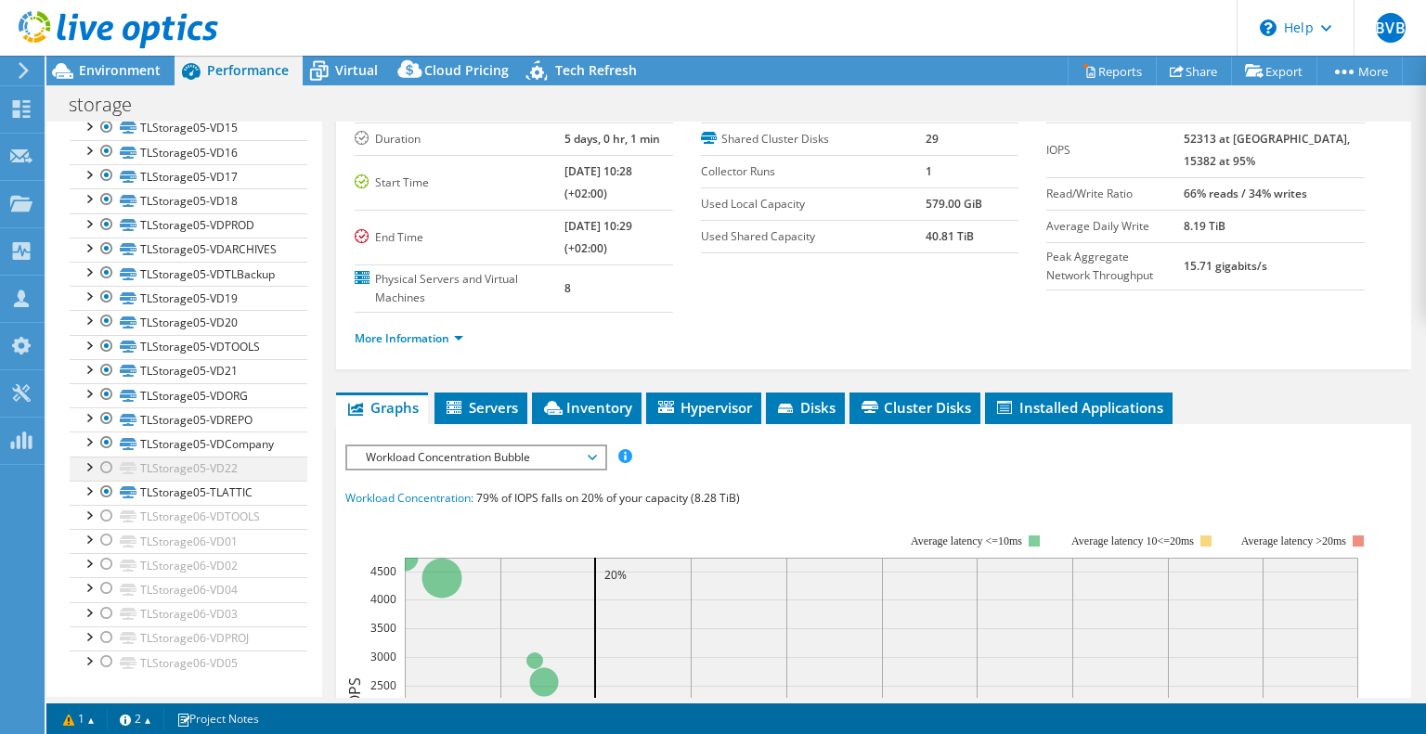
click at [104, 466] on div at bounding box center [106, 468] width 19 height 22
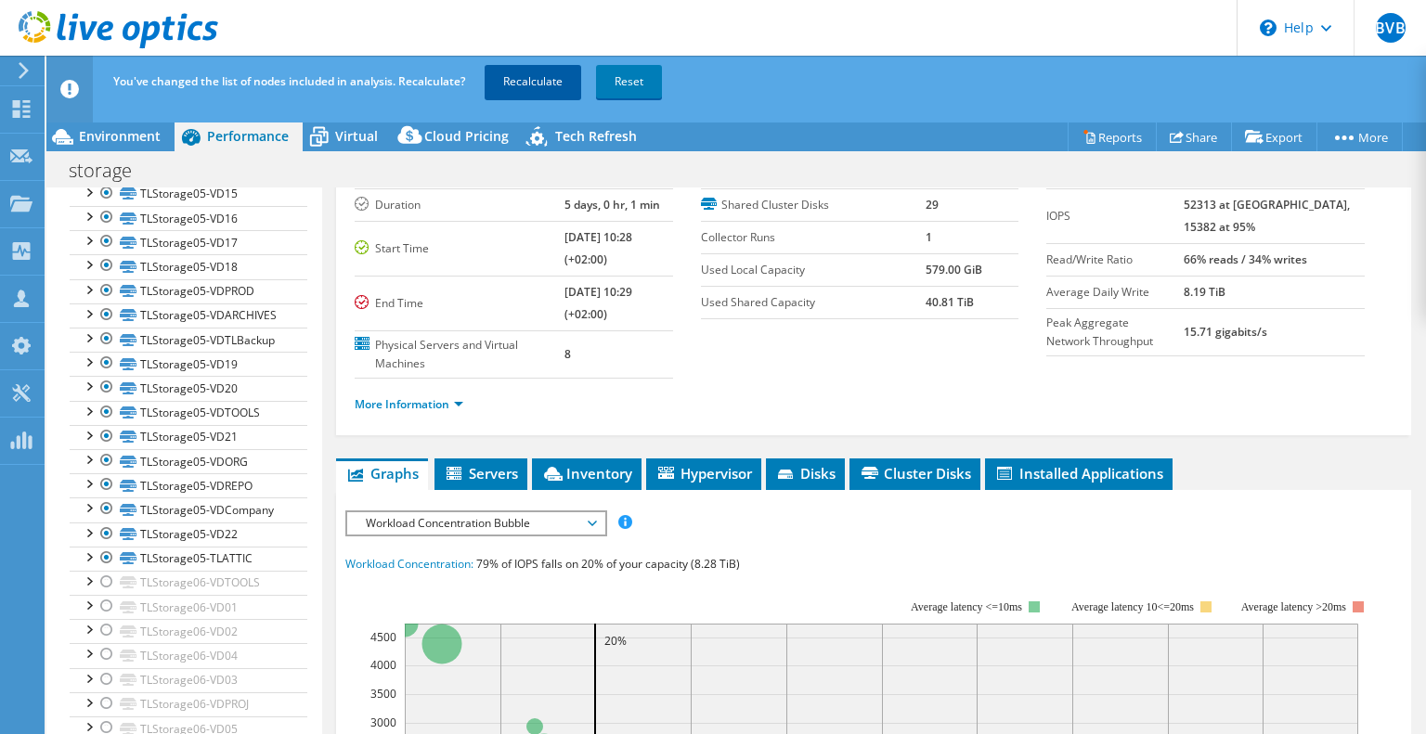
click at [516, 80] on link "Recalculate" at bounding box center [533, 81] width 97 height 33
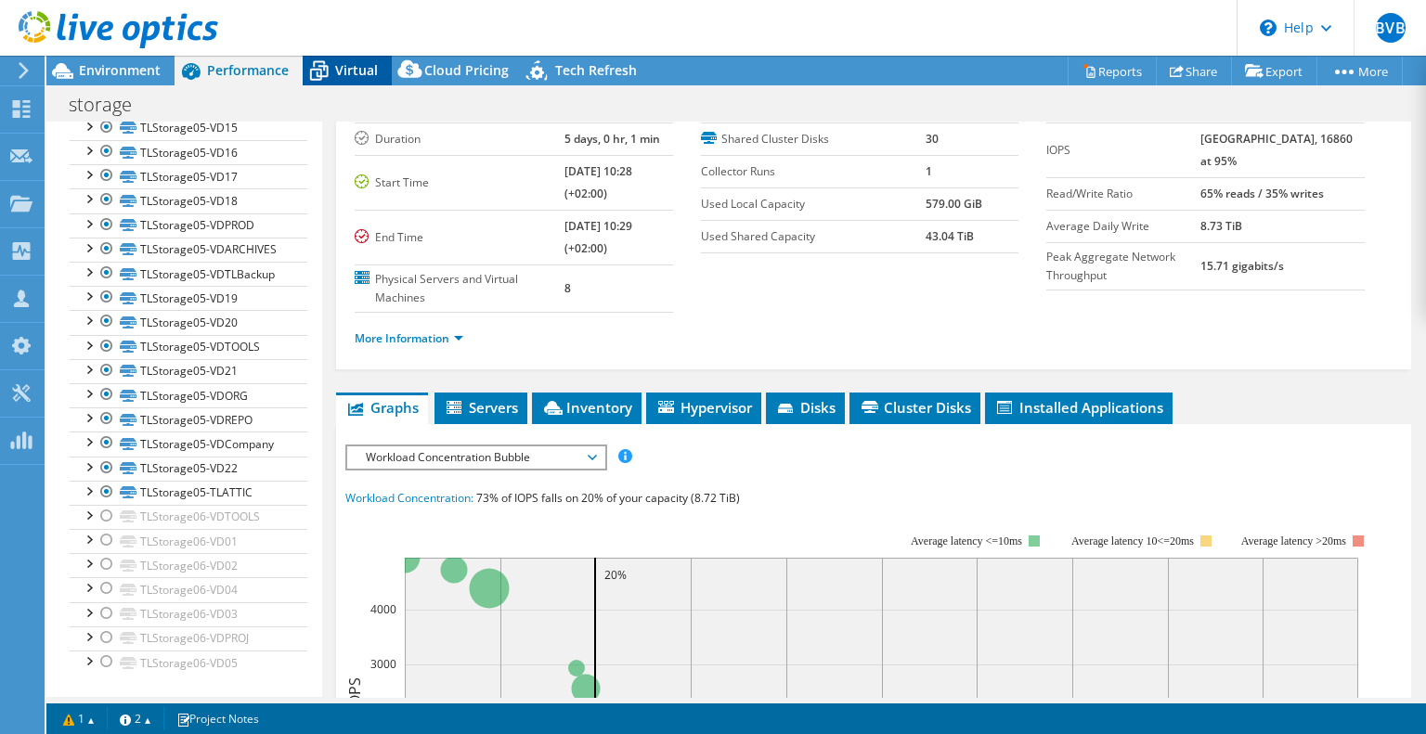
click at [349, 71] on span "Virtual" at bounding box center [356, 70] width 43 height 18
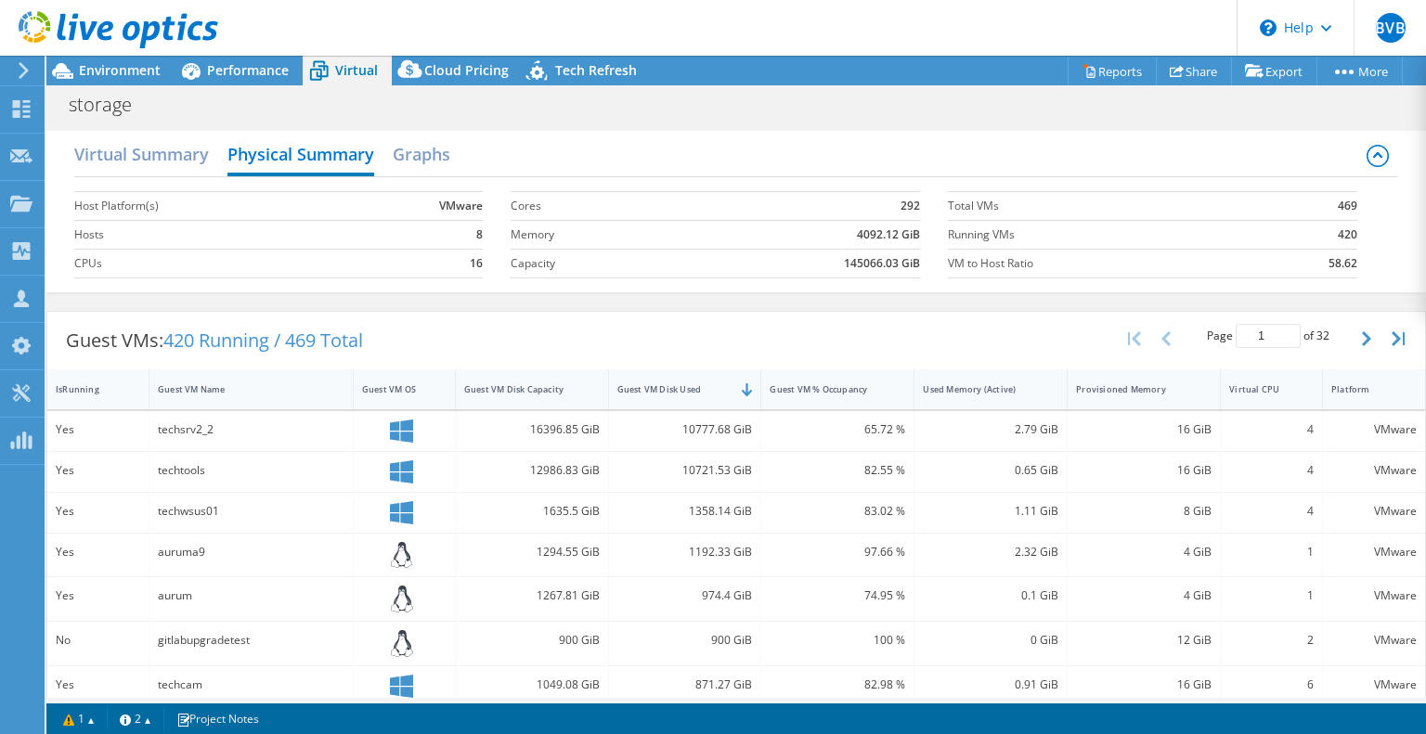
scroll to position [0, 0]
click at [266, 65] on span "Performance" at bounding box center [248, 70] width 82 height 18
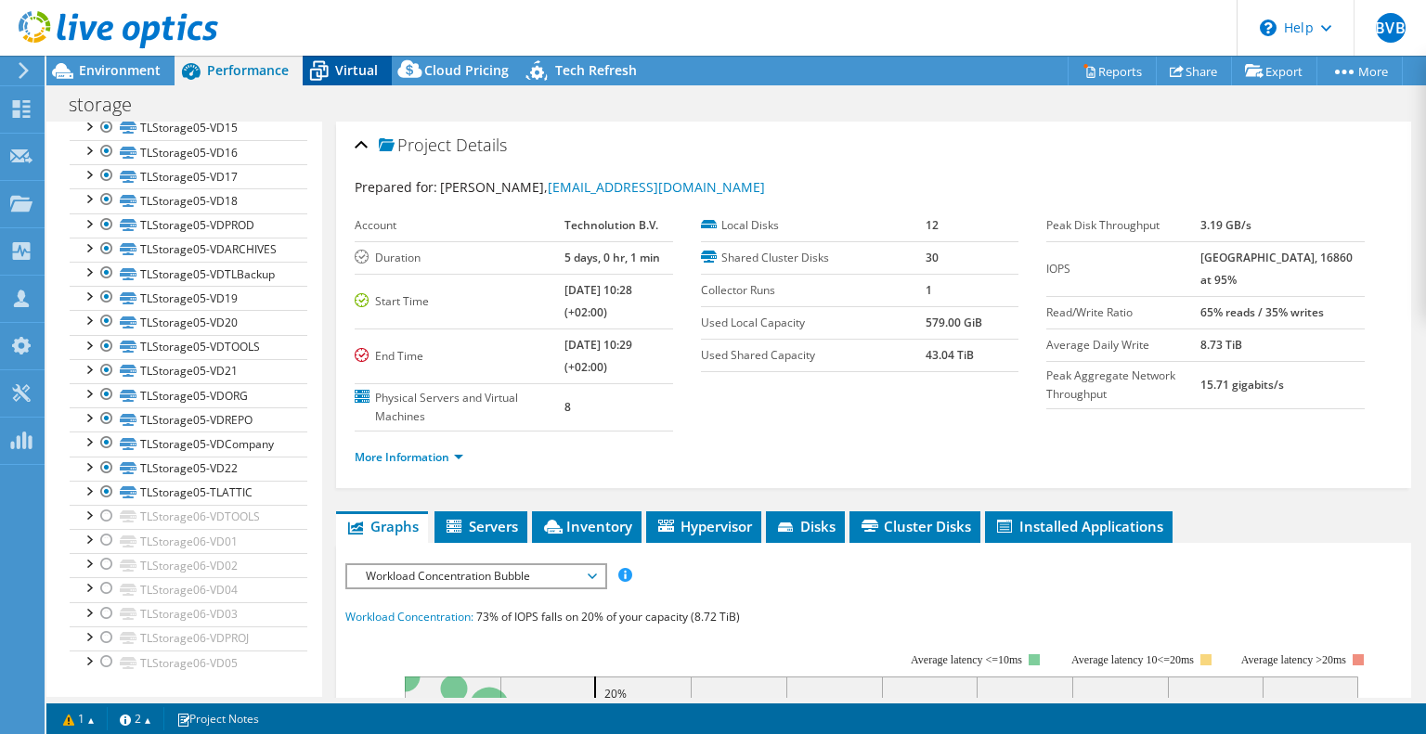
click at [353, 64] on span "Virtual" at bounding box center [356, 70] width 43 height 18
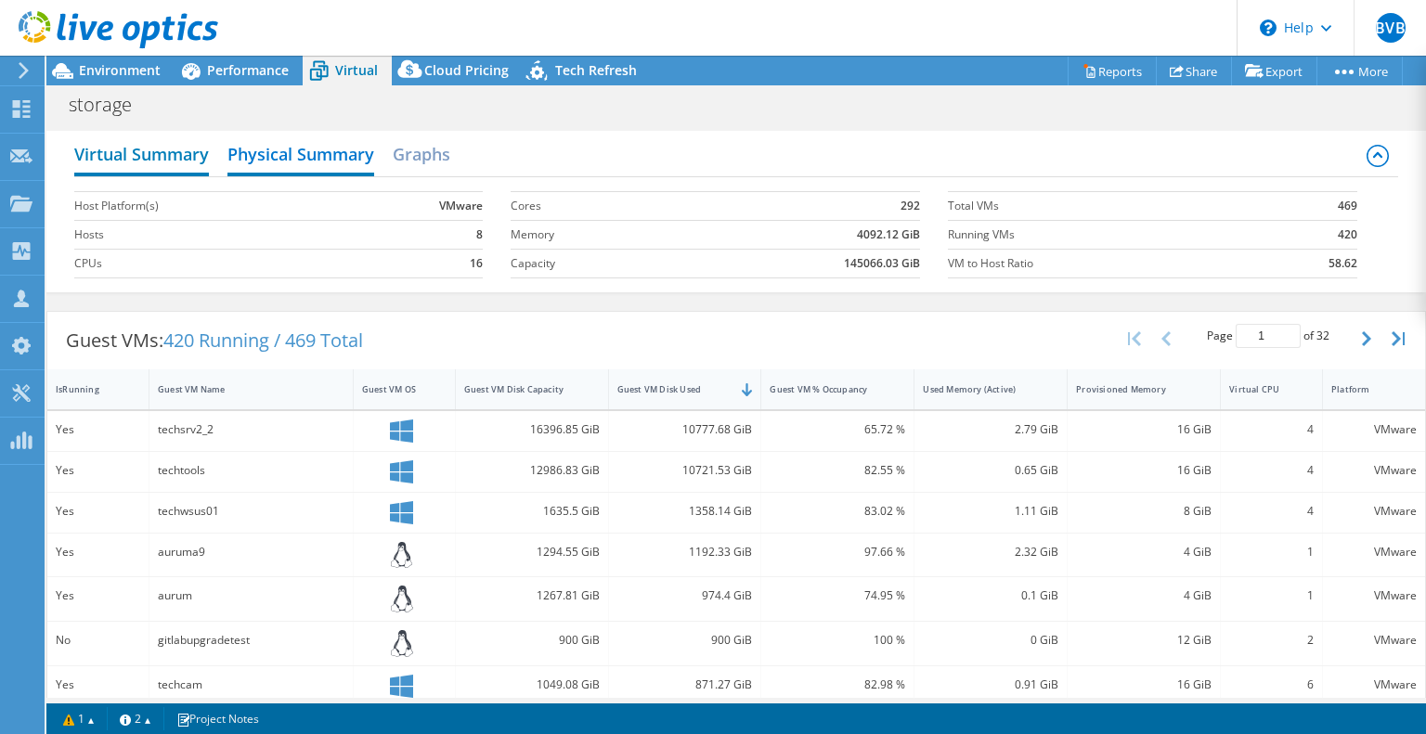
click at [164, 152] on h2 "Virtual Summary" at bounding box center [141, 156] width 135 height 41
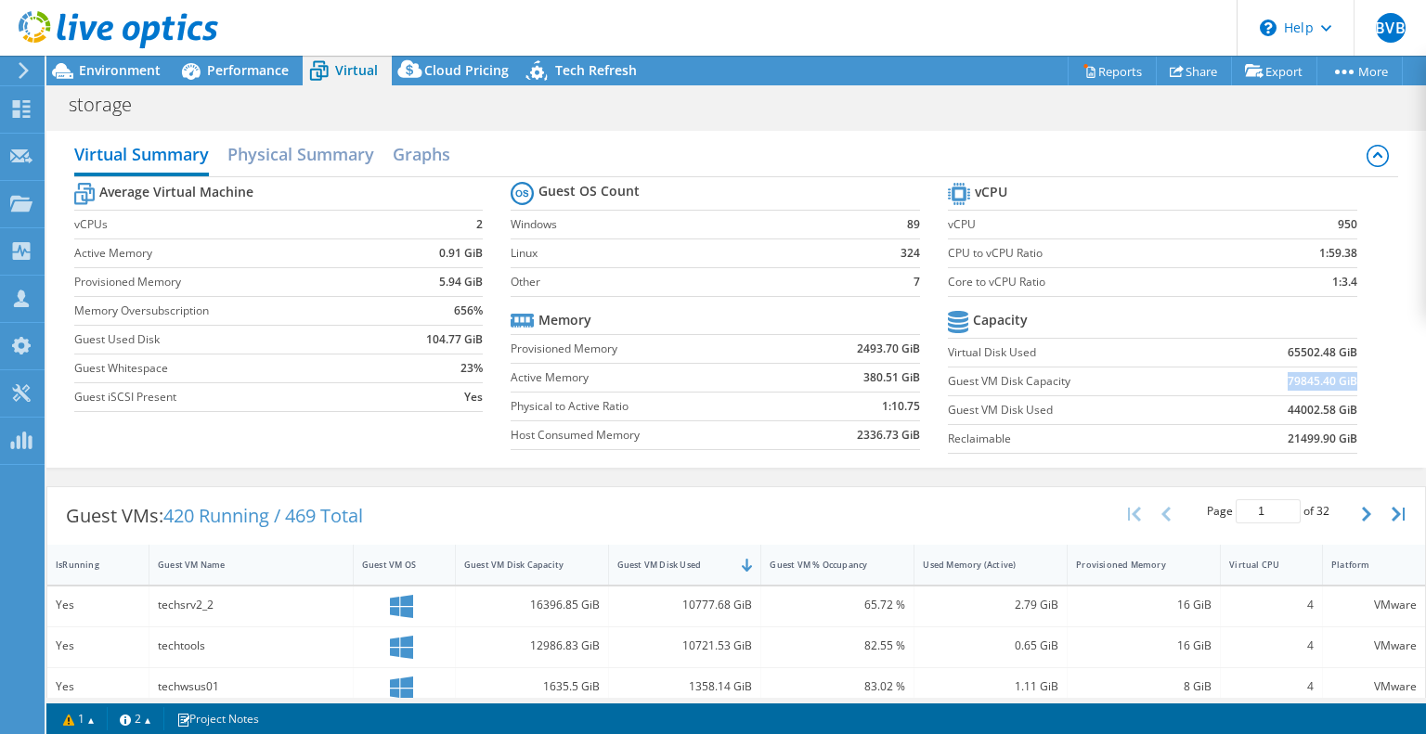
drag, startPoint x: 1274, startPoint y: 379, endPoint x: 1343, endPoint y: 385, distance: 69.9
click at [1343, 385] on b "79845.40 GiB" at bounding box center [1323, 381] width 70 height 19
click at [1288, 408] on b "44002.58 GiB" at bounding box center [1323, 410] width 70 height 19
drag, startPoint x: 1276, startPoint y: 408, endPoint x: 1339, endPoint y: 415, distance: 62.5
click at [1339, 415] on b "44002.58 GiB" at bounding box center [1323, 410] width 70 height 19
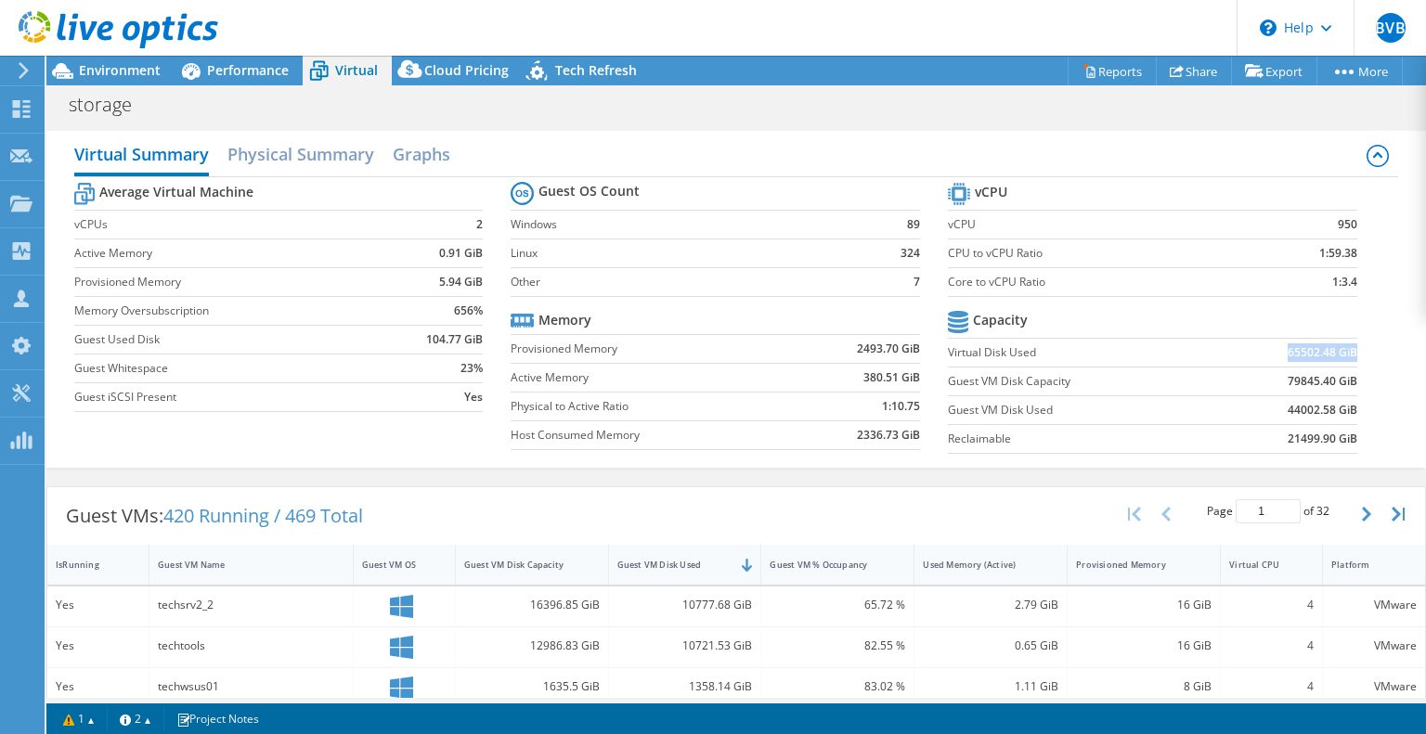
drag, startPoint x: 1275, startPoint y: 348, endPoint x: 1343, endPoint y: 353, distance: 68.9
click at [1343, 353] on b "65502.48 GiB" at bounding box center [1323, 352] width 70 height 19
drag, startPoint x: 1275, startPoint y: 404, endPoint x: 1342, endPoint y: 408, distance: 66.9
click at [1342, 408] on b "44002.58 GiB" at bounding box center [1323, 410] width 70 height 19
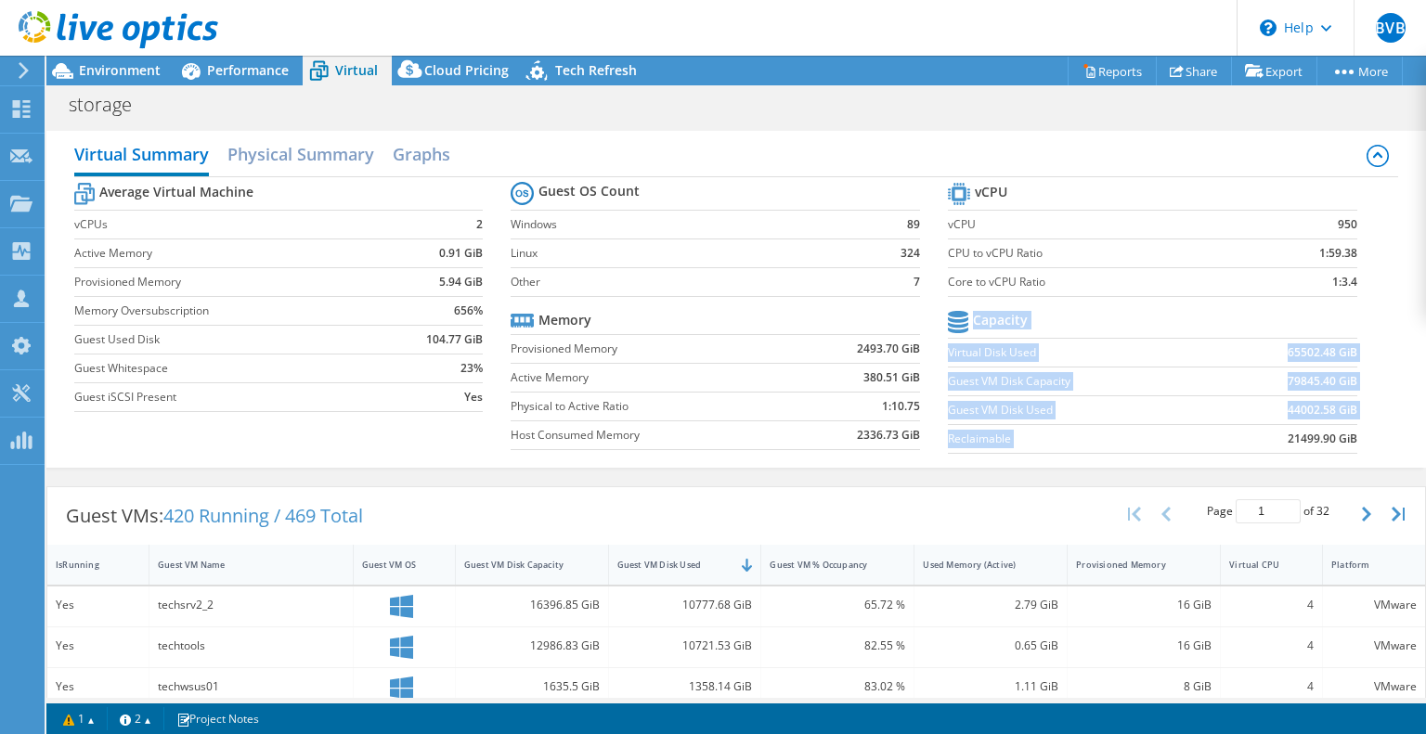
drag, startPoint x: 1275, startPoint y: 437, endPoint x: 1346, endPoint y: 436, distance: 70.6
click at [1346, 436] on section "vCPU vCPU 950 CPU to vCPU Ratio 1:59.38 Core to vCPU Ratio 1:3.4 Capacity Virtu…" at bounding box center [1166, 320] width 437 height 285
drag, startPoint x: 1276, startPoint y: 407, endPoint x: 1347, endPoint y: 409, distance: 70.6
click at [1347, 409] on section "vCPU vCPU 950 CPU to vCPU Ratio 1:59.38 Core to vCPU Ratio 1:3.4 Capacity Virtu…" at bounding box center [1166, 320] width 437 height 285
click at [1296, 415] on b "44002.58 GiB" at bounding box center [1323, 410] width 70 height 19
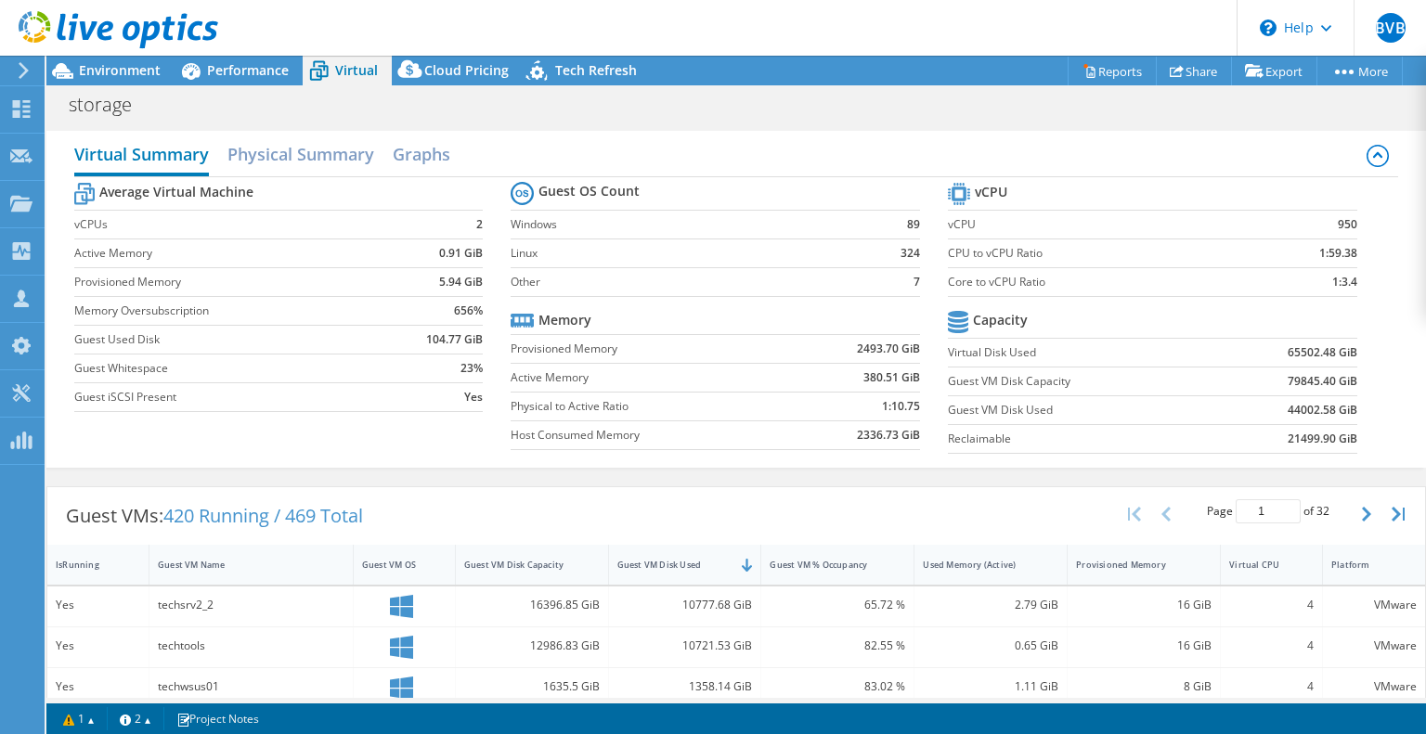
click at [167, 145] on h2 "Virtual Summary" at bounding box center [141, 156] width 135 height 41
click at [118, 79] on div "Environment" at bounding box center [110, 71] width 128 height 30
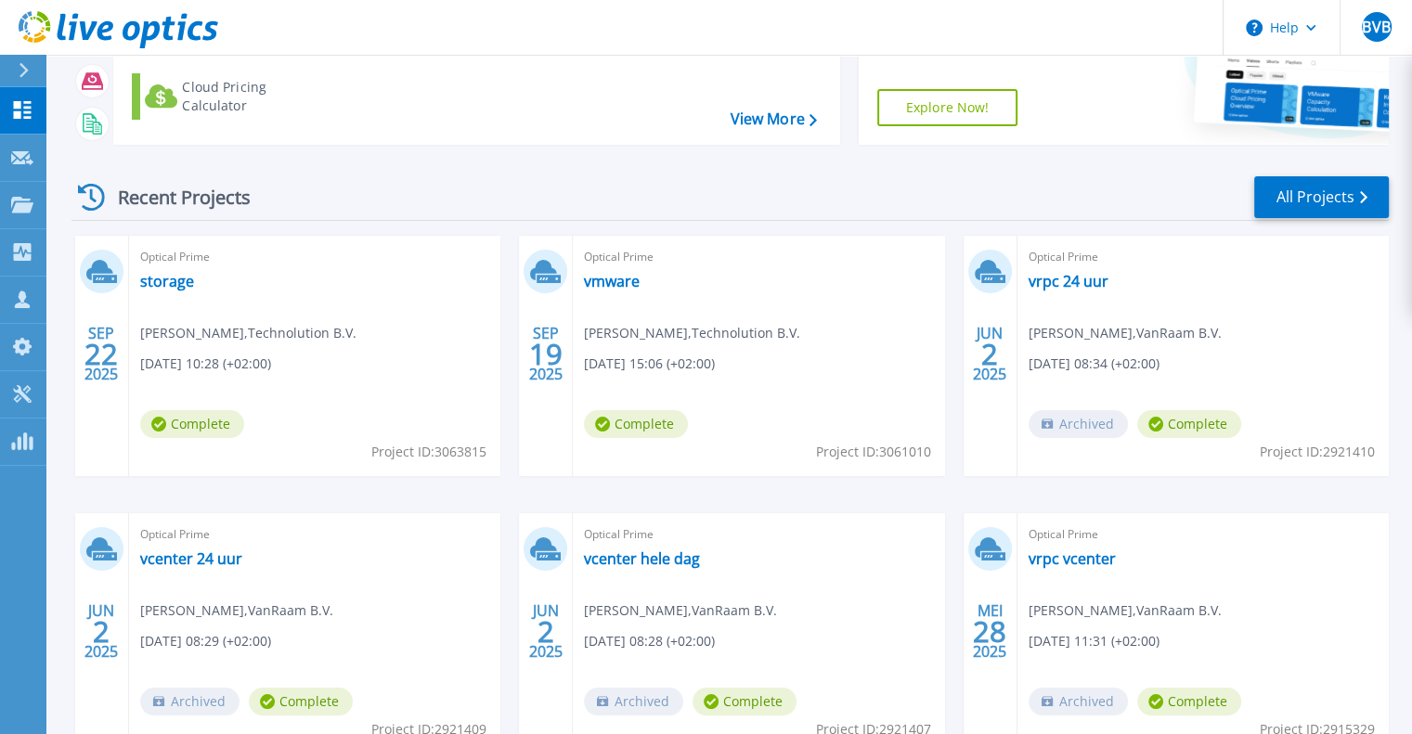
scroll to position [186, 0]
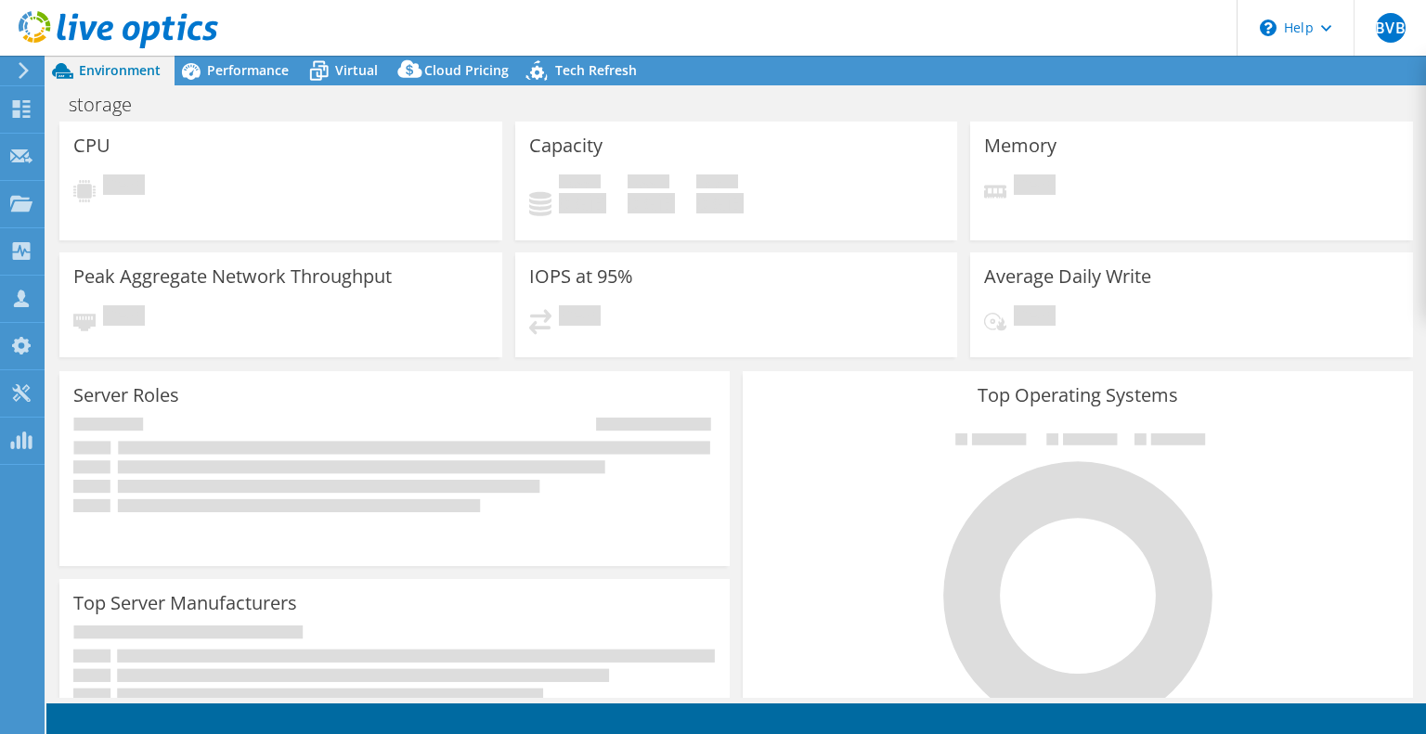
select select "USD"
select select "EUFrankfurt"
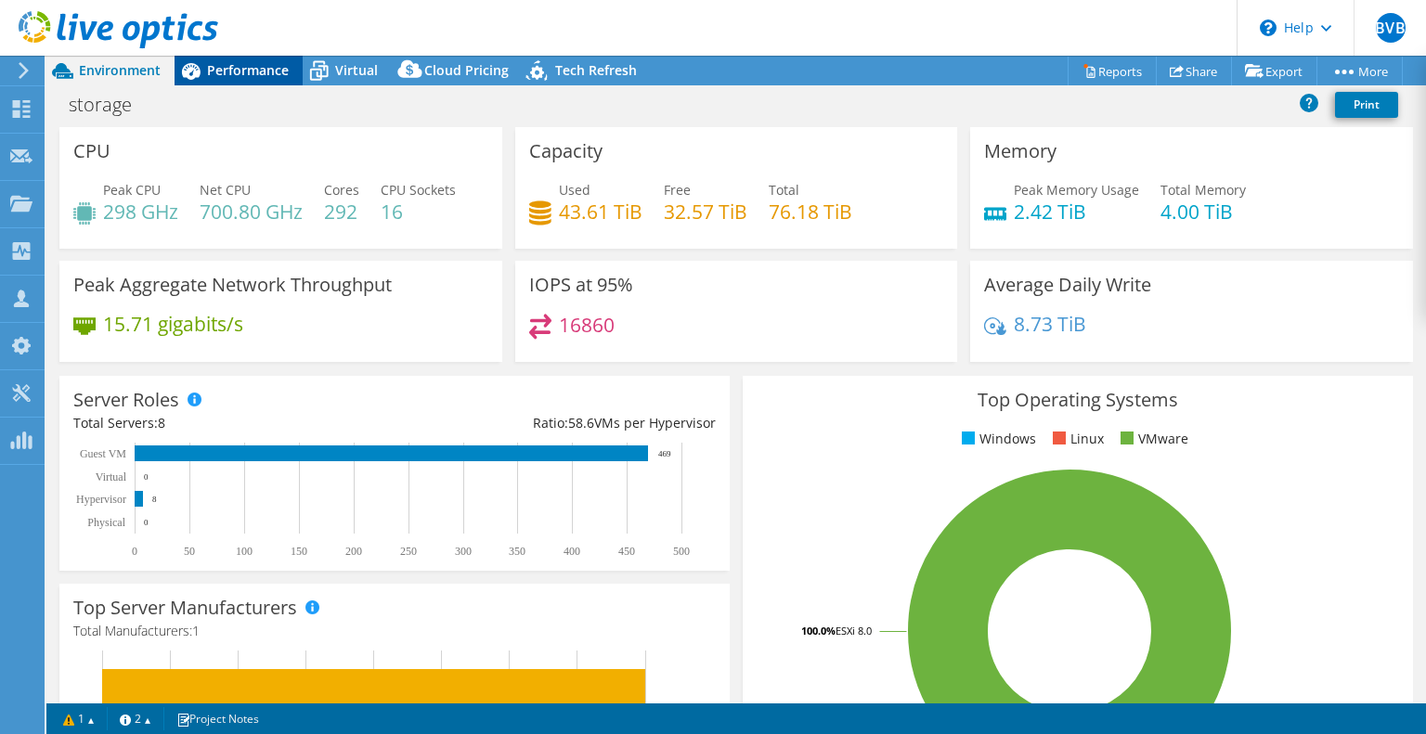
click at [251, 77] on span "Performance" at bounding box center [248, 70] width 82 height 18
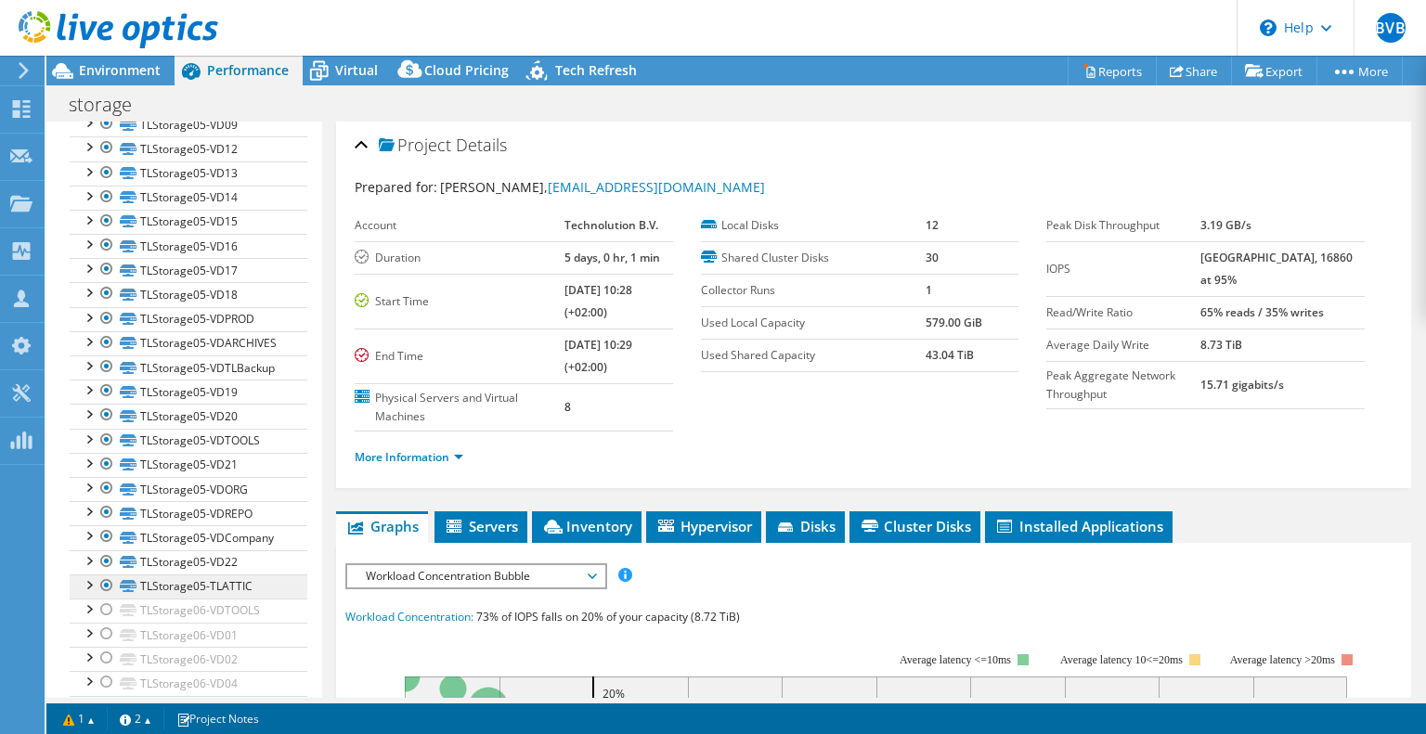
scroll to position [557, 0]
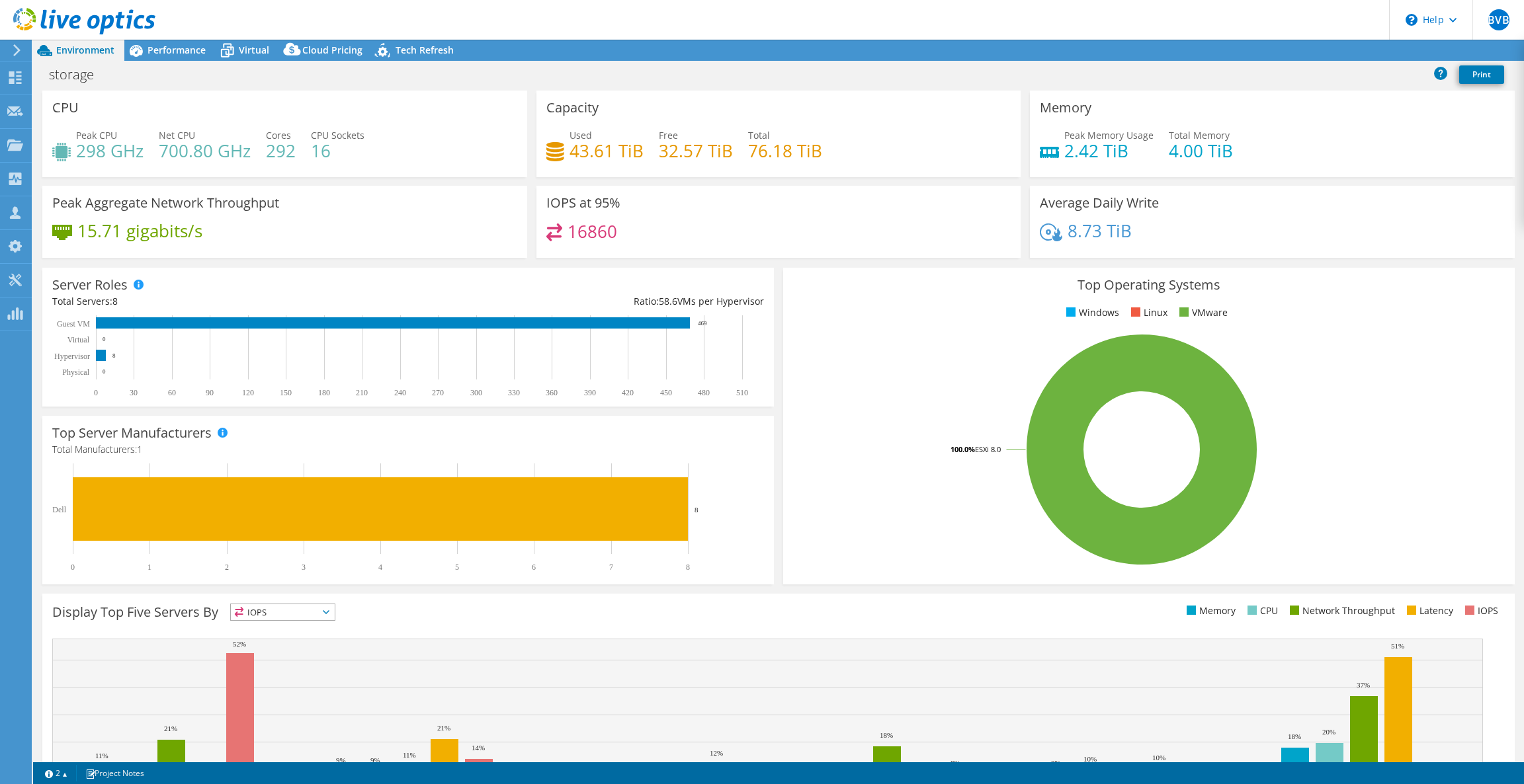
select select "EUFrankfurt"
select select "USD"
